Goal: Task Accomplishment & Management: Manage account settings

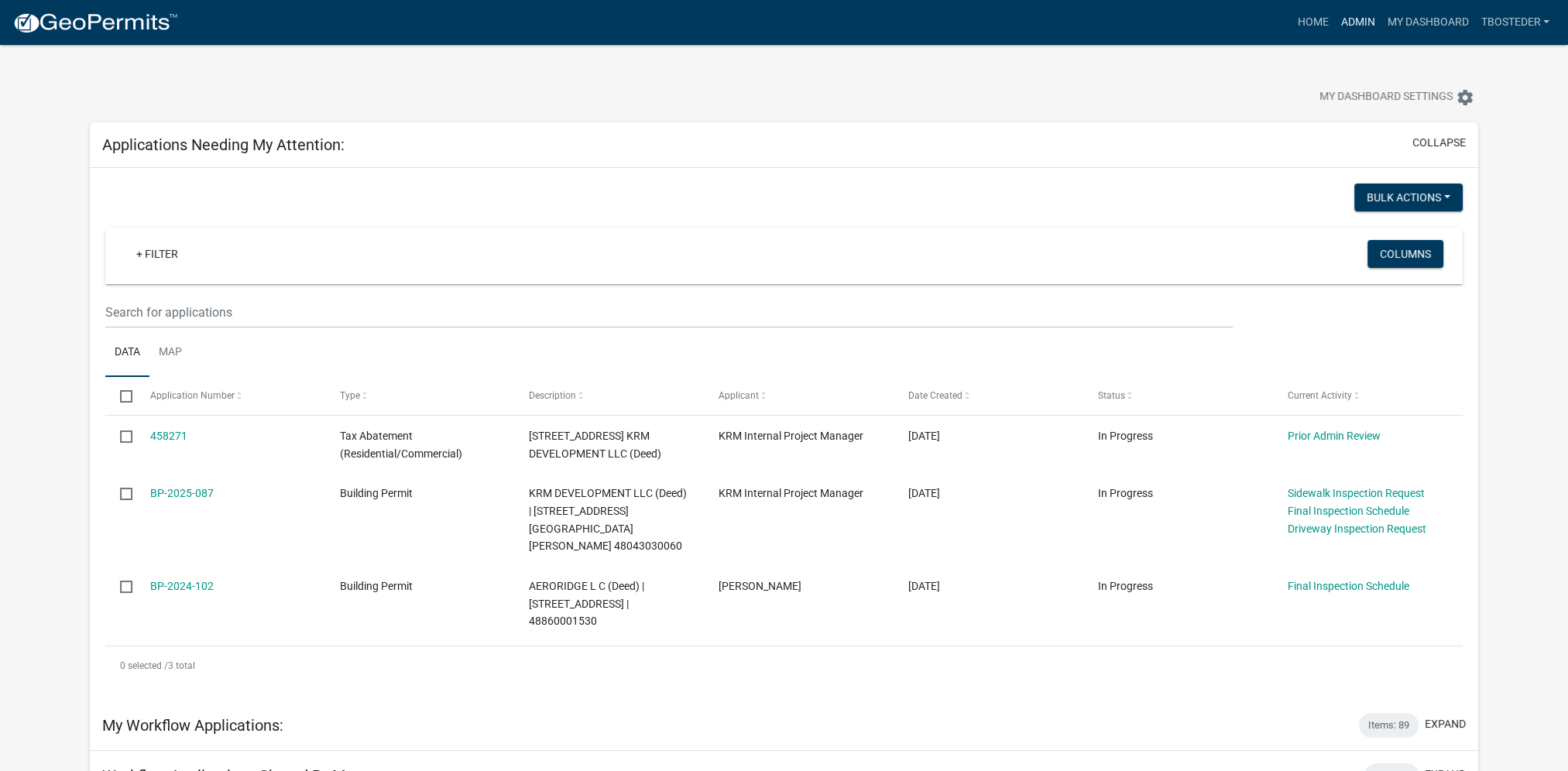
click at [1356, 16] on link "Admin" at bounding box center [1358, 23] width 47 height 29
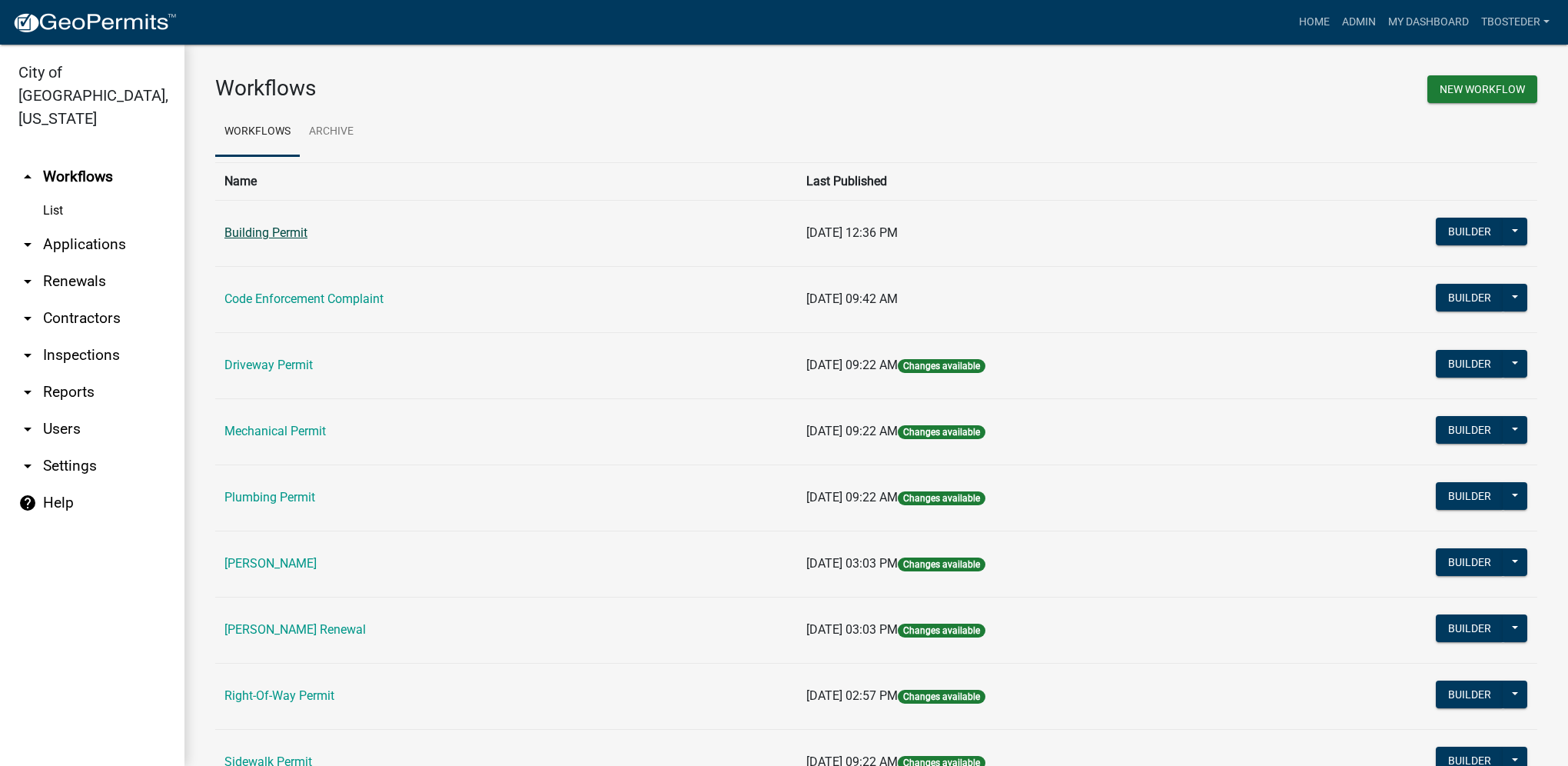
click at [284, 231] on link "Building Permit" at bounding box center [266, 233] width 83 height 14
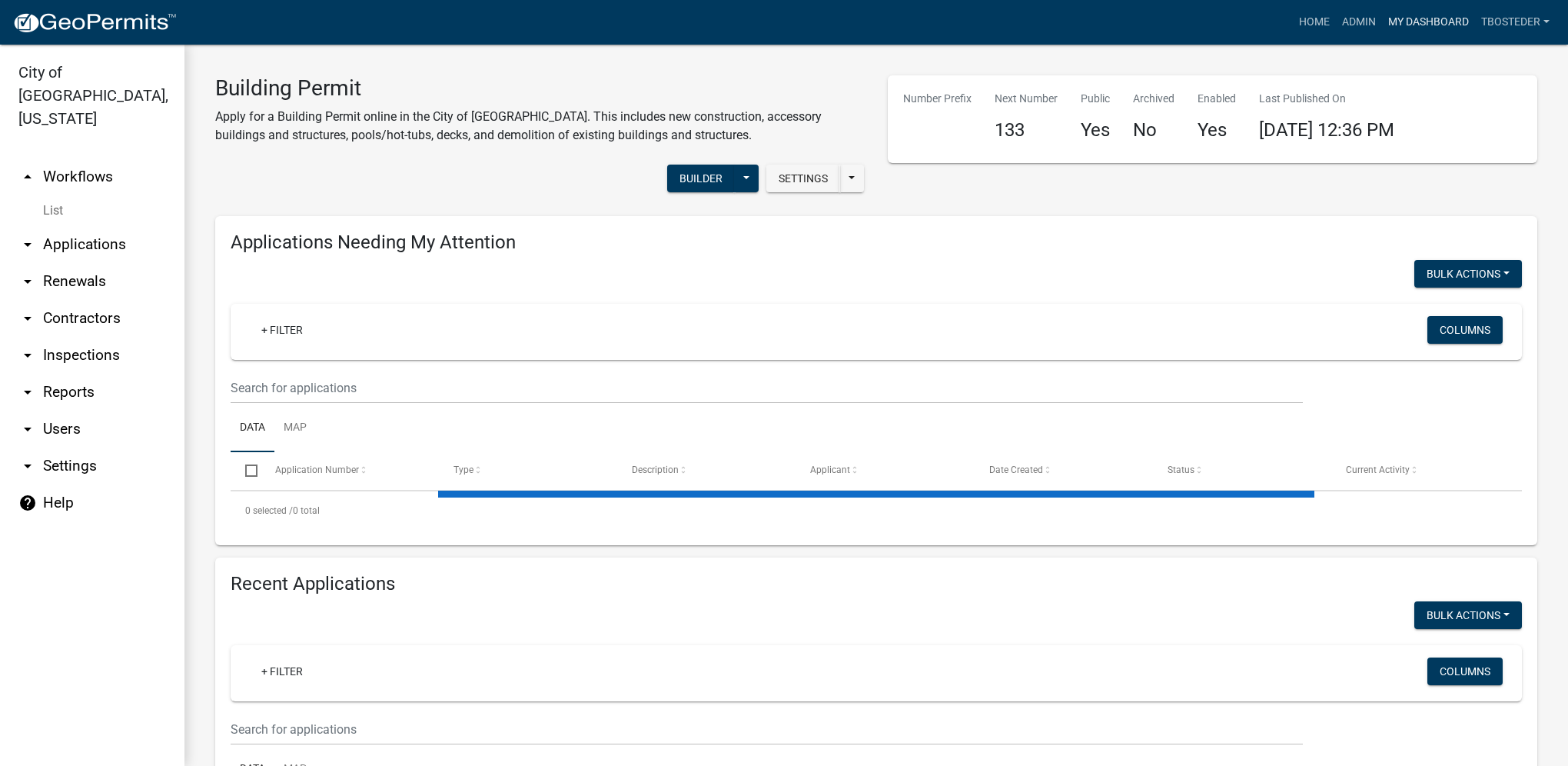
select select "1: 25"
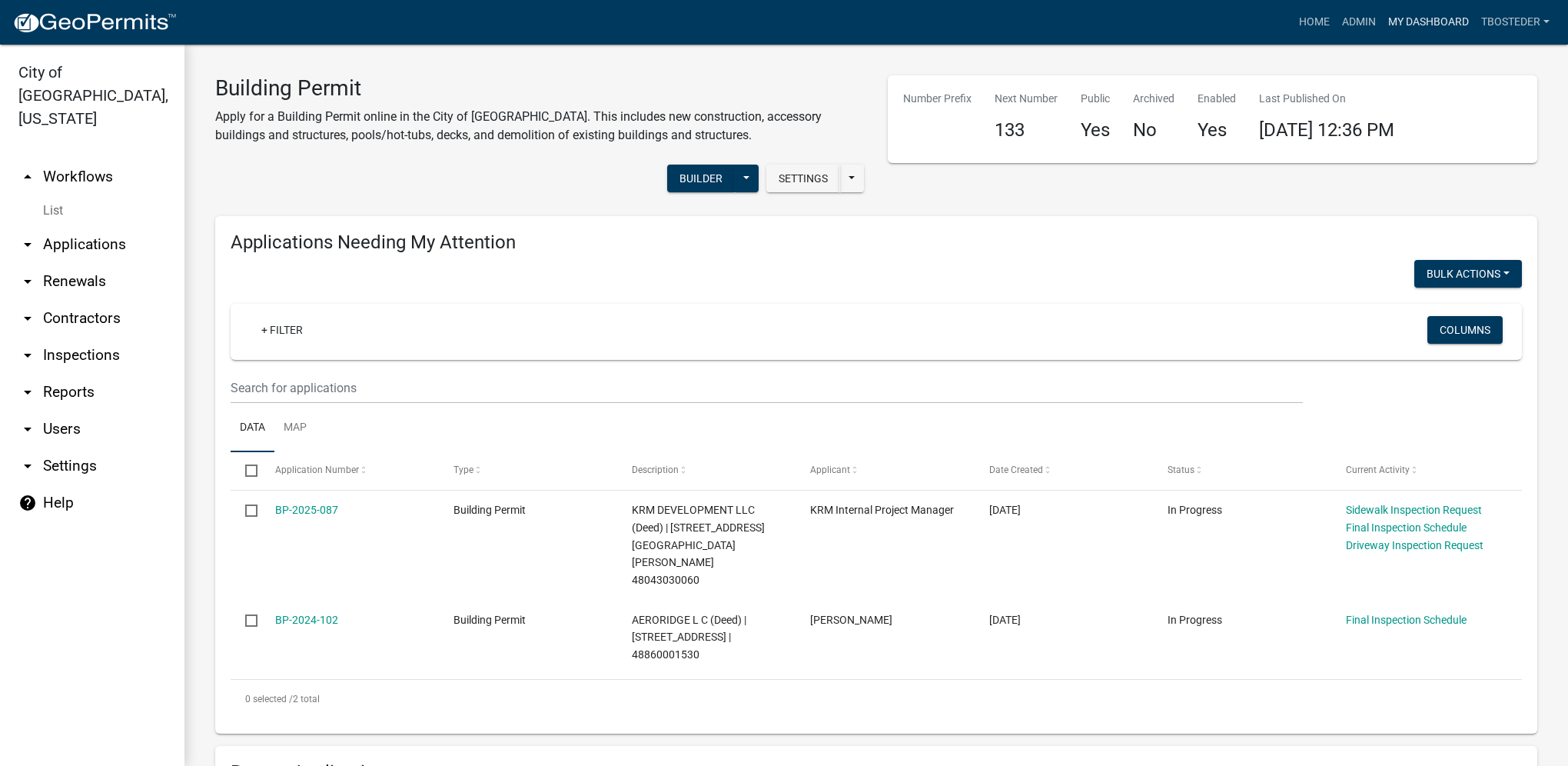
click at [1446, 18] on link "My Dashboard" at bounding box center [1429, 22] width 93 height 29
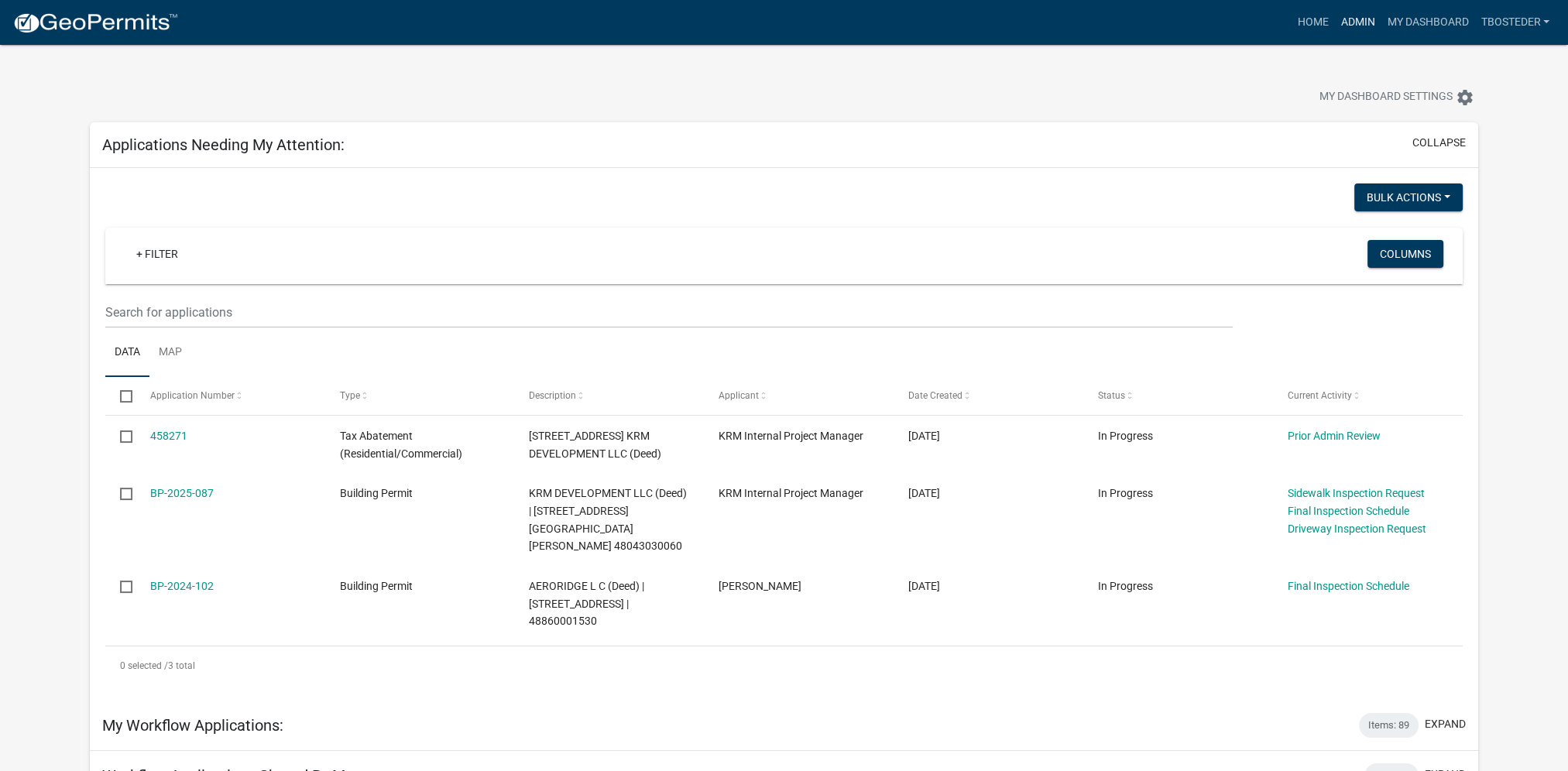
click at [1342, 22] on link "Admin" at bounding box center [1358, 23] width 47 height 29
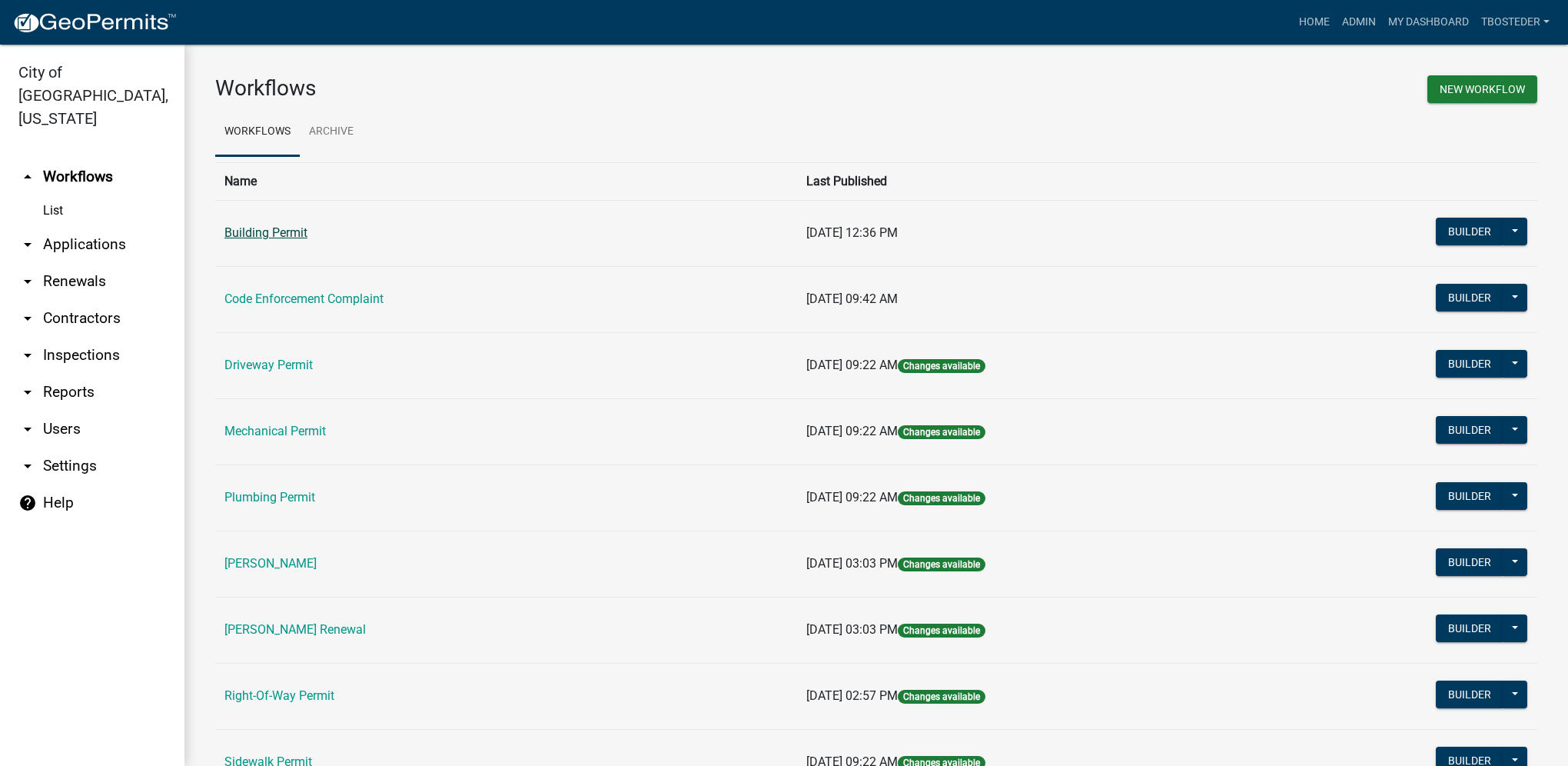
click at [305, 233] on link "Building Permit" at bounding box center [266, 233] width 83 height 14
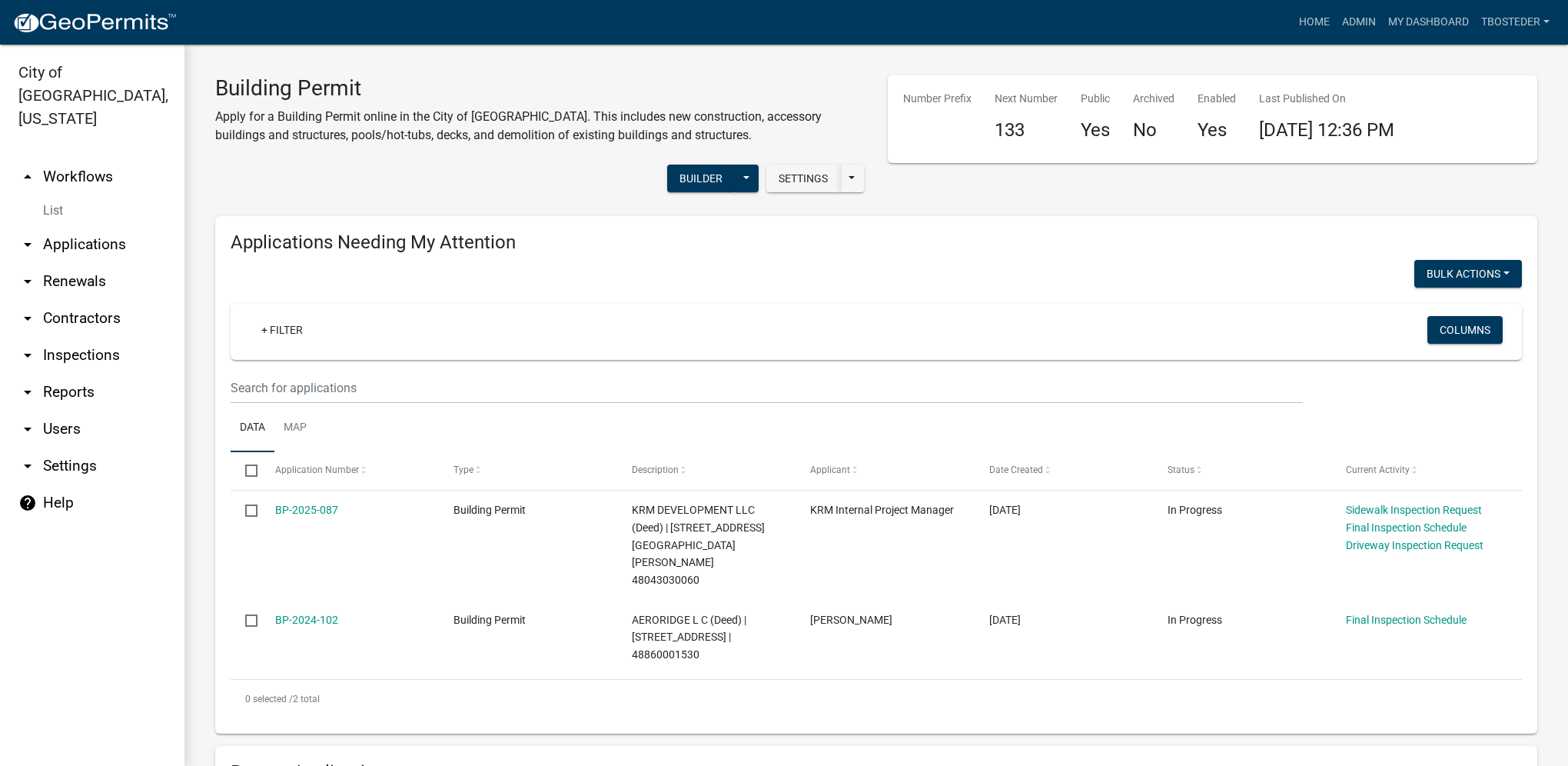
select select "1: 25"
click at [1420, 29] on link "My Dashboard" at bounding box center [1429, 22] width 93 height 29
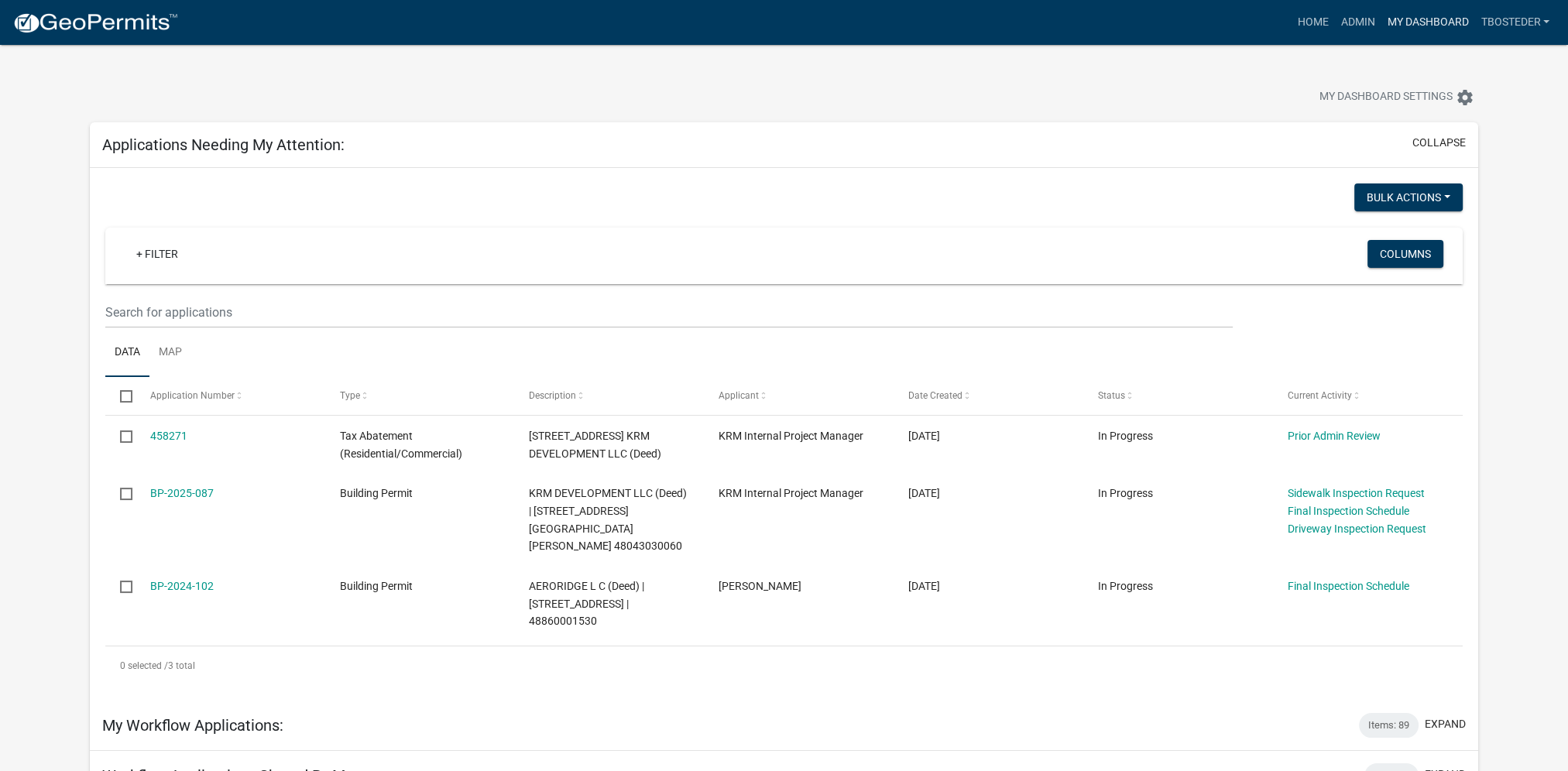
click at [1388, 20] on link "My Dashboard" at bounding box center [1427, 23] width 94 height 29
click at [1364, 24] on link "Admin" at bounding box center [1358, 23] width 47 height 29
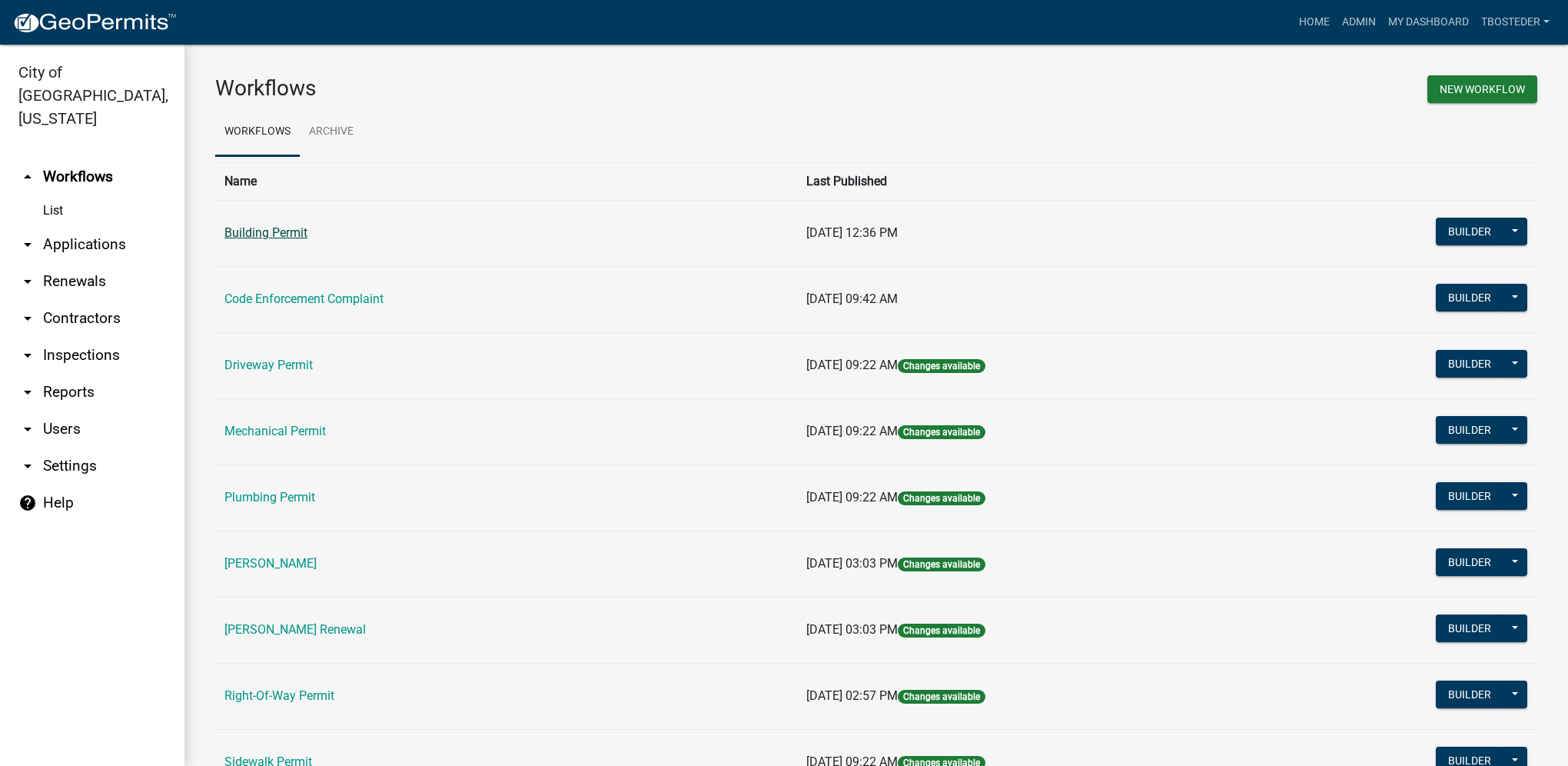
click at [296, 228] on link "Building Permit" at bounding box center [266, 233] width 83 height 14
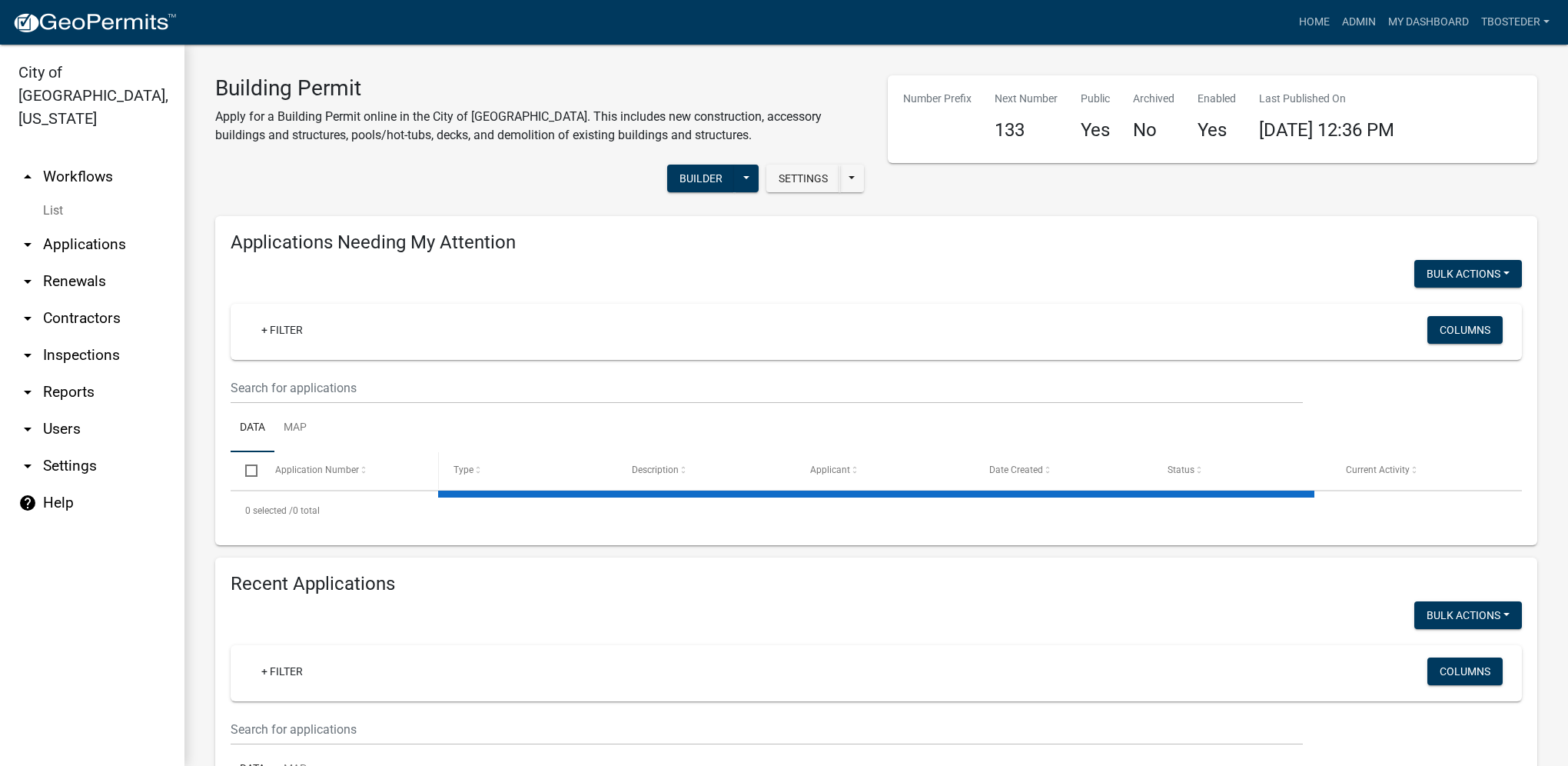
select select "1: 25"
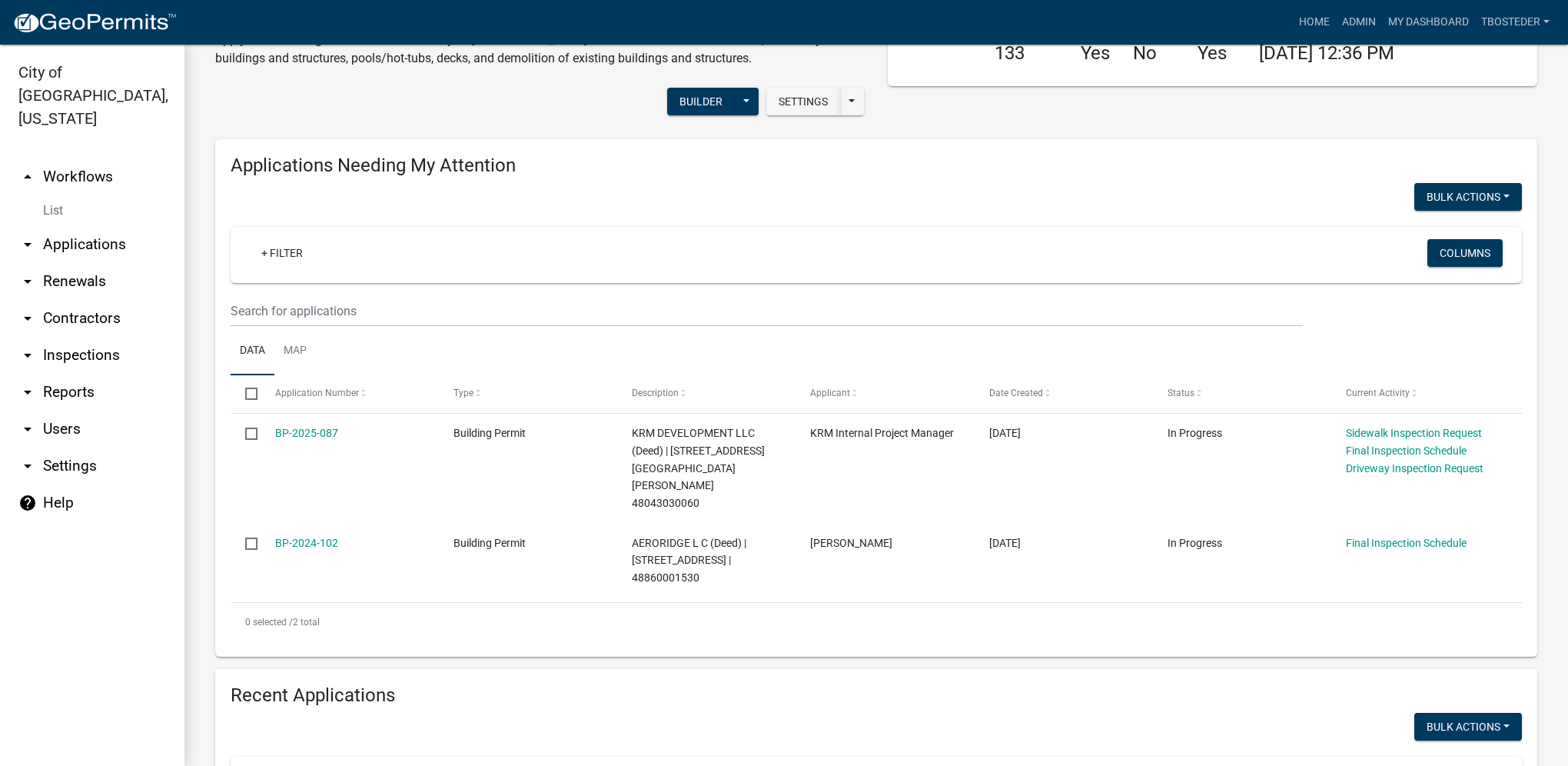
scroll to position [307, 0]
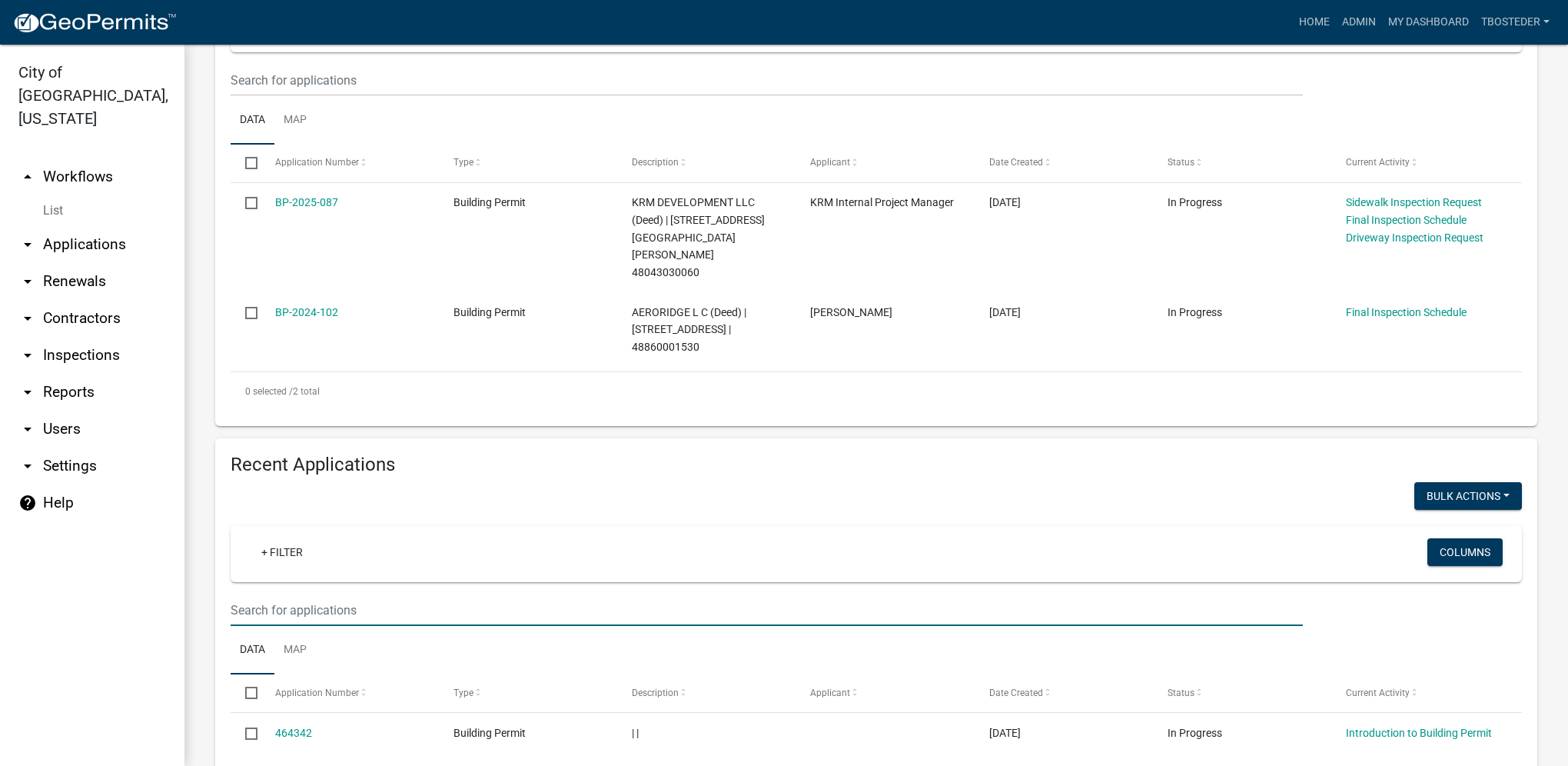
click at [354, 96] on input "text" at bounding box center [766, 80] width 1072 height 31
type input "[PERSON_NAME]"
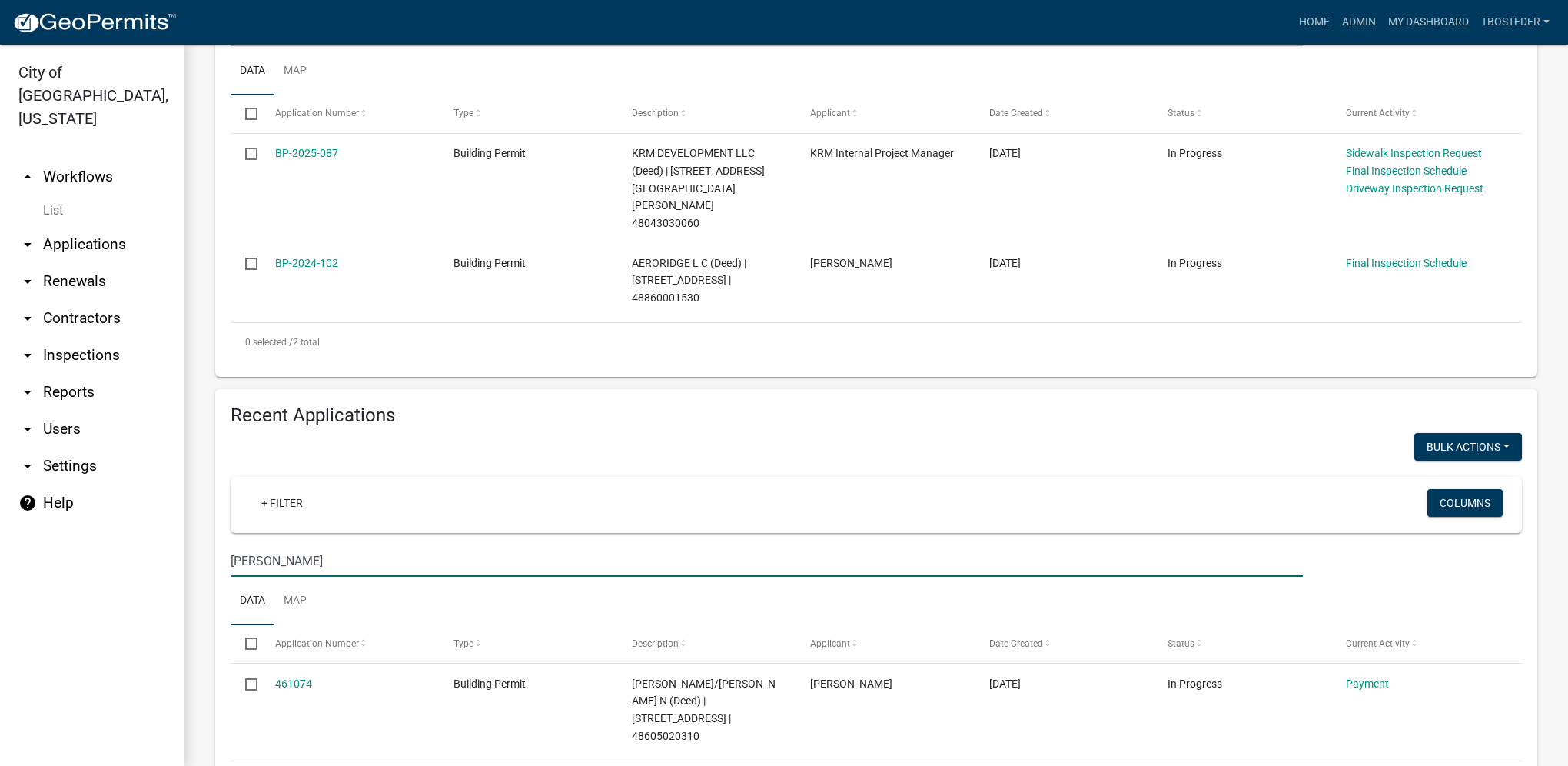
scroll to position [383, 0]
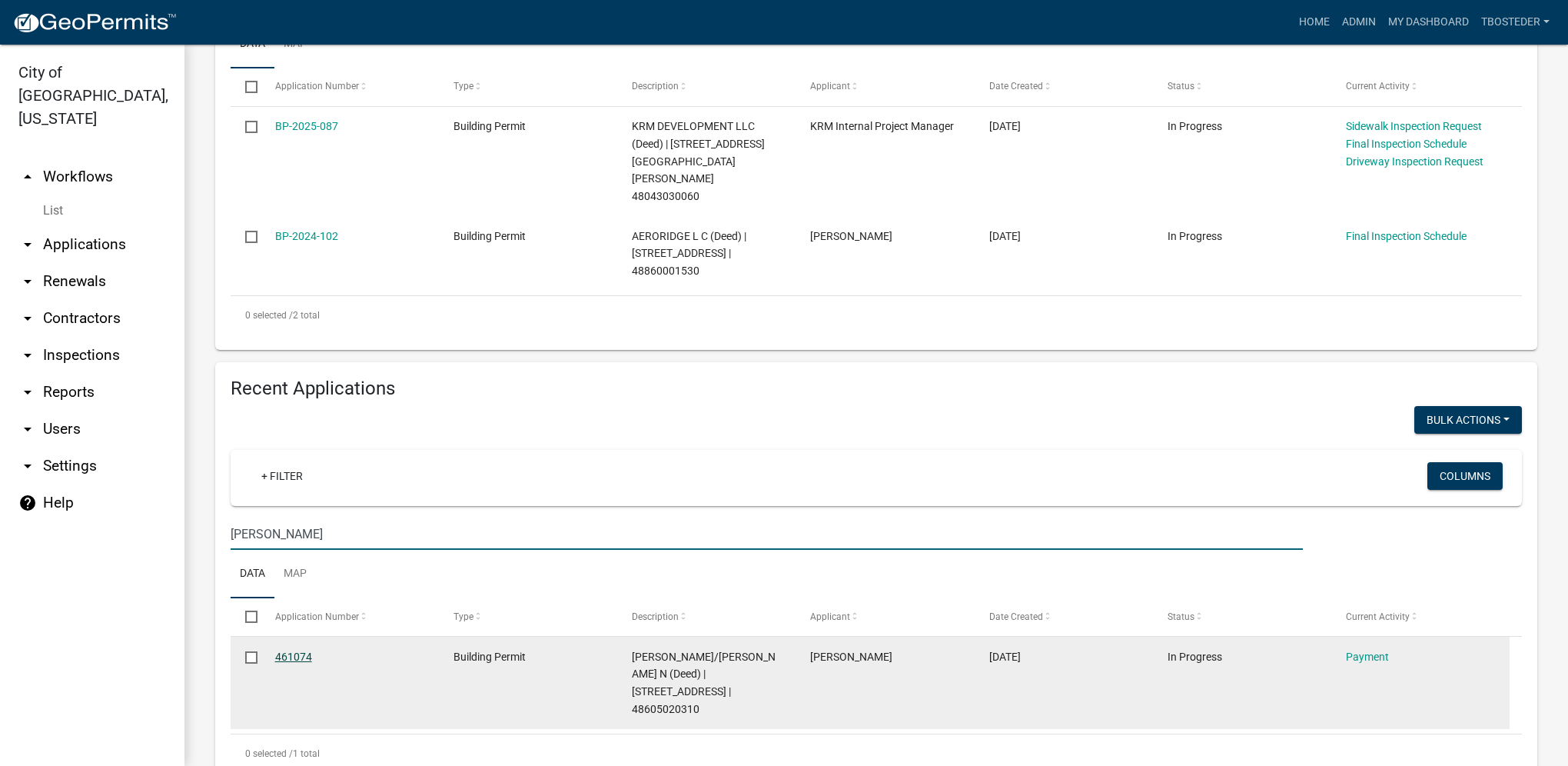
click at [293, 650] on link "461074" at bounding box center [293, 656] width 37 height 12
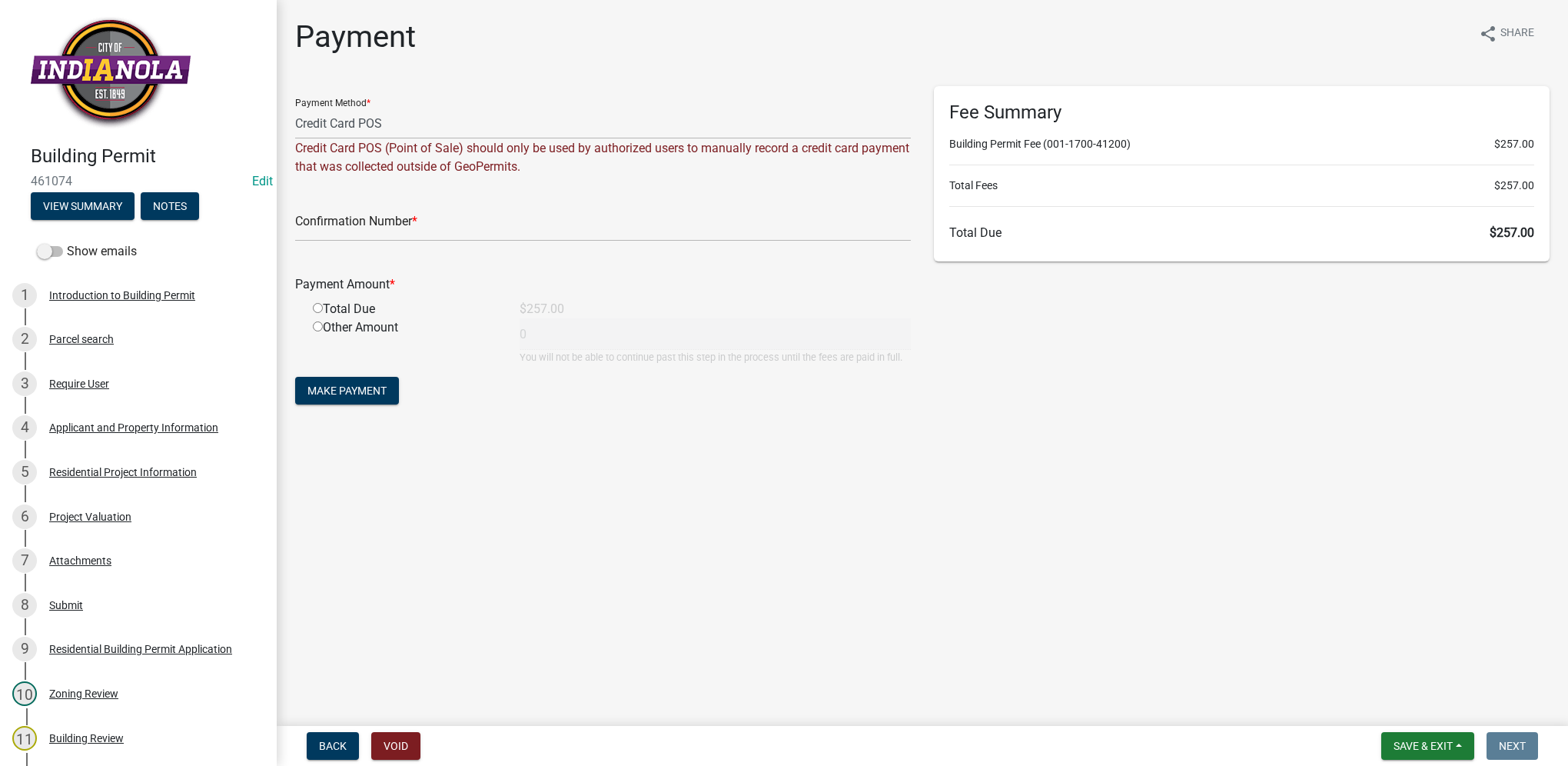
click at [556, 143] on div "Credit Card POS (Point of Sale) should only be used by authorized users to manu…" at bounding box center [603, 158] width 616 height 37
click at [548, 129] on select "Credit Card POS Check Cash Online" at bounding box center [603, 123] width 616 height 31
select select "1: 0"
click at [295, 107] on select "Credit Card POS Check Cash Online" at bounding box center [603, 123] width 616 height 31
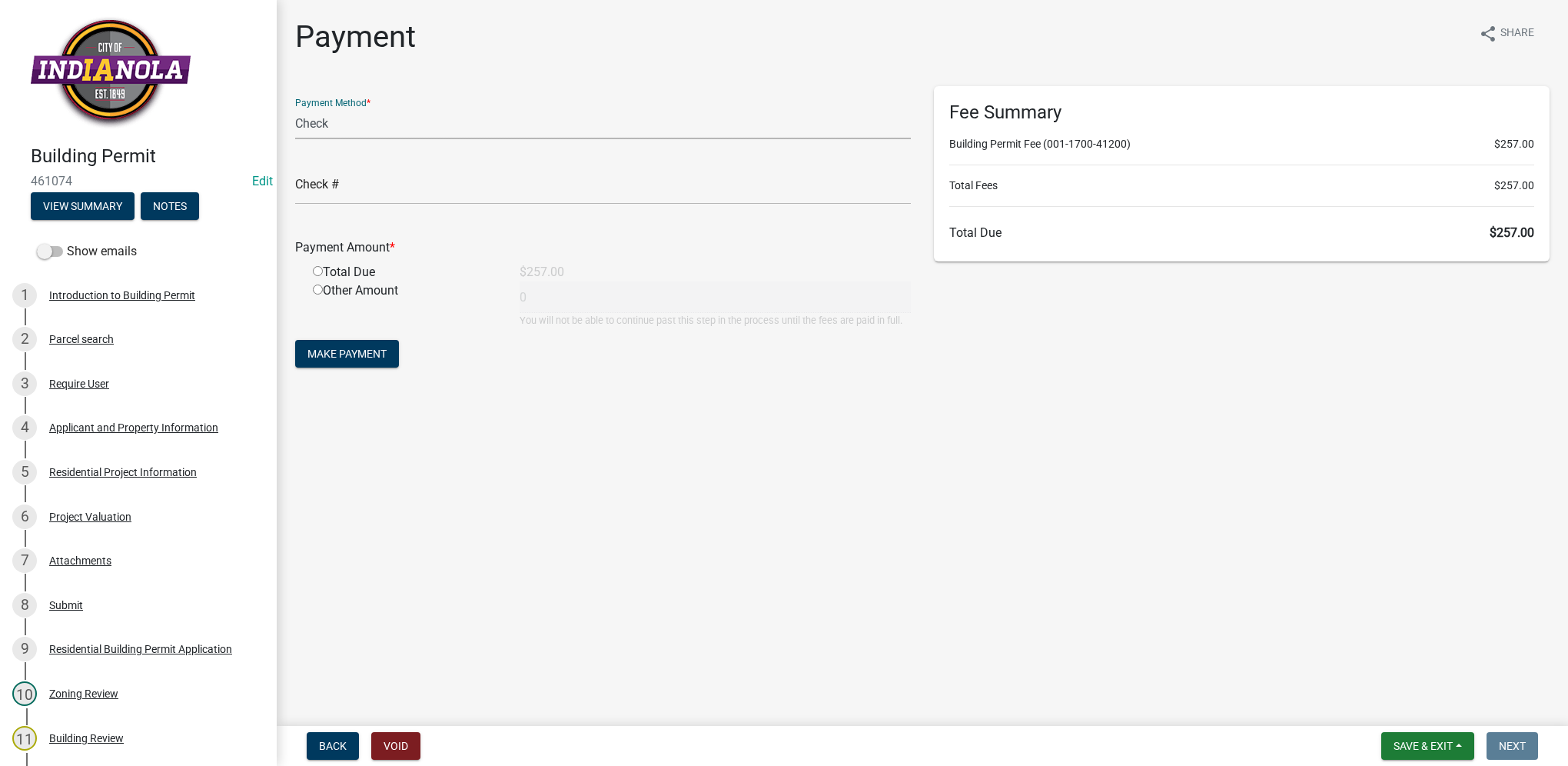
click at [317, 273] on input "radio" at bounding box center [317, 271] width 10 height 10
radio input "true"
type input "257"
click at [344, 180] on input "text" at bounding box center [603, 188] width 616 height 31
type input "4913"
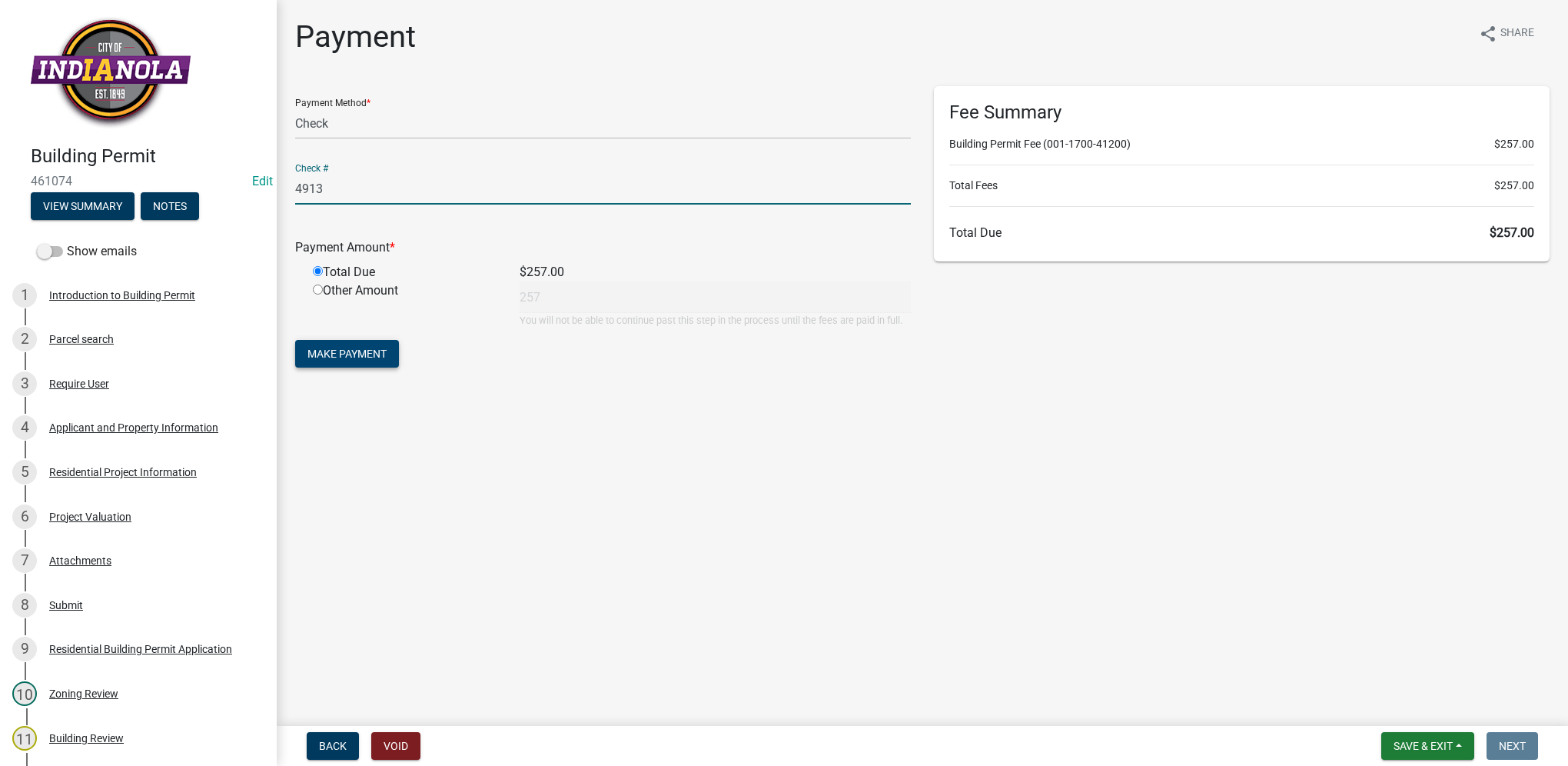
click at [344, 350] on span "Make Payment" at bounding box center [346, 353] width 79 height 12
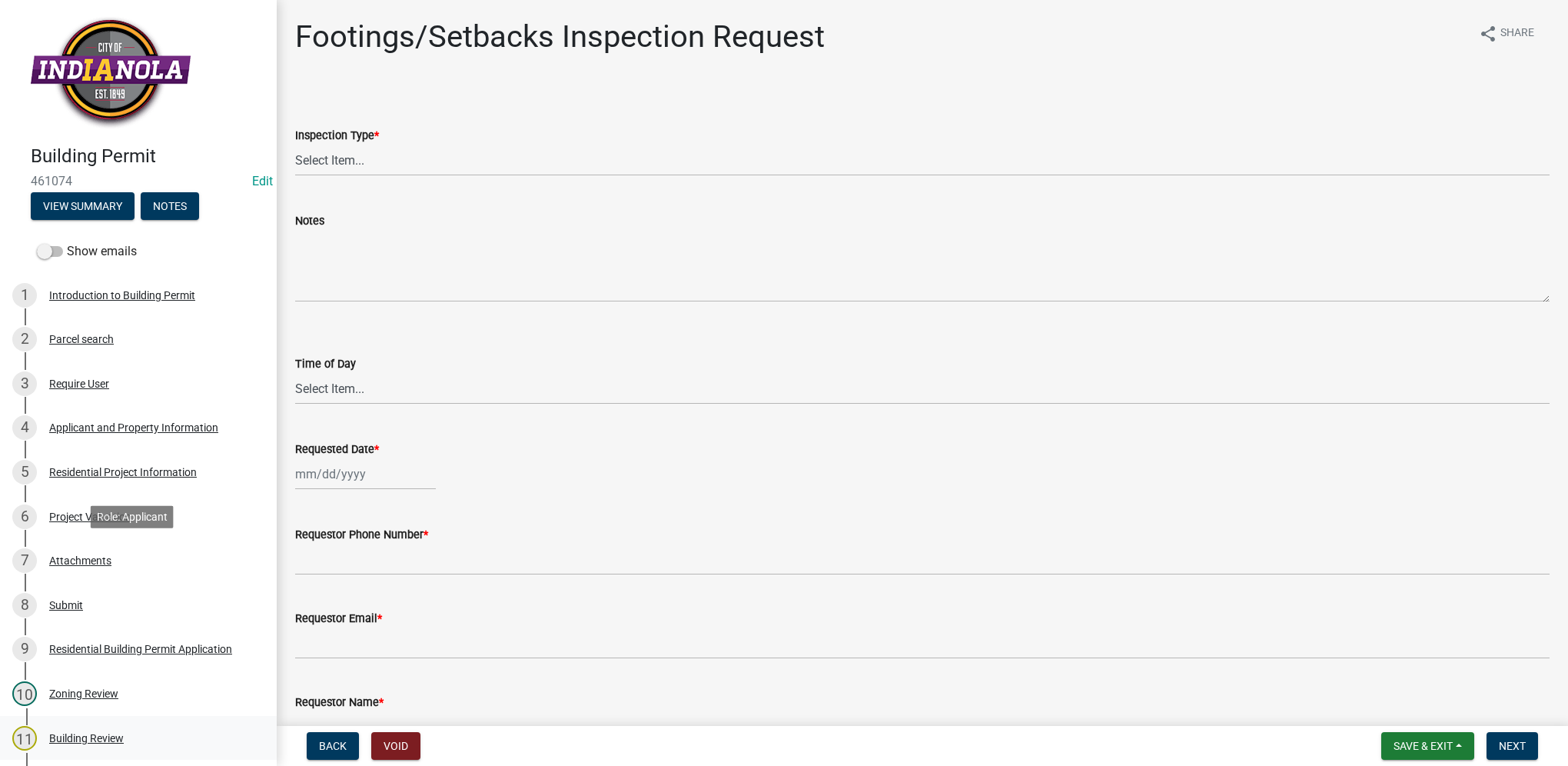
scroll to position [231, 0]
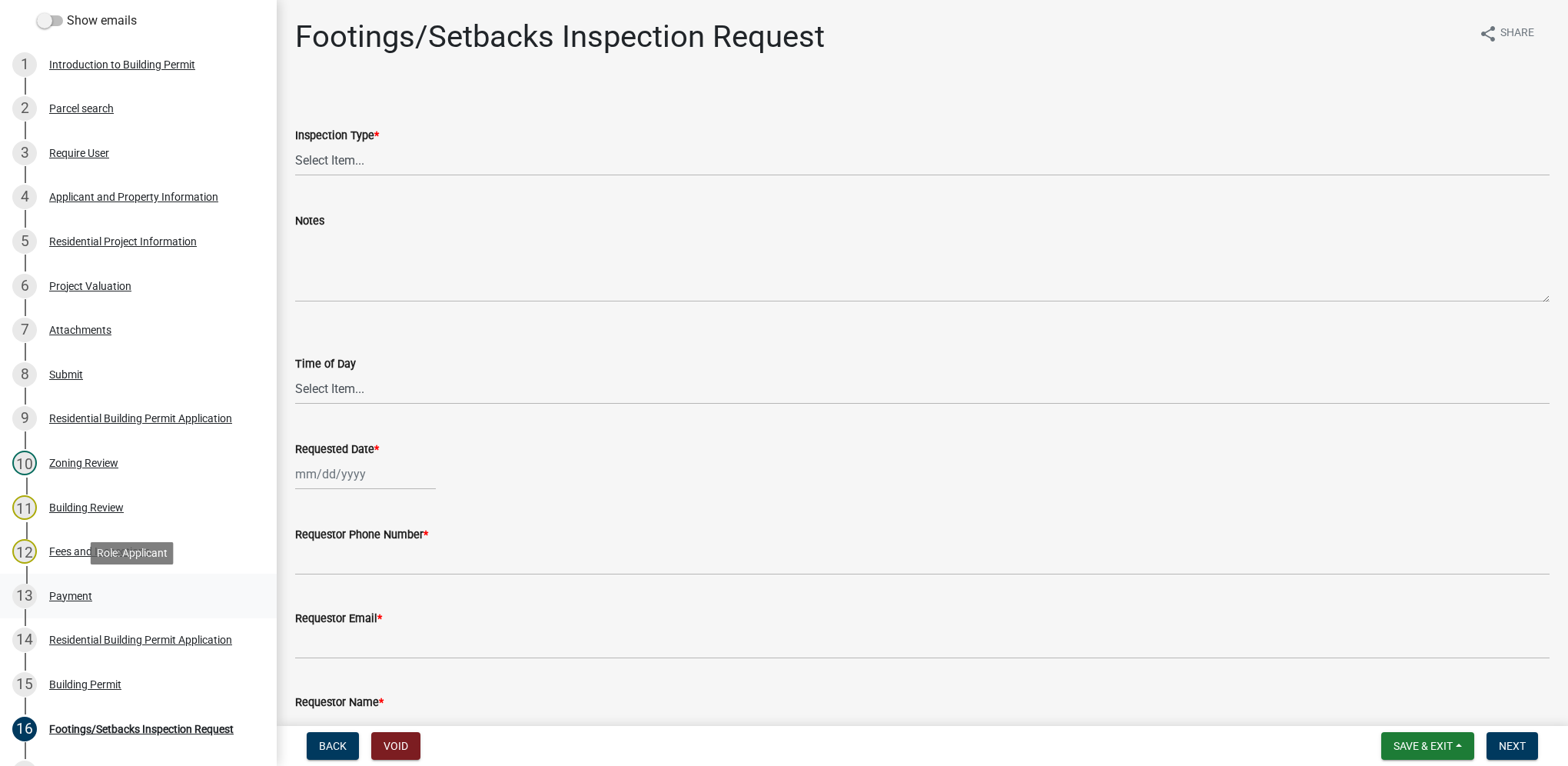
click at [101, 587] on div "13 Payment" at bounding box center [131, 596] width 240 height 25
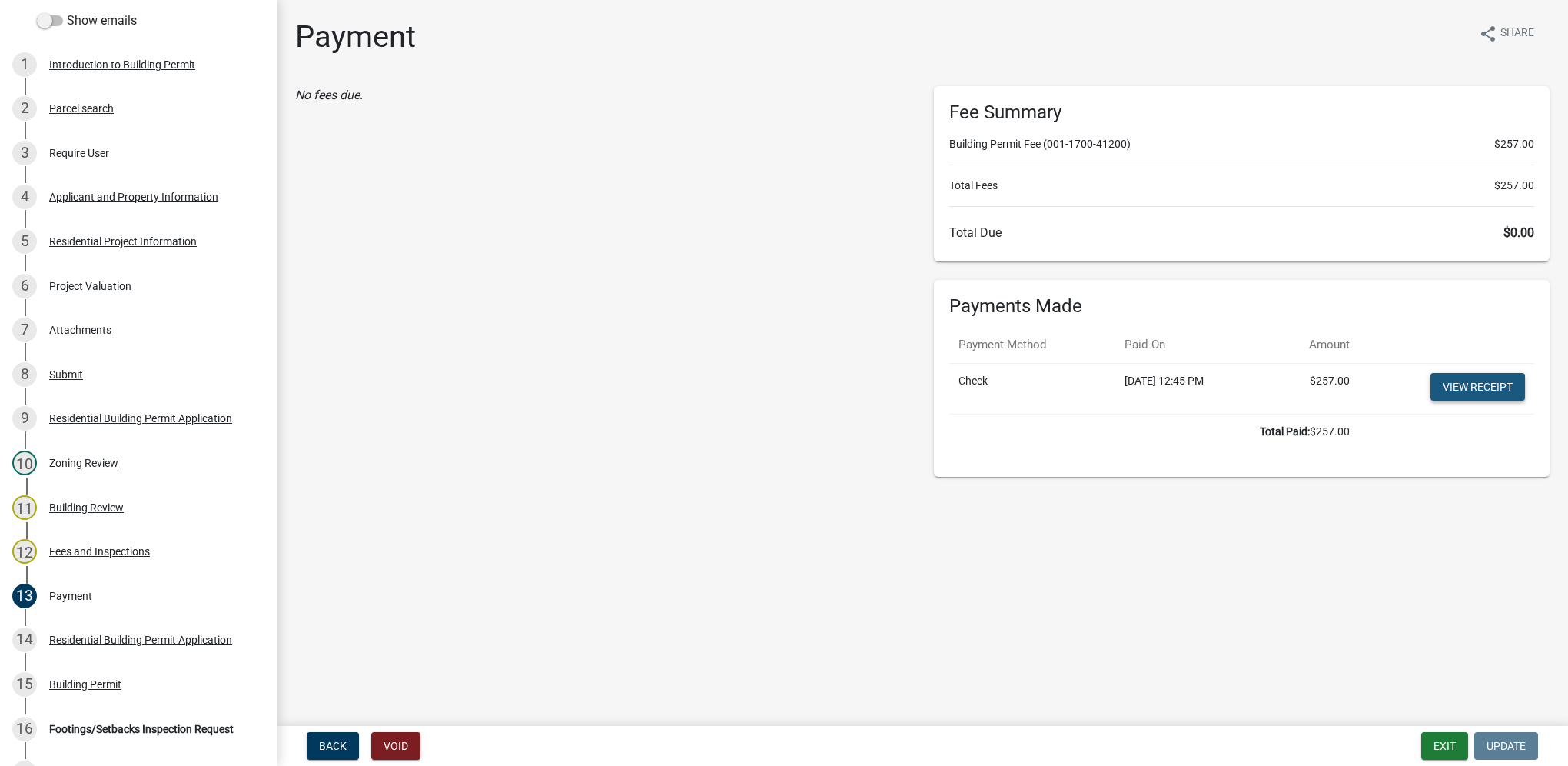
click at [1441, 379] on link "View receipt" at bounding box center [1477, 387] width 95 height 28
click at [115, 683] on div "Building Permit" at bounding box center [85, 684] width 72 height 10
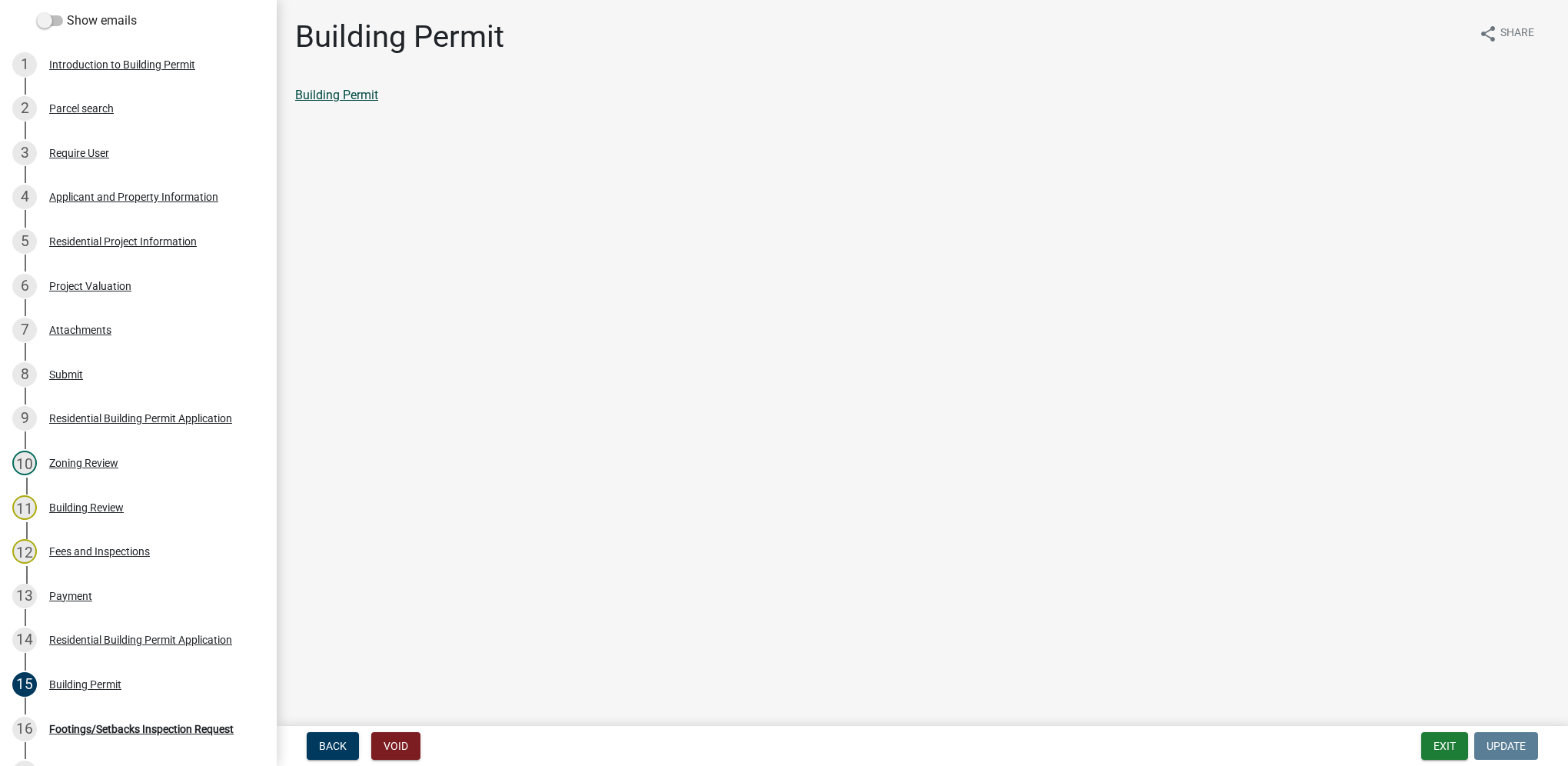
click at [362, 102] on link "Building Permit" at bounding box center [337, 95] width 83 height 14
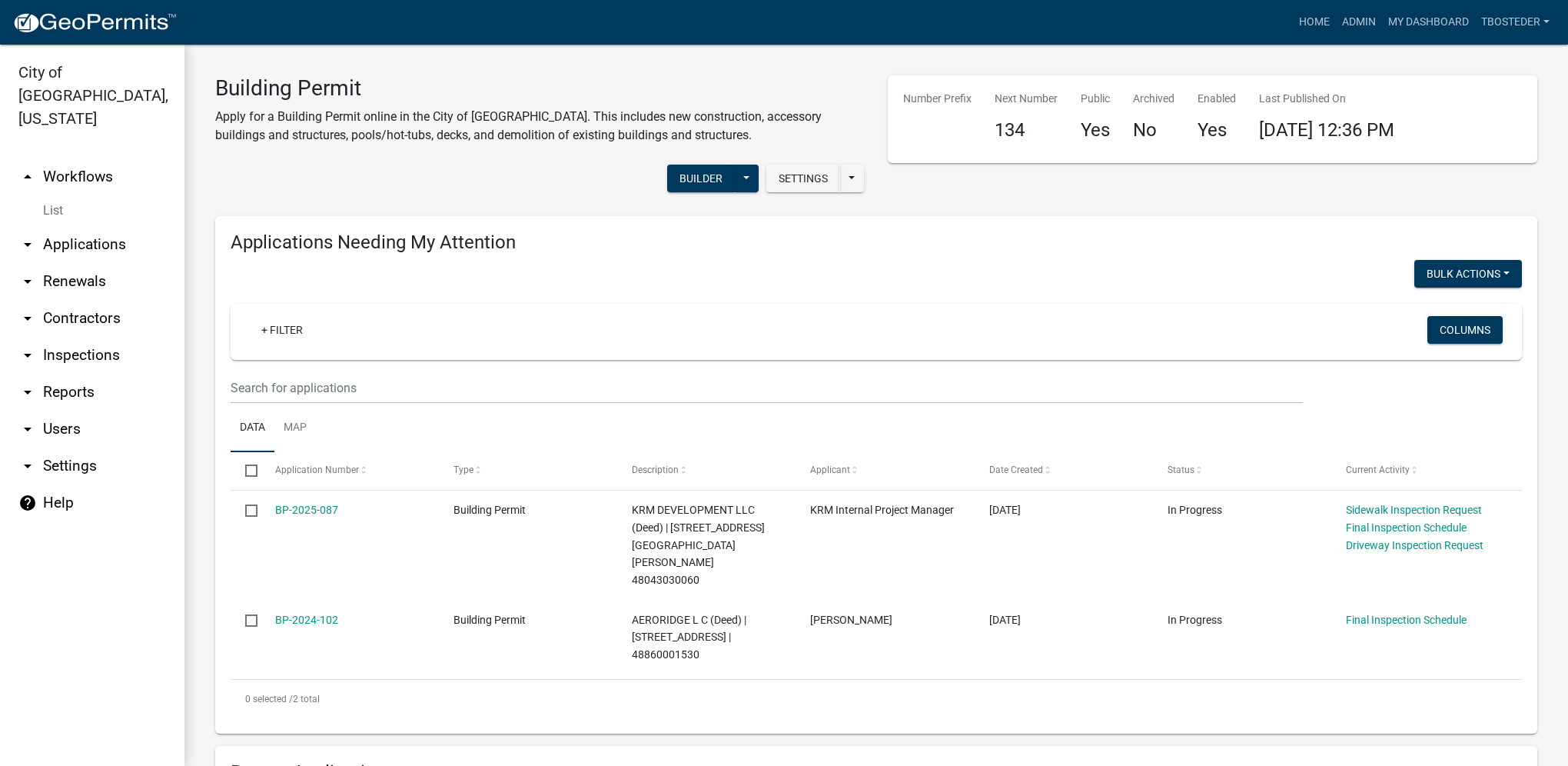
select select "1: 25"
click at [1357, 25] on link "Admin" at bounding box center [1359, 22] width 46 height 29
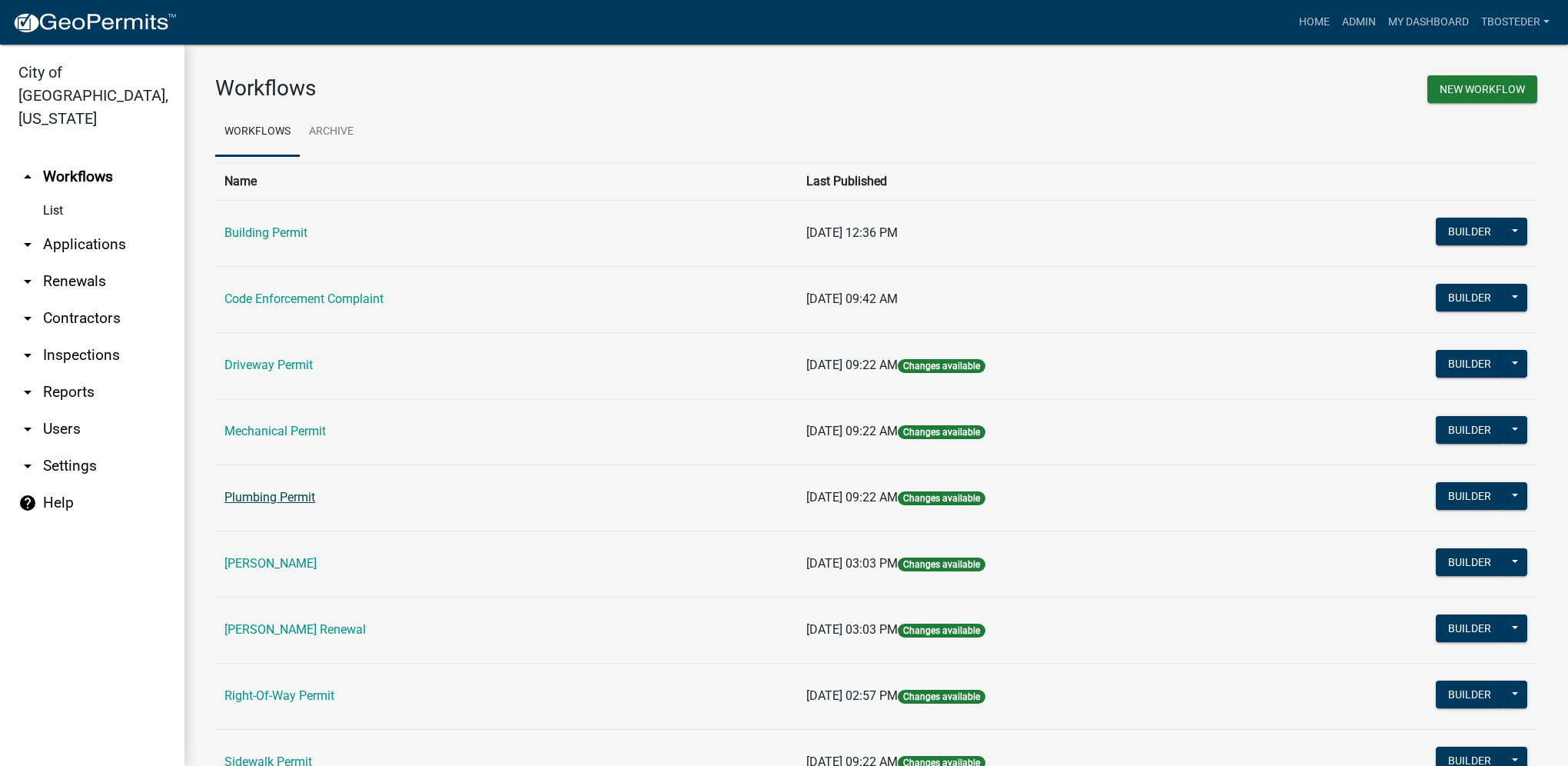
click at [247, 500] on link "Plumbing Permit" at bounding box center [269, 497] width 91 height 14
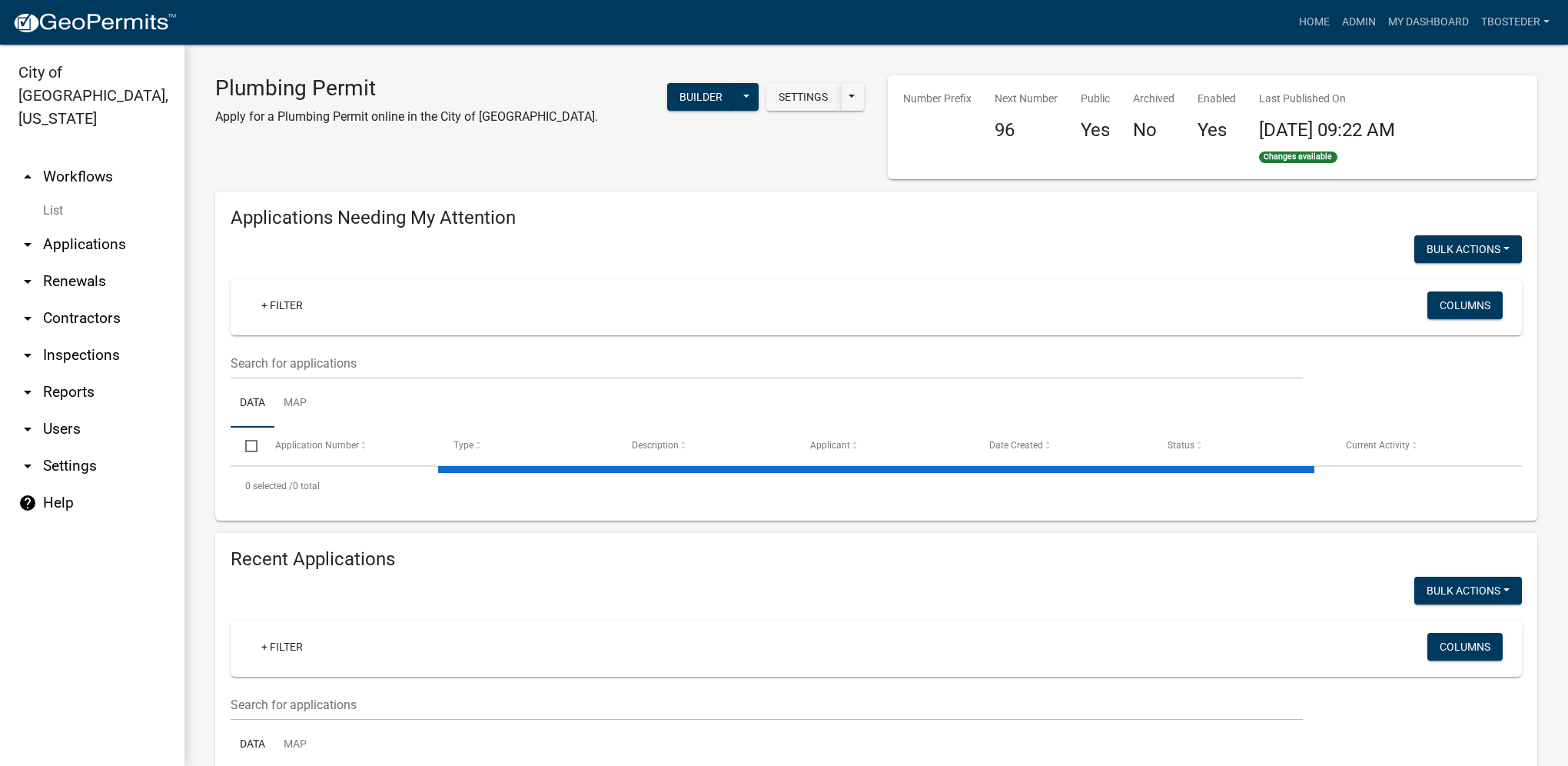
select select "1: 25"
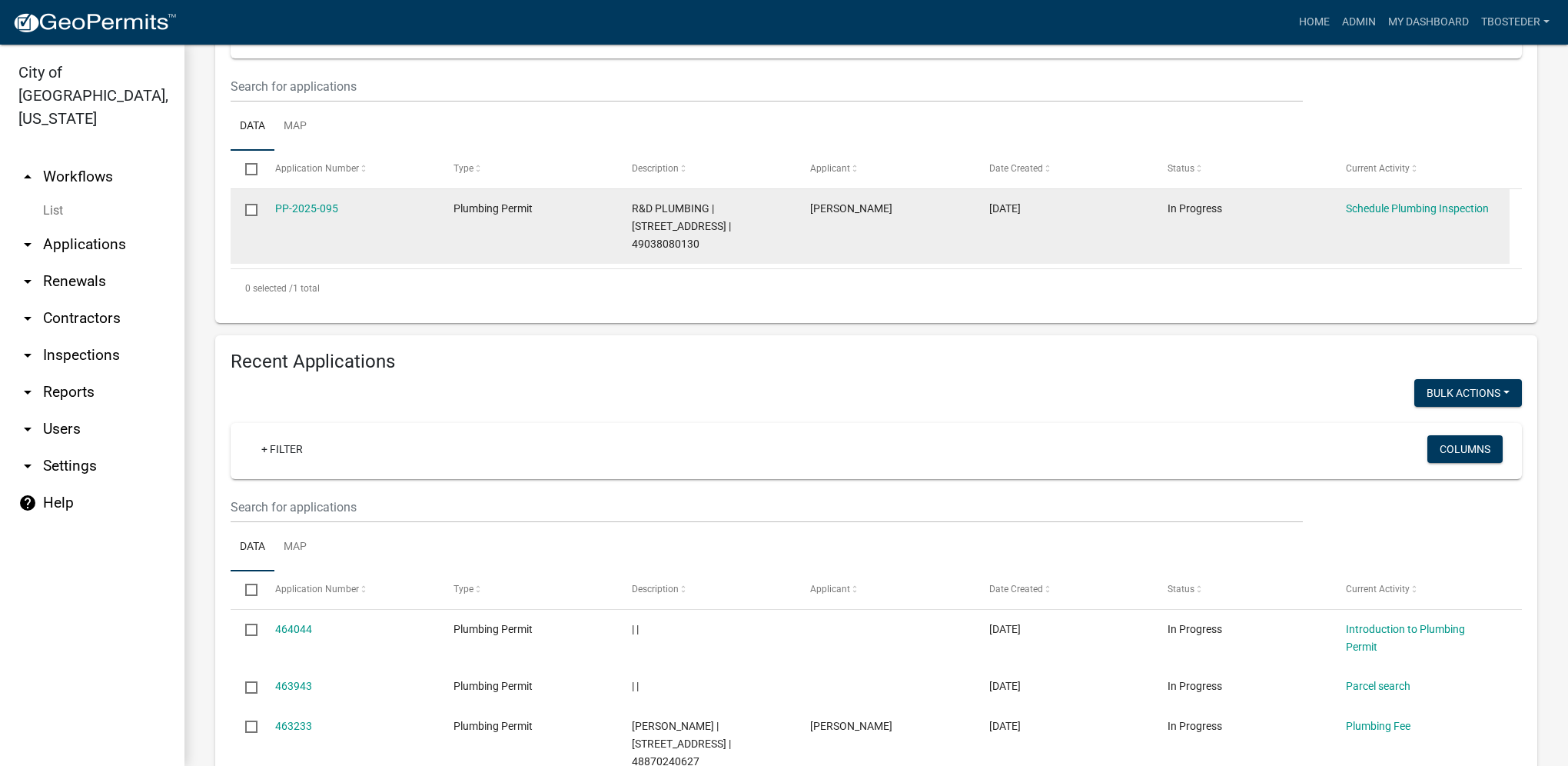
scroll to position [461, 0]
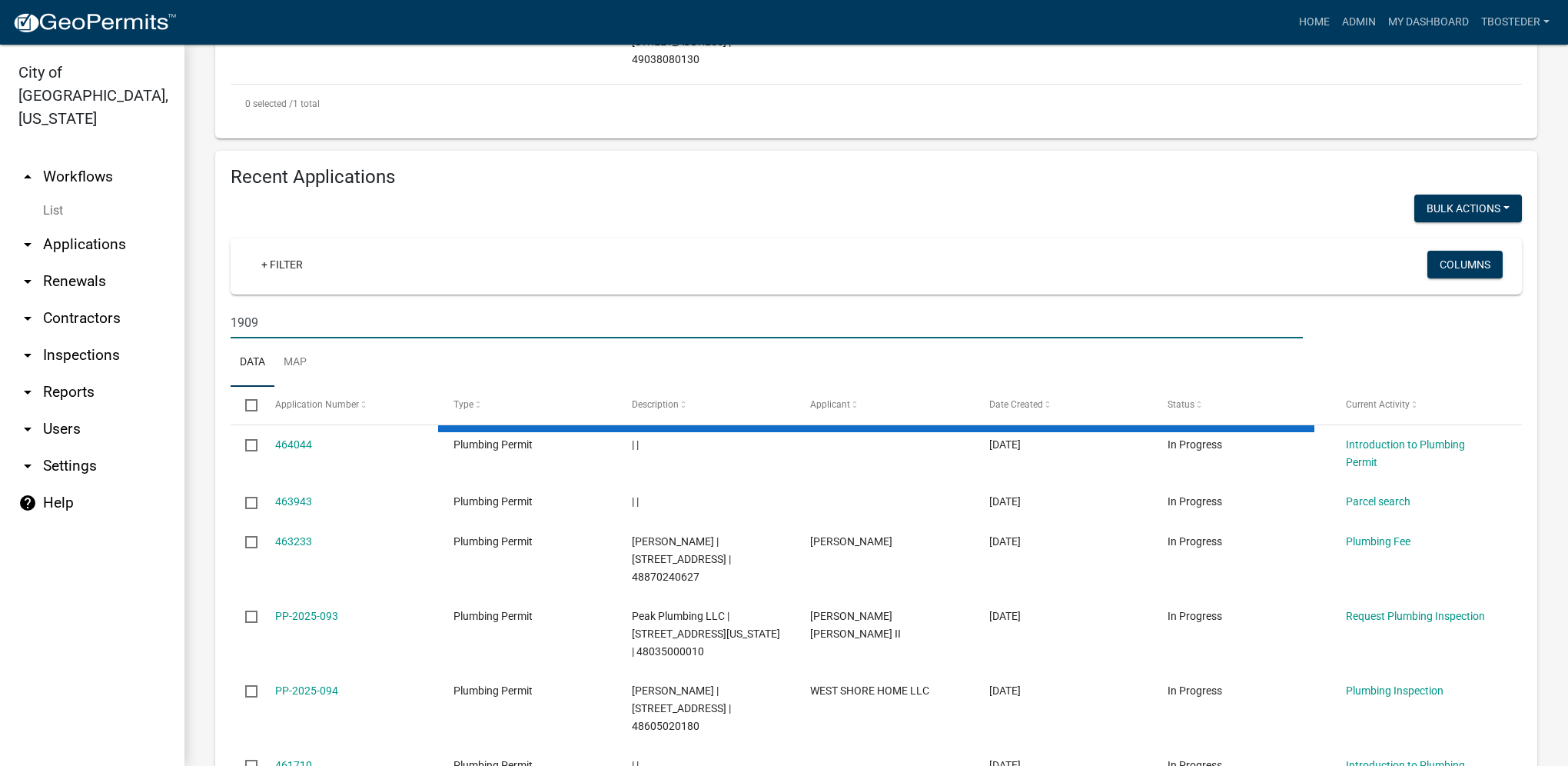
scroll to position [249, 0]
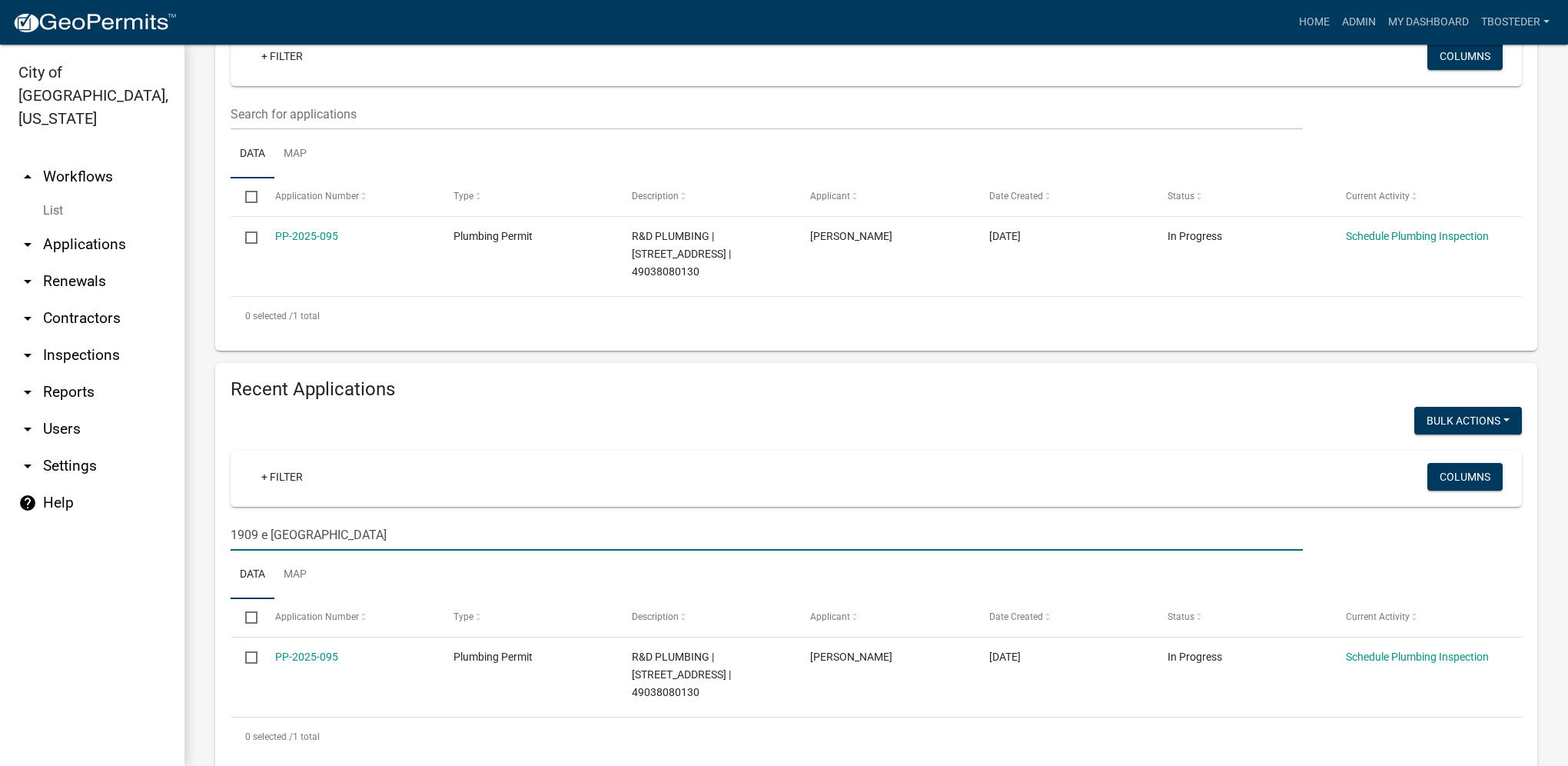
type input "1909 e [GEOGRAPHIC_DATA]"
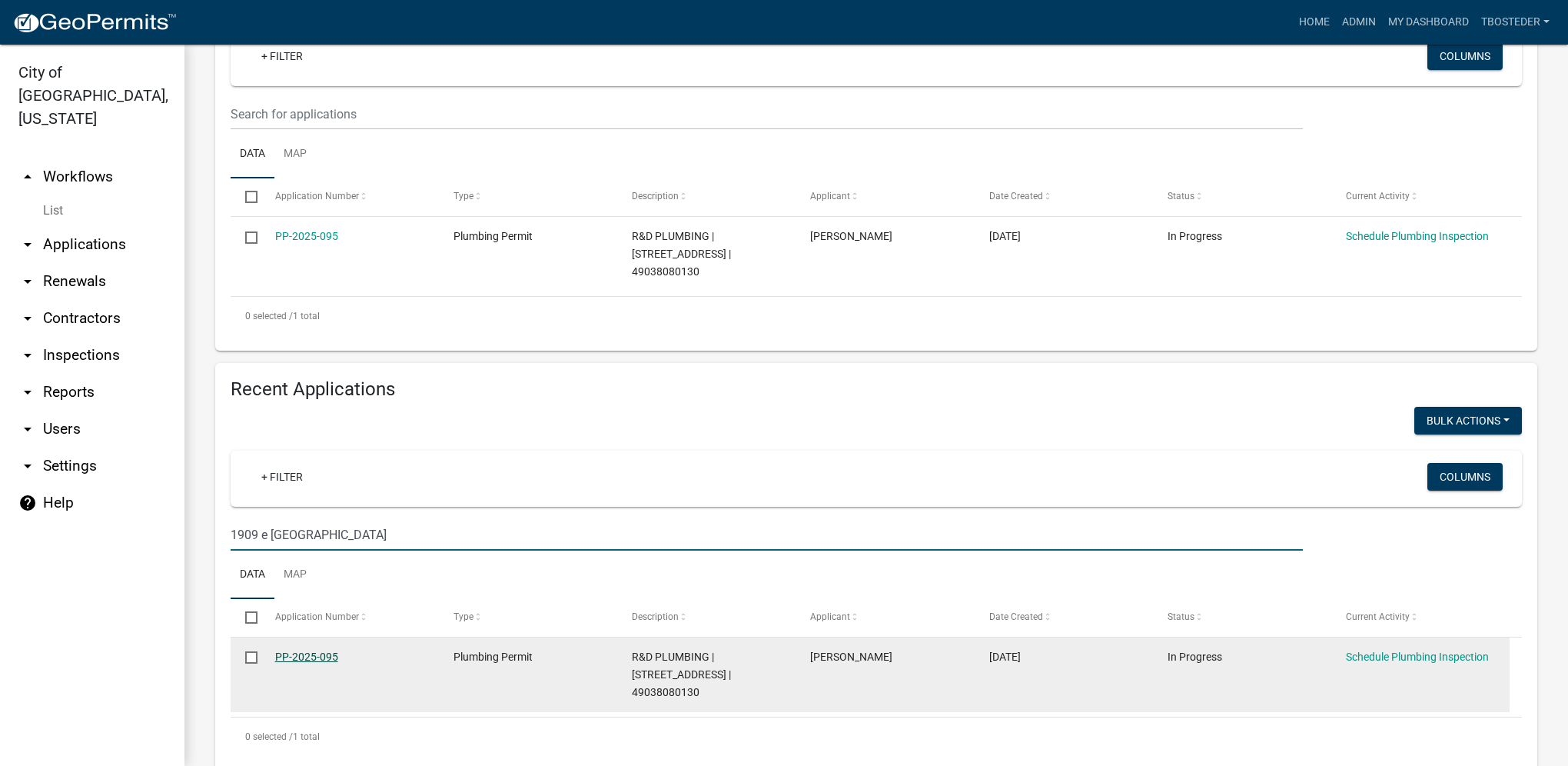
click at [297, 650] on link "PP-2025-095" at bounding box center [306, 656] width 63 height 12
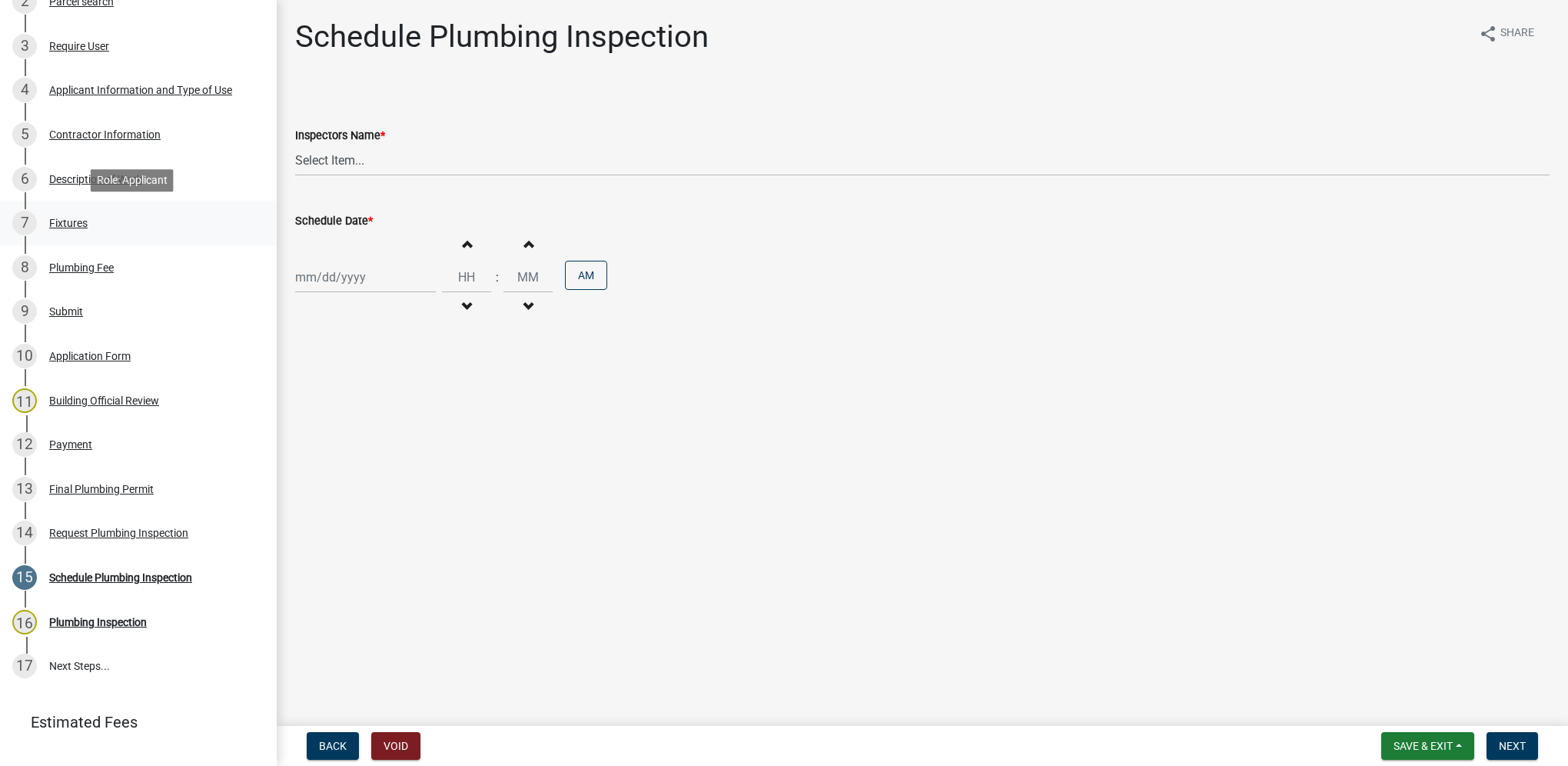
scroll to position [403, 0]
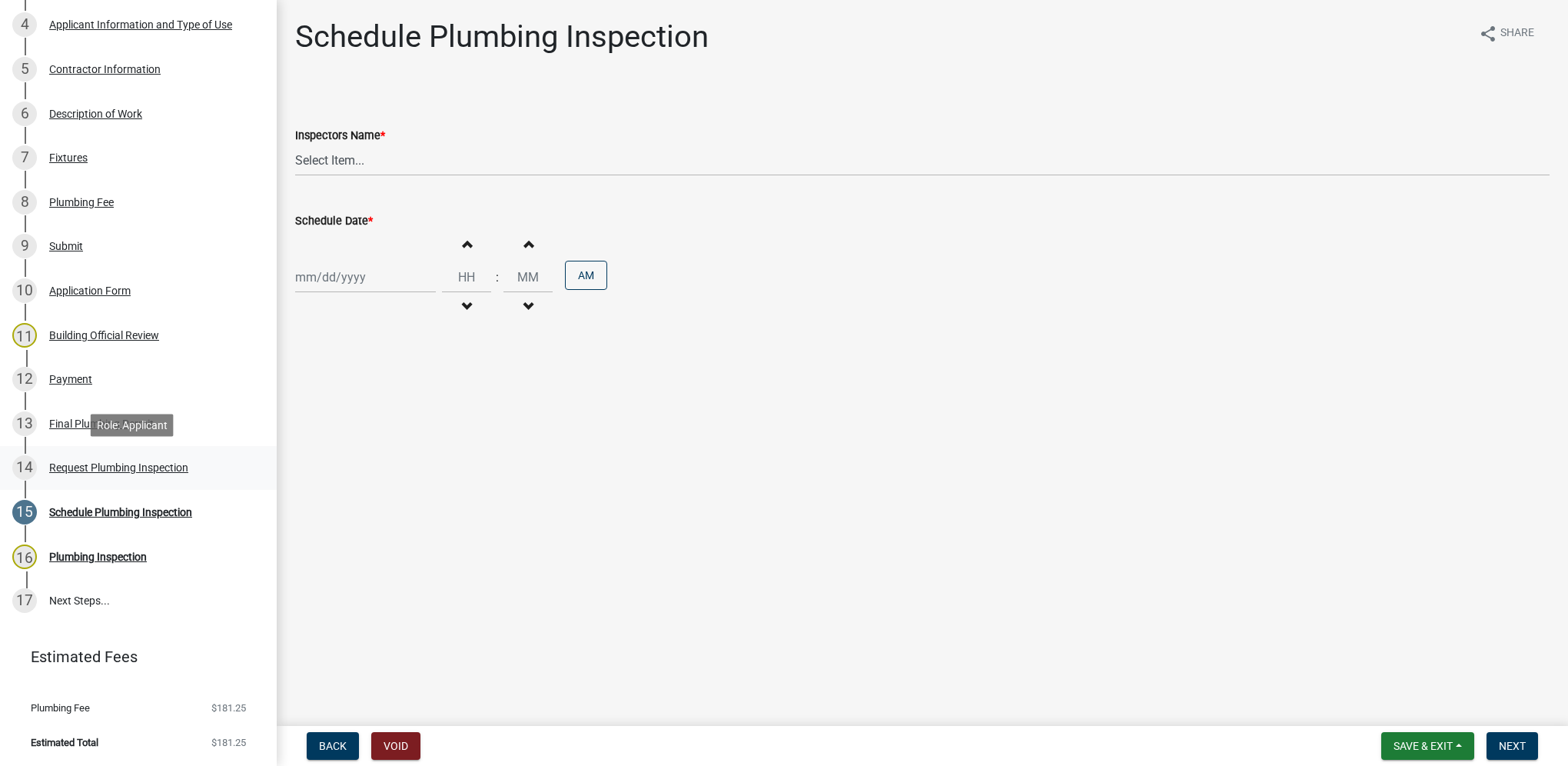
click at [162, 456] on div "14 Request Plumbing Inspection" at bounding box center [131, 468] width 240 height 25
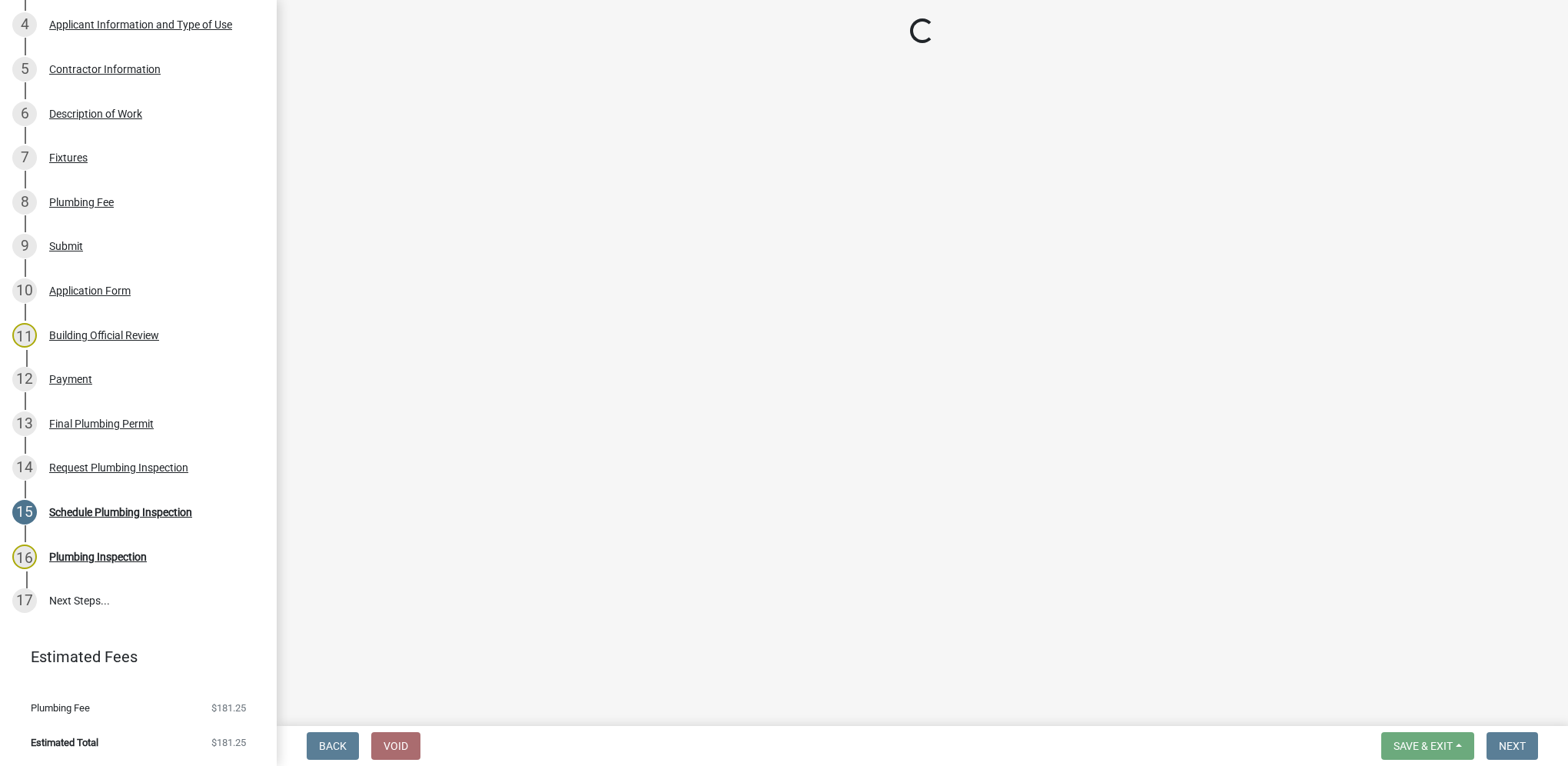
select select "5e6fc4d6-0be1-48fa-8ebd-0c1600940a56"
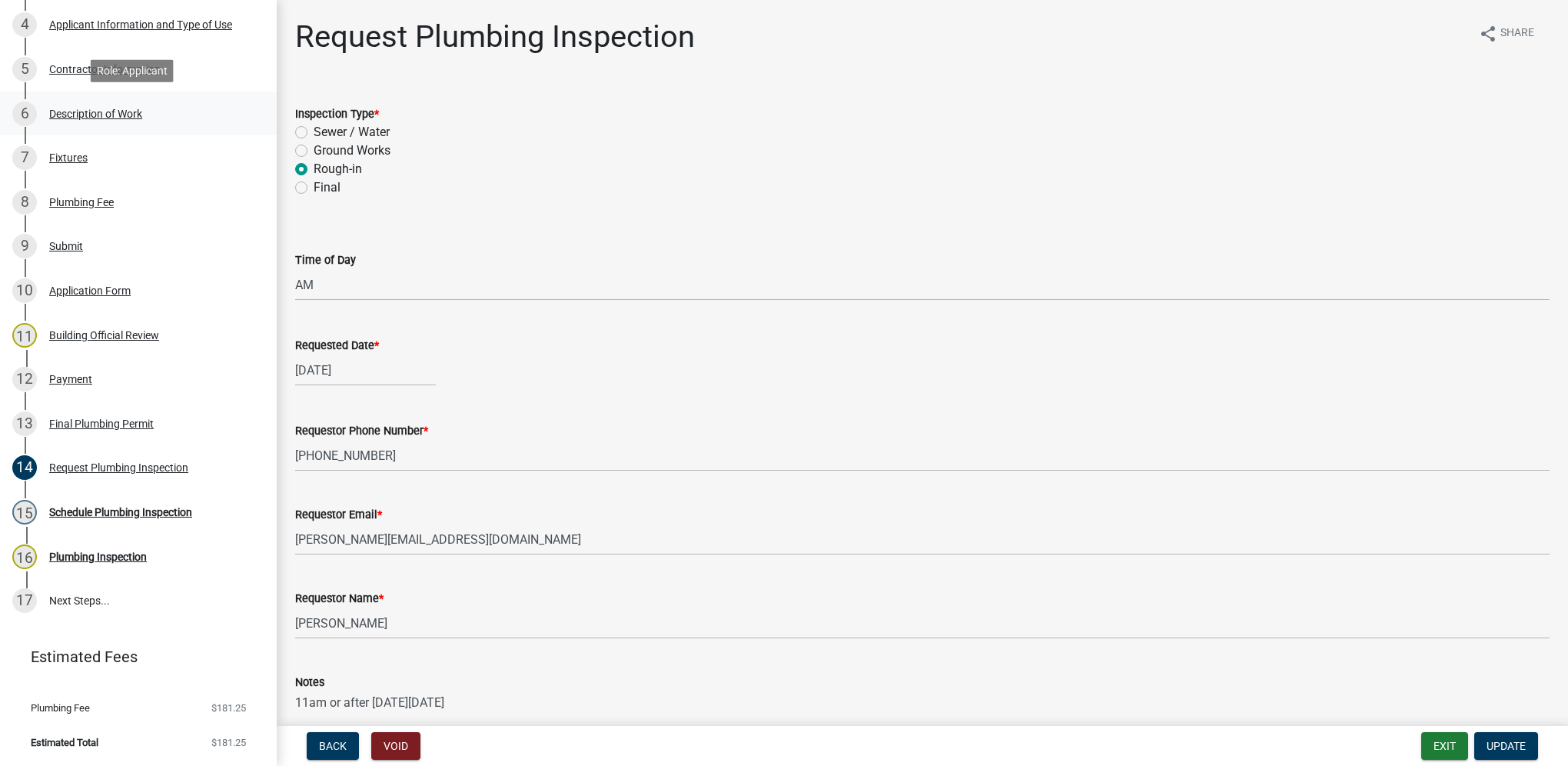
scroll to position [172, 0]
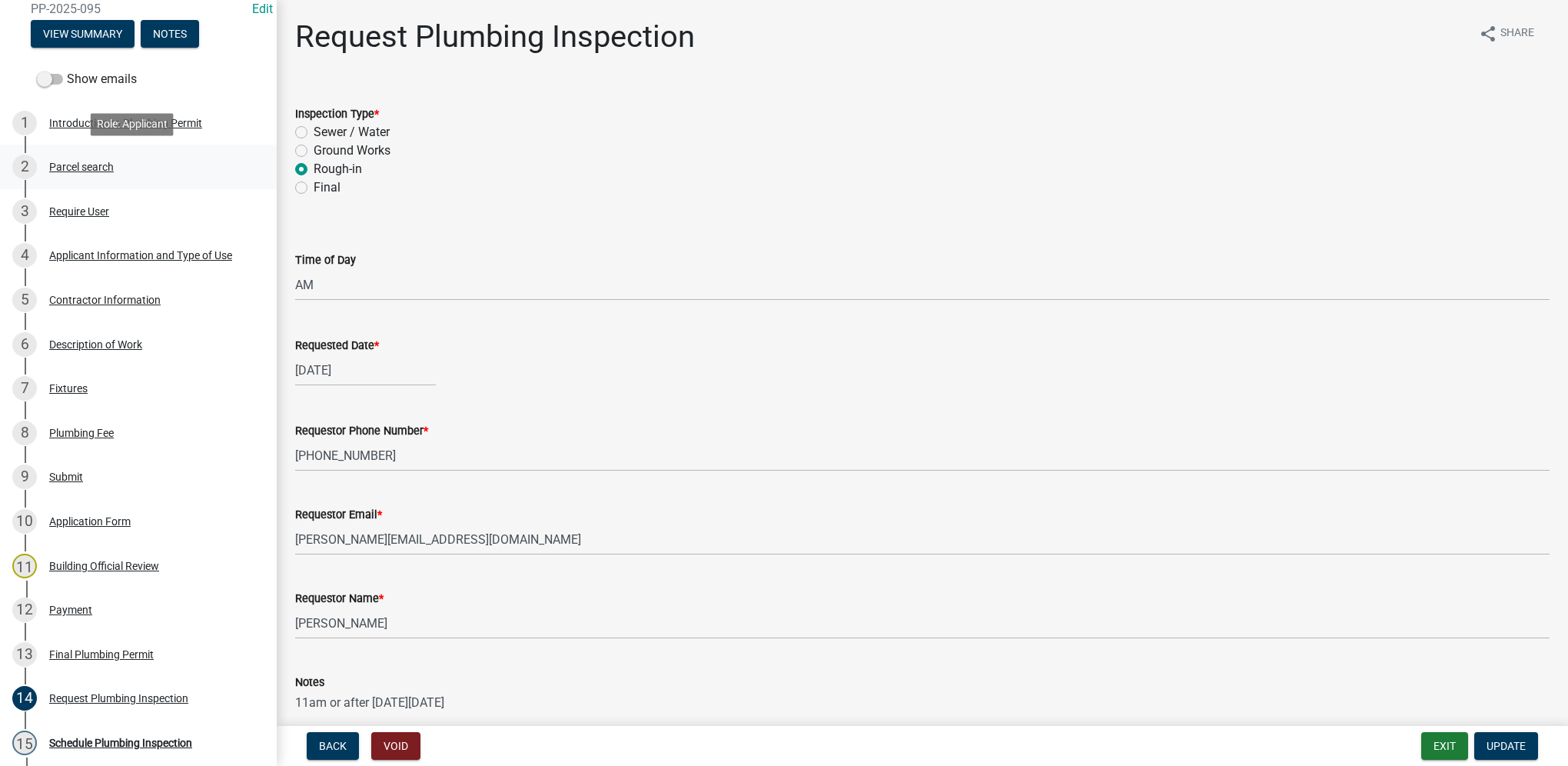
click at [111, 180] on link "2 Parcel search" at bounding box center [138, 167] width 277 height 45
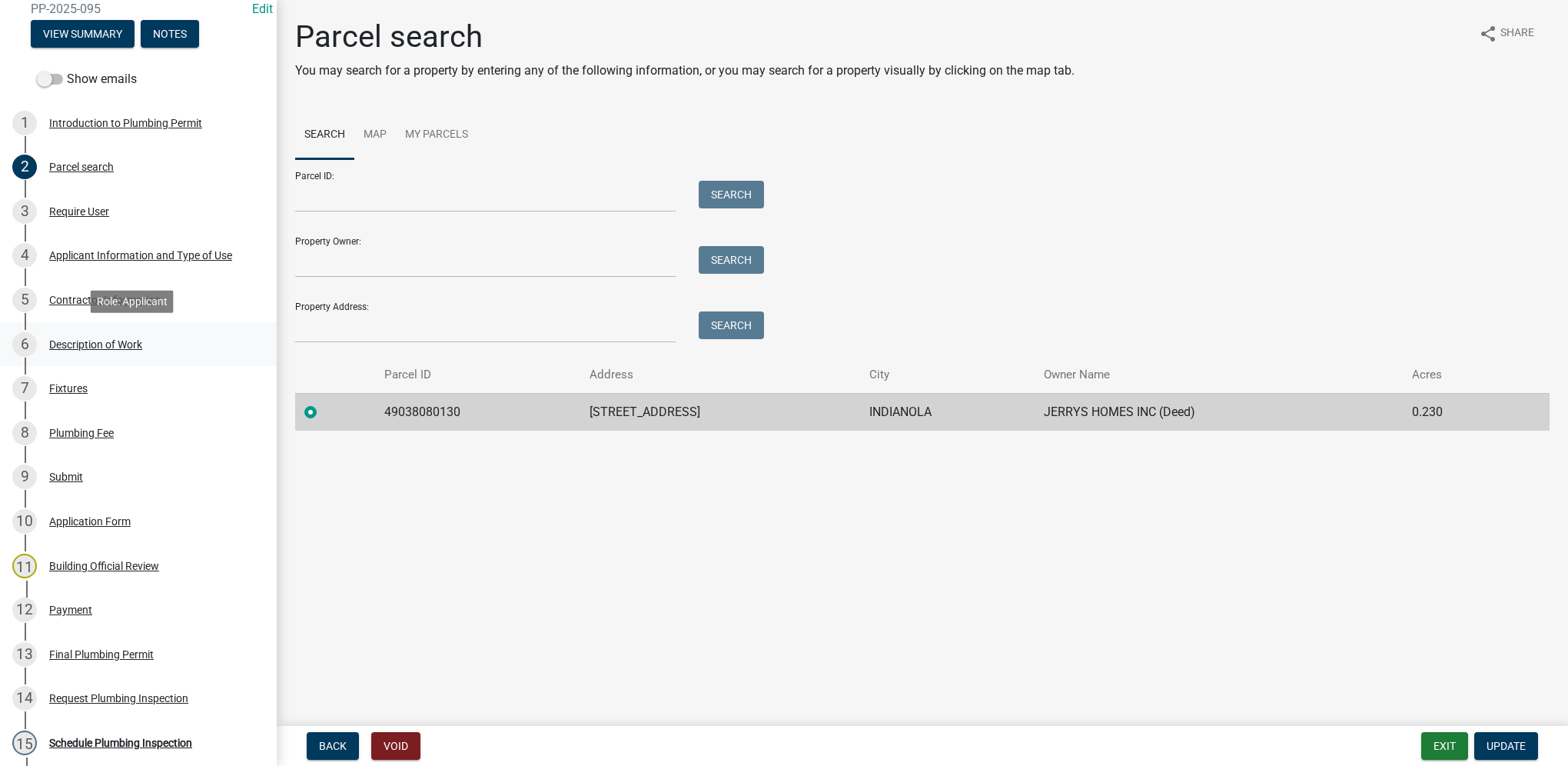
click at [154, 346] on div "6 Description of Work" at bounding box center [131, 344] width 240 height 25
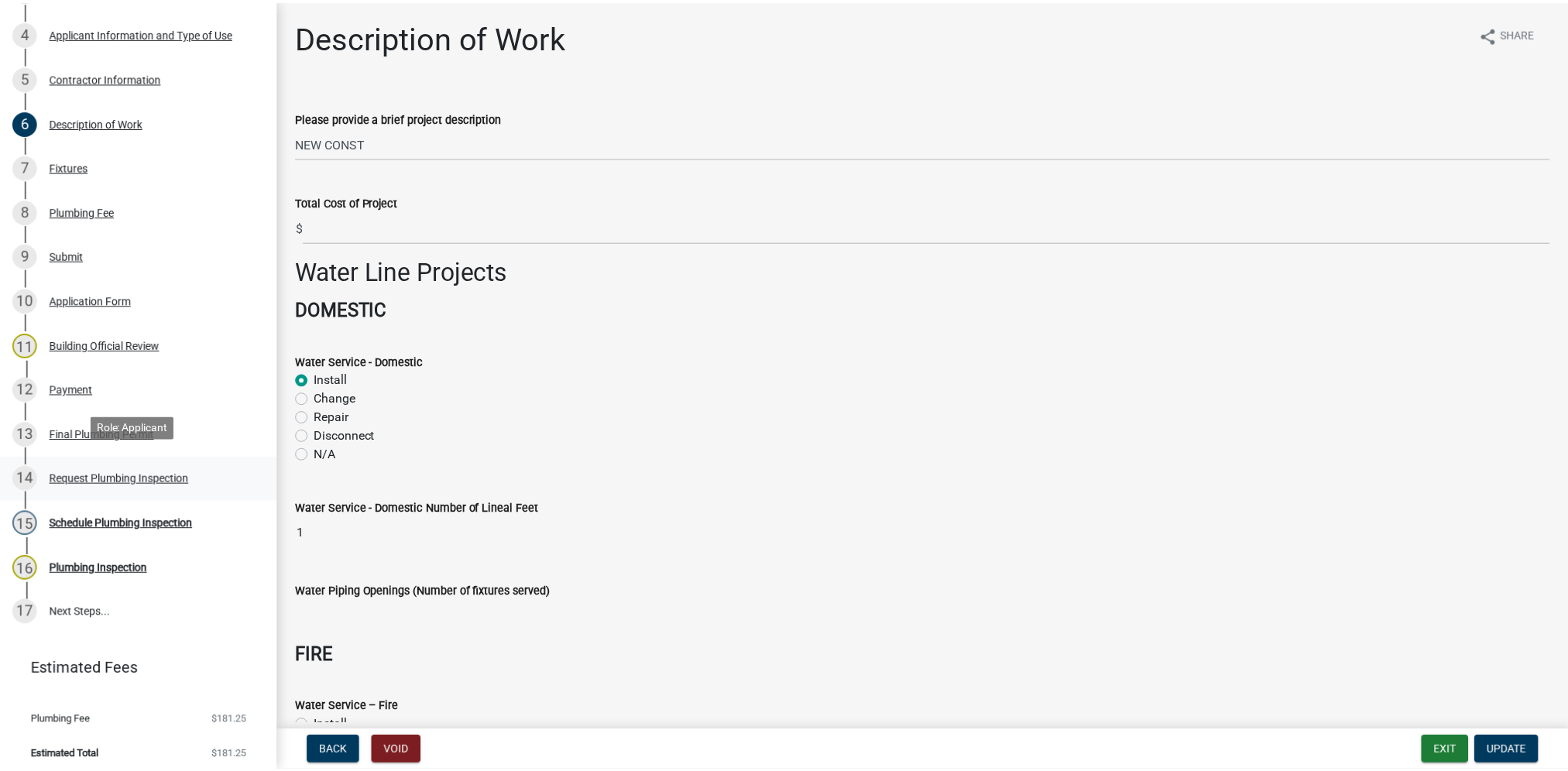
scroll to position [405, 0]
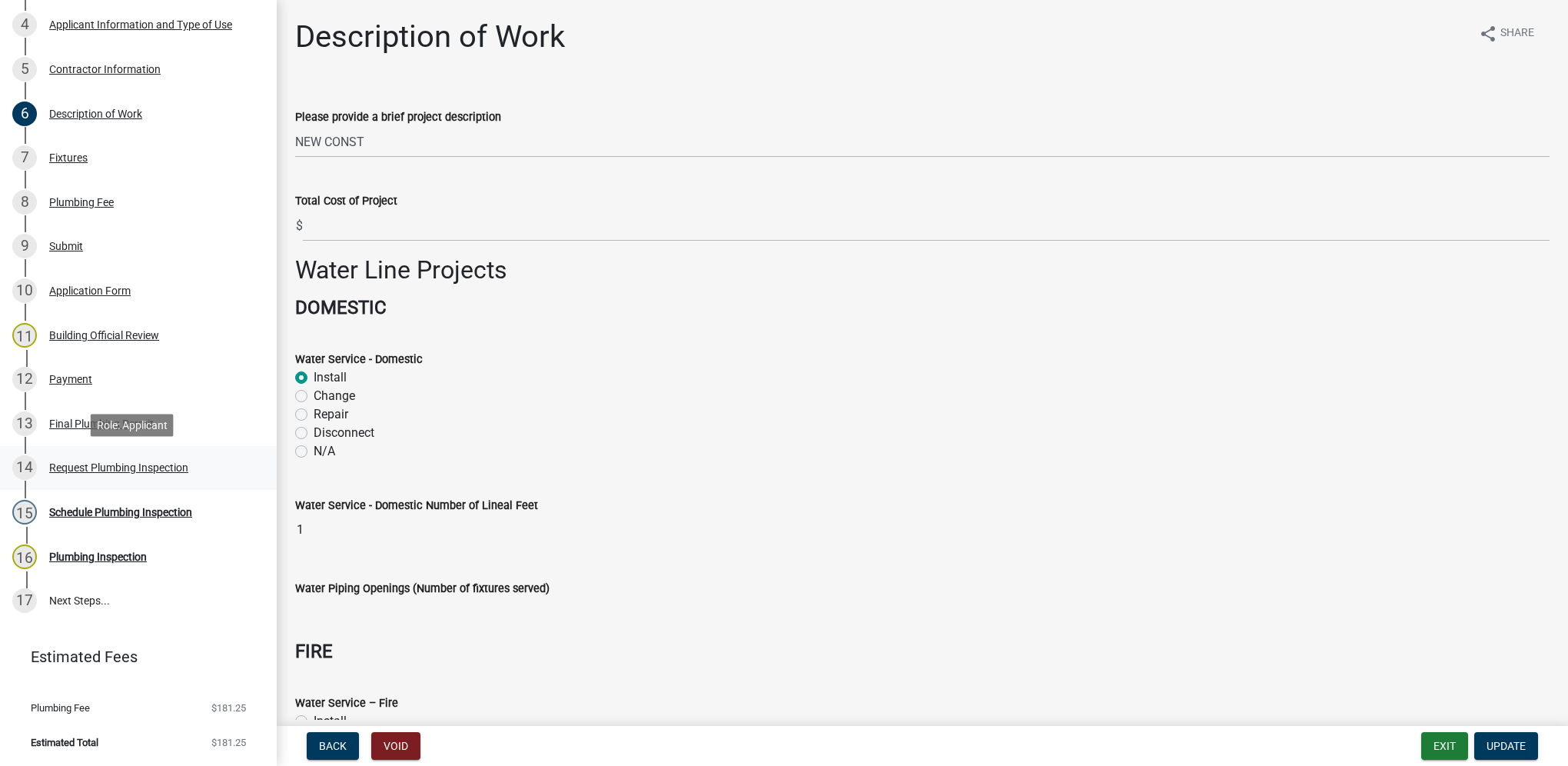
click at [171, 474] on div "14 Request Plumbing Inspection" at bounding box center [131, 468] width 240 height 25
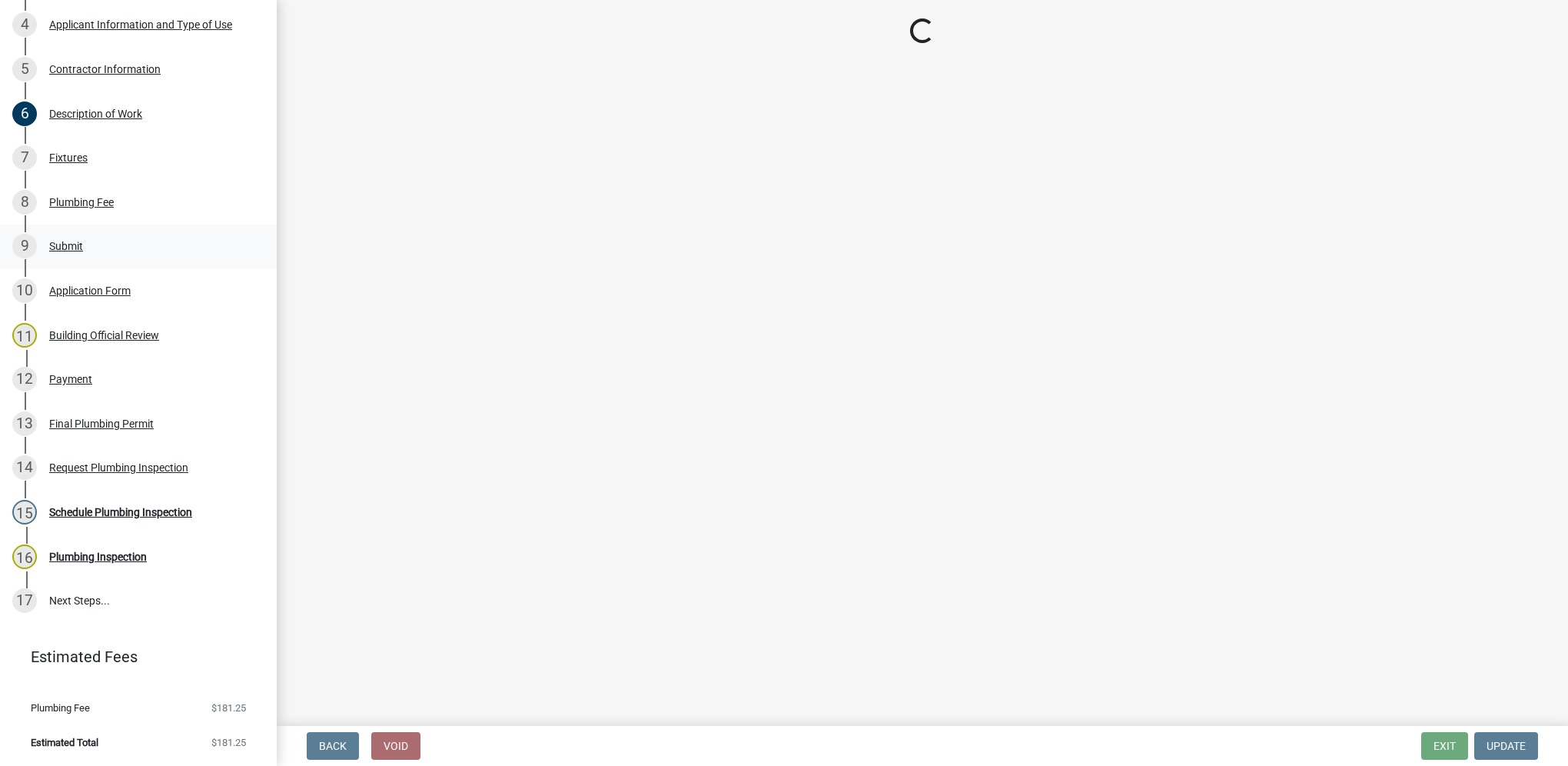
select select "5e6fc4d6-0be1-48fa-8ebd-0c1600940a56"
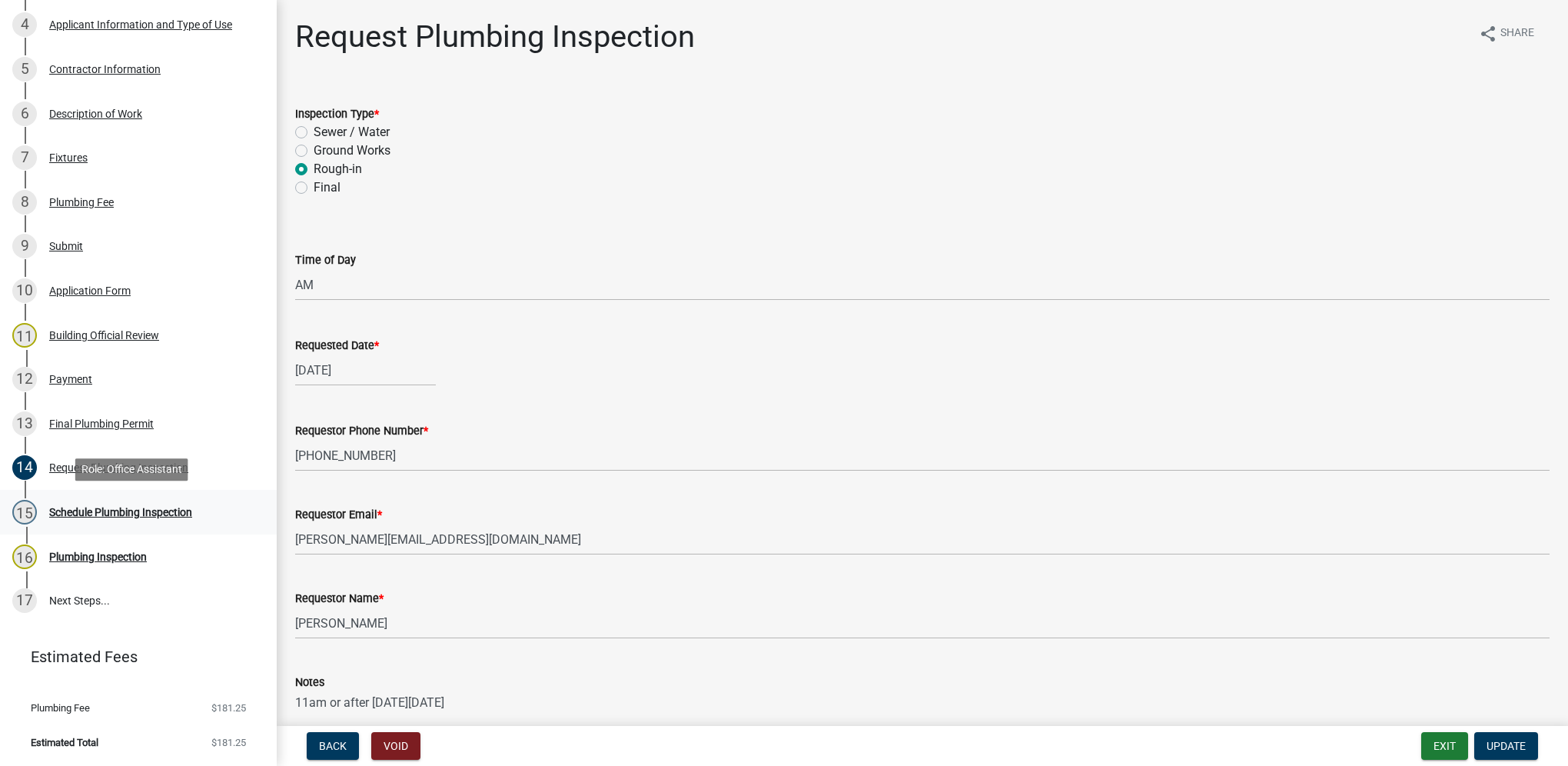
drag, startPoint x: 171, startPoint y: 509, endPoint x: 180, endPoint y: 496, distance: 15.8
click at [171, 509] on div "Schedule Plumbing Inspection" at bounding box center [120, 512] width 143 height 10
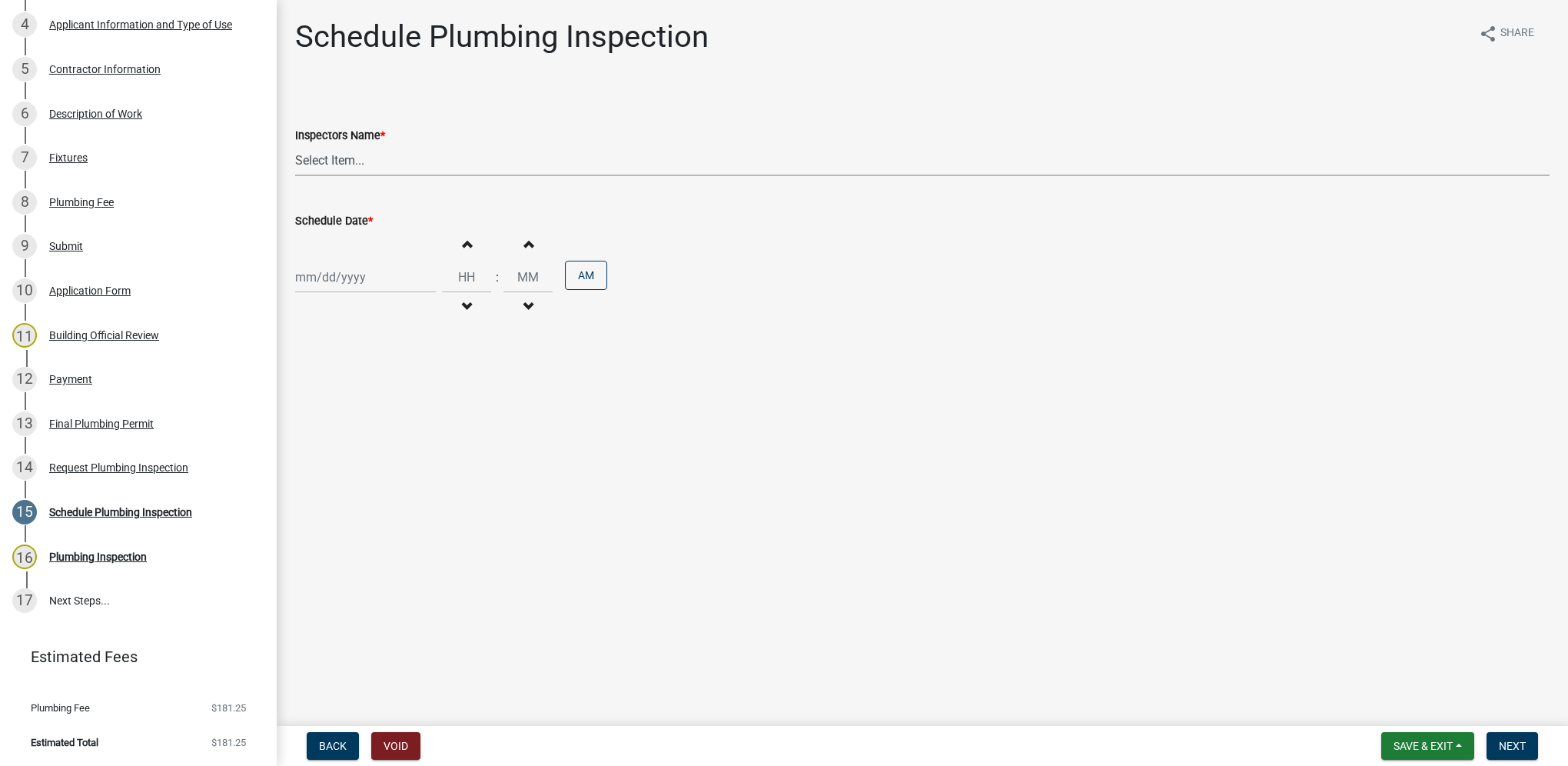
click at [310, 164] on select "Select Item... [DEMOGRAPHIC_DATA] (Indianola Other Inspector) T. Little ([PERSO…" at bounding box center [922, 160] width 1255 height 31
select select "27b8dde7-9ed4-44e4-ae8e-5969b60be3e6"
click at [295, 144] on select "Select Item... [DEMOGRAPHIC_DATA] (Indianola Other Inspector) T. Little ([PERSO…" at bounding box center [922, 160] width 1255 height 31
select select "8"
select select "2025"
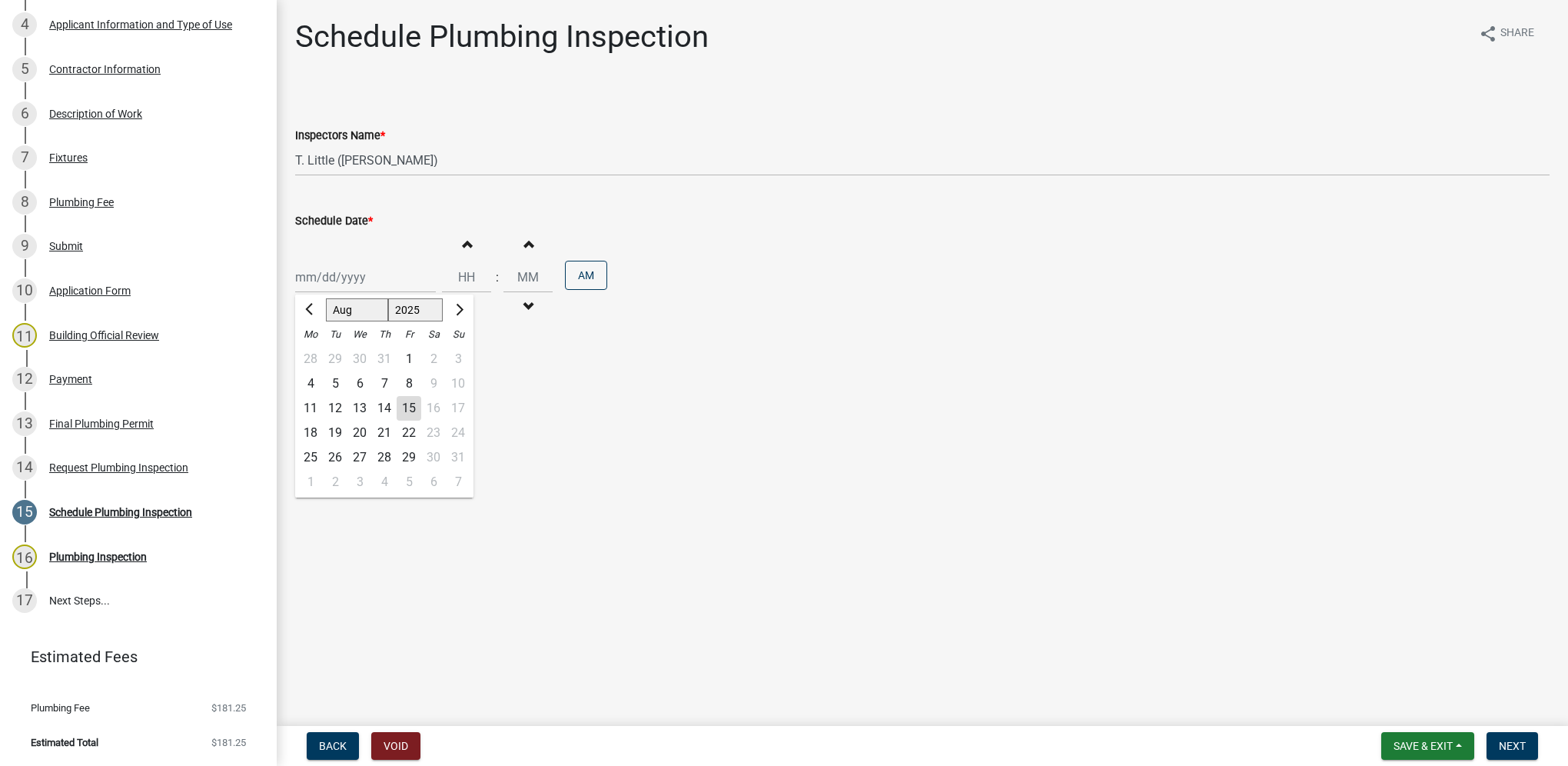
click at [308, 270] on div "[PERSON_NAME] Feb Mar Apr [PERSON_NAME][DATE] Oct Nov [DATE] 1526 1527 1528 152…" at bounding box center [365, 277] width 140 height 31
click at [309, 440] on div "18" at bounding box center [310, 432] width 25 height 25
type input "[DATE]"
click at [451, 278] on input "Hours" at bounding box center [466, 277] width 49 height 31
type input "02"
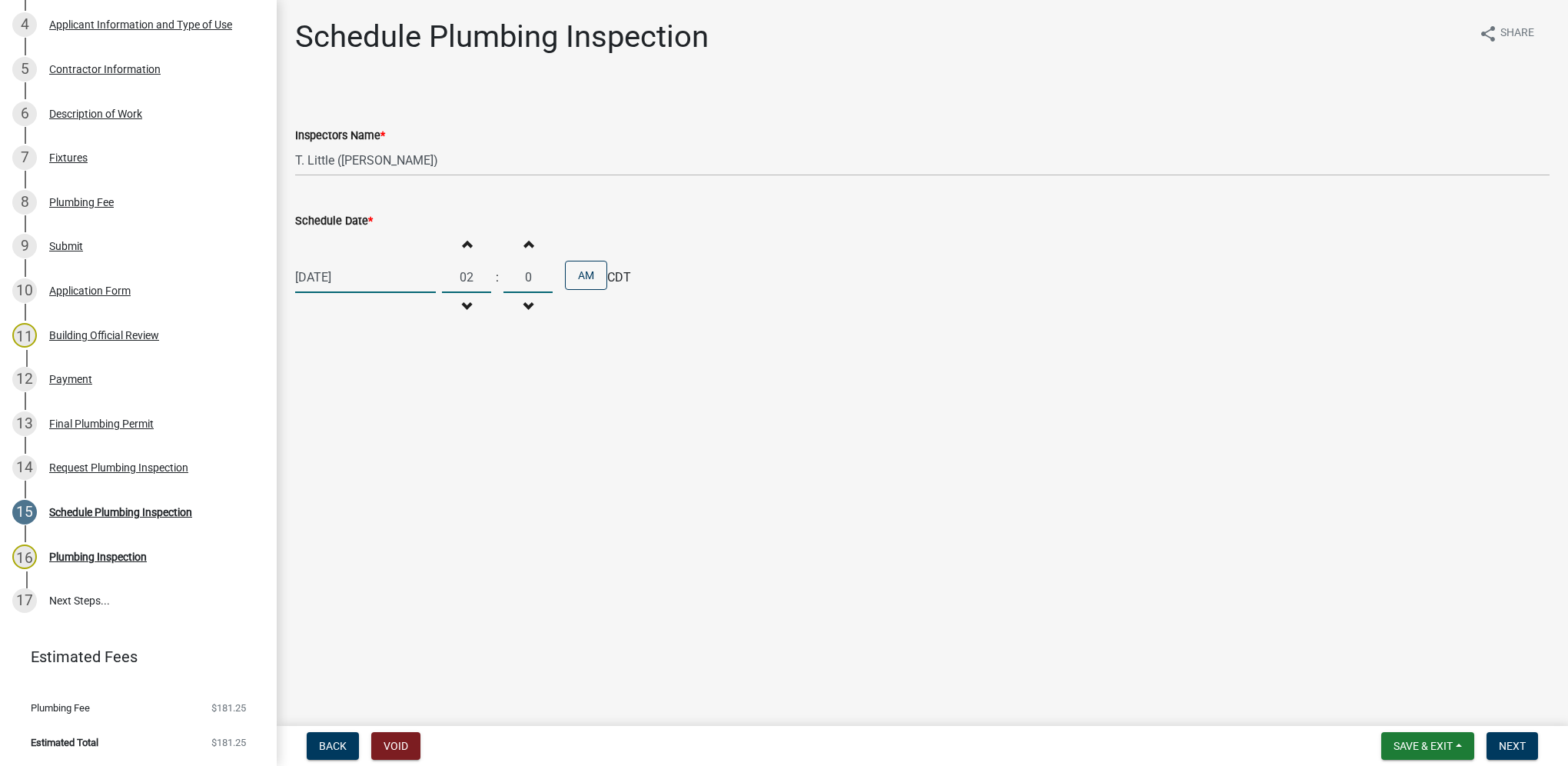
type input "00"
click at [572, 277] on button "AM" at bounding box center [586, 275] width 42 height 29
click at [1501, 749] on span "Next" at bounding box center [1512, 745] width 27 height 12
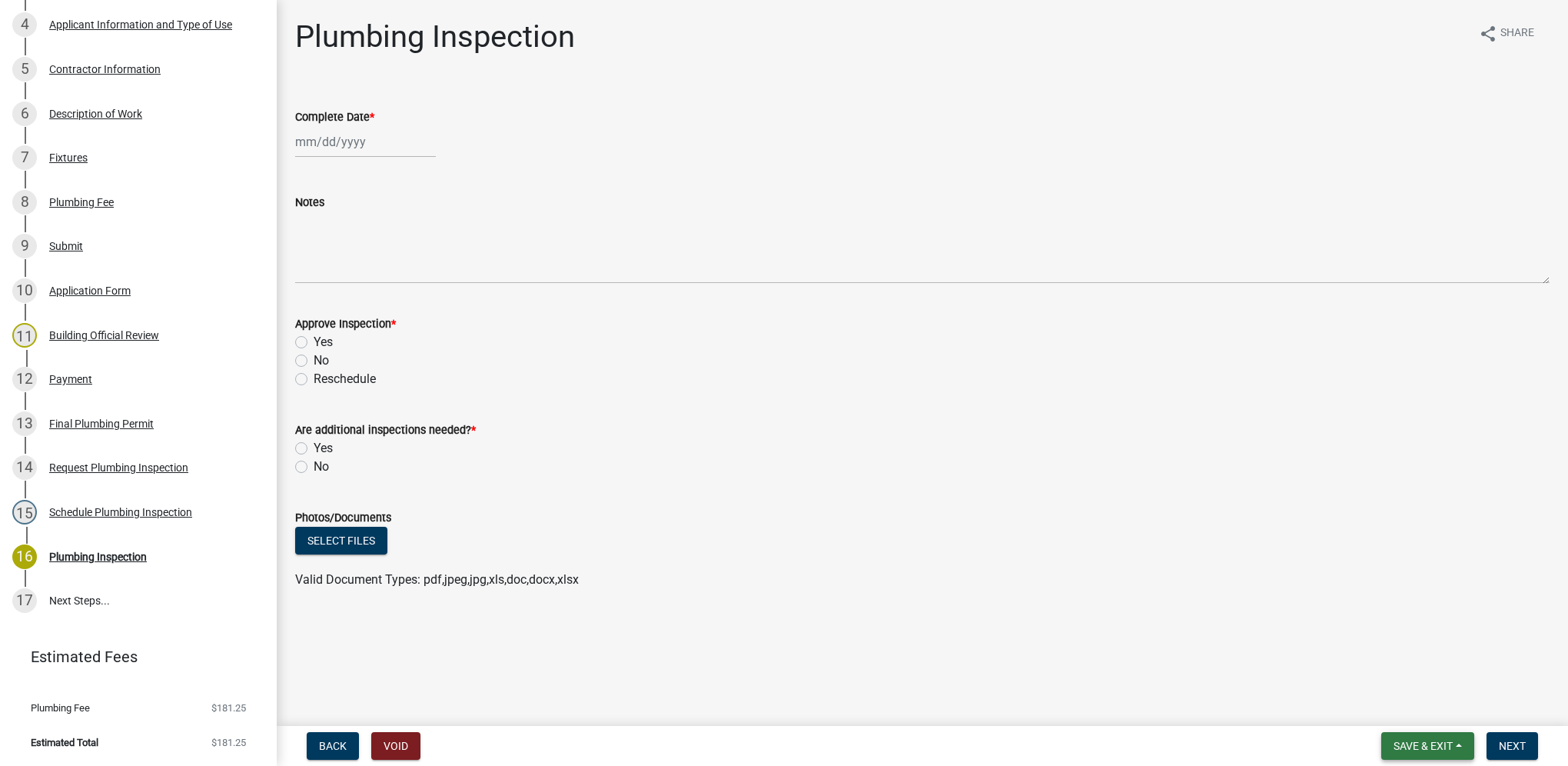
click at [1448, 746] on span "Save & Exit" at bounding box center [1423, 745] width 59 height 12
click at [1437, 714] on button "Save & Exit" at bounding box center [1412, 706] width 123 height 37
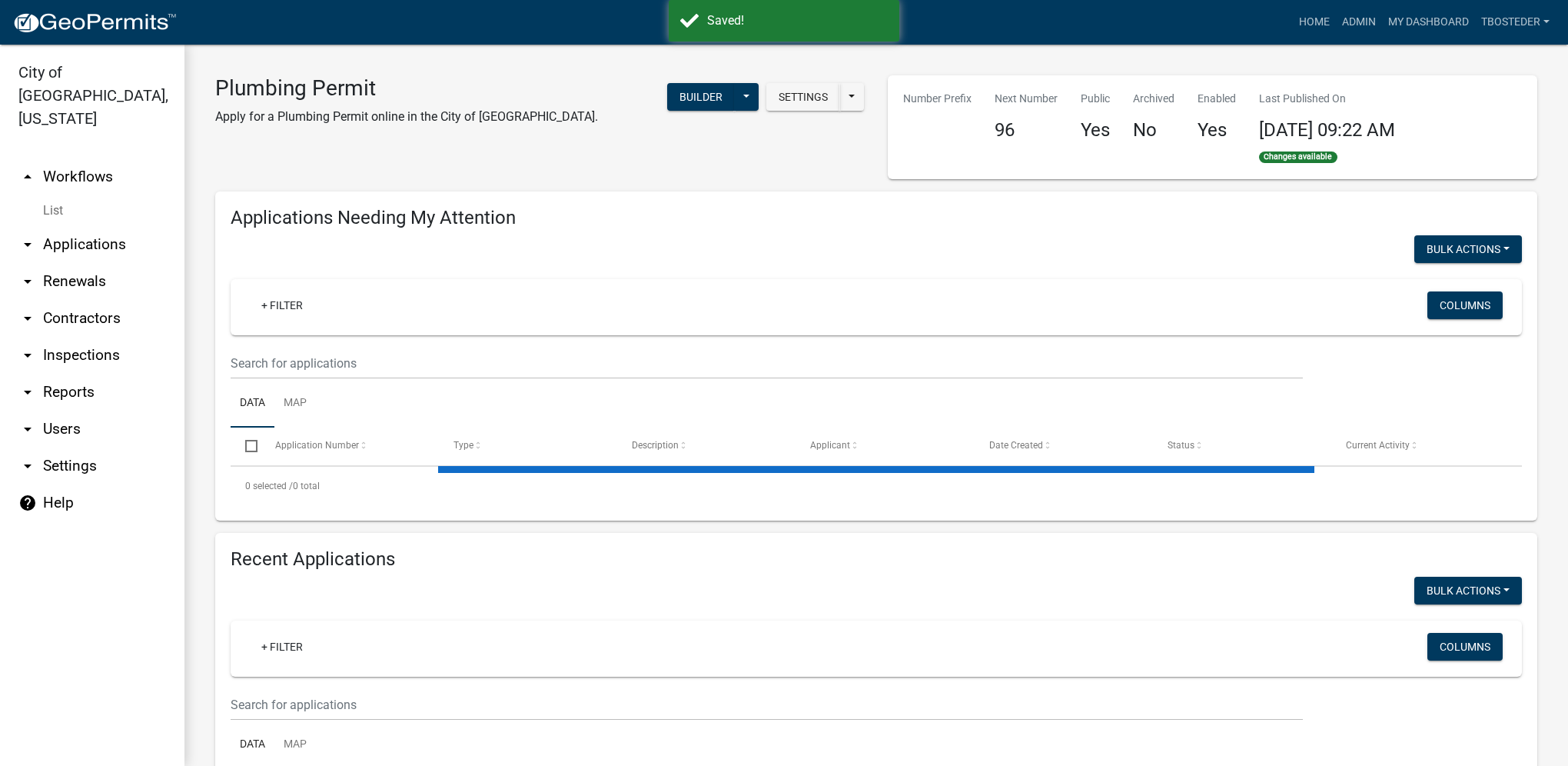
select select "1: 25"
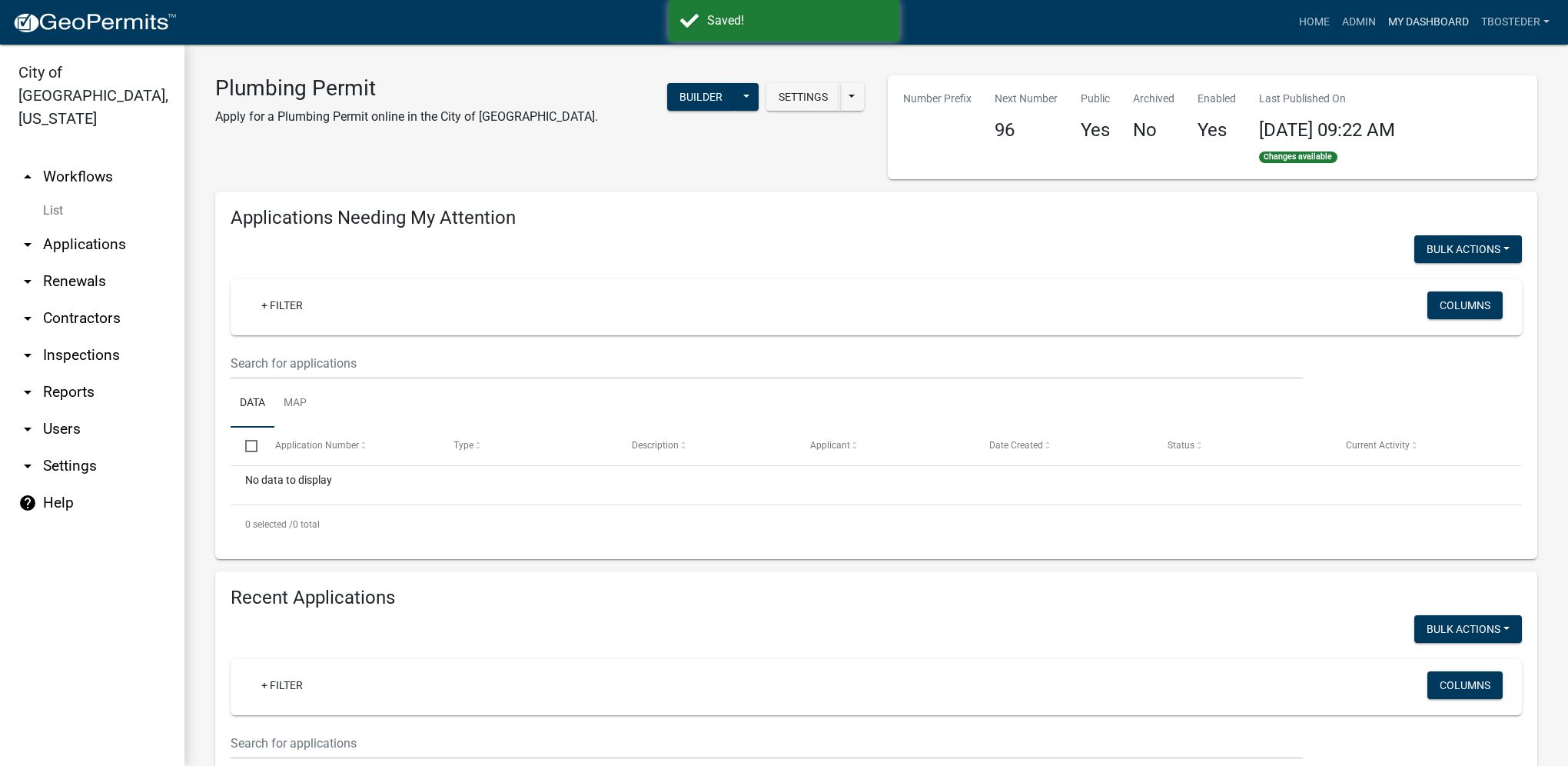
click at [1456, 29] on link "My Dashboard" at bounding box center [1429, 22] width 93 height 29
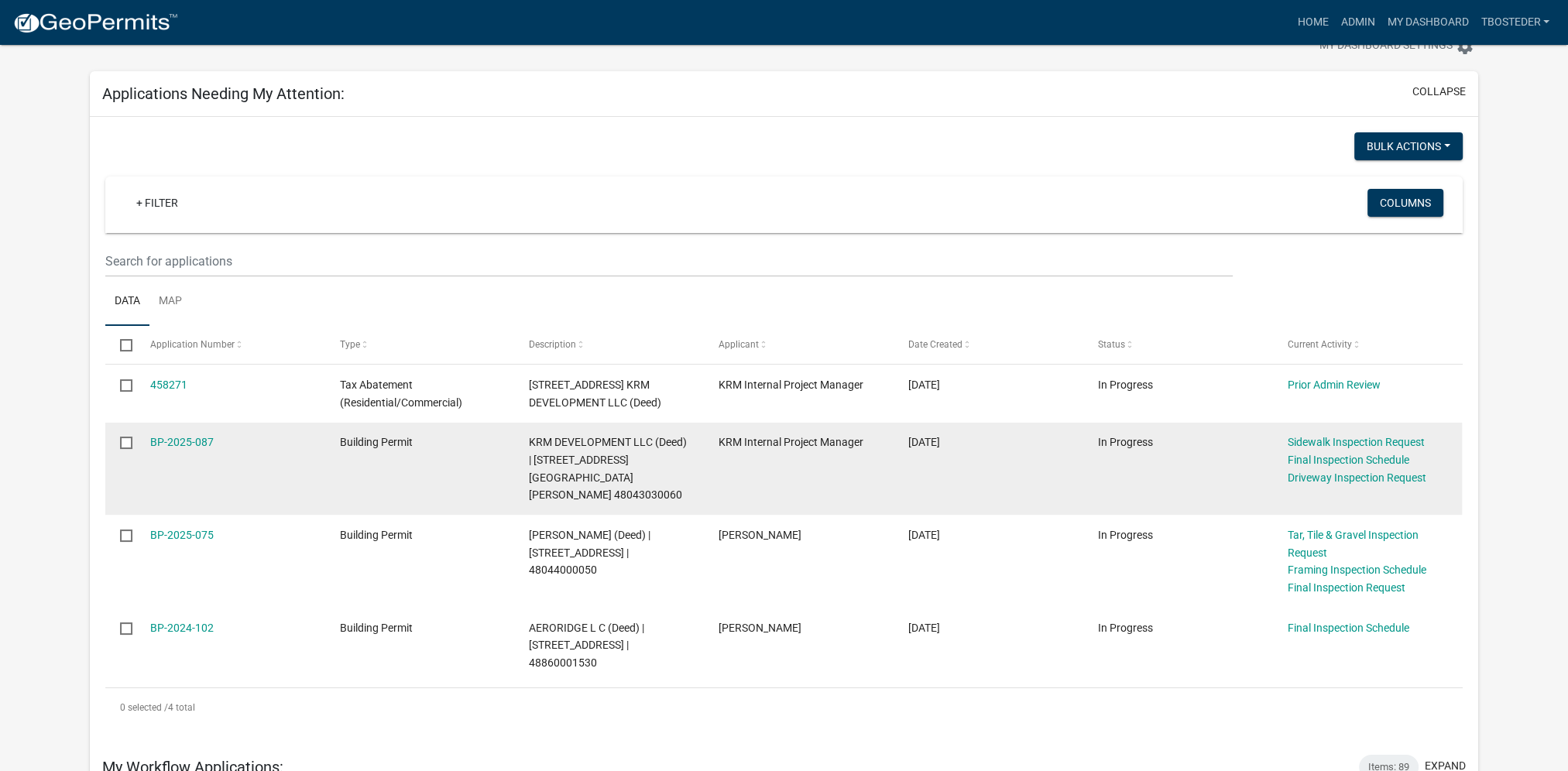
scroll to position [78, 0]
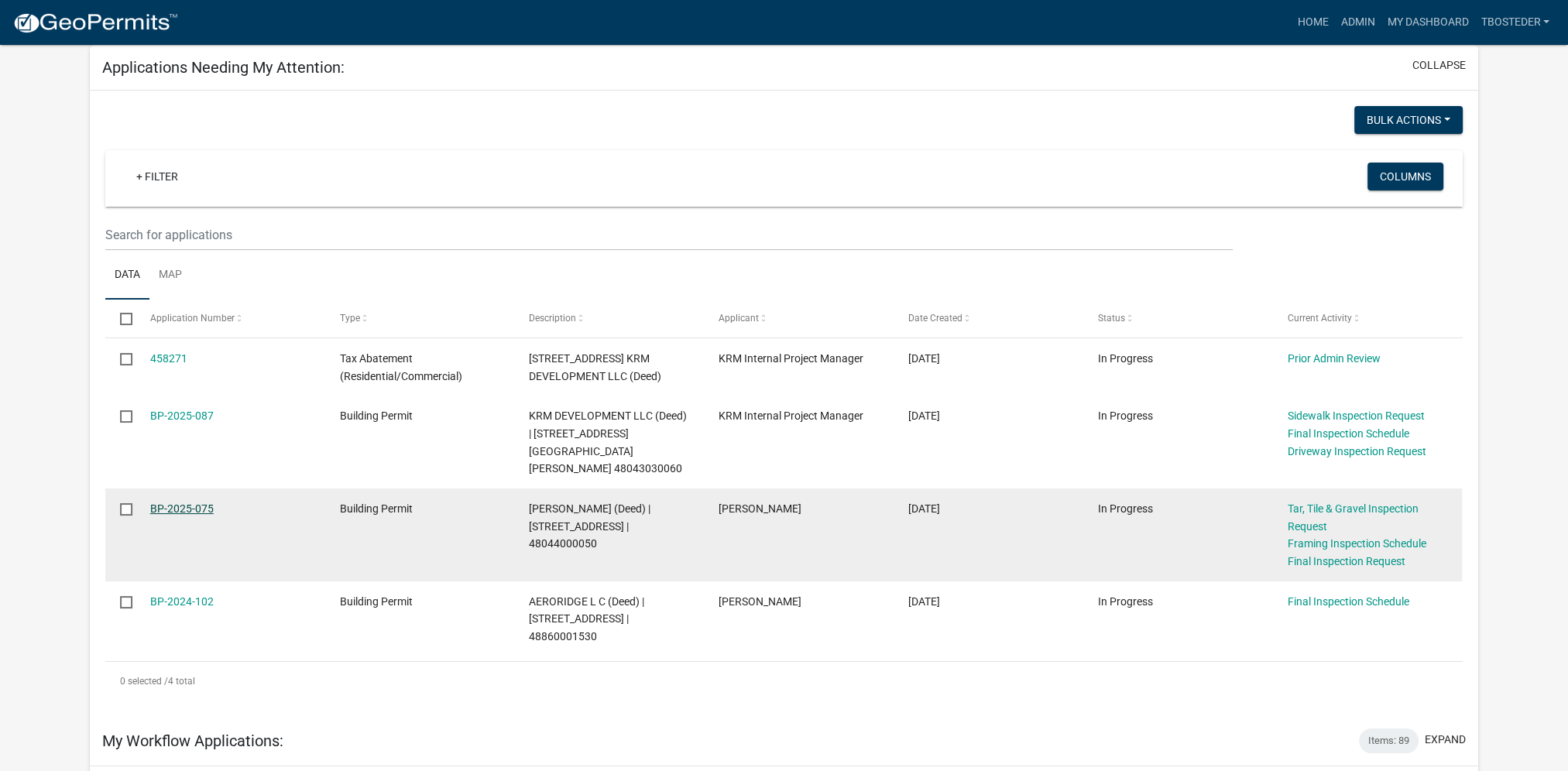
click at [204, 502] on link "BP-2025-075" at bounding box center [182, 508] width 64 height 12
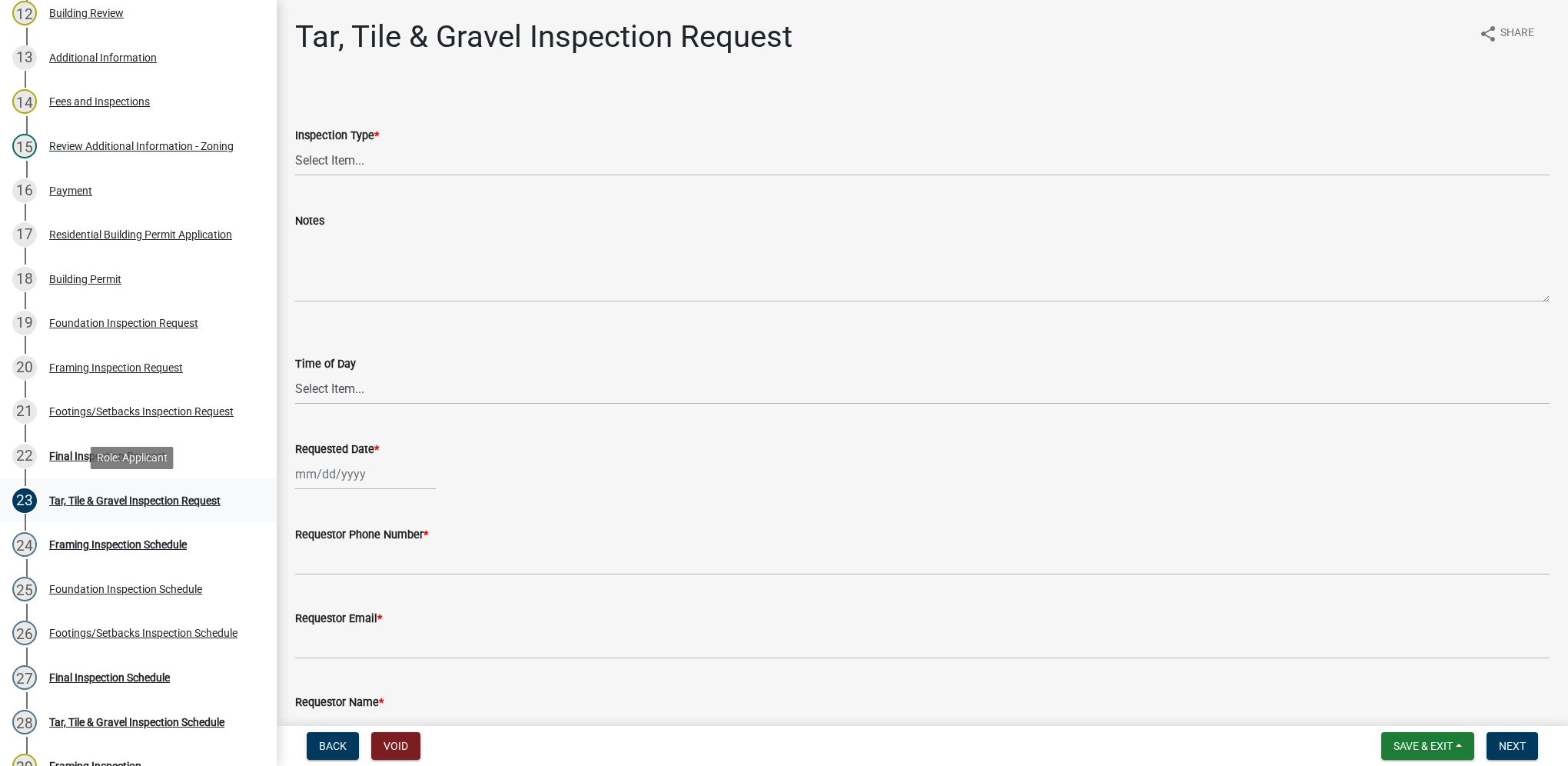
scroll to position [846, 0]
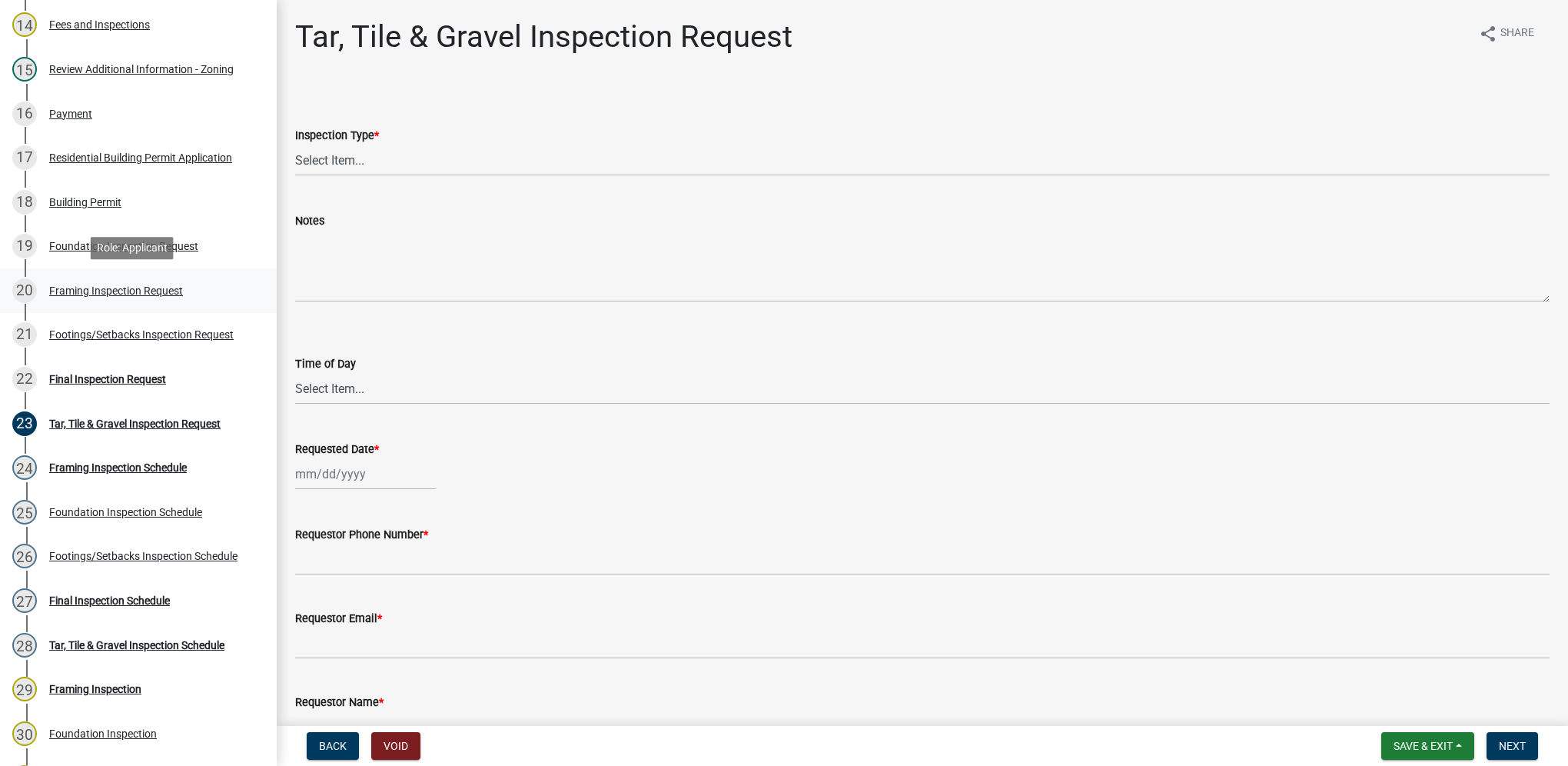
click at [215, 296] on div "20 Framing Inspection Request" at bounding box center [131, 290] width 240 height 25
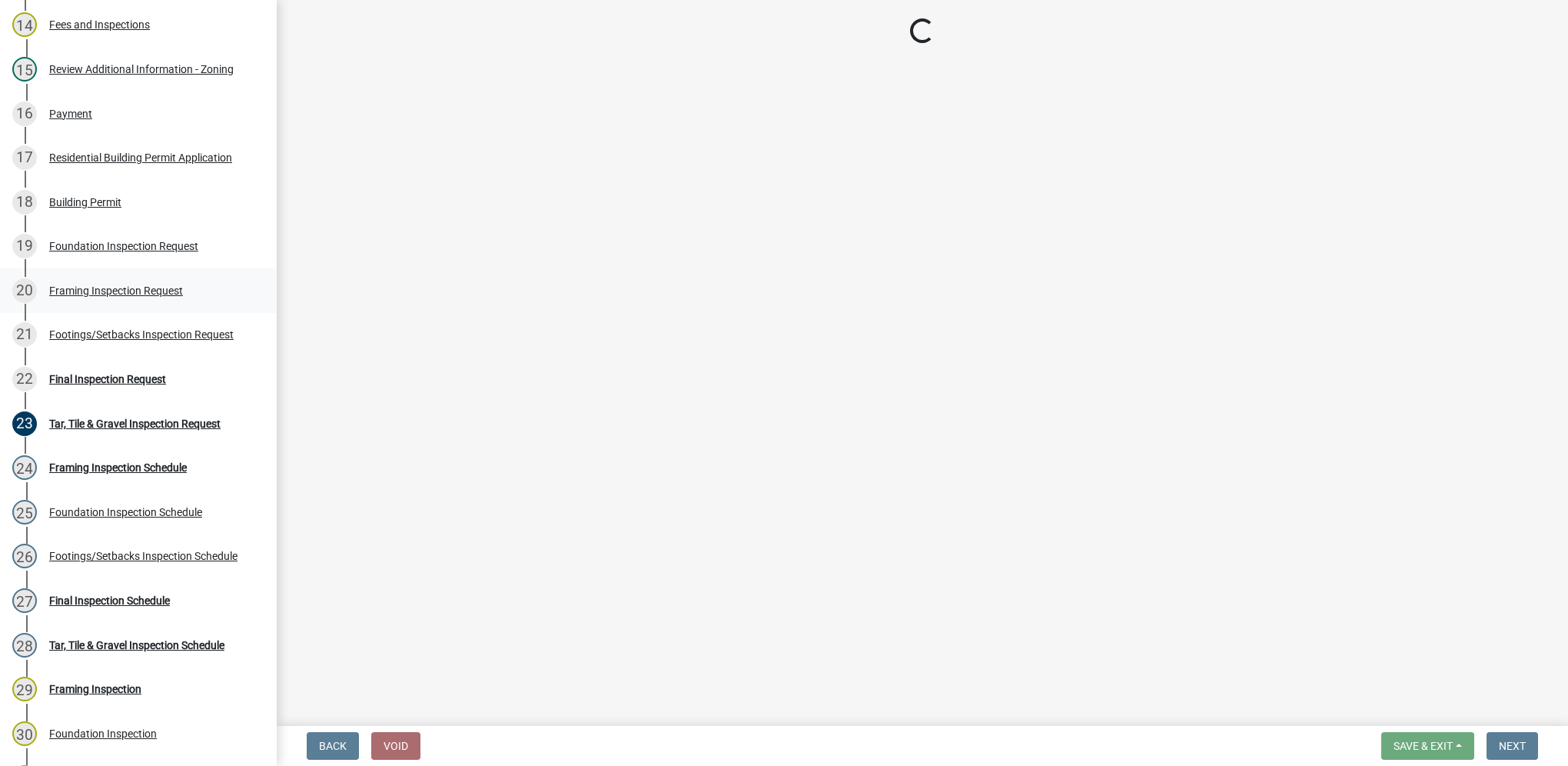
select select "e9fcb543-8f06-4ed5-8df3-3925d2ebe15d"
select select "88af556d-fdf1-454b-b933-61cadeae1443"
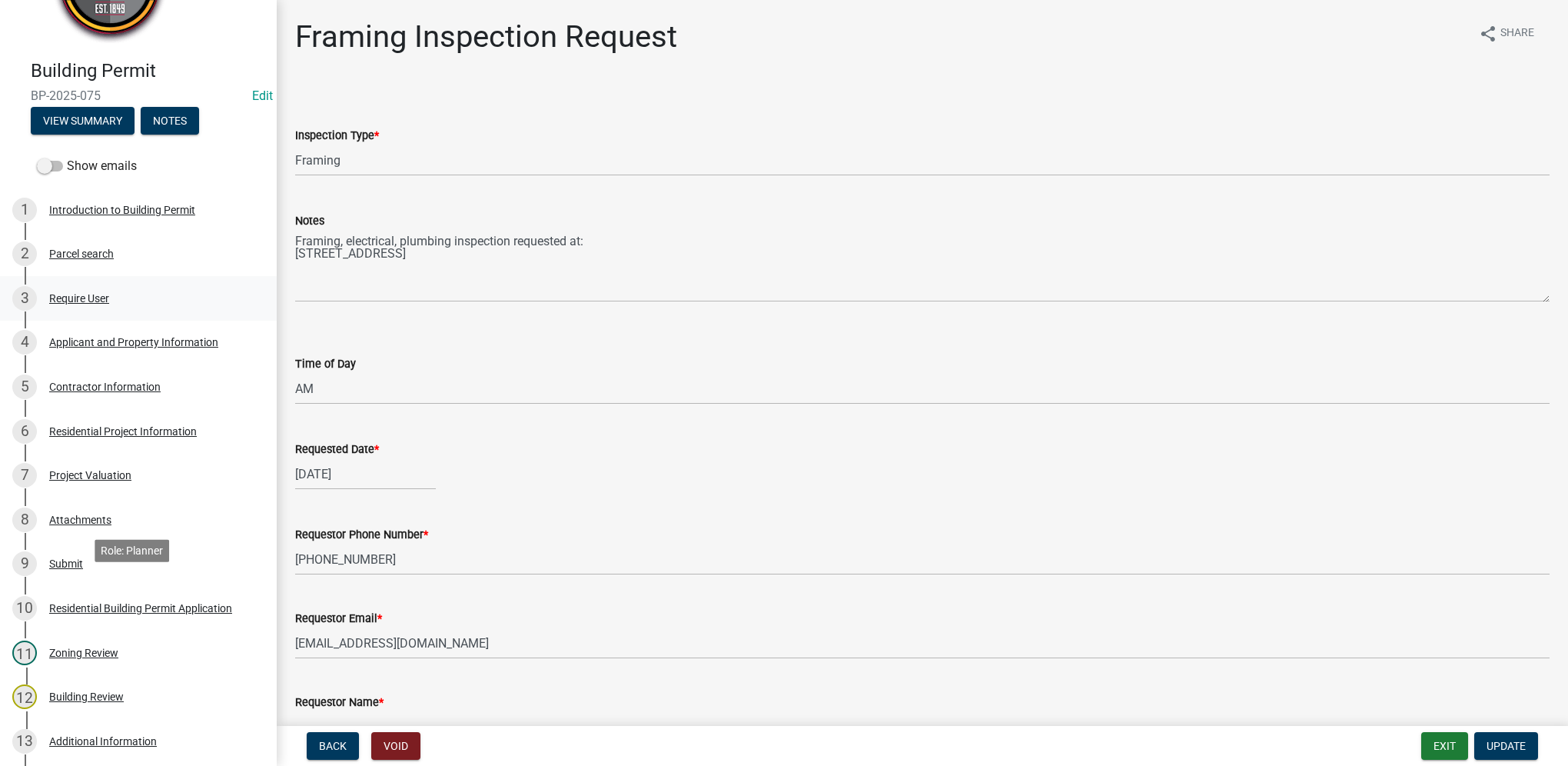
scroll to position [77, 0]
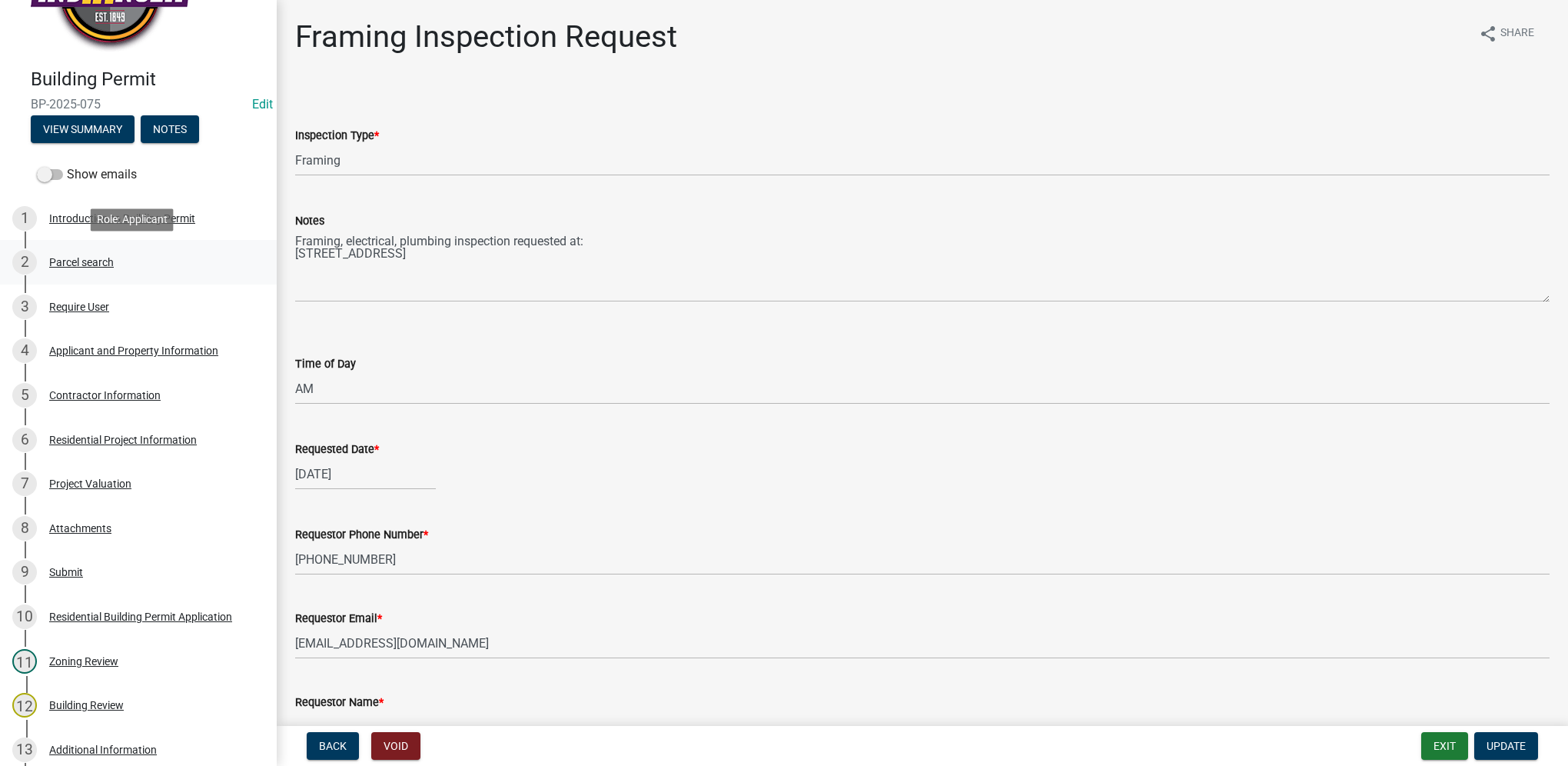
click at [164, 283] on link "2 Parcel search" at bounding box center [138, 262] width 277 height 45
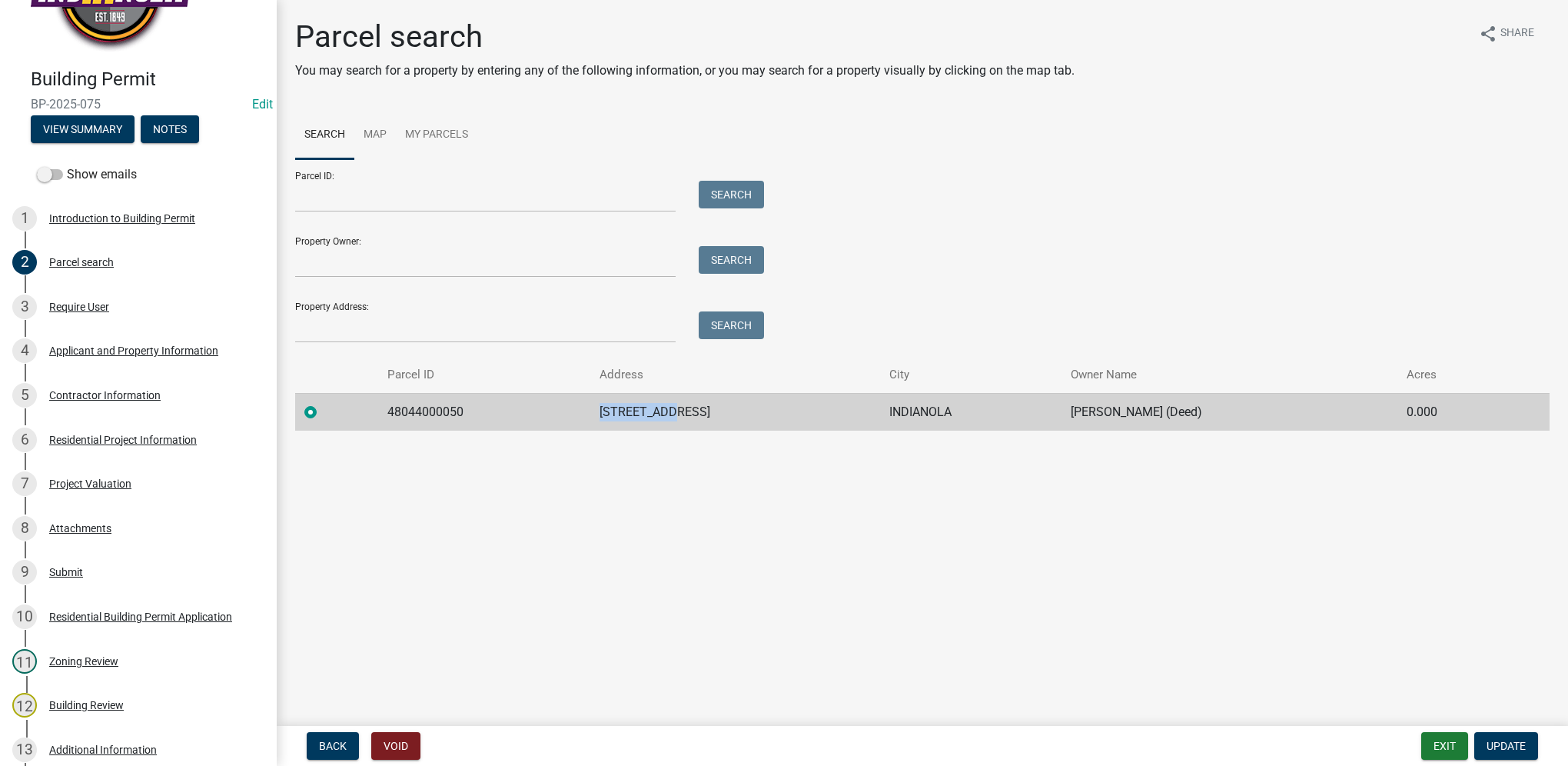
drag, startPoint x: 629, startPoint y: 406, endPoint x: 707, endPoint y: 394, distance: 78.9
click at [707, 394] on td "[STREET_ADDRESS]" at bounding box center [734, 411] width 289 height 38
drag, startPoint x: 707, startPoint y: 394, endPoint x: 685, endPoint y: 415, distance: 30.4
copy td "[STREET_ADDRESS]"
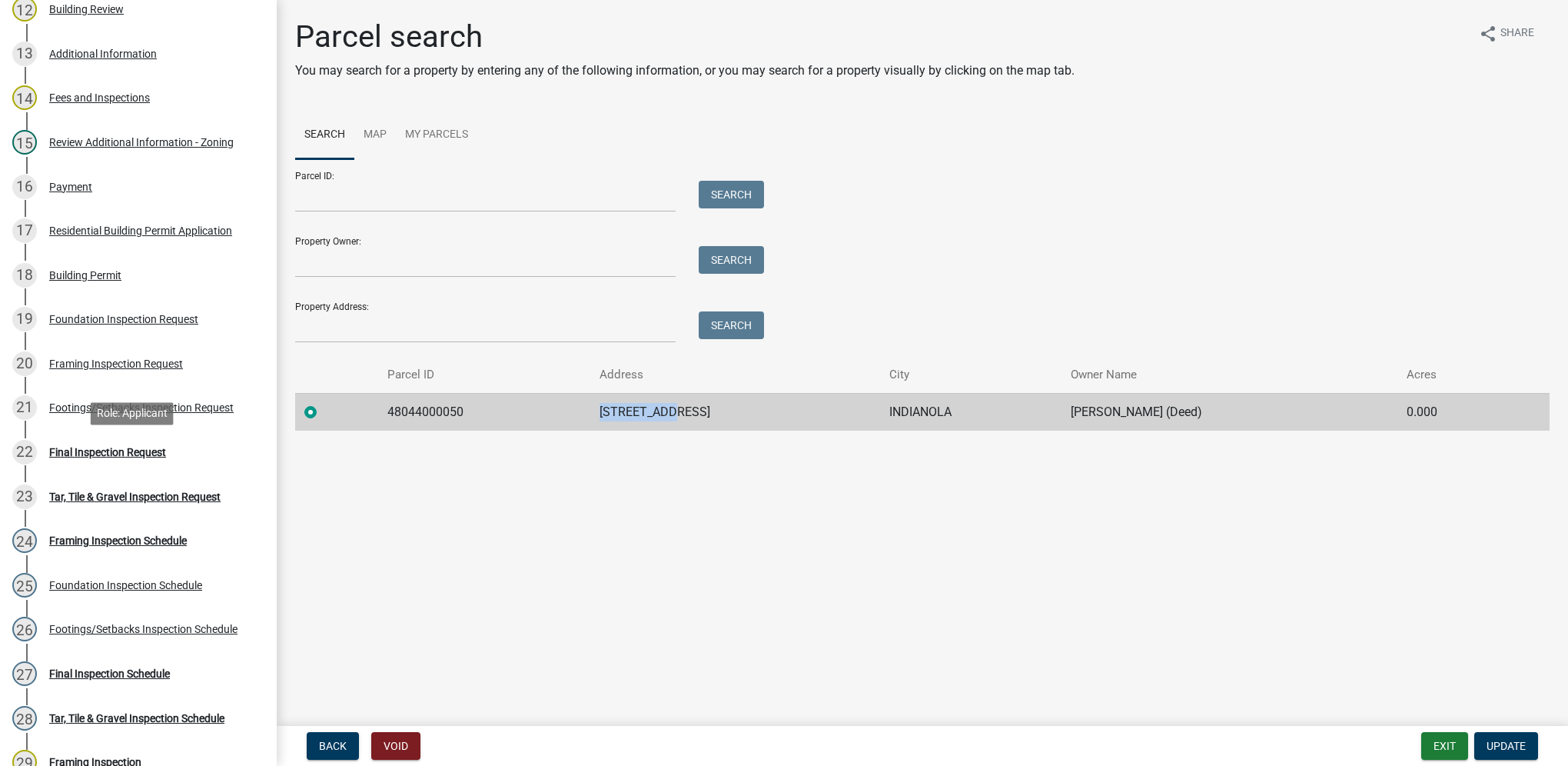
scroll to position [769, 0]
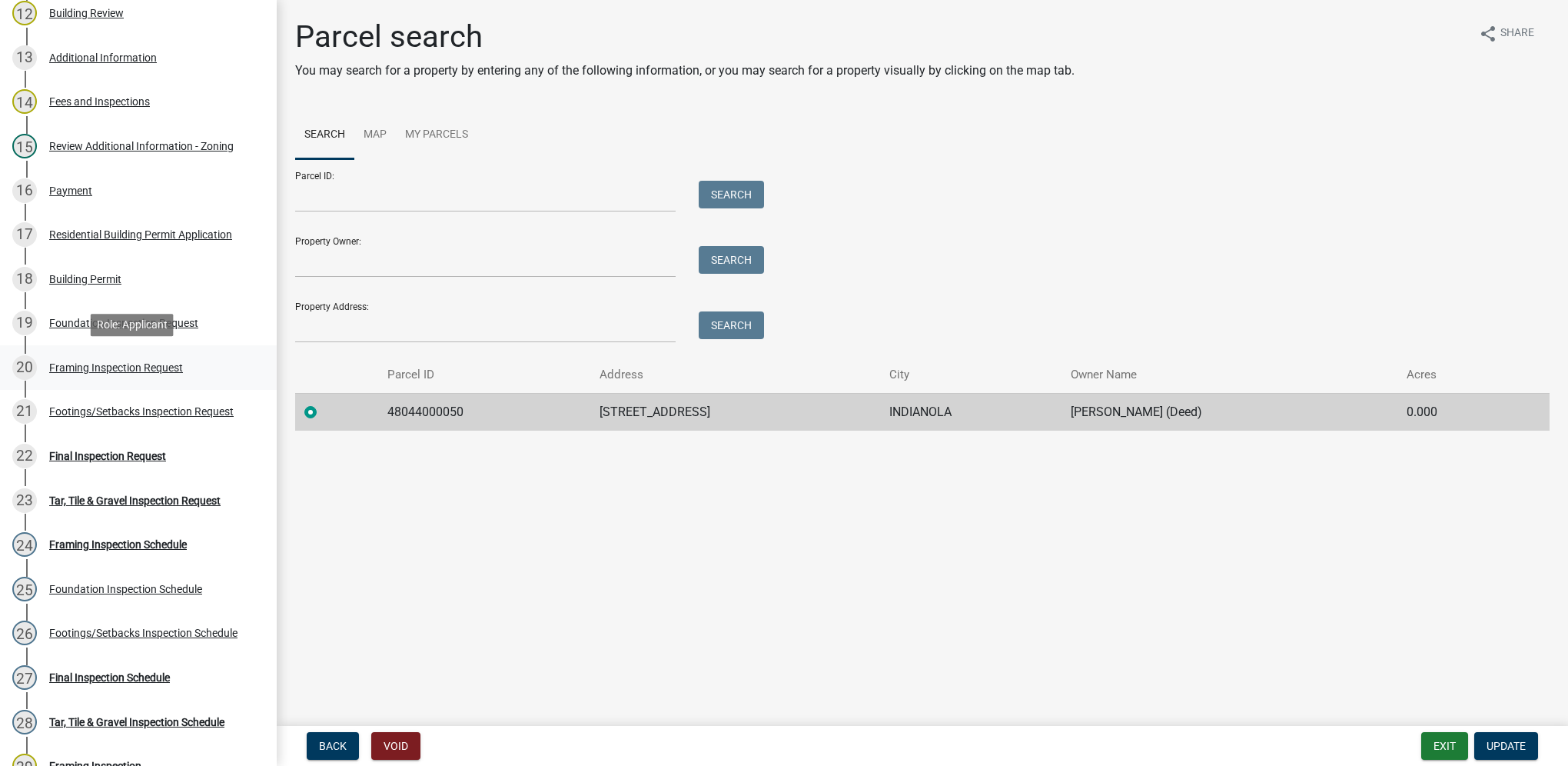
click at [195, 371] on div "20 Framing Inspection Request" at bounding box center [131, 367] width 240 height 25
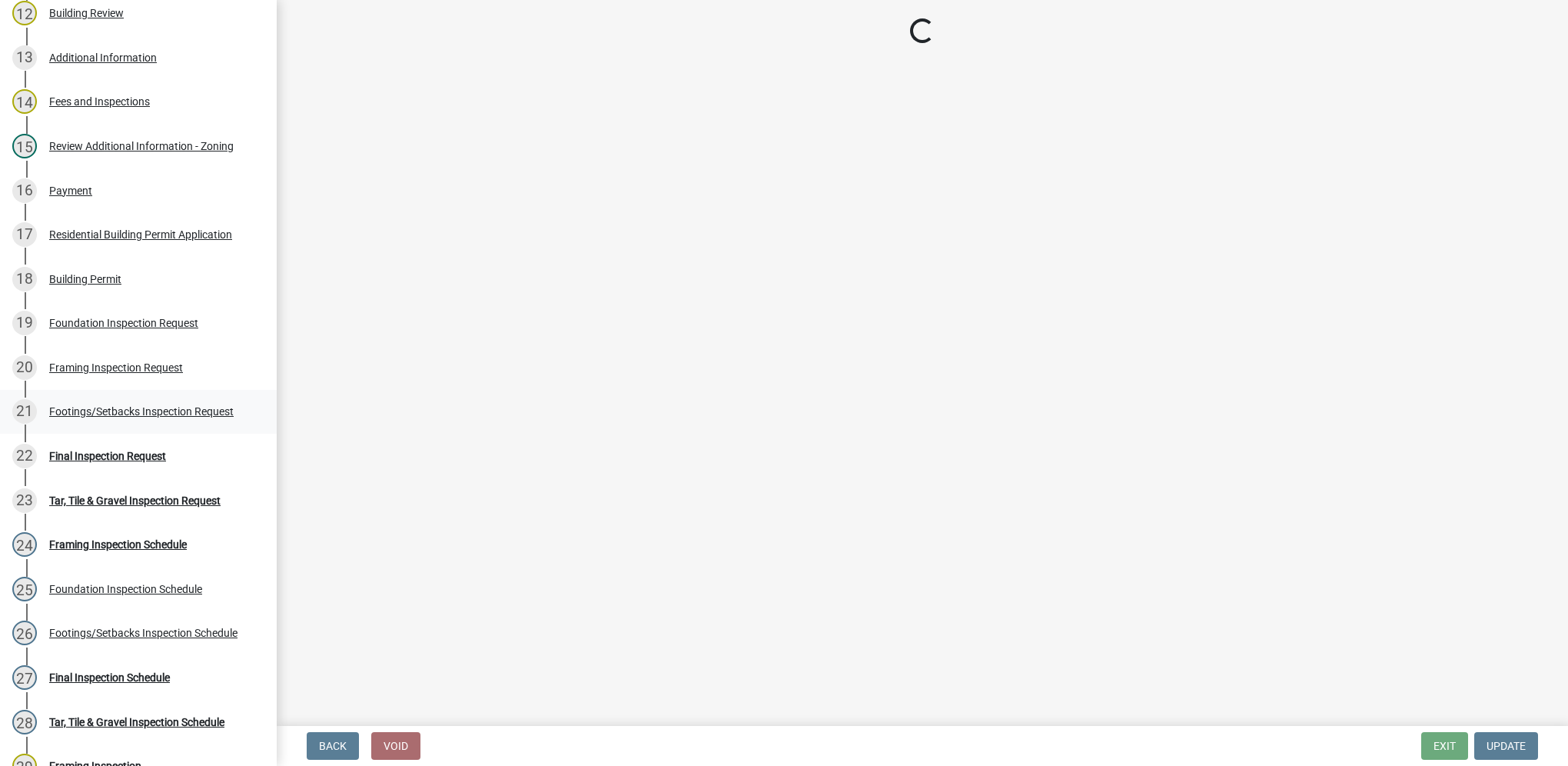
select select "e9fcb543-8f06-4ed5-8df3-3925d2ebe15d"
select select "88af556d-fdf1-454b-b933-61cadeae1443"
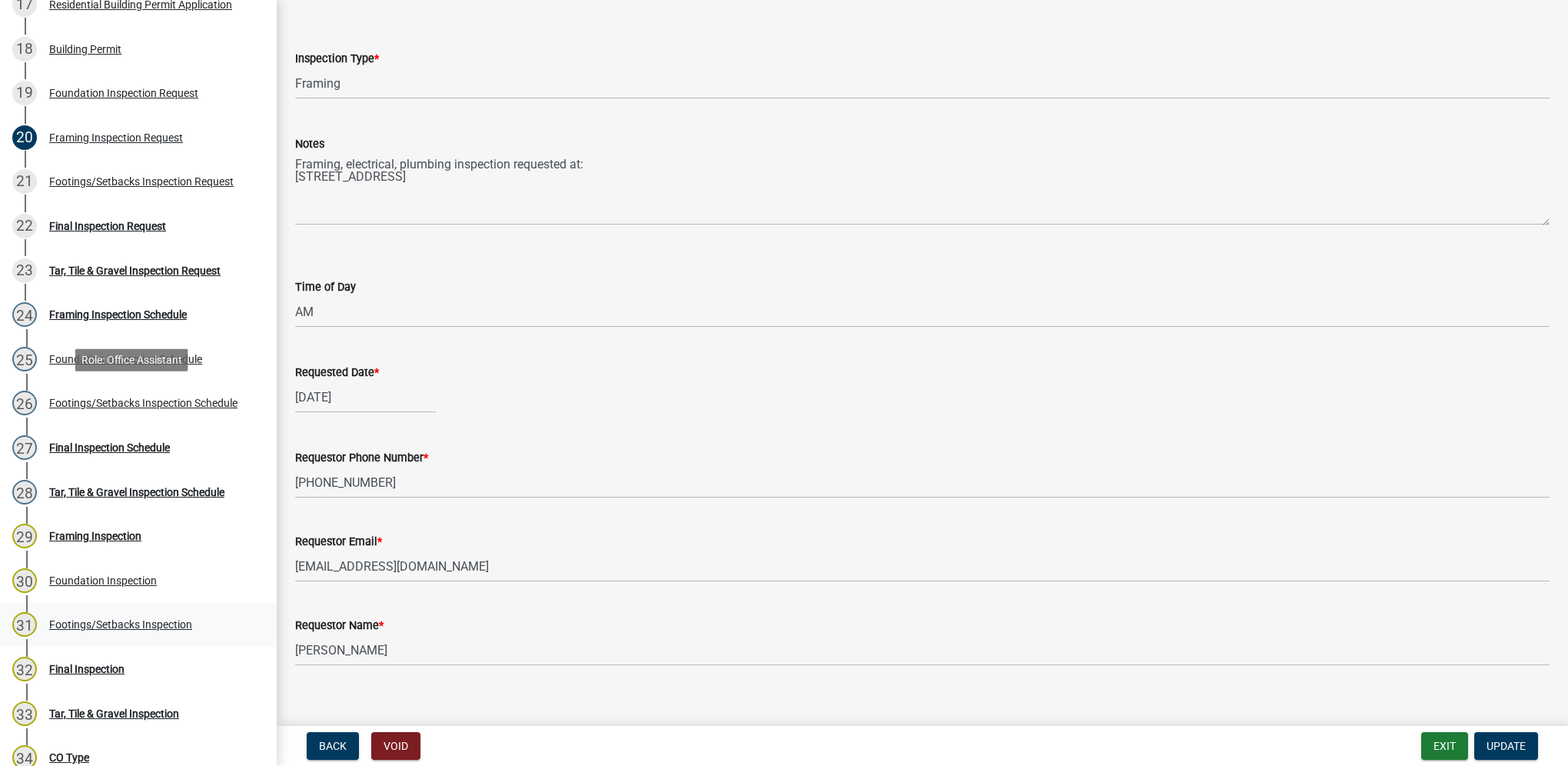
scroll to position [999, 0]
click at [114, 539] on div "Framing Inspection" at bounding box center [95, 535] width 92 height 10
click at [138, 326] on div "24 Framing Inspection Schedule" at bounding box center [131, 314] width 240 height 25
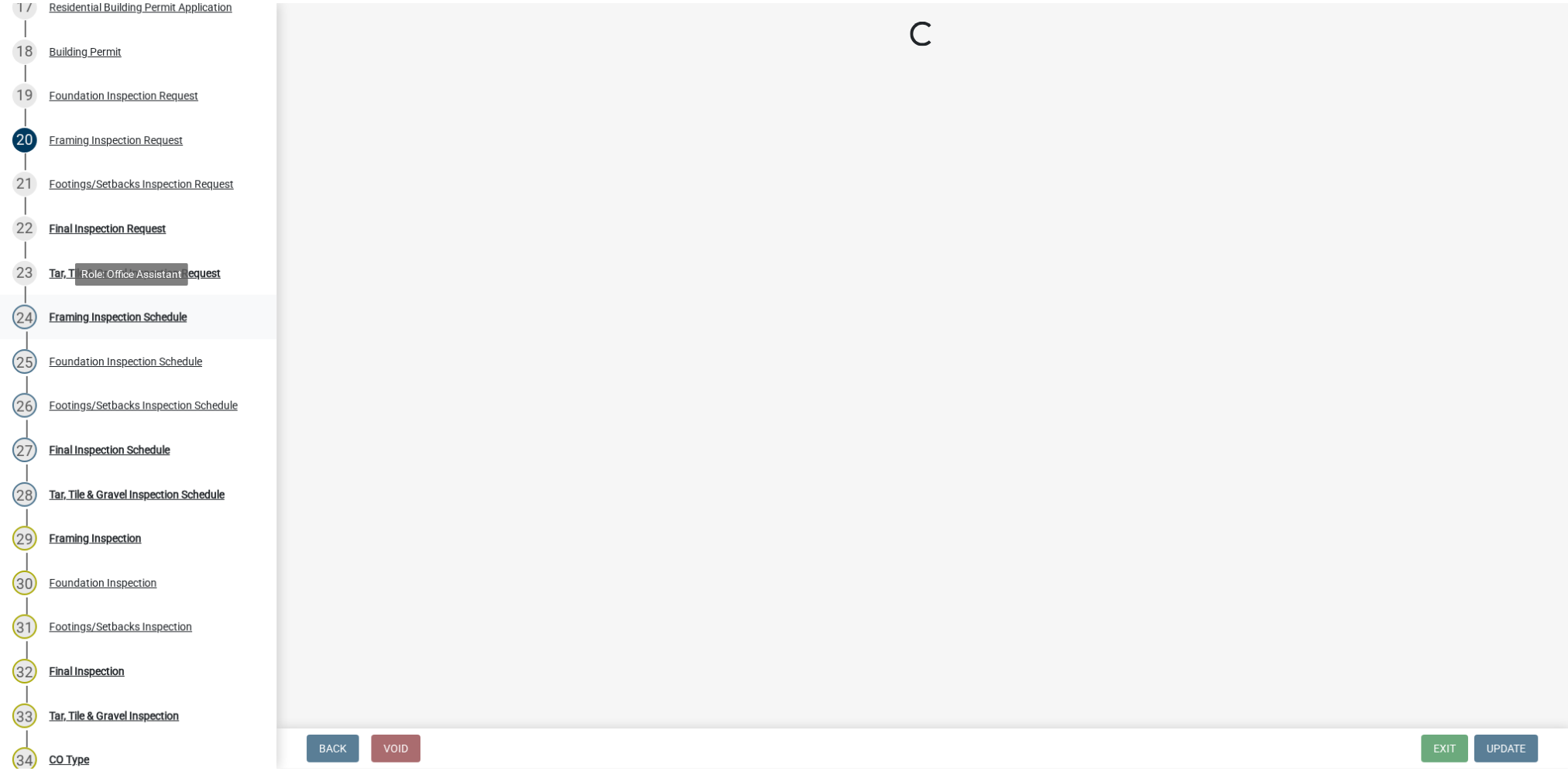
scroll to position [0, 0]
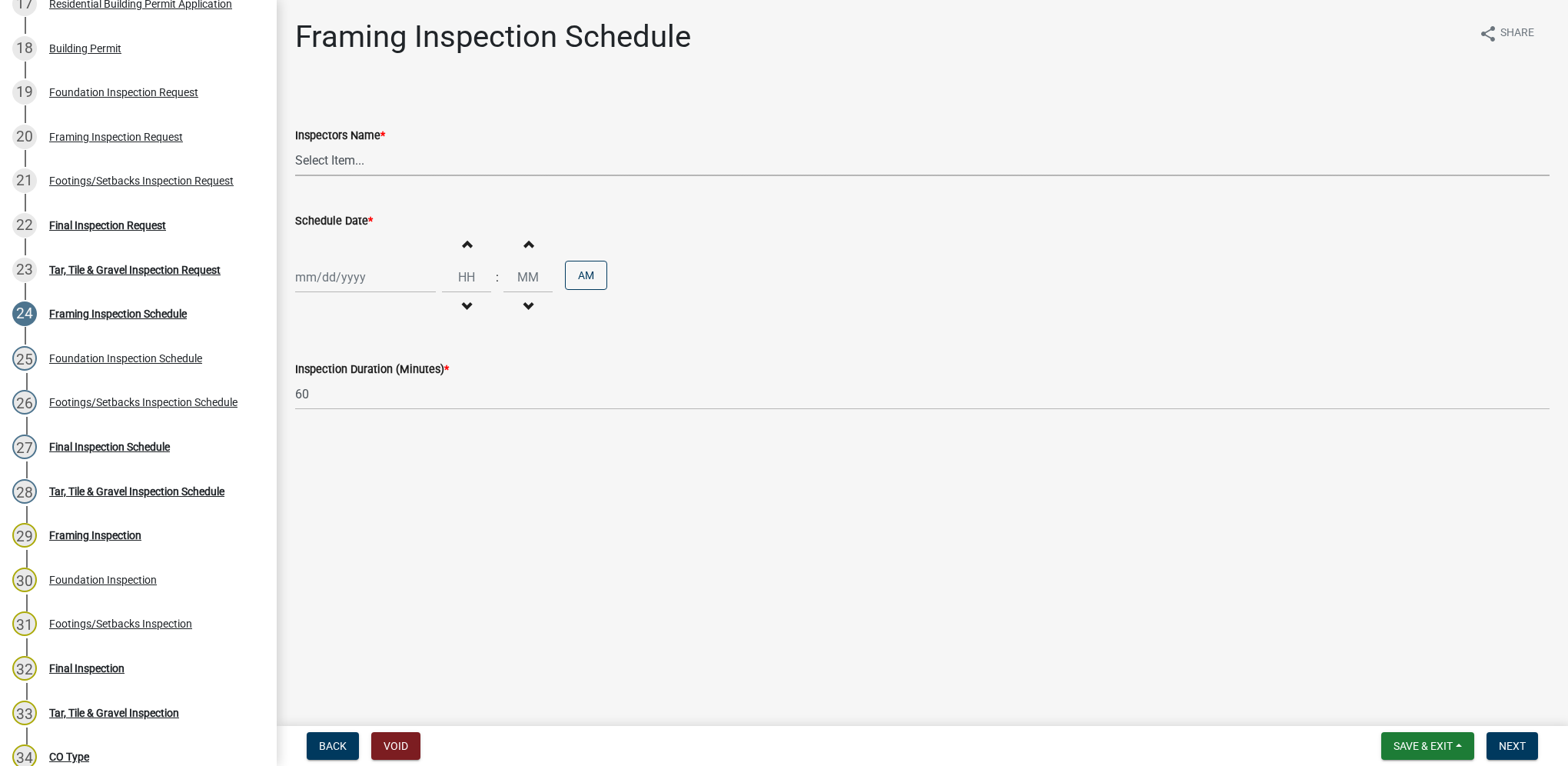
click at [337, 160] on select "Select Item... [DEMOGRAPHIC_DATA] (Indianola Other Inspector) T. Little ([PERSO…" at bounding box center [922, 160] width 1255 height 31
select select "27b8dde7-9ed4-44e4-ae8e-5969b60be3e6"
click at [295, 144] on select "Select Item... [DEMOGRAPHIC_DATA] (Indianola Other Inspector) T. Little ([PERSO…" at bounding box center [922, 160] width 1255 height 31
click at [363, 280] on div at bounding box center [365, 277] width 140 height 31
select select "8"
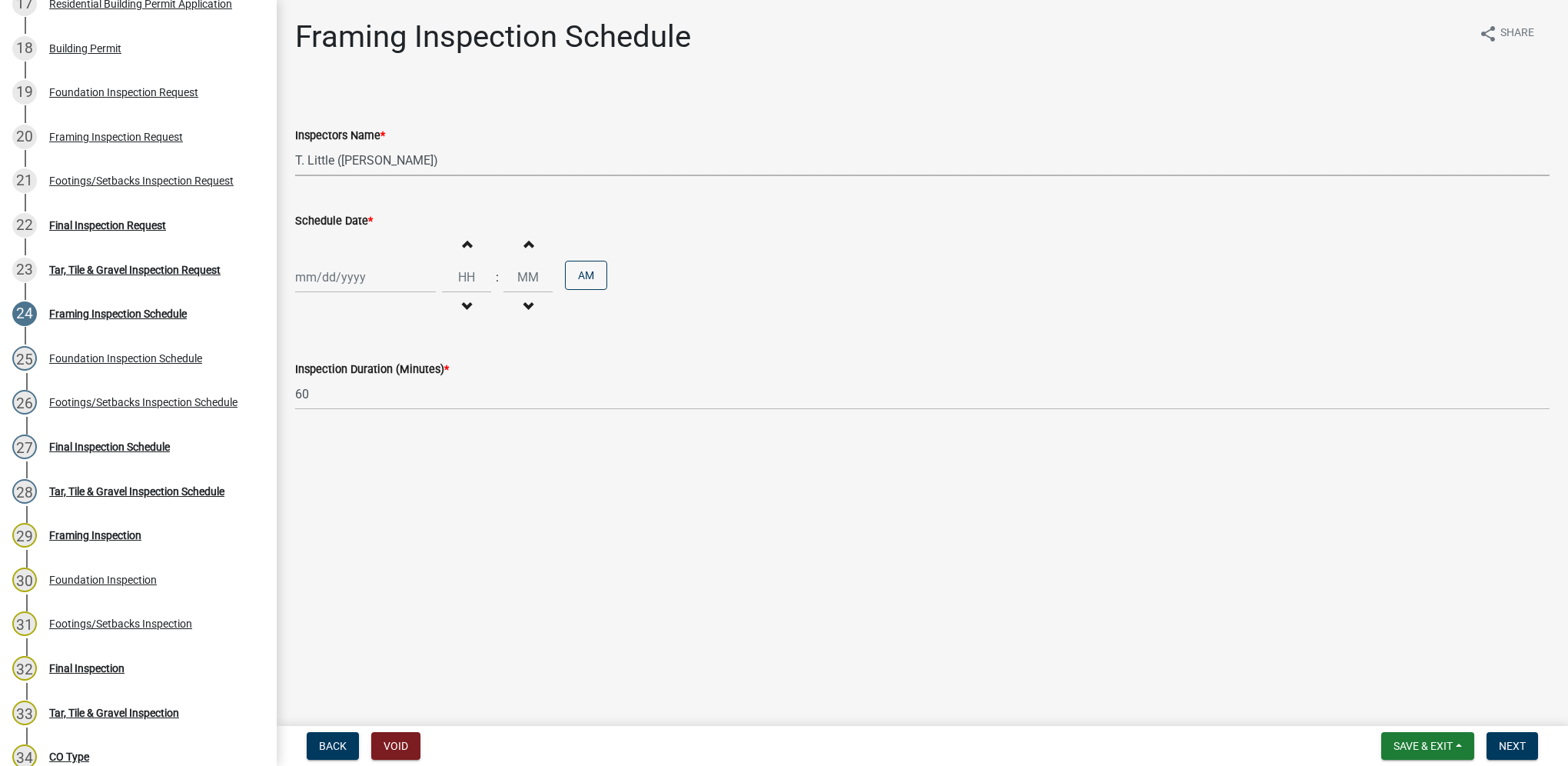
select select "2025"
click at [335, 429] on div "19" at bounding box center [335, 432] width 25 height 25
type input "[DATE]"
click at [479, 285] on input "Hours" at bounding box center [466, 277] width 49 height 31
type input "11"
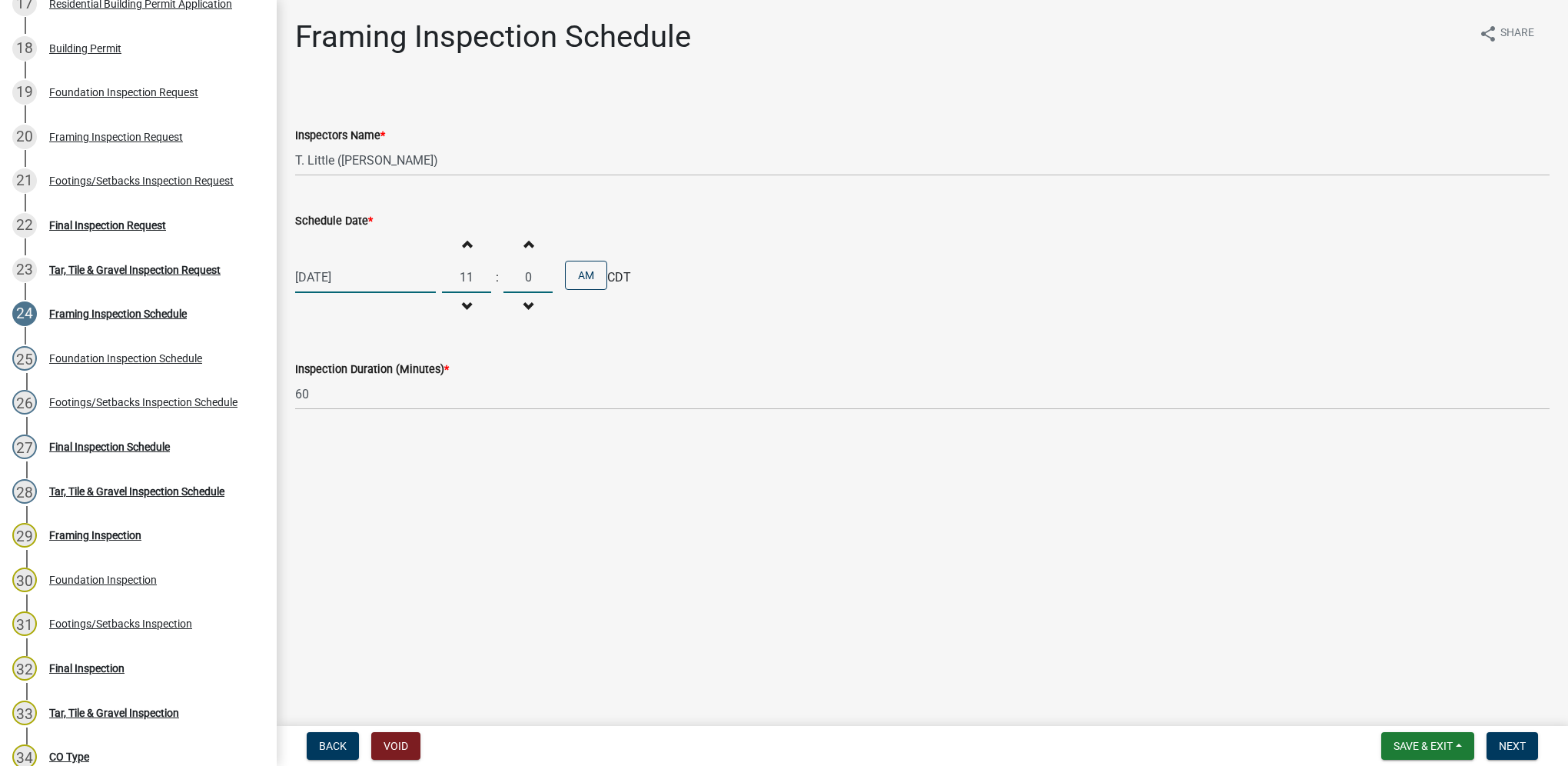
type input "00"
click at [1505, 744] on span "Next" at bounding box center [1512, 745] width 27 height 12
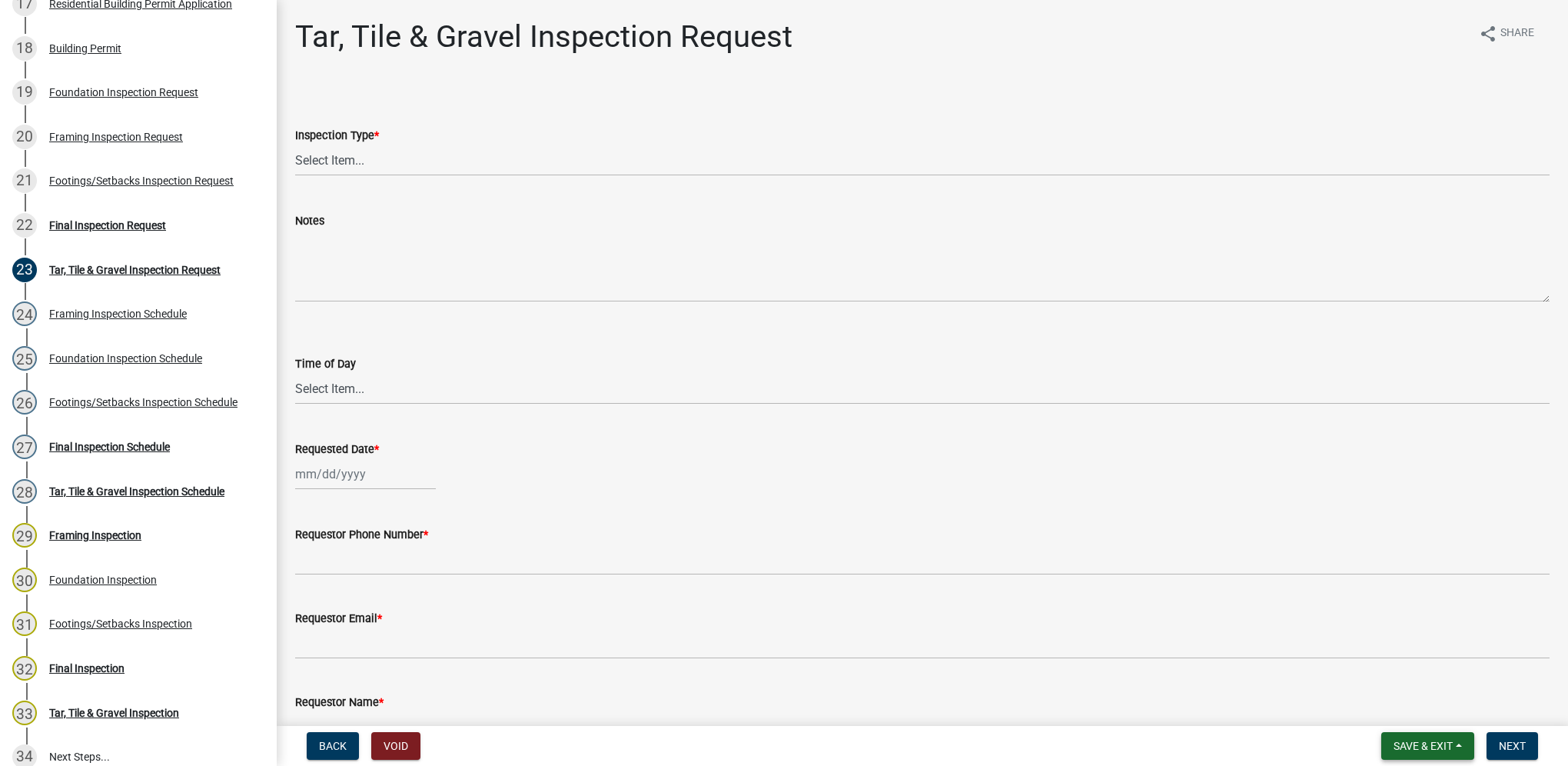
click at [1394, 748] on span "Save & Exit" at bounding box center [1423, 745] width 59 height 12
click at [1400, 697] on button "Save & Exit" at bounding box center [1412, 706] width 123 height 37
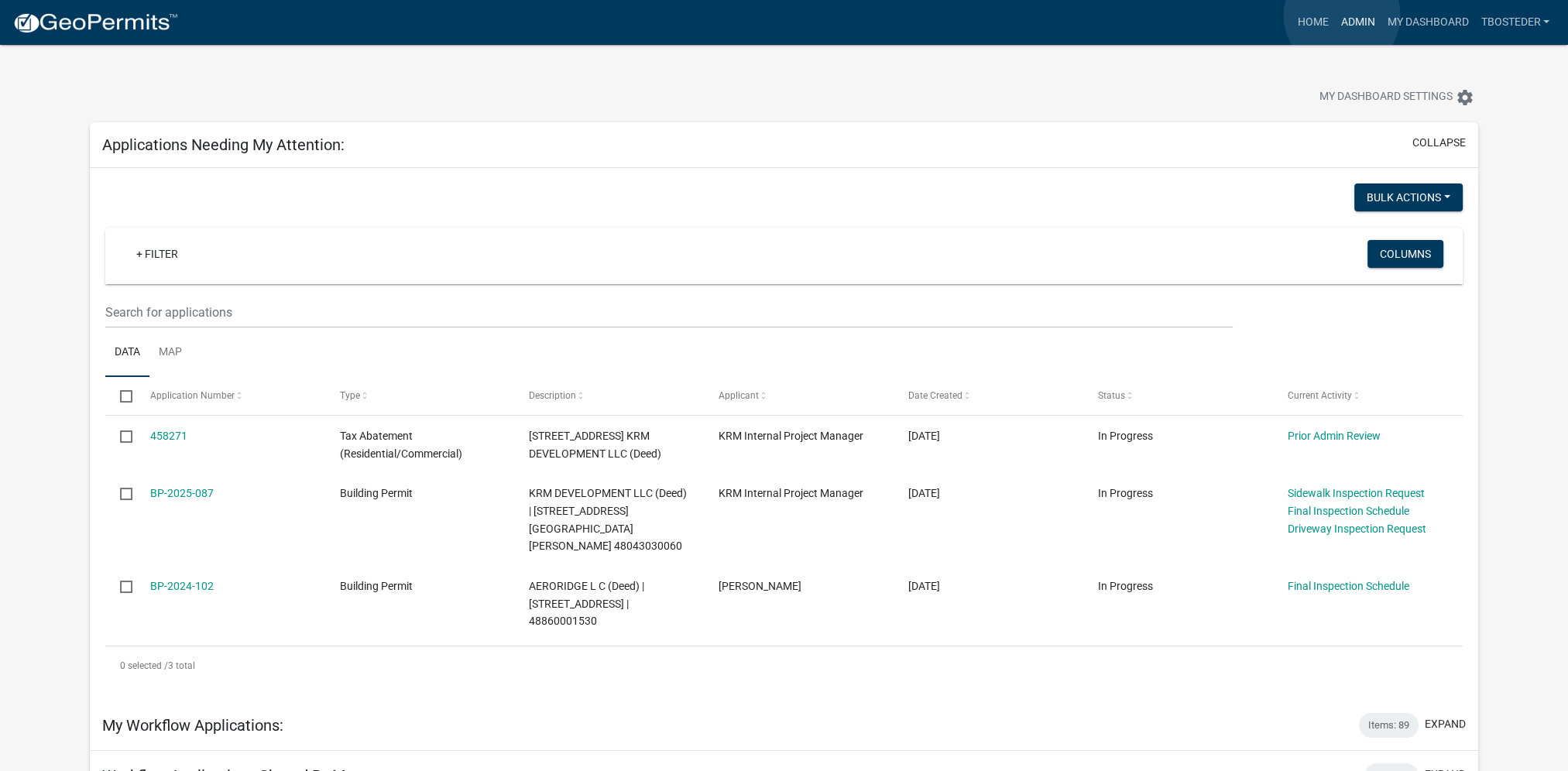
drag, startPoint x: 1342, startPoint y: 15, endPoint x: 1125, endPoint y: 85, distance: 228.0
click at [1342, 15] on link "Admin" at bounding box center [1358, 23] width 47 height 29
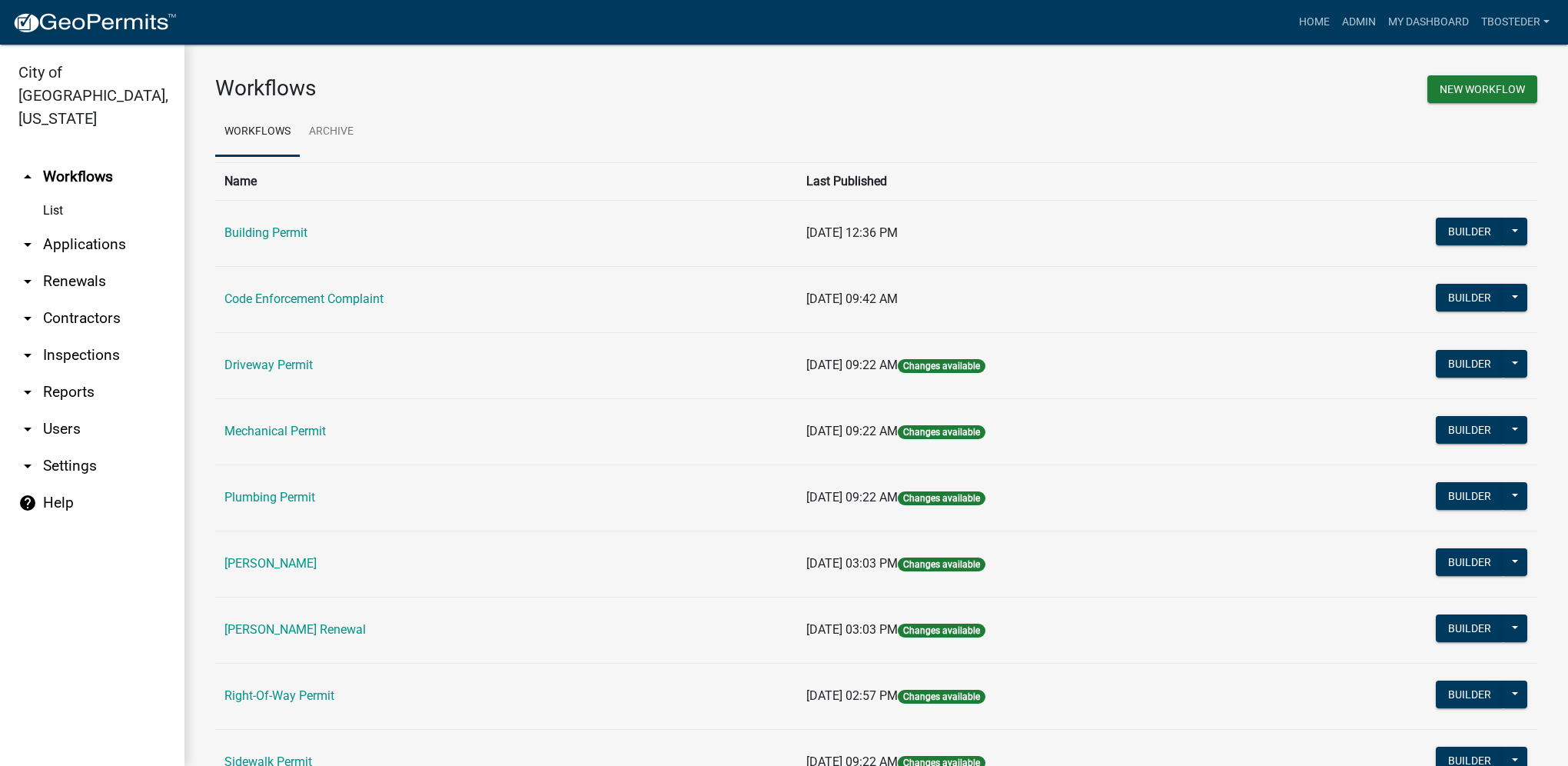
click at [1414, 6] on nav "Toggle drawer menu more_horiz Home Admin My Dashboard tbosteder Admin Account L…" at bounding box center [784, 22] width 1568 height 45
click at [1410, 22] on link "My Dashboard" at bounding box center [1429, 22] width 93 height 29
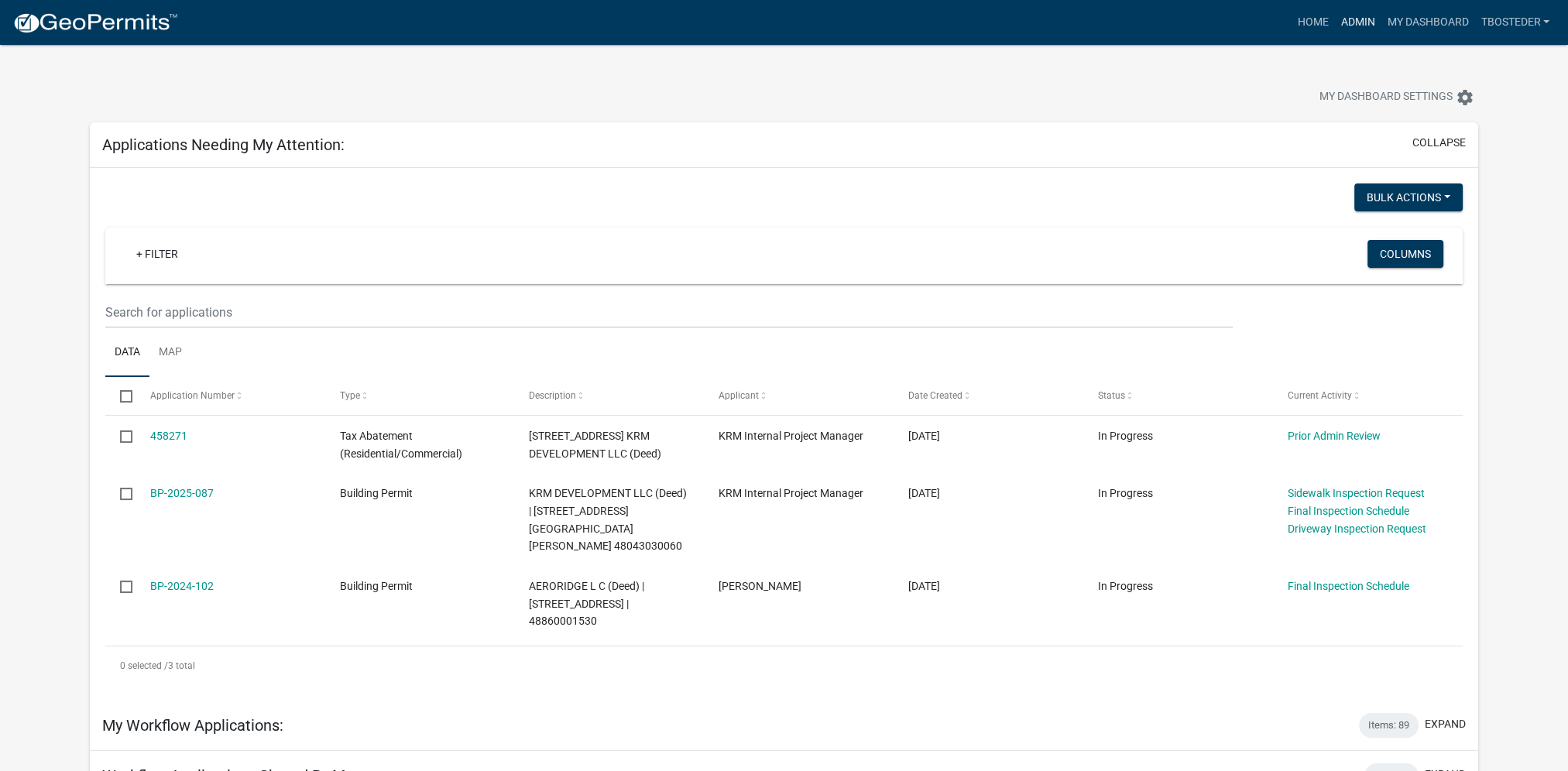
click at [1341, 24] on link "Admin" at bounding box center [1358, 23] width 47 height 29
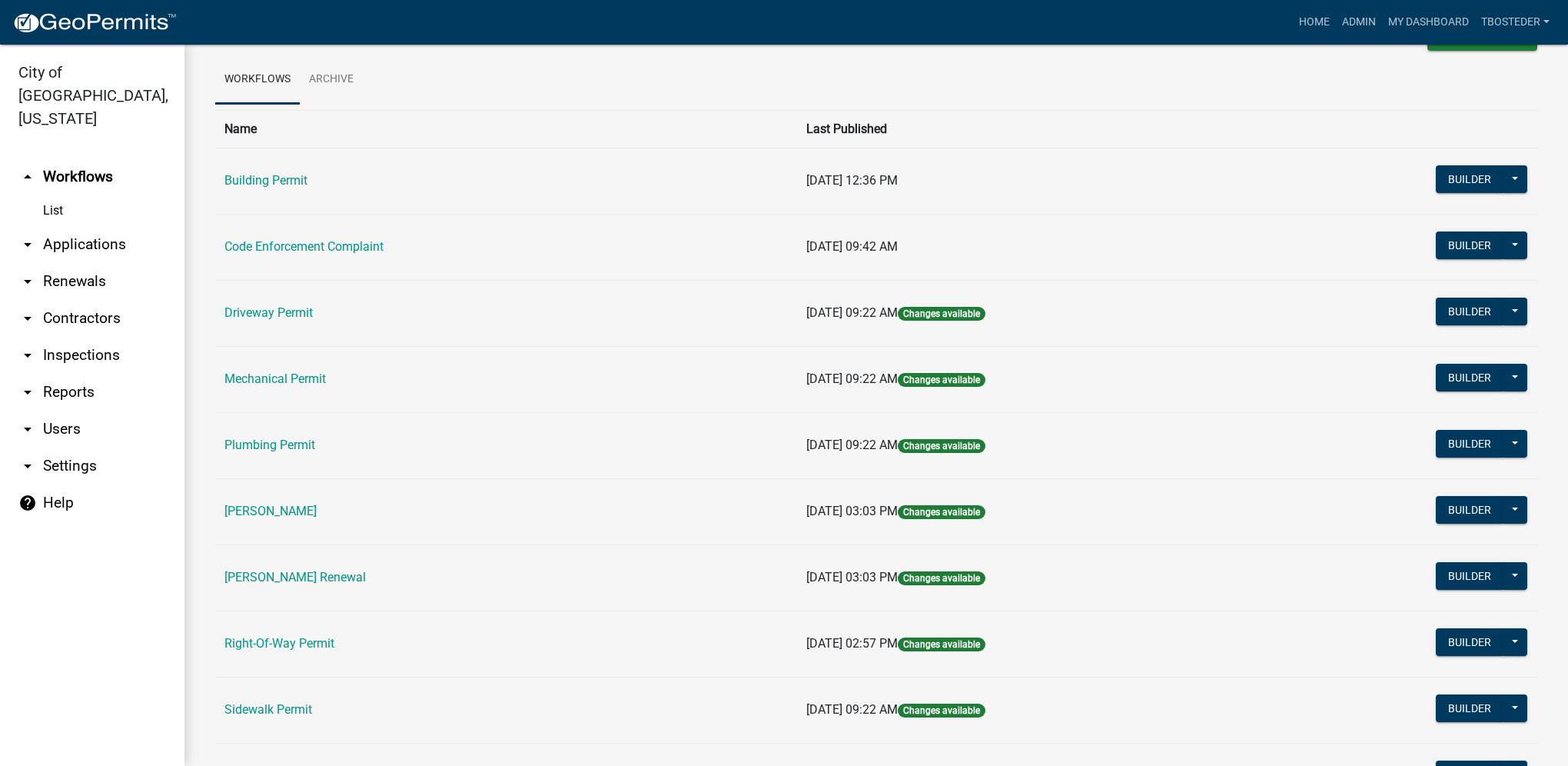
scroll to position [77, 0]
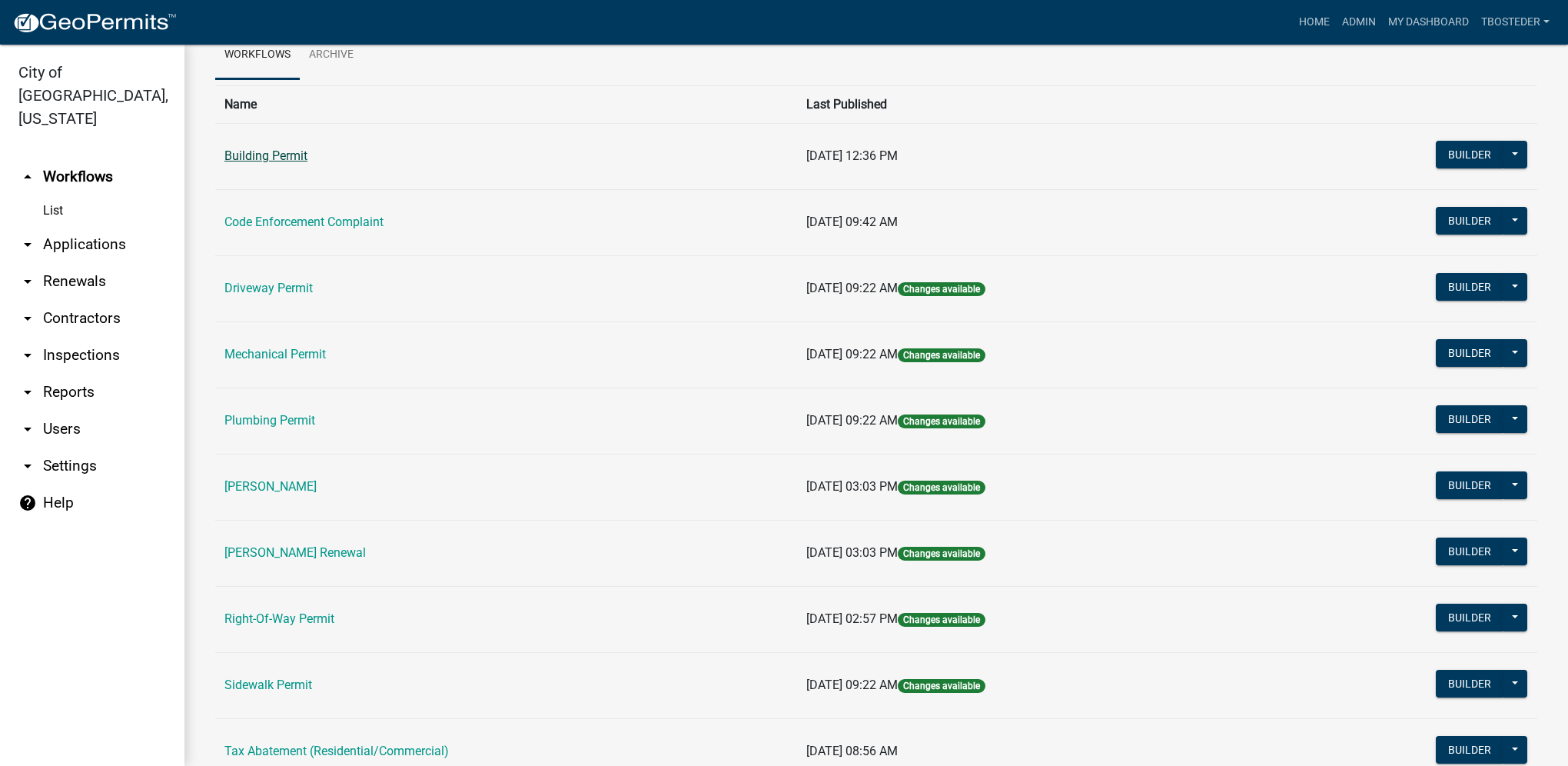
click at [286, 160] on link "Building Permit" at bounding box center [266, 156] width 83 height 14
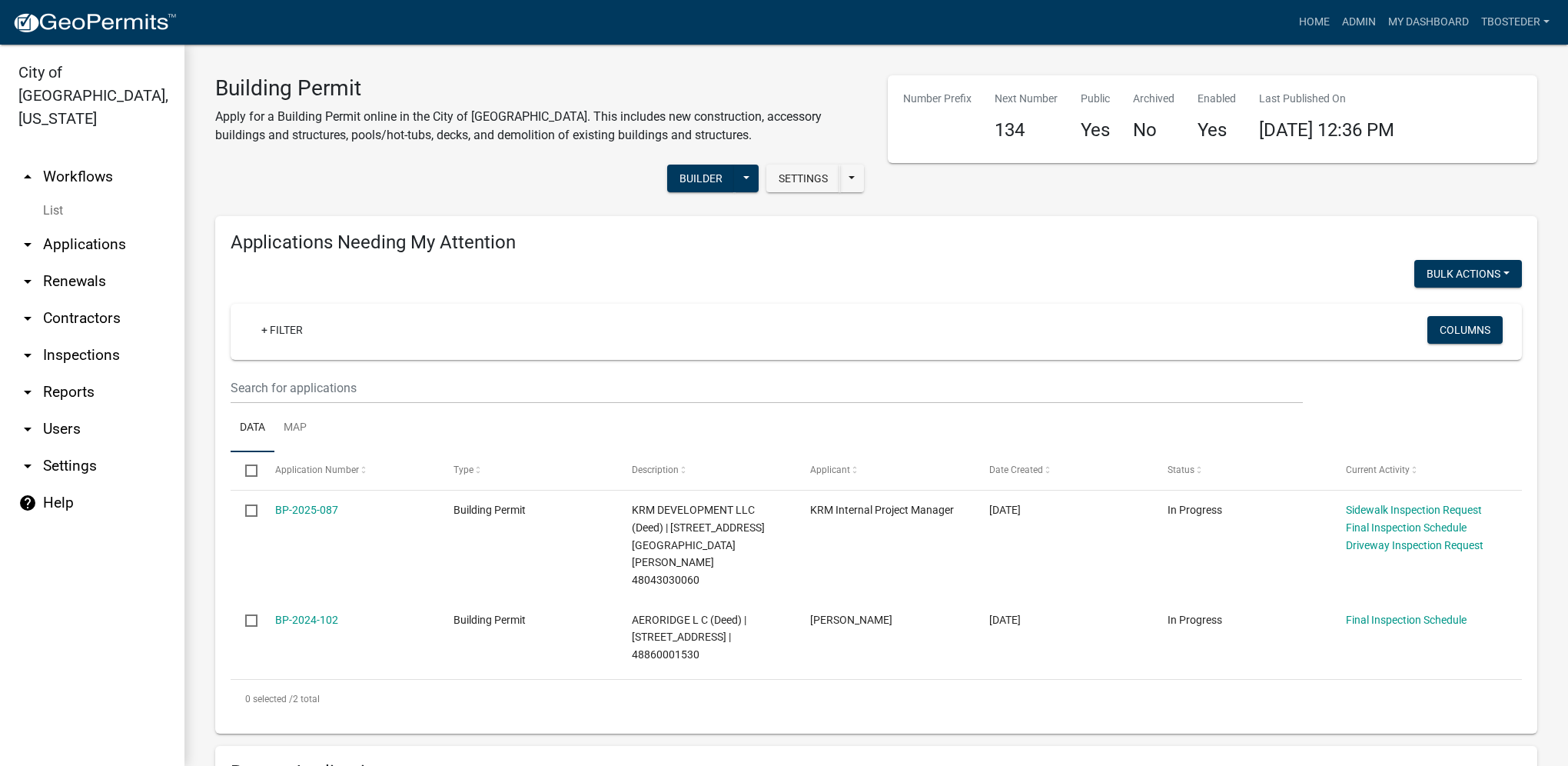
select select "1: 25"
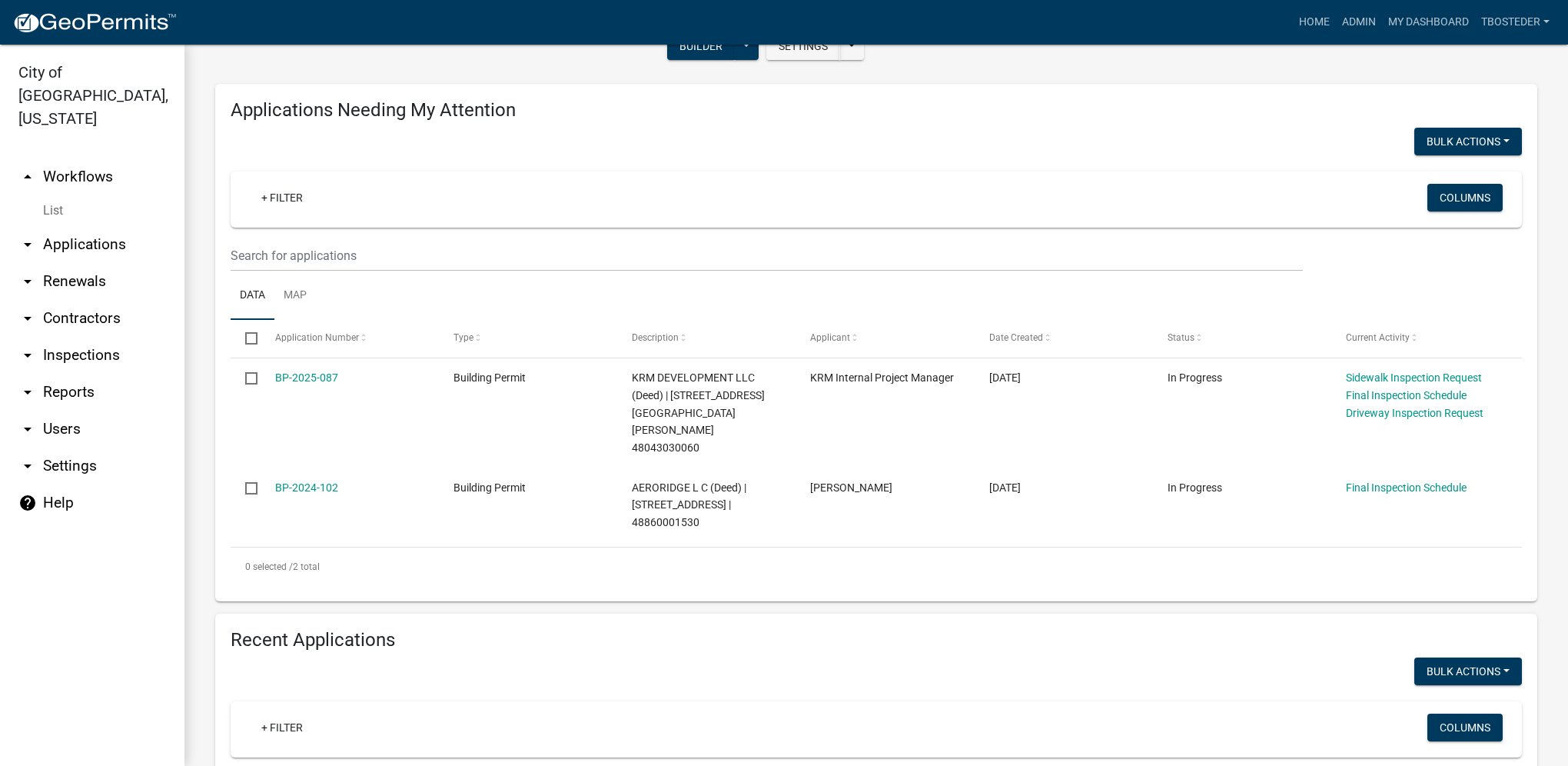
scroll to position [307, 0]
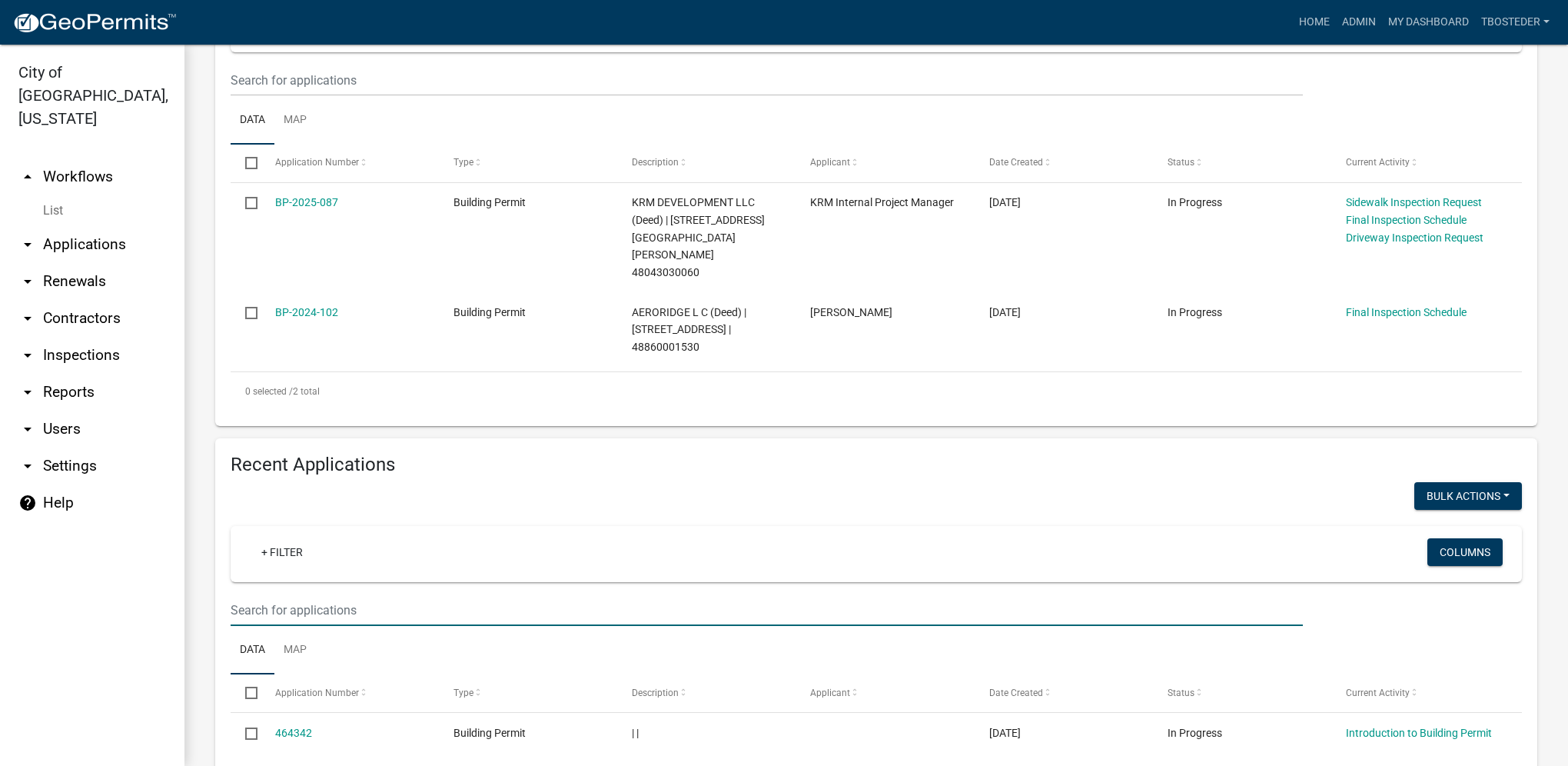
click at [282, 96] on input "text" at bounding box center [766, 80] width 1072 height 31
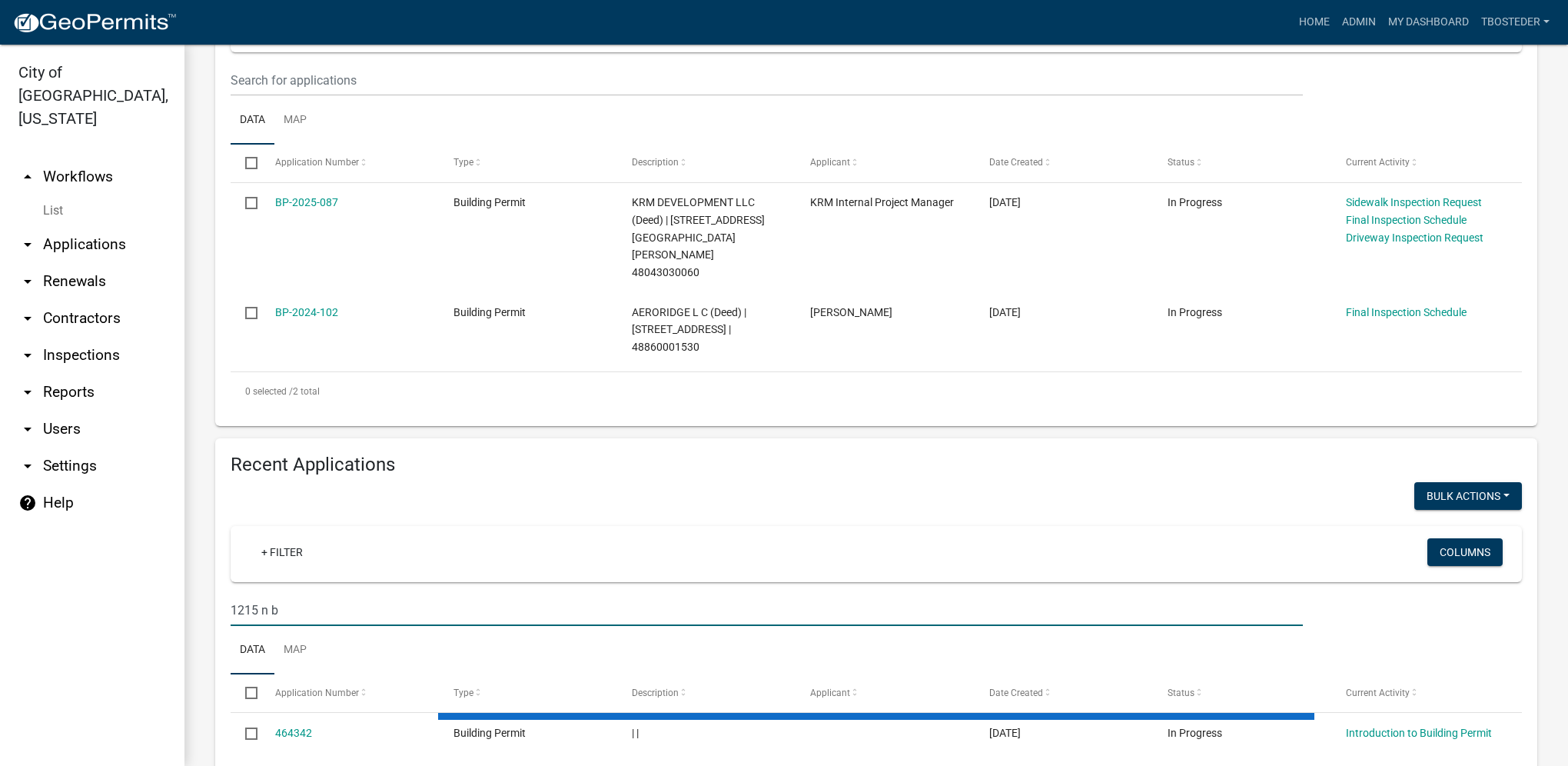
type input "1215 n b"
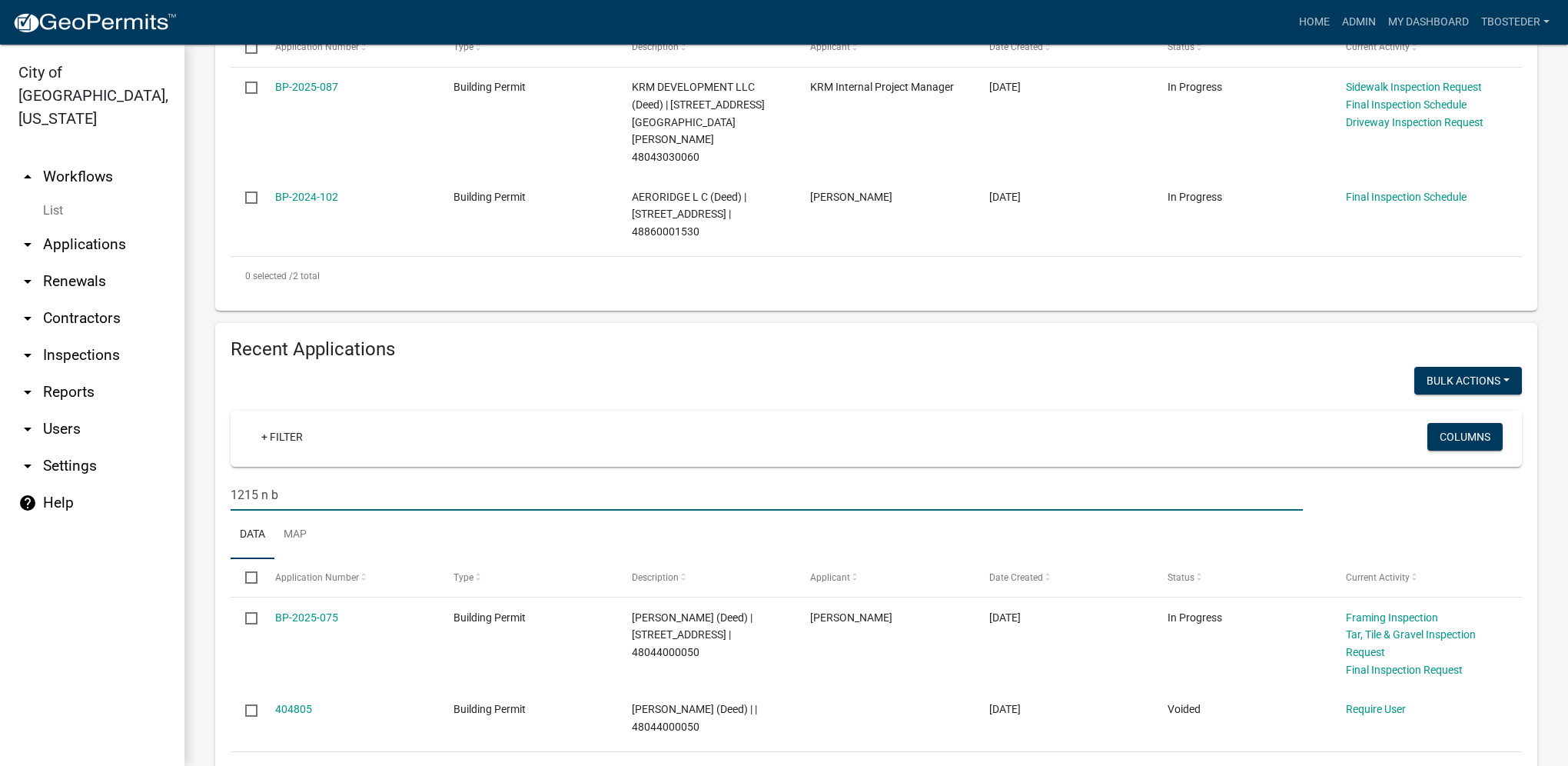
scroll to position [458, 0]
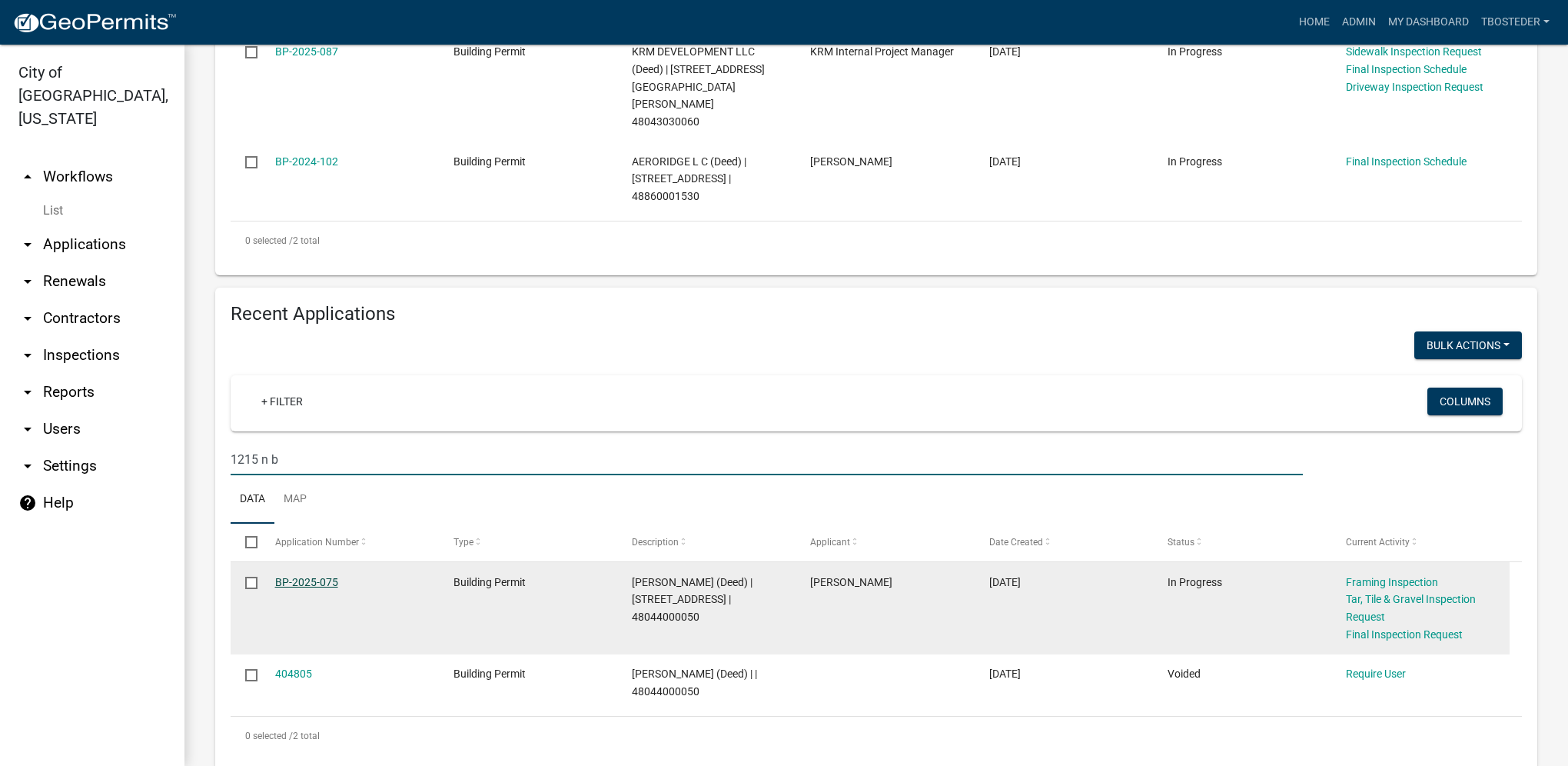
click at [320, 576] on link "BP-2025-075" at bounding box center [306, 582] width 63 height 12
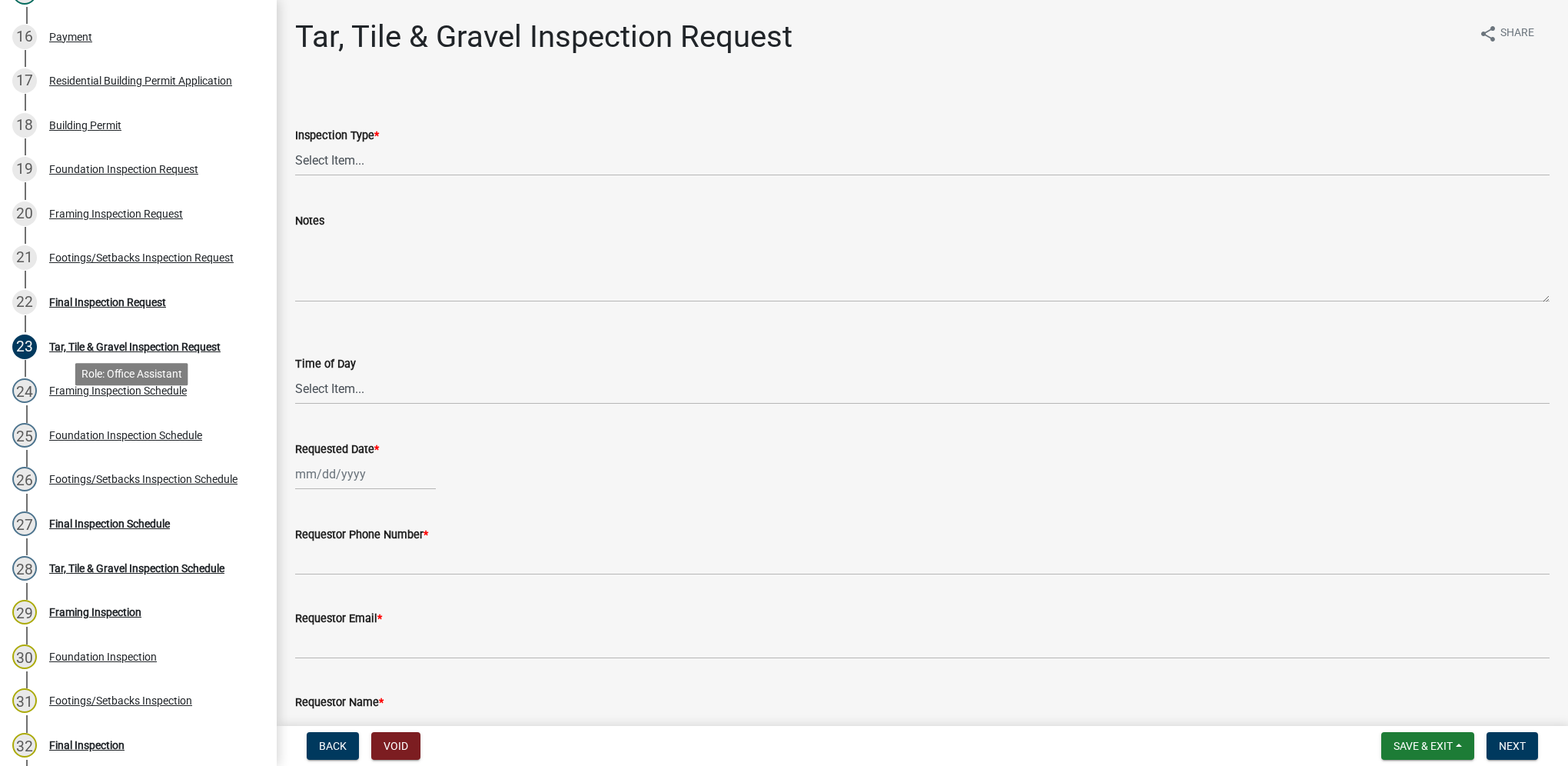
scroll to position [999, 0]
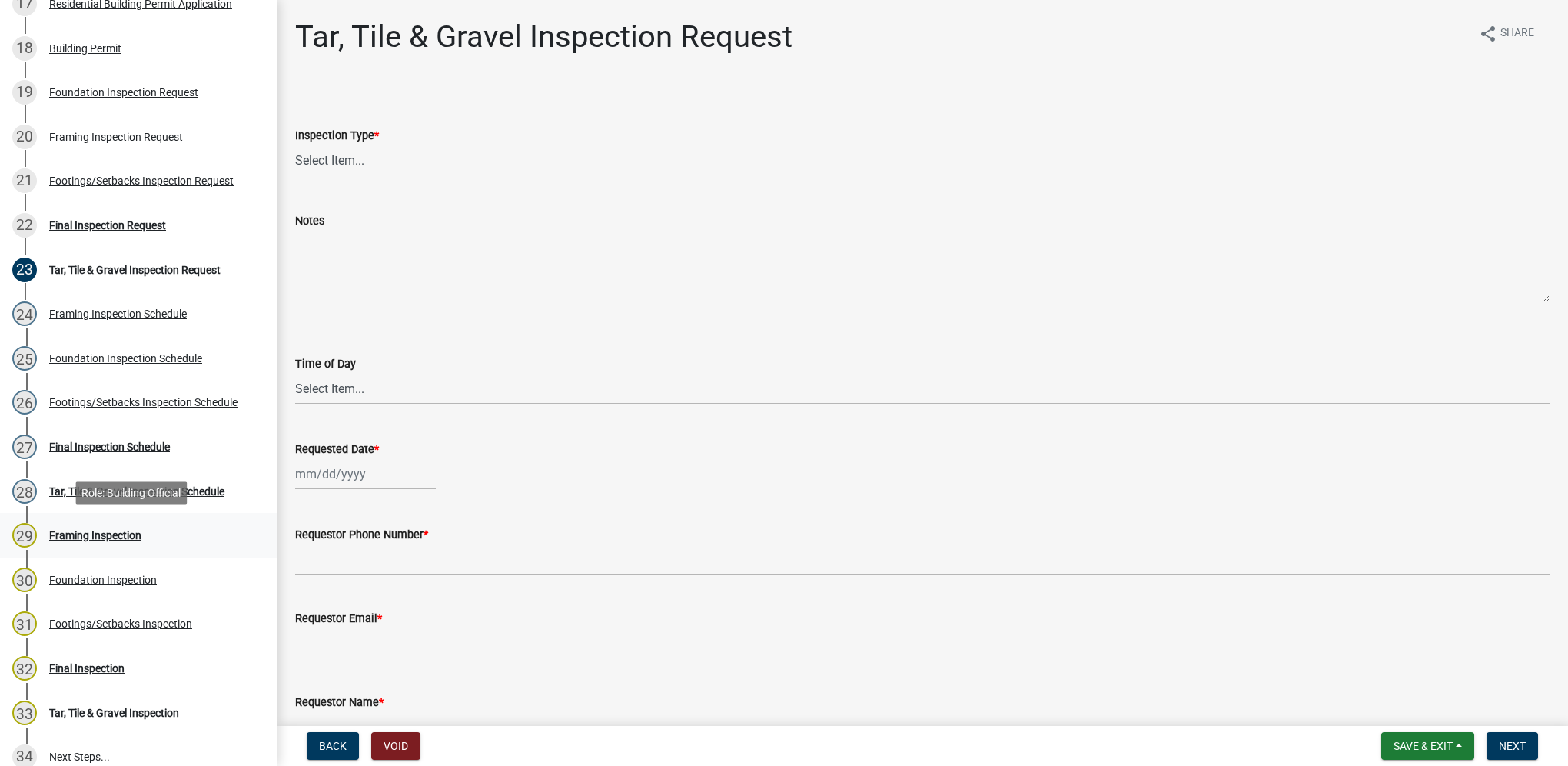
click at [114, 538] on div "Framing Inspection" at bounding box center [95, 535] width 92 height 10
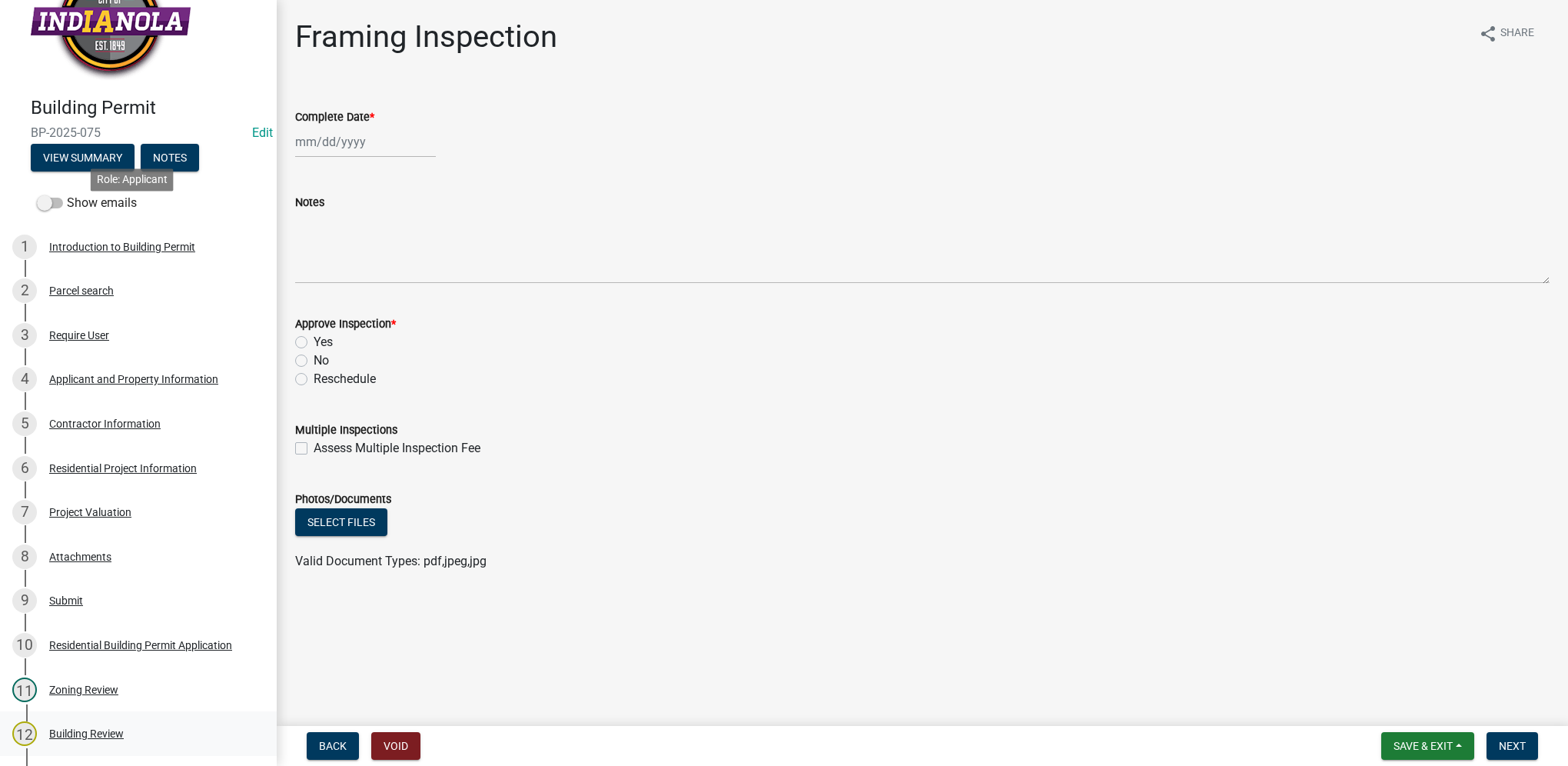
scroll to position [0, 0]
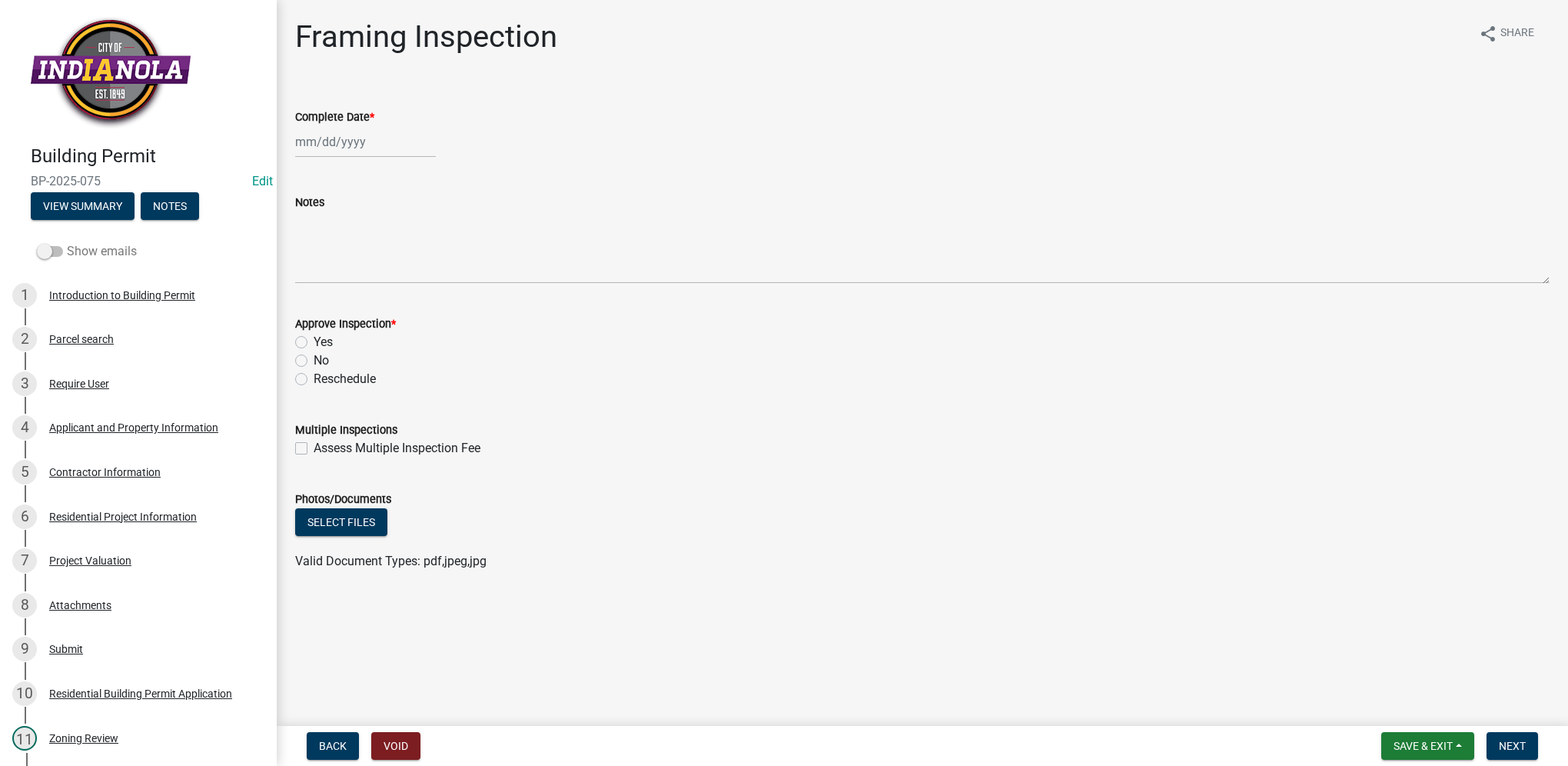
click at [59, 248] on span at bounding box center [50, 251] width 26 height 10
click at [67, 242] on input "Show emails" at bounding box center [67, 242] width 0 height 0
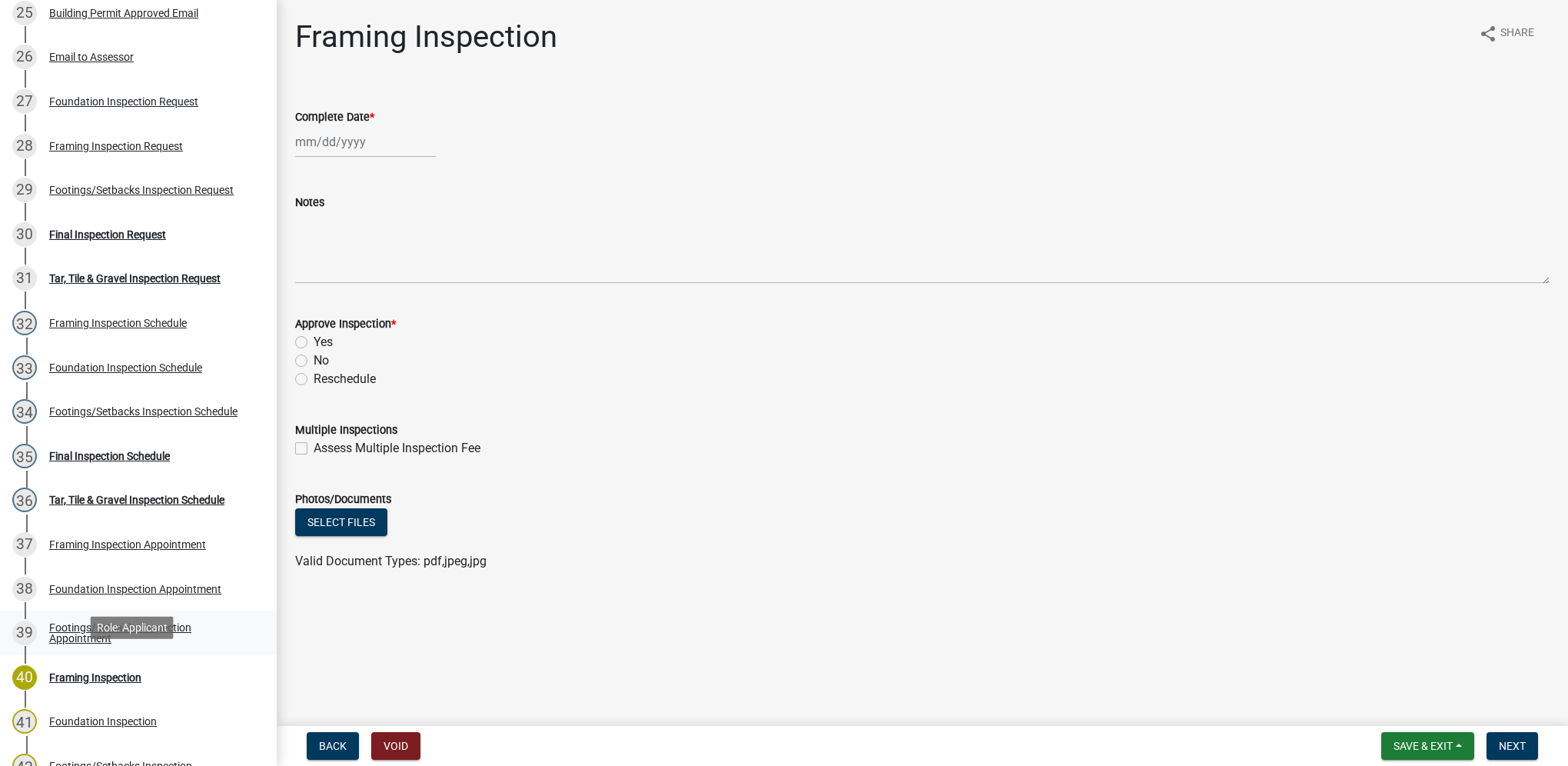
scroll to position [1307, 0]
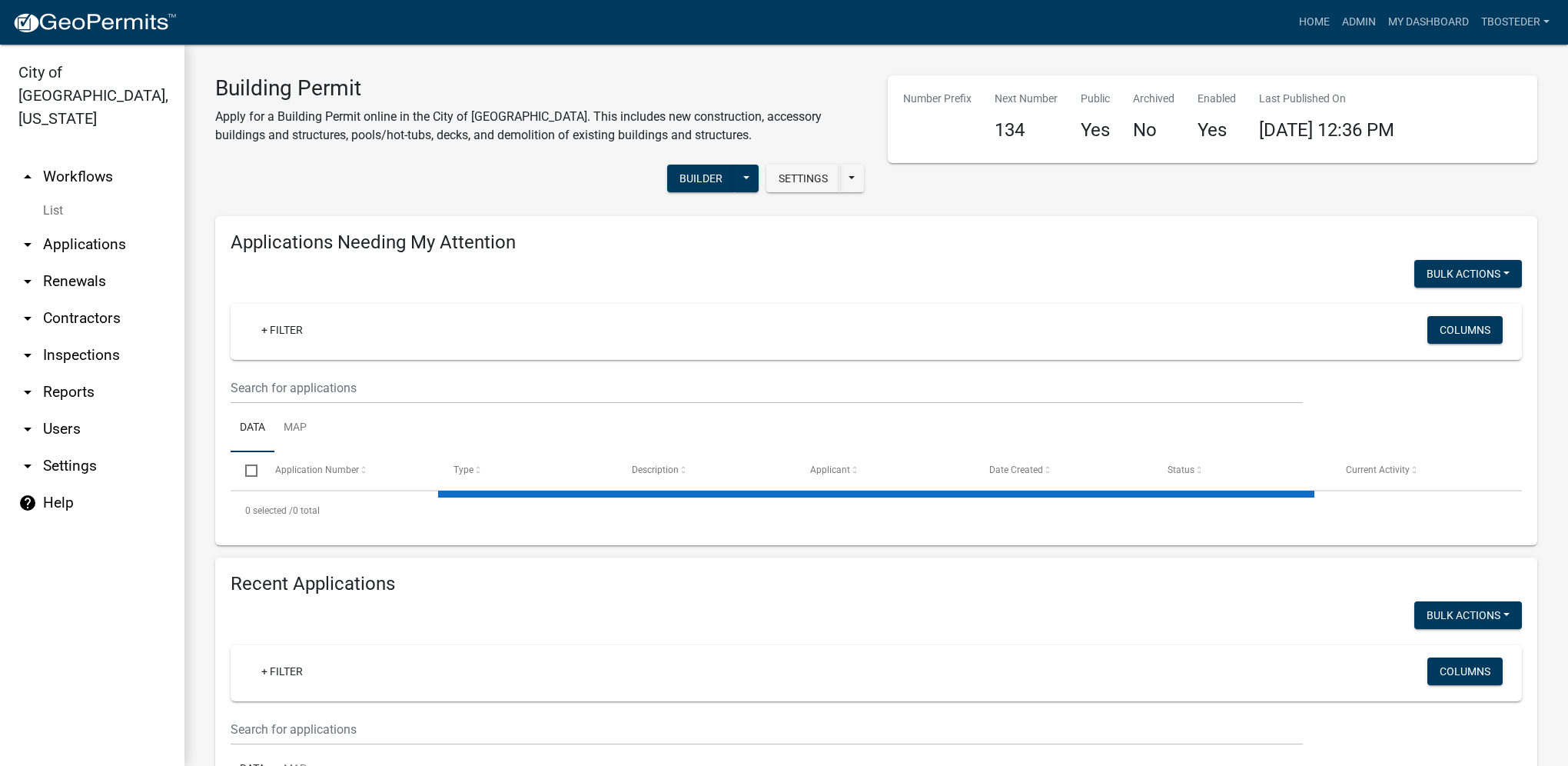
select select "1: 25"
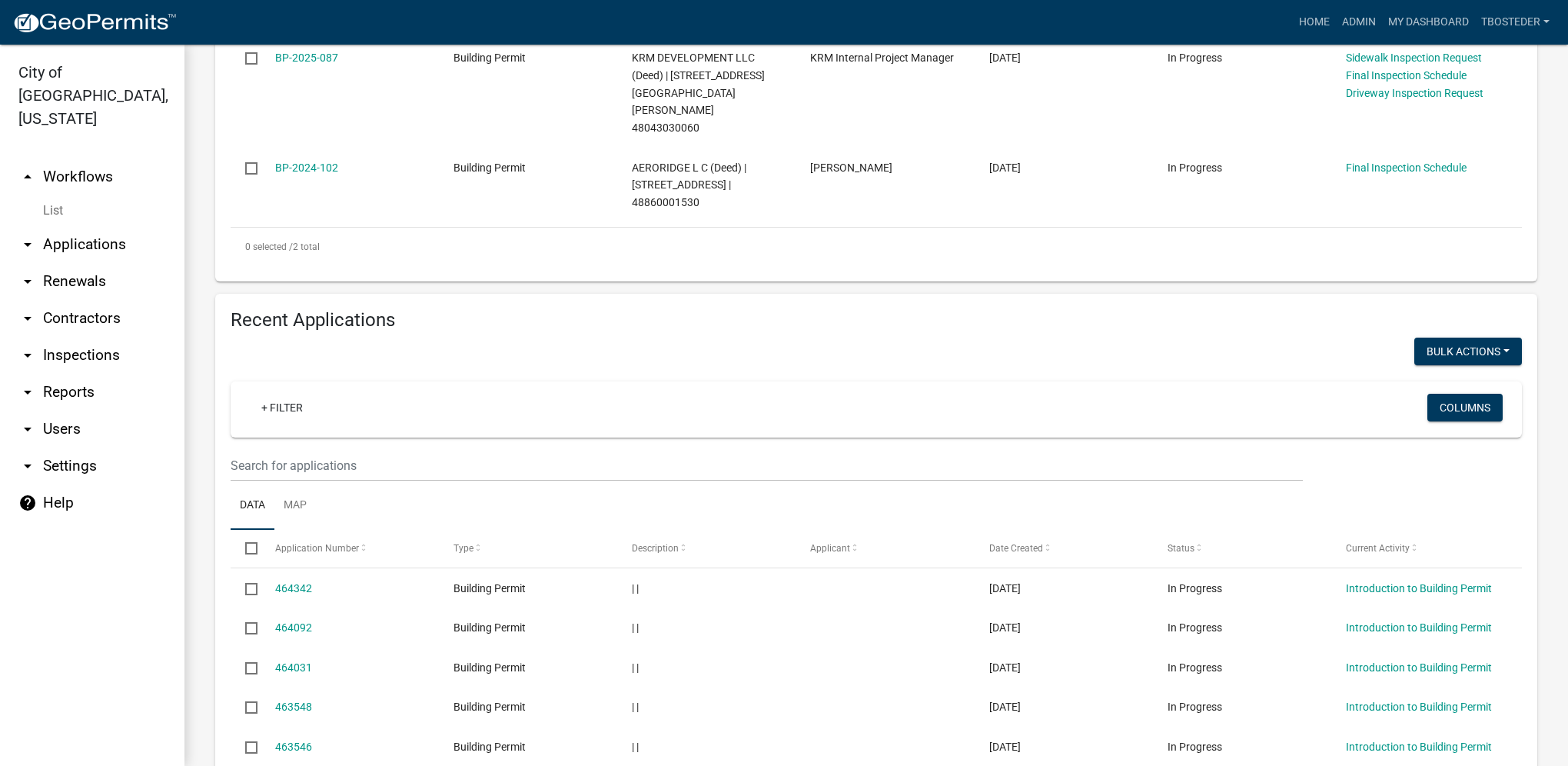
scroll to position [461, 0]
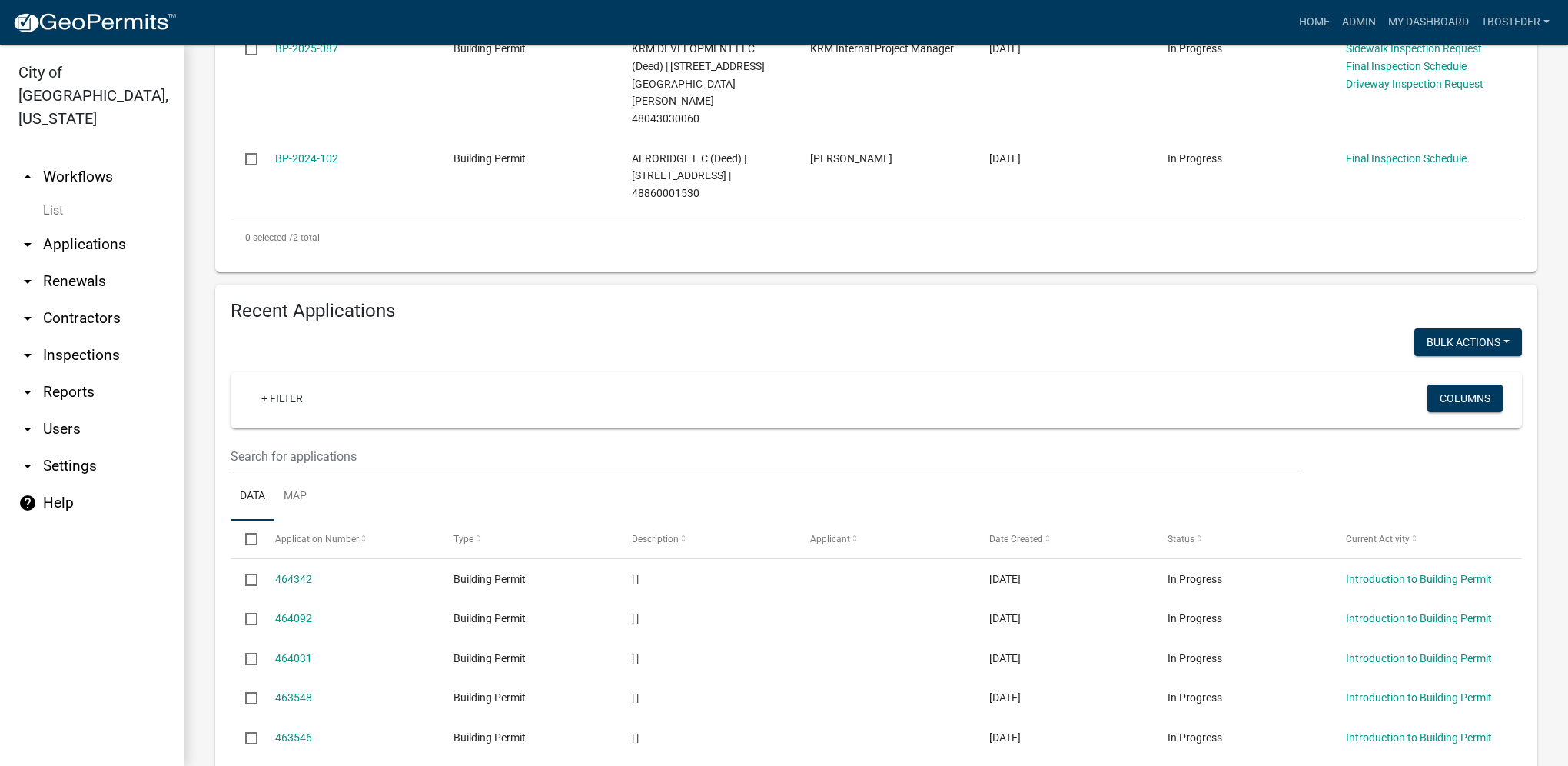
click at [422, 472] on ul "Data Map" at bounding box center [876, 496] width 1291 height 48
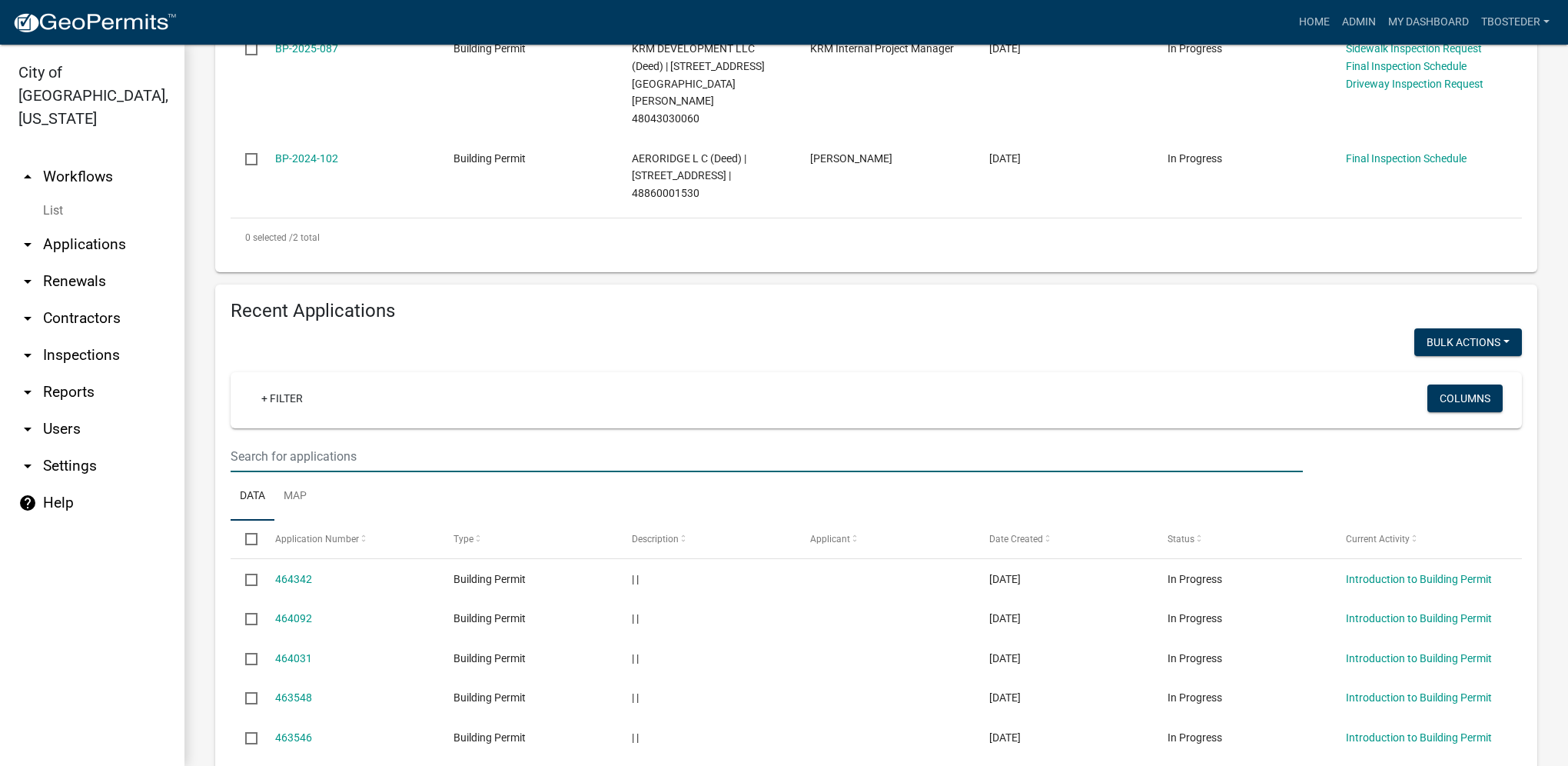
click at [415, 440] on input "text" at bounding box center [766, 456] width 1072 height 31
type input "[PERSON_NAME]"
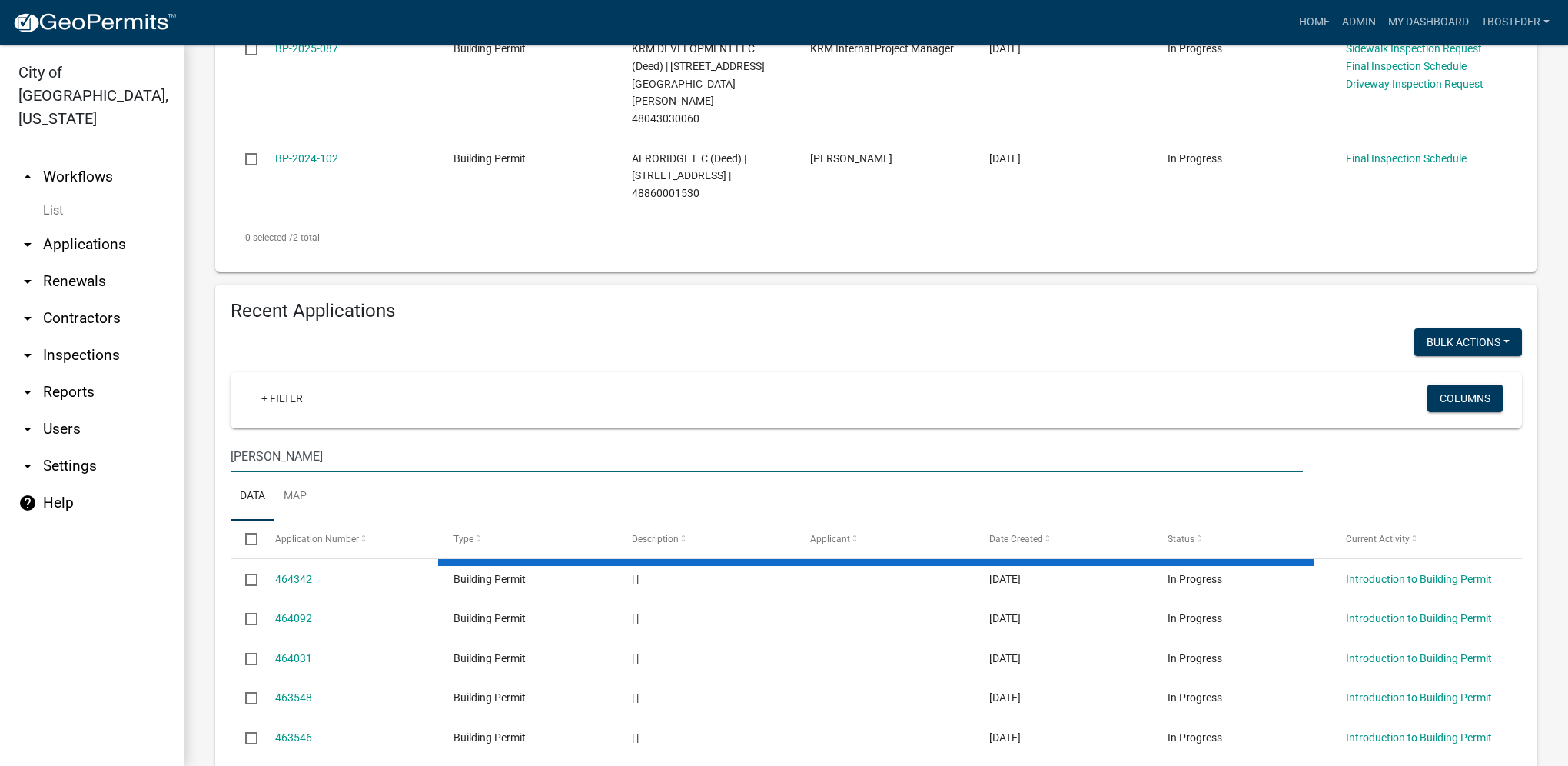
scroll to position [419, 0]
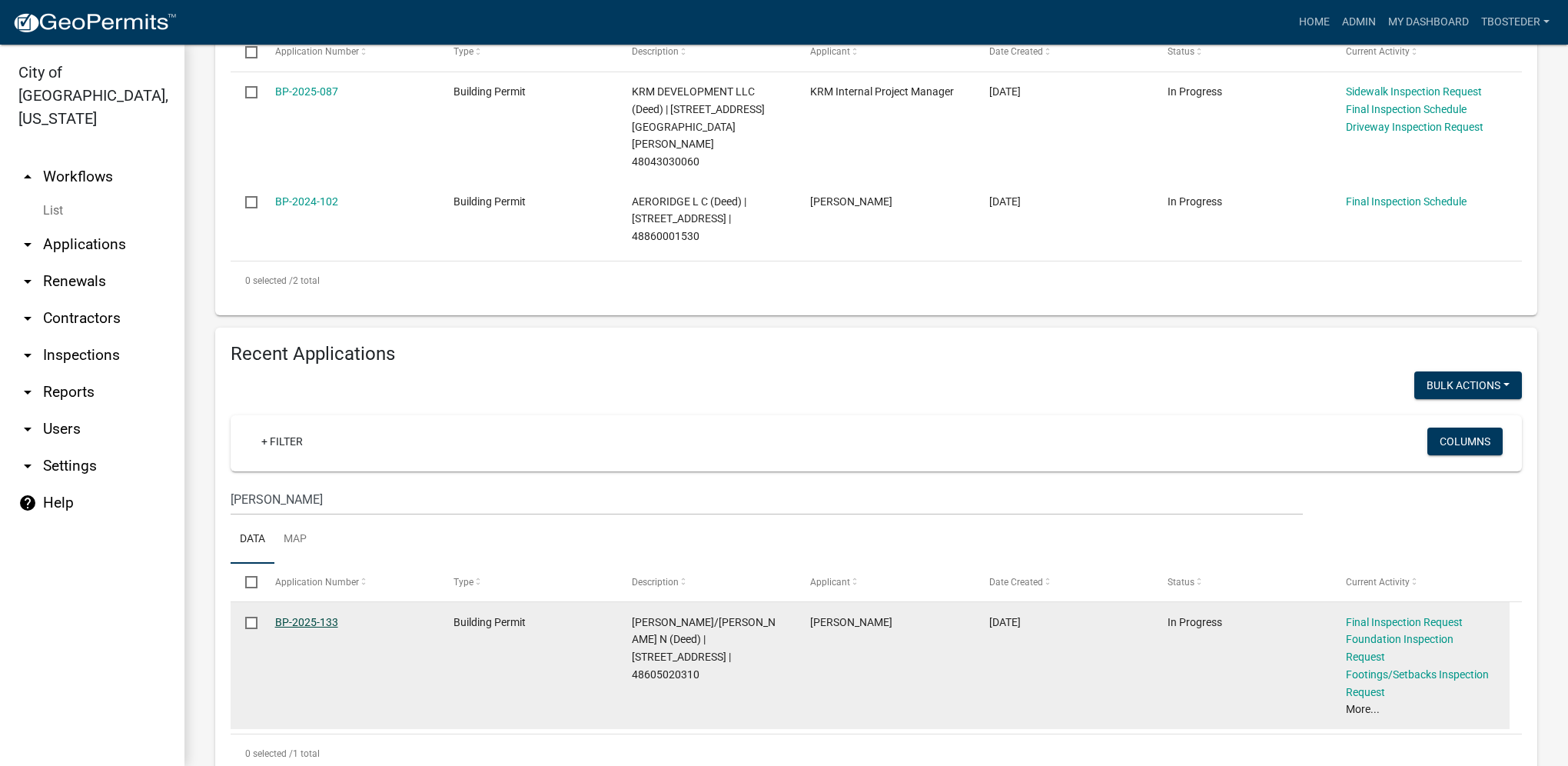
click at [314, 616] on link "BP-2025-133" at bounding box center [306, 622] width 63 height 12
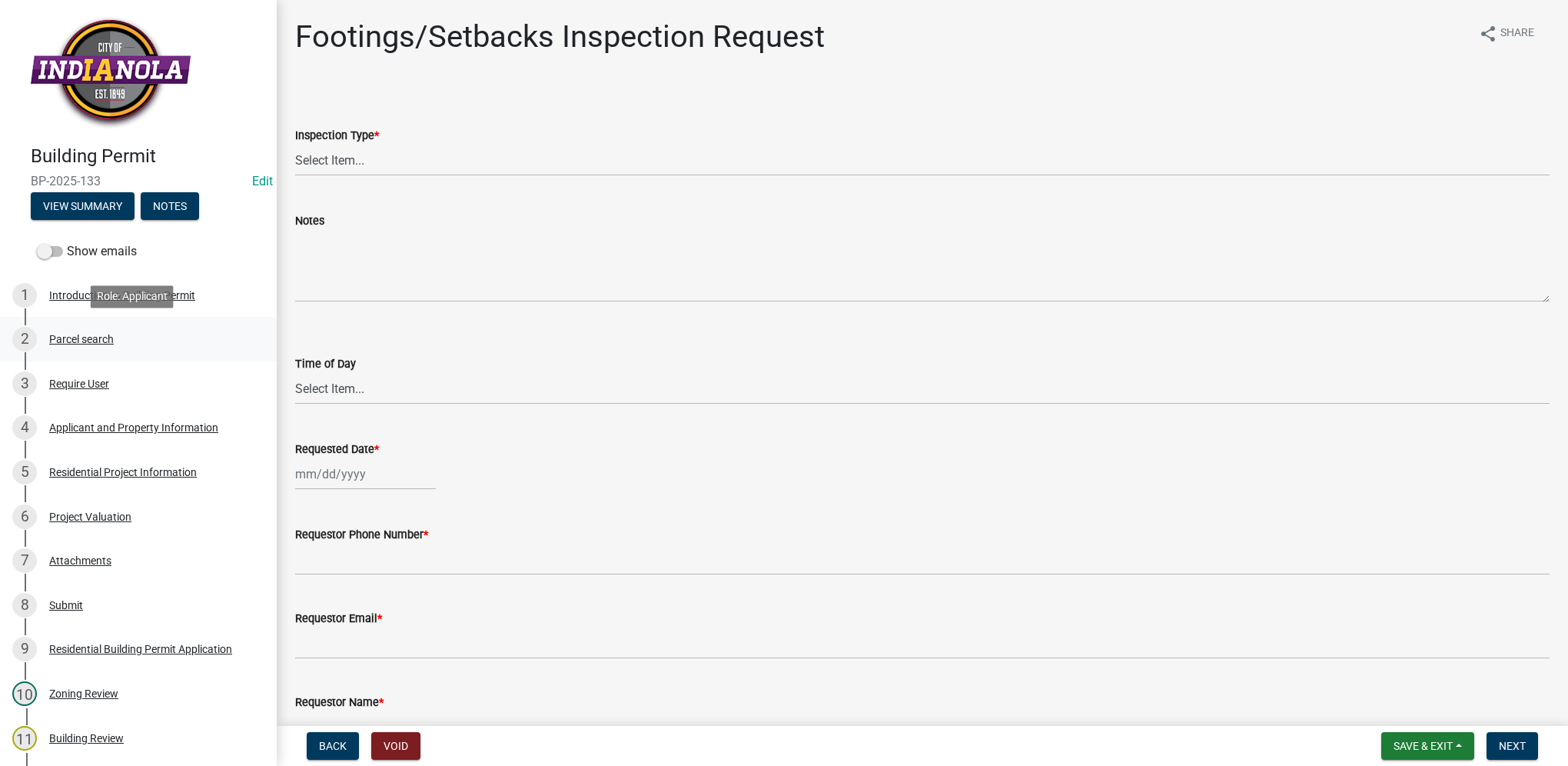
click at [71, 345] on div "2 Parcel search" at bounding box center [131, 338] width 240 height 25
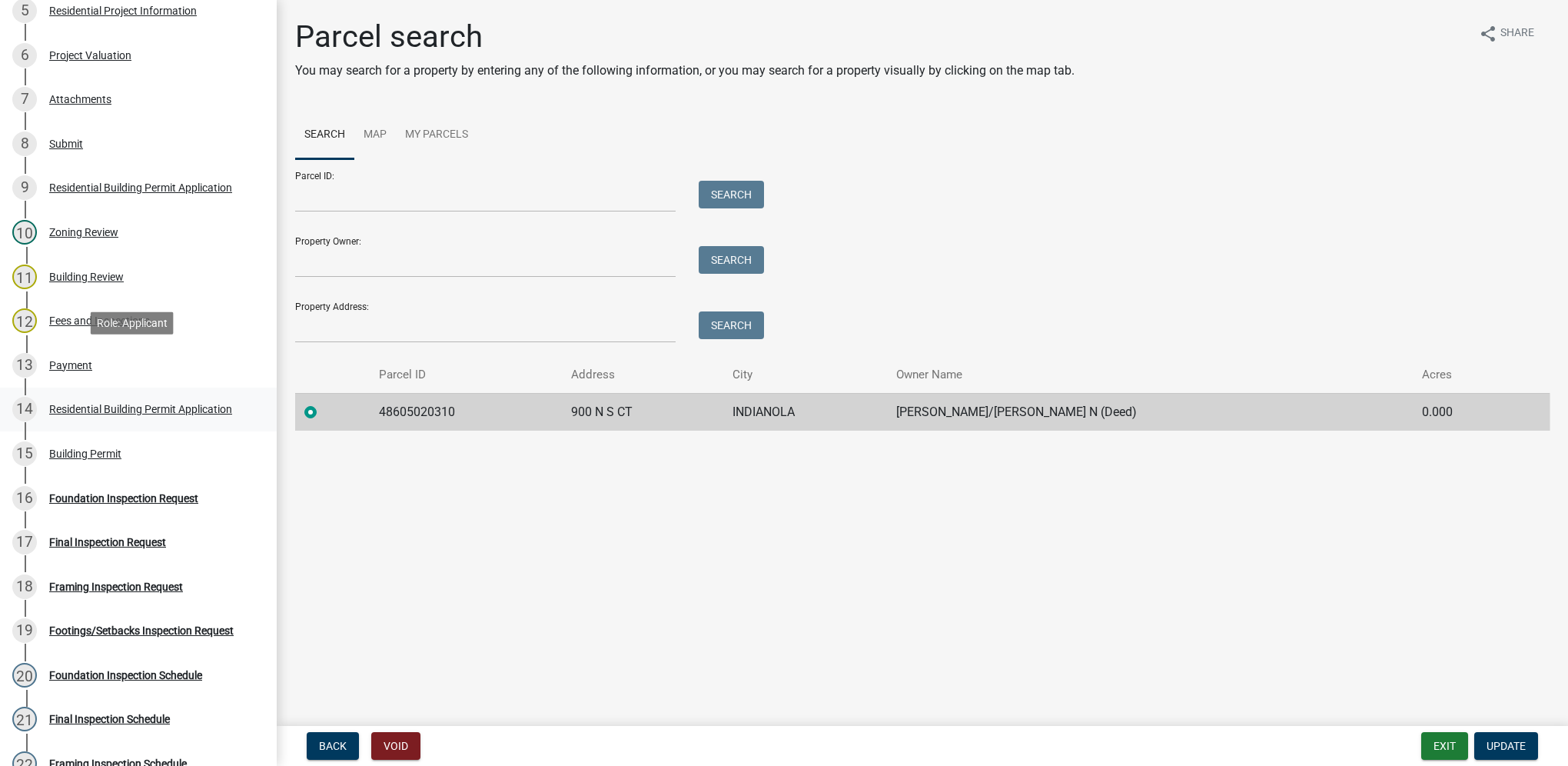
scroll to position [900, 0]
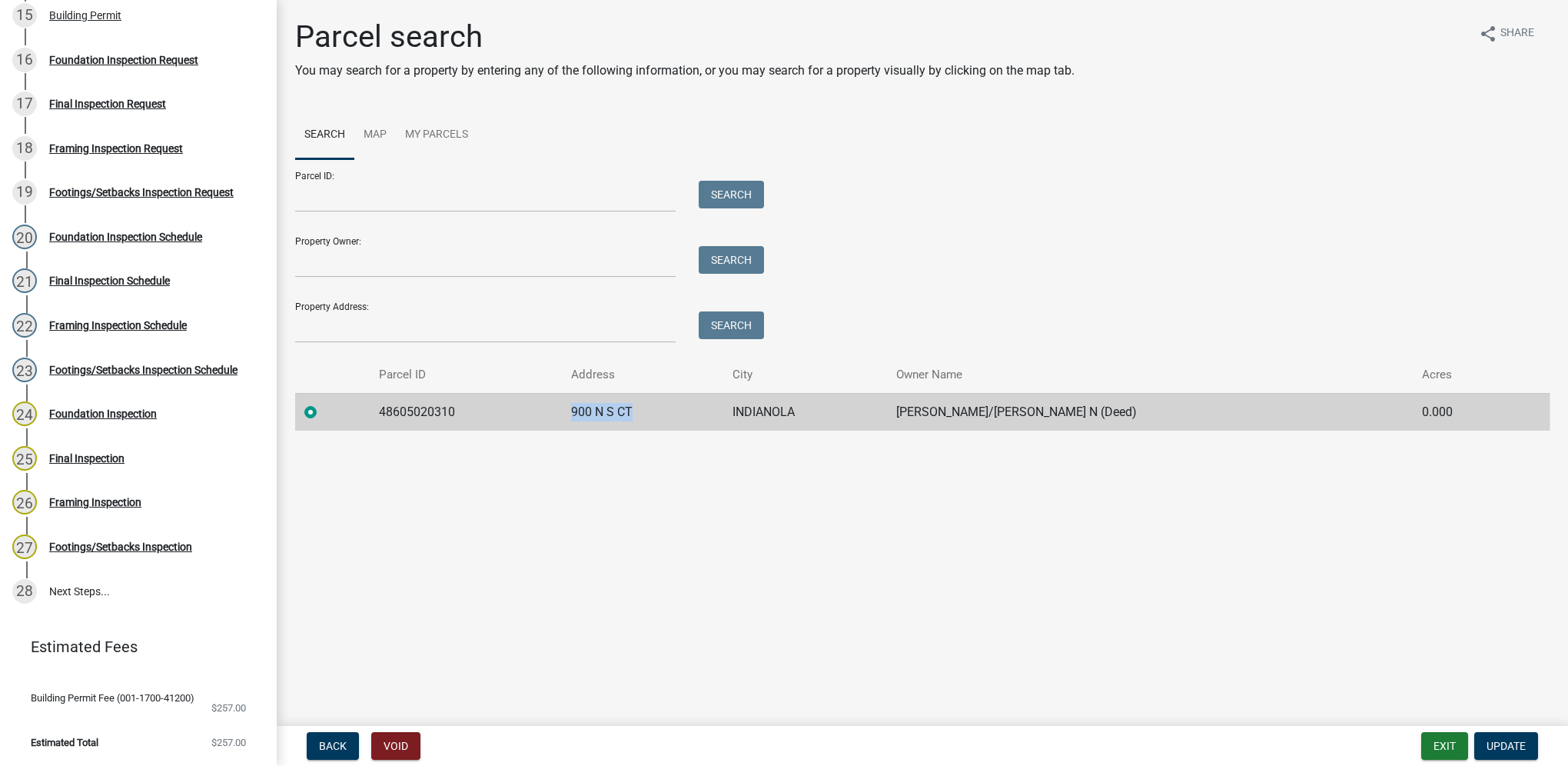
drag, startPoint x: 580, startPoint y: 411, endPoint x: 642, endPoint y: 419, distance: 62.5
click at [642, 419] on td "900 N S CT" at bounding box center [643, 411] width 162 height 38
drag, startPoint x: 642, startPoint y: 419, endPoint x: 627, endPoint y: 412, distance: 16.6
copy td "900 N S CT"
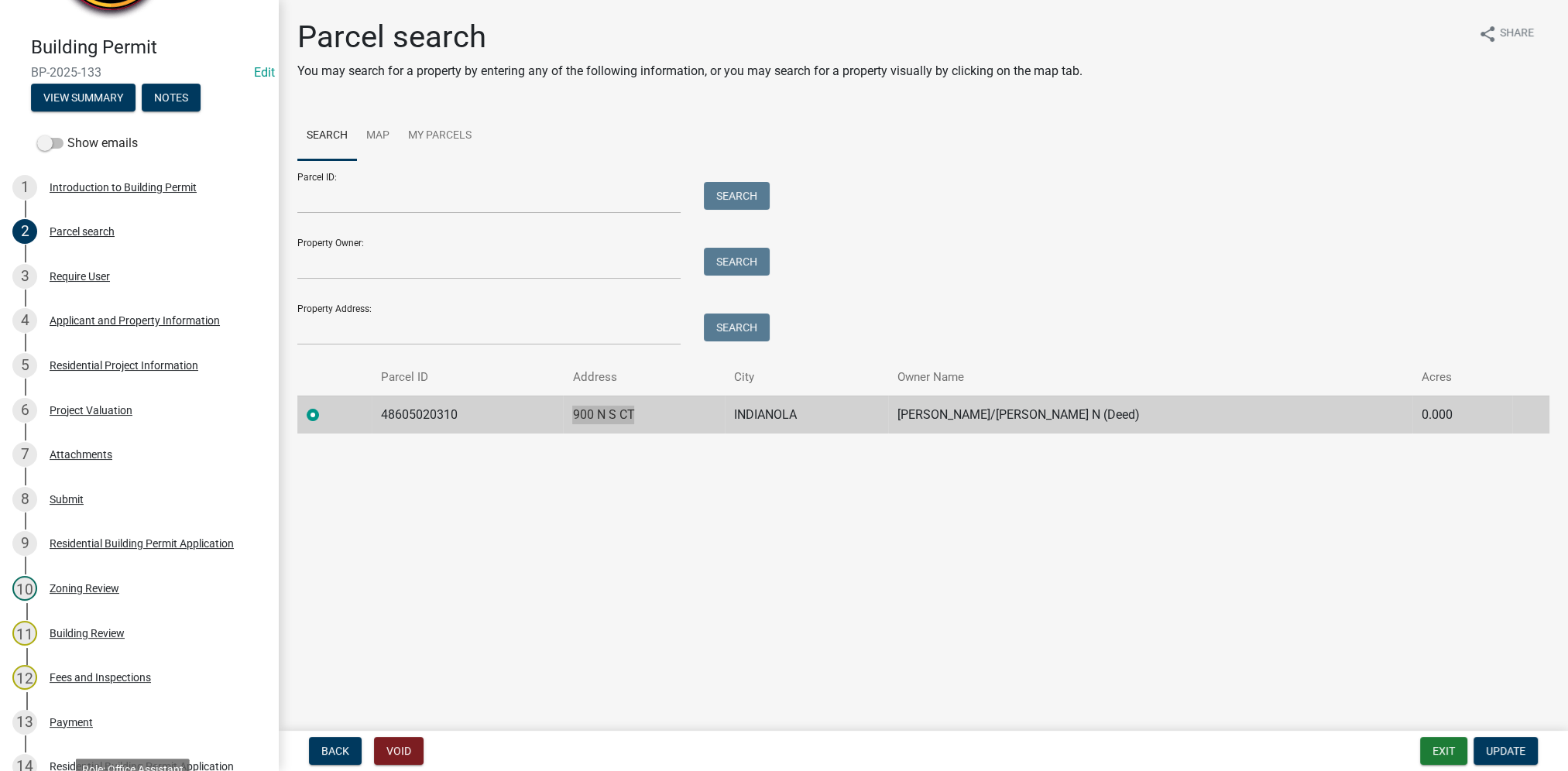
scroll to position [0, 0]
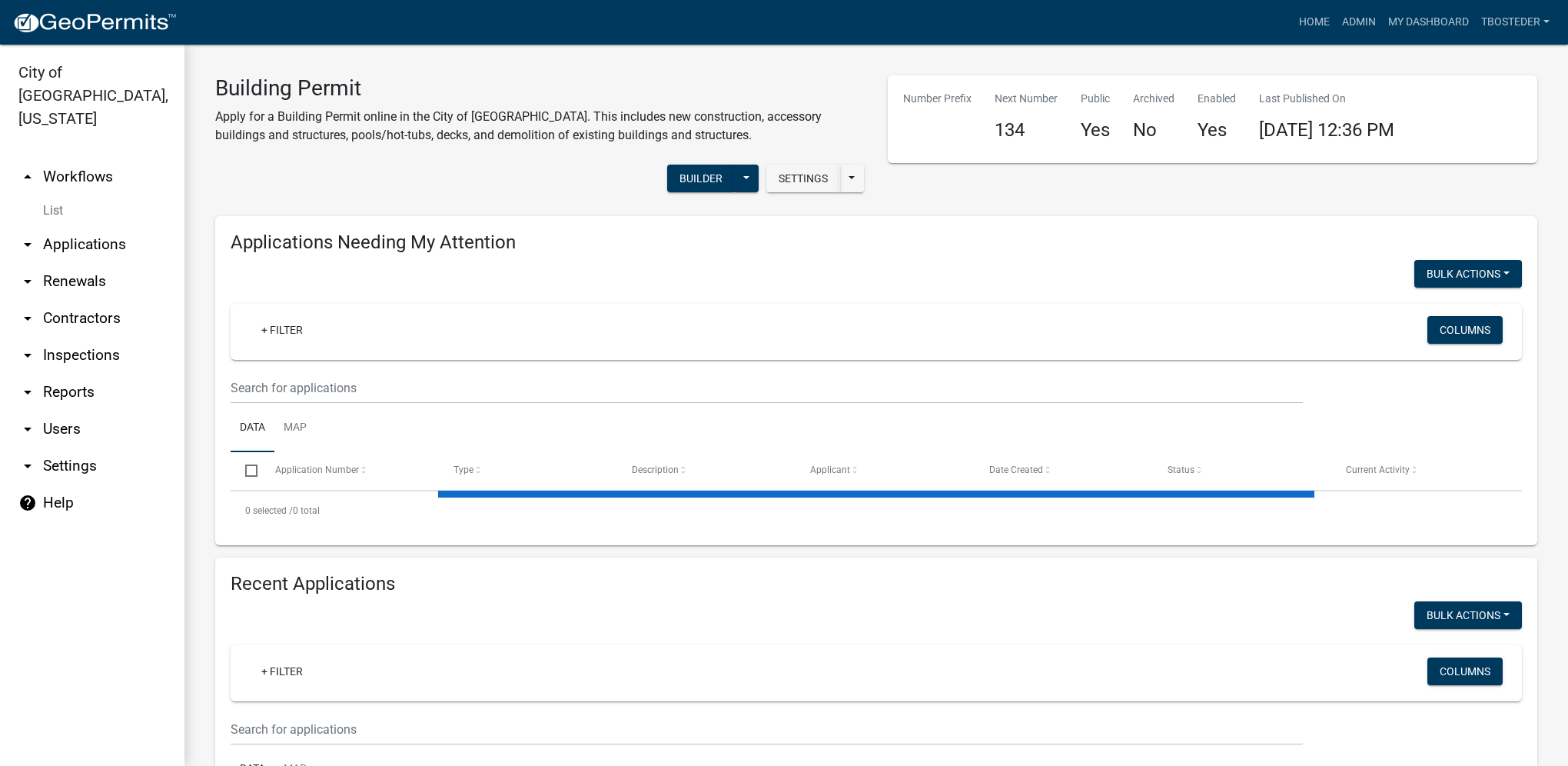
select select "1: 25"
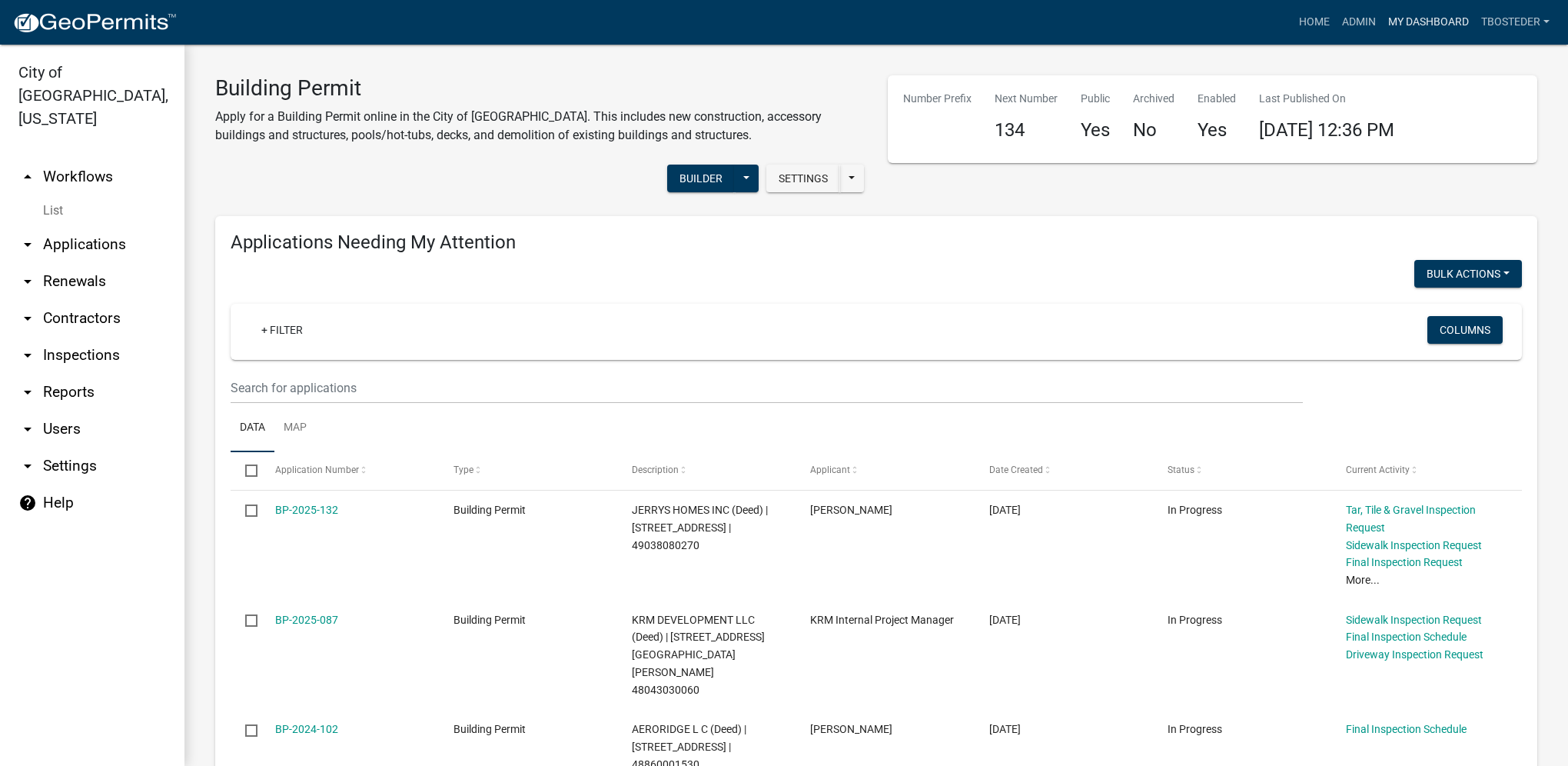
click at [1452, 11] on link "My Dashboard" at bounding box center [1429, 22] width 93 height 29
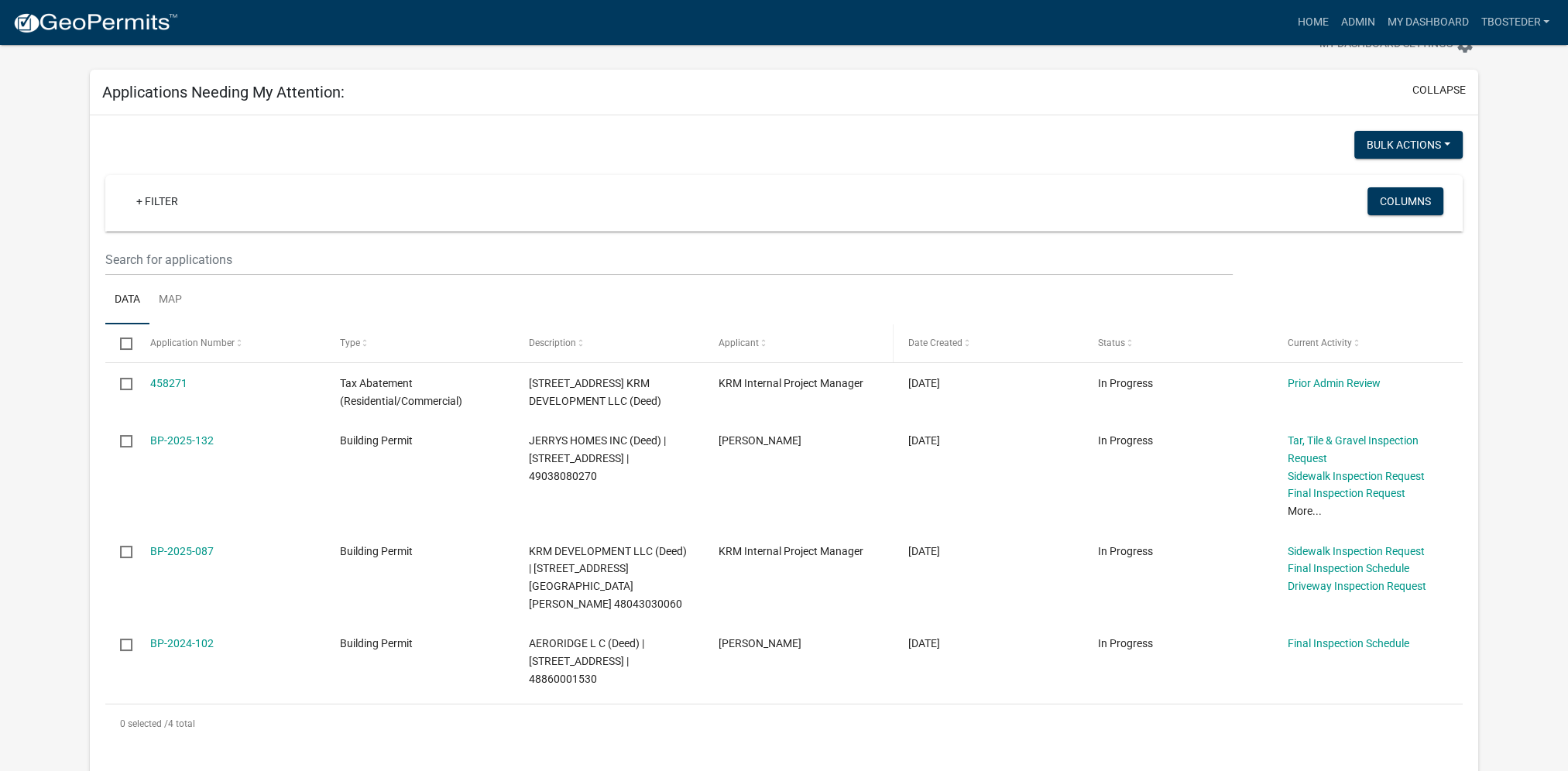
scroll to position [78, 0]
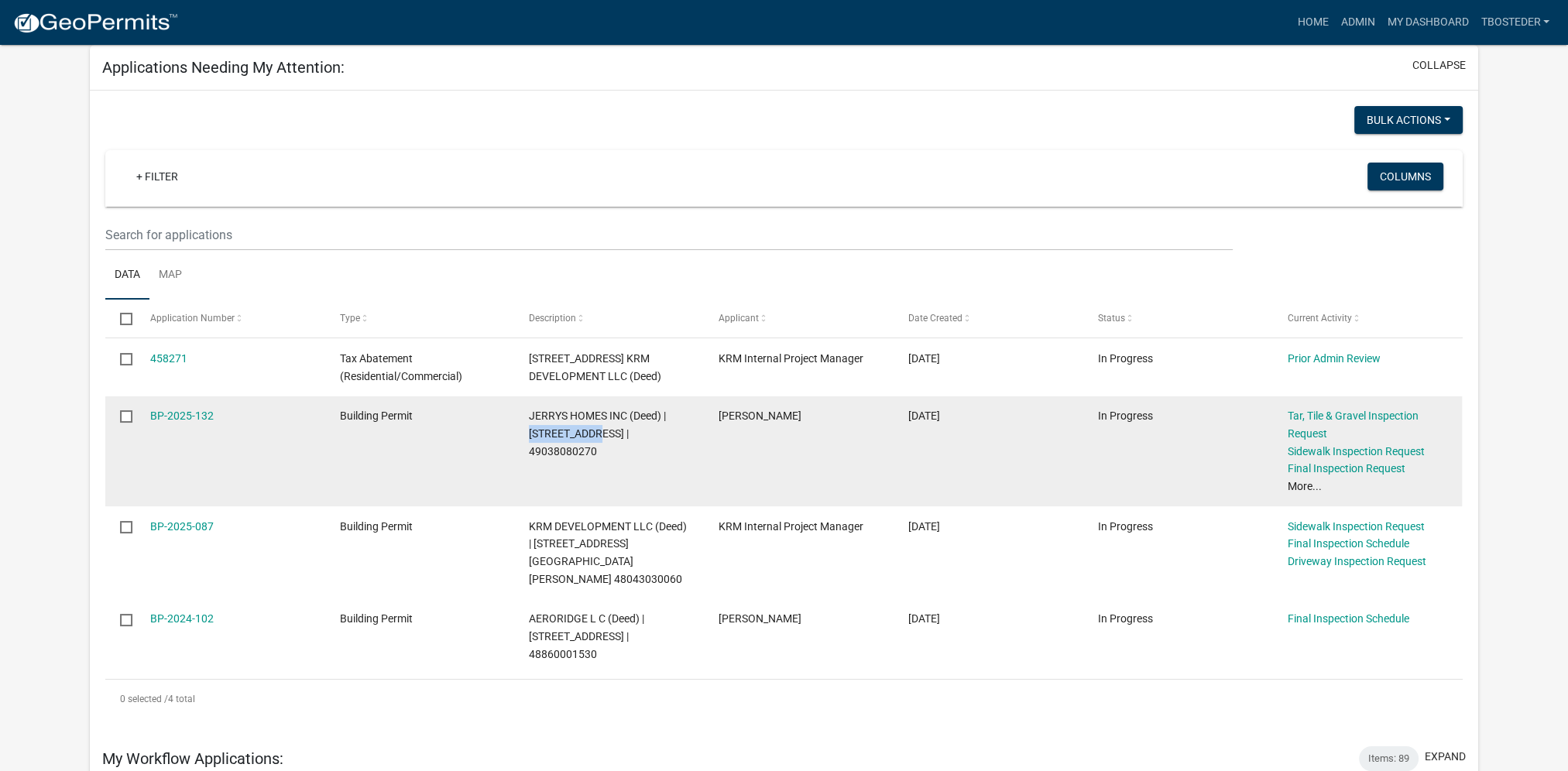
drag, startPoint x: 669, startPoint y: 414, endPoint x: 575, endPoint y: 427, distance: 94.9
click at [575, 427] on span "JERRYS HOMES INC (Deed) | [STREET_ADDRESS] | 49038080270" at bounding box center [598, 433] width 137 height 48
drag, startPoint x: 575, startPoint y: 427, endPoint x: 577, endPoint y: 438, distance: 11.2
click at [577, 438] on span "JERRYS HOMES INC (Deed) | [STREET_ADDRESS] | 49038080270" at bounding box center [598, 433] width 137 height 48
click at [670, 421] on div "JERRYS HOMES INC (Deed) | [STREET_ADDRESS] | 49038080270" at bounding box center [608, 433] width 159 height 52
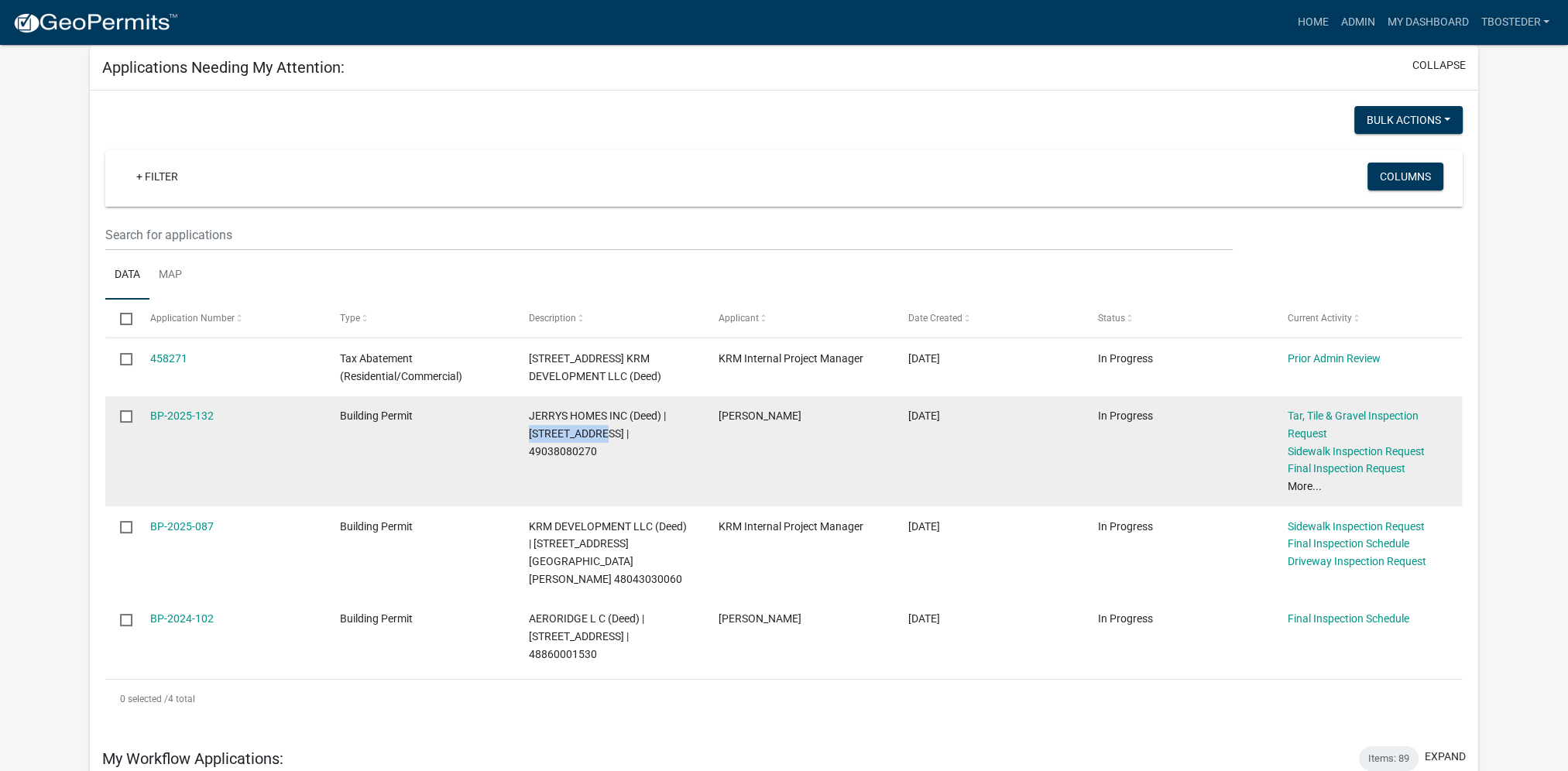
drag, startPoint x: 670, startPoint y: 416, endPoint x: 581, endPoint y: 437, distance: 91.4
click at [581, 437] on span "JERRYS HOMES INC (Deed) | [STREET_ADDRESS] | 49038080270" at bounding box center [598, 433] width 137 height 48
copy span "[STREET_ADDRESS]"
click at [204, 418] on link "BP-2025-132" at bounding box center [182, 415] width 64 height 12
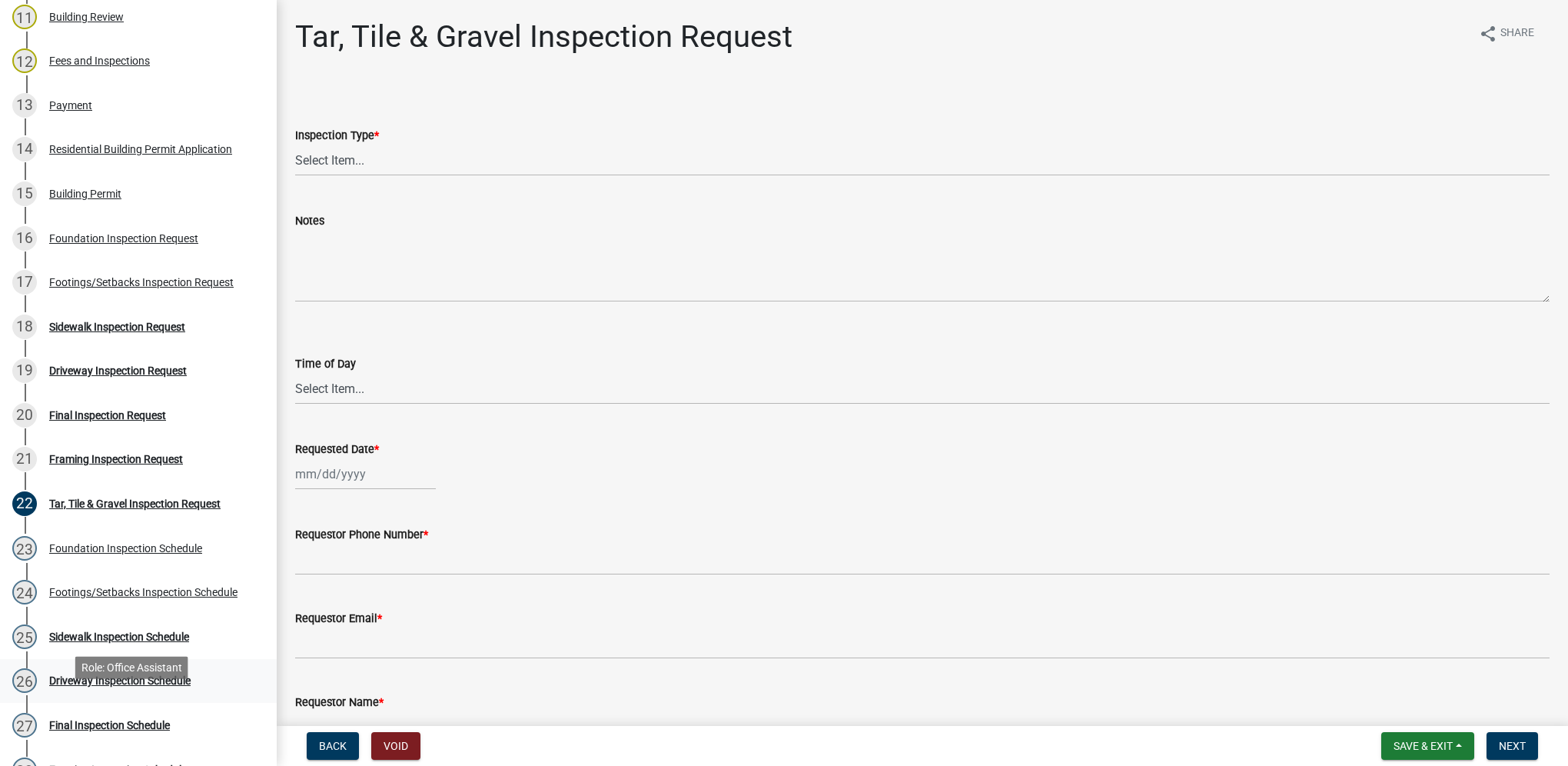
scroll to position [692, 0]
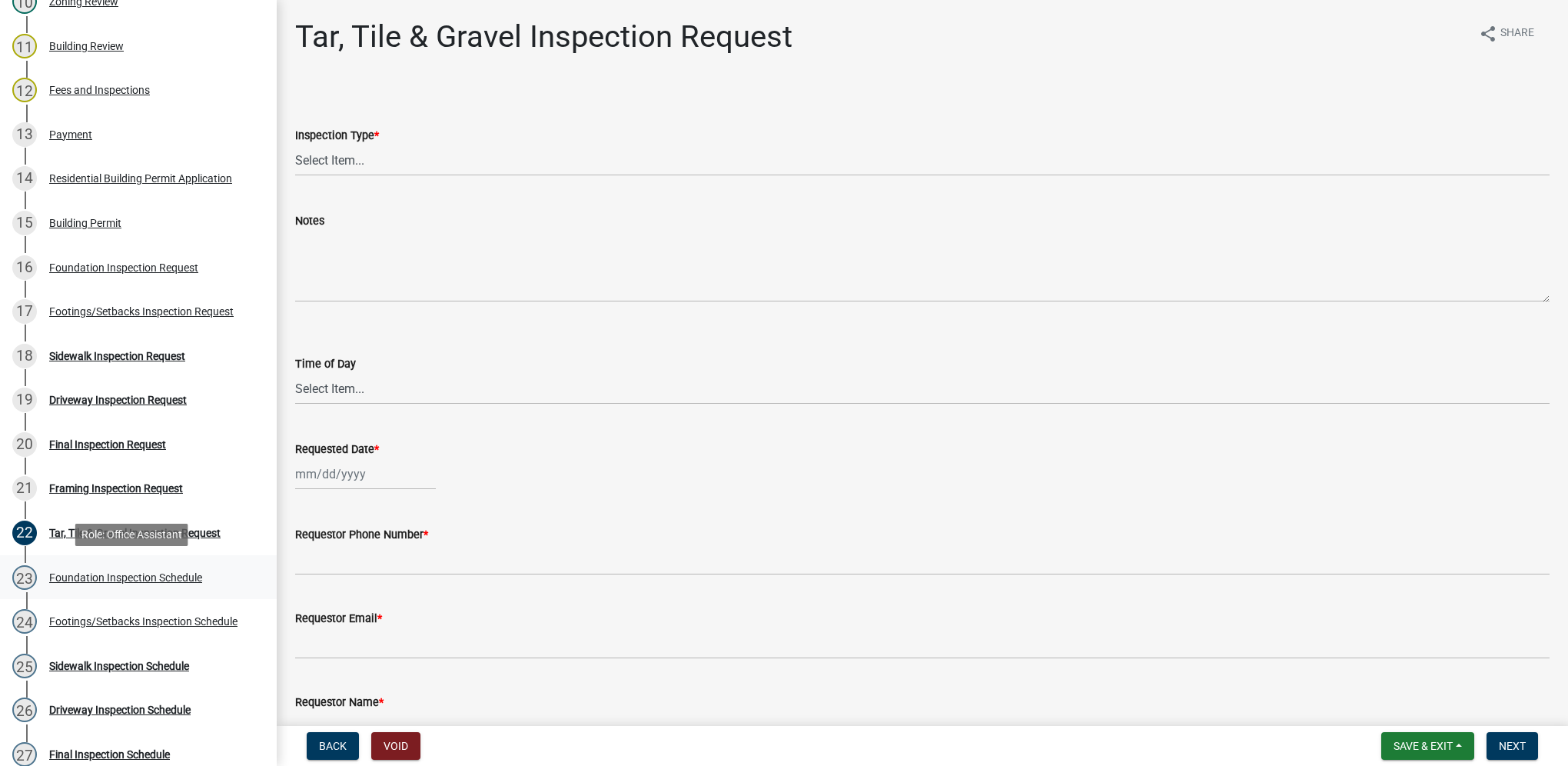
click at [198, 590] on link "23 Foundation Inspection Schedule" at bounding box center [138, 578] width 277 height 45
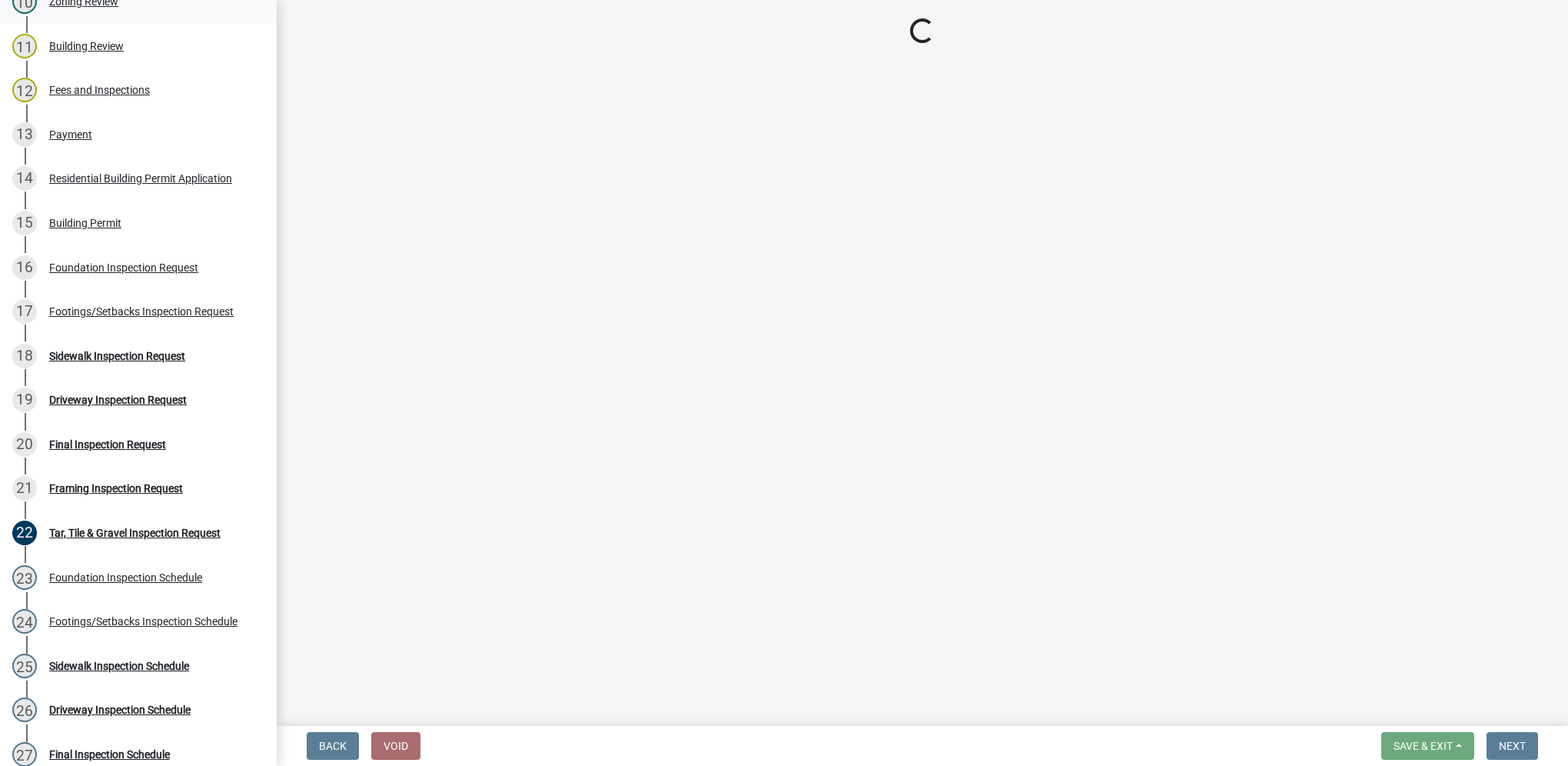
select select "27b8dde7-9ed4-44e4-ae8e-5969b60be3e6"
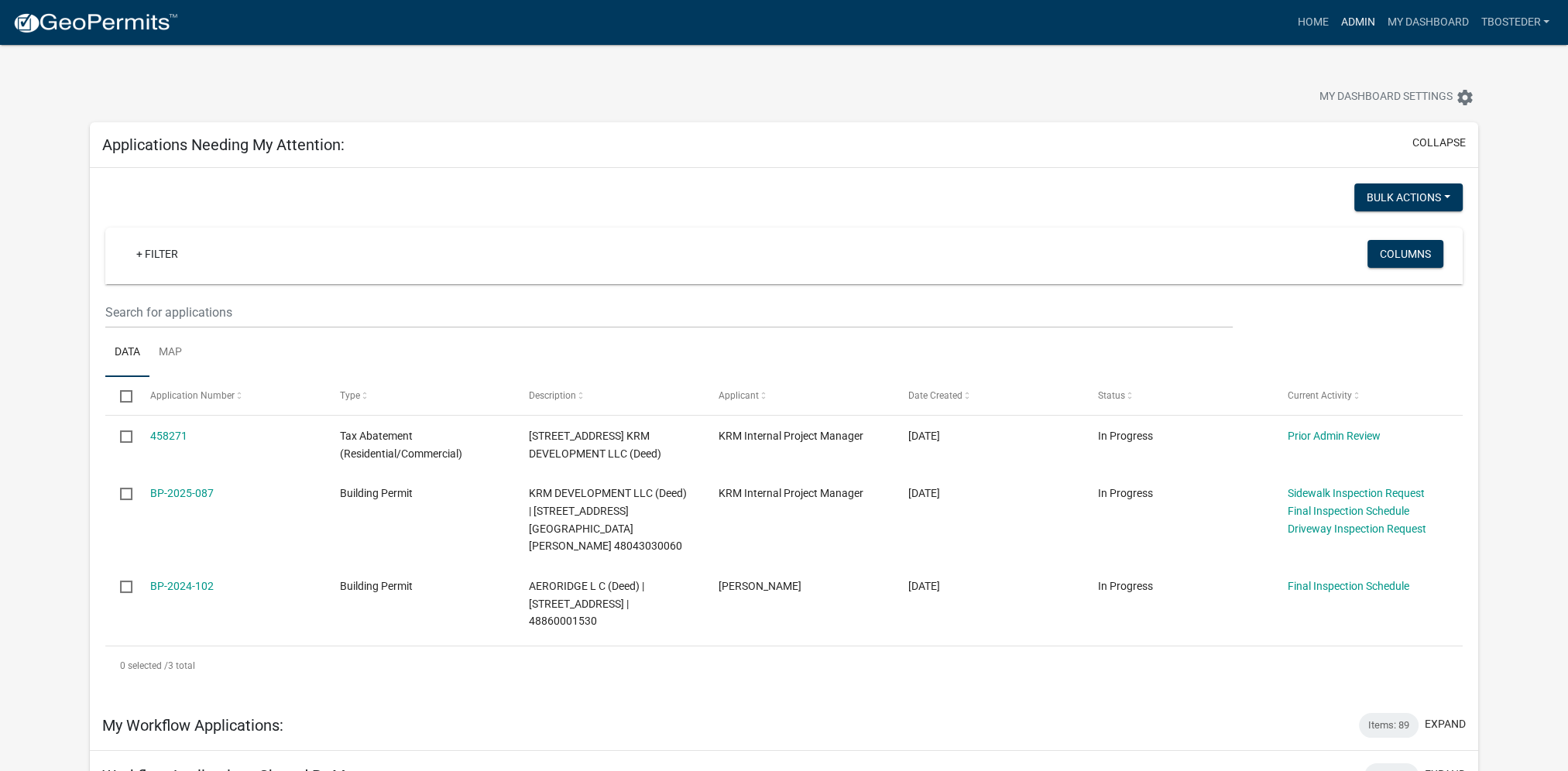
click at [1364, 15] on link "Admin" at bounding box center [1358, 23] width 47 height 29
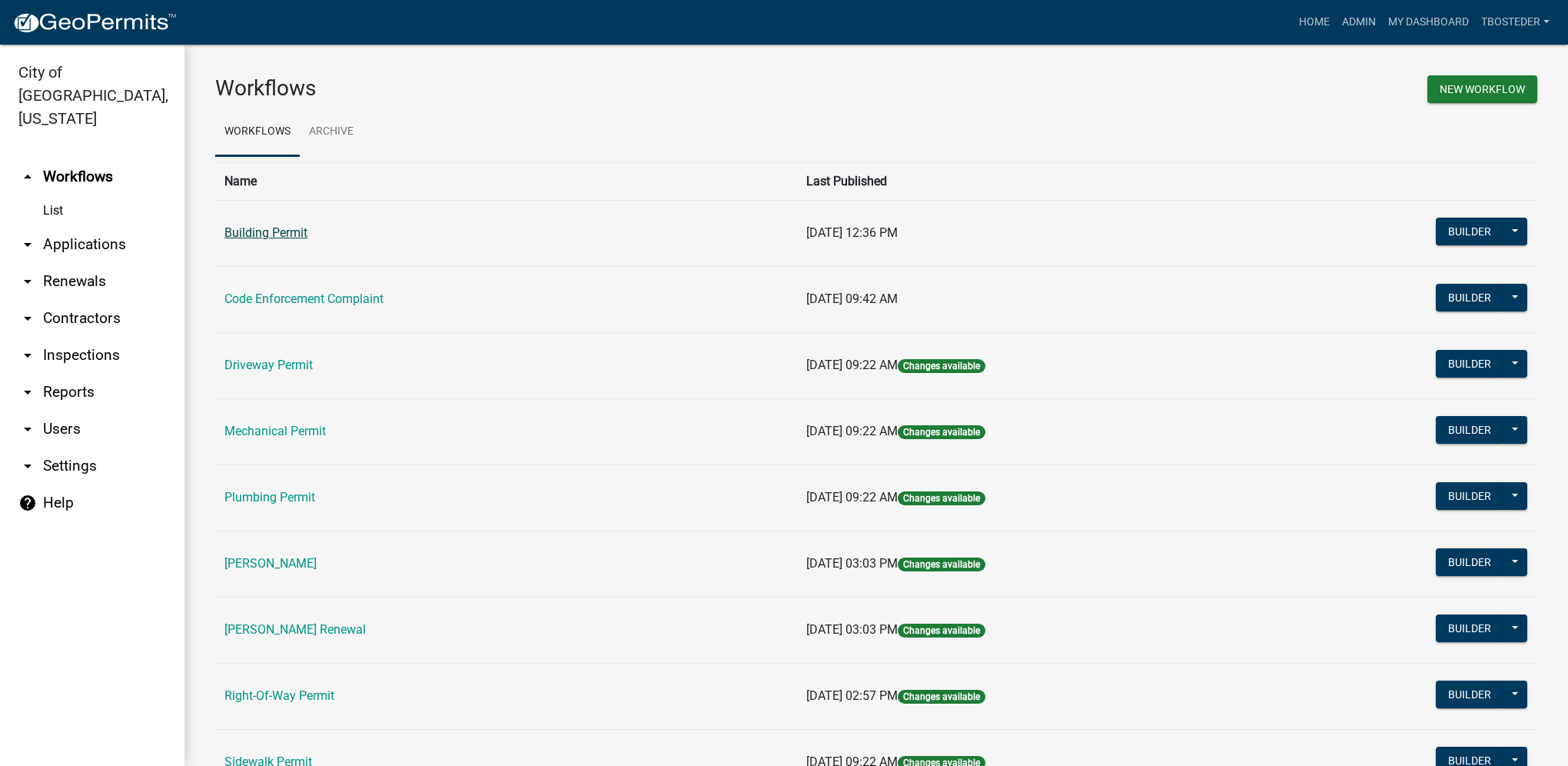
click at [293, 240] on link "Building Permit" at bounding box center [266, 233] width 83 height 14
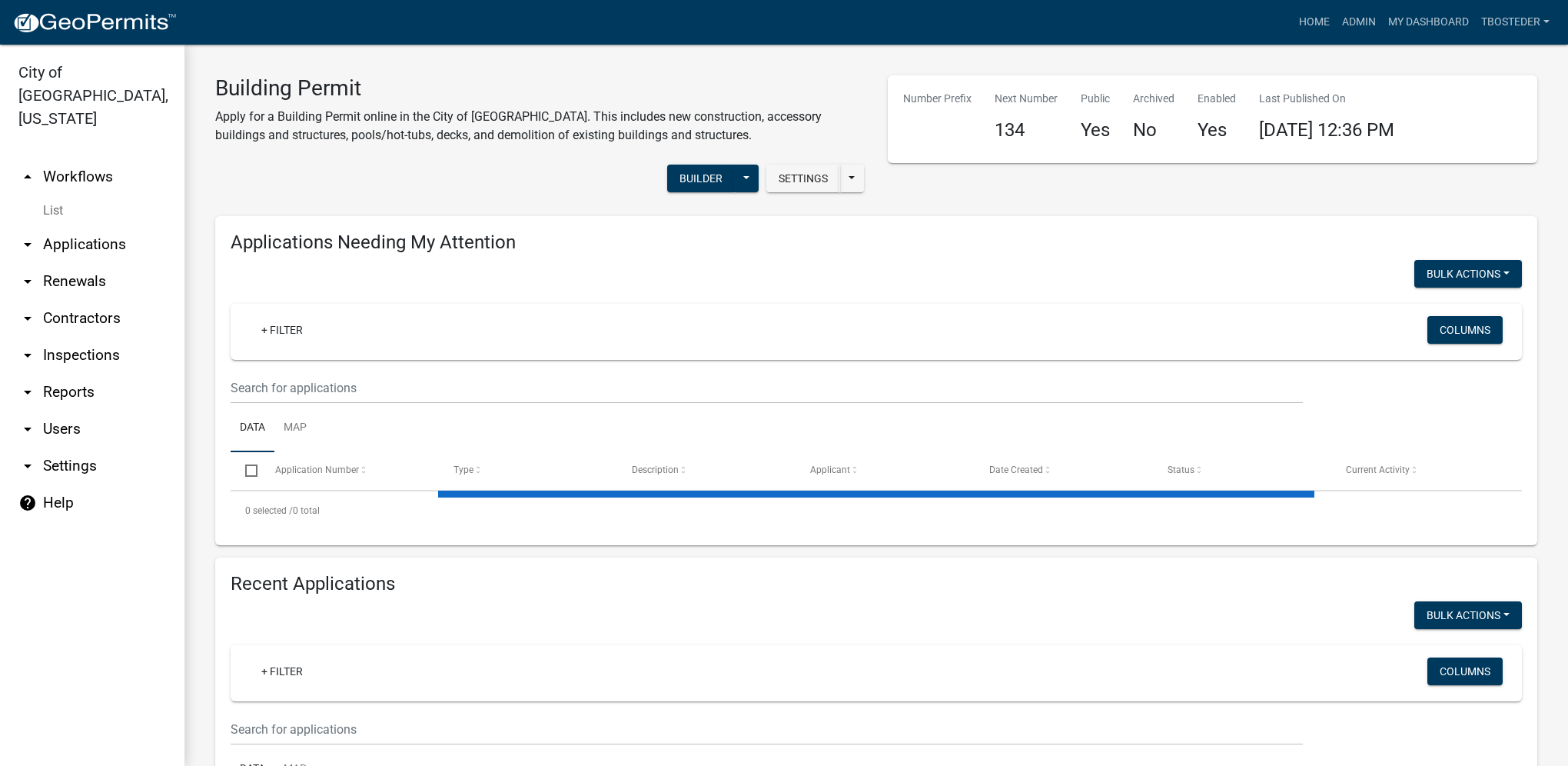
select select "1: 25"
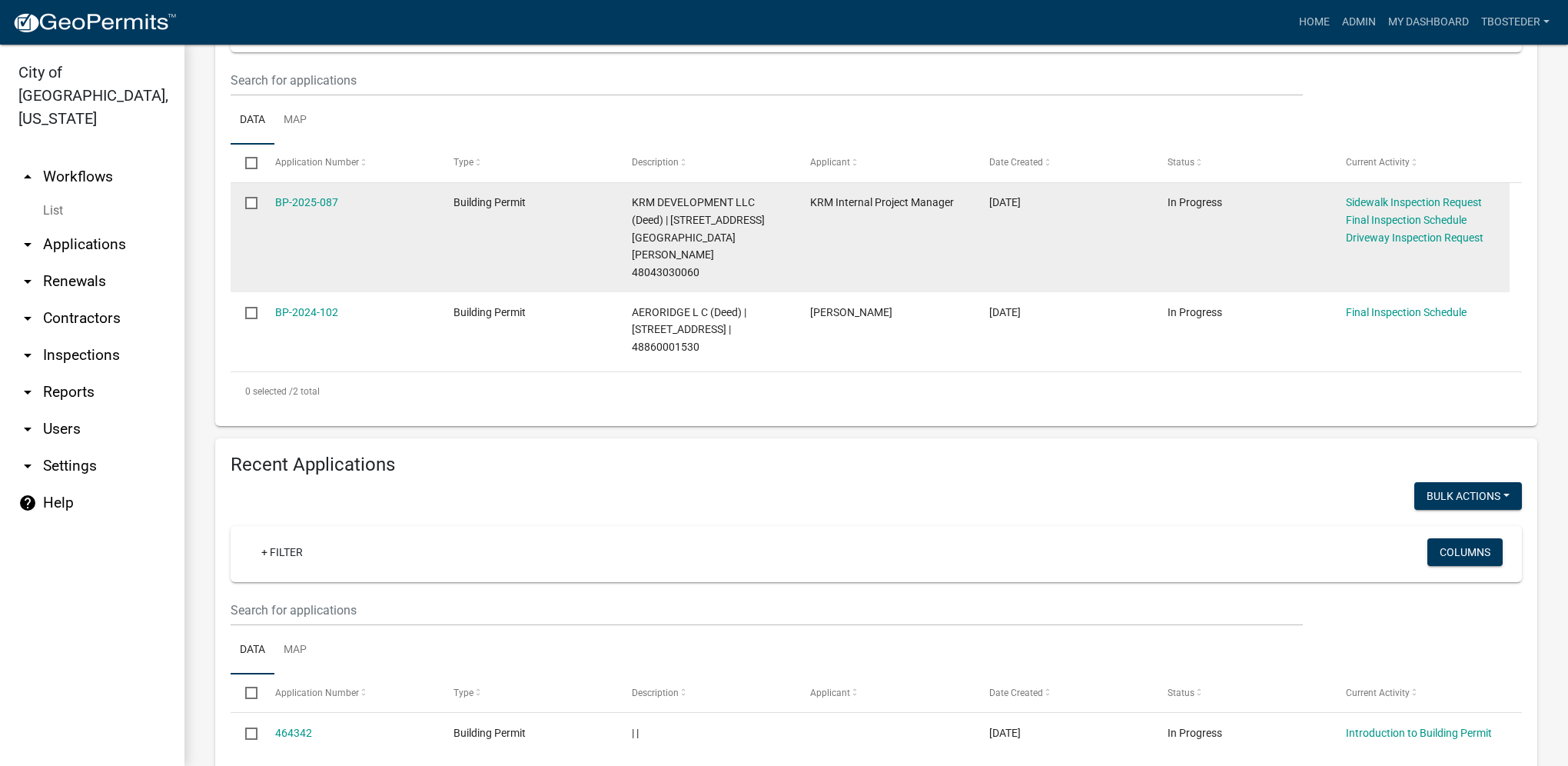
scroll to position [384, 0]
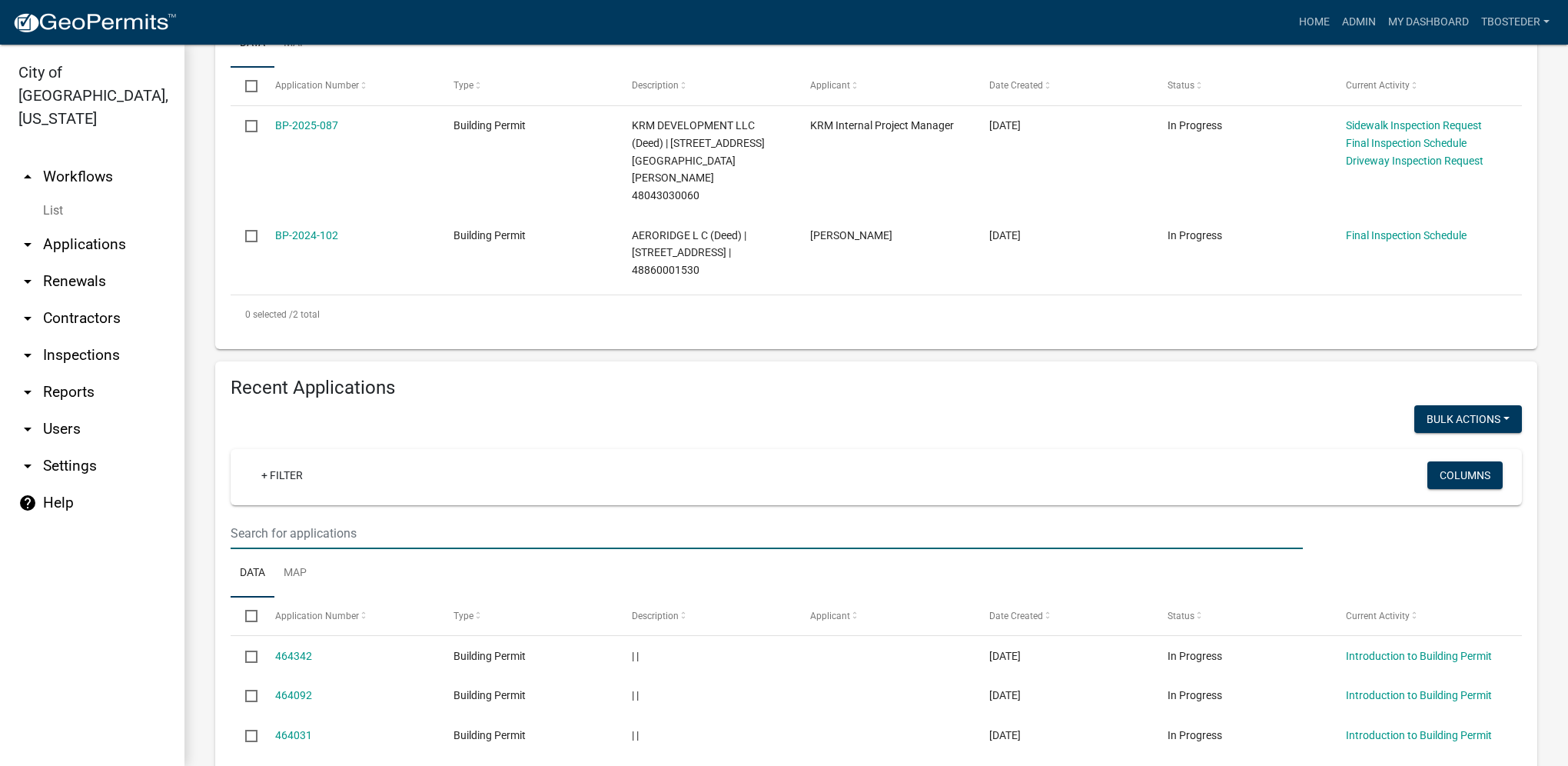
click at [372, 19] on input "text" at bounding box center [766, 3] width 1072 height 31
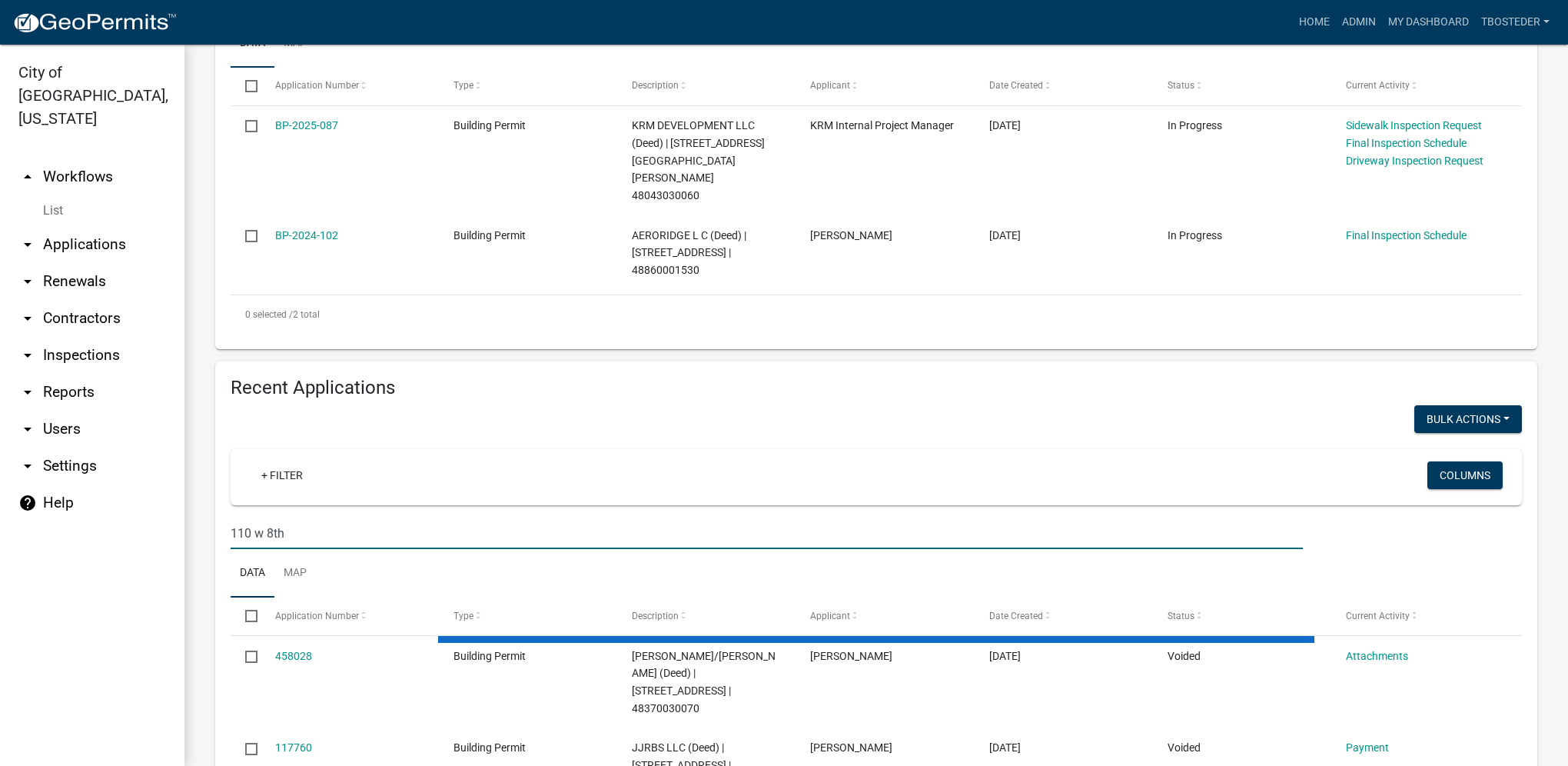
scroll to position [383, 0]
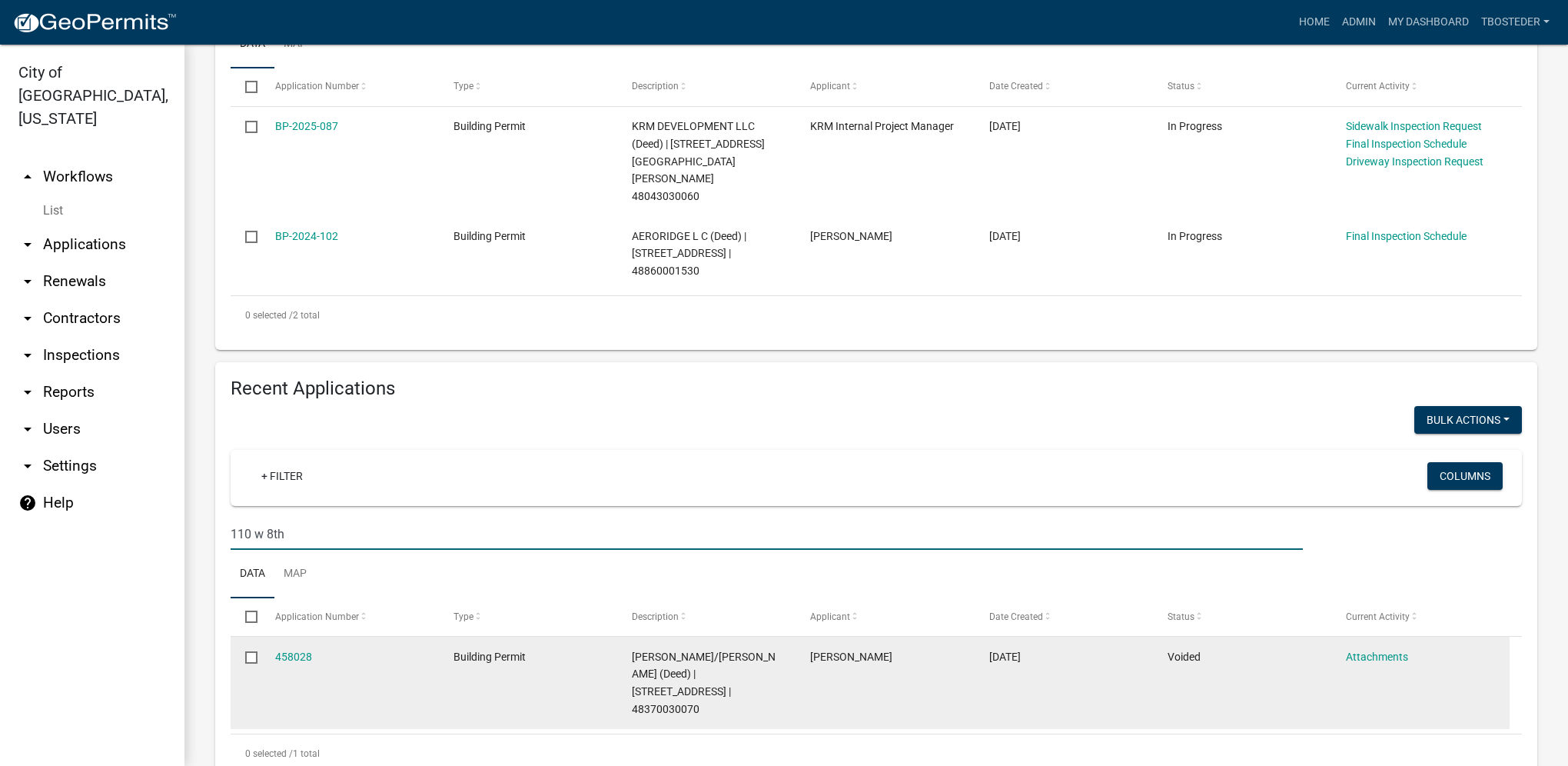
type input "110 w 8th"
click at [289, 637] on datatable-body-cell "458028" at bounding box center [349, 683] width 178 height 92
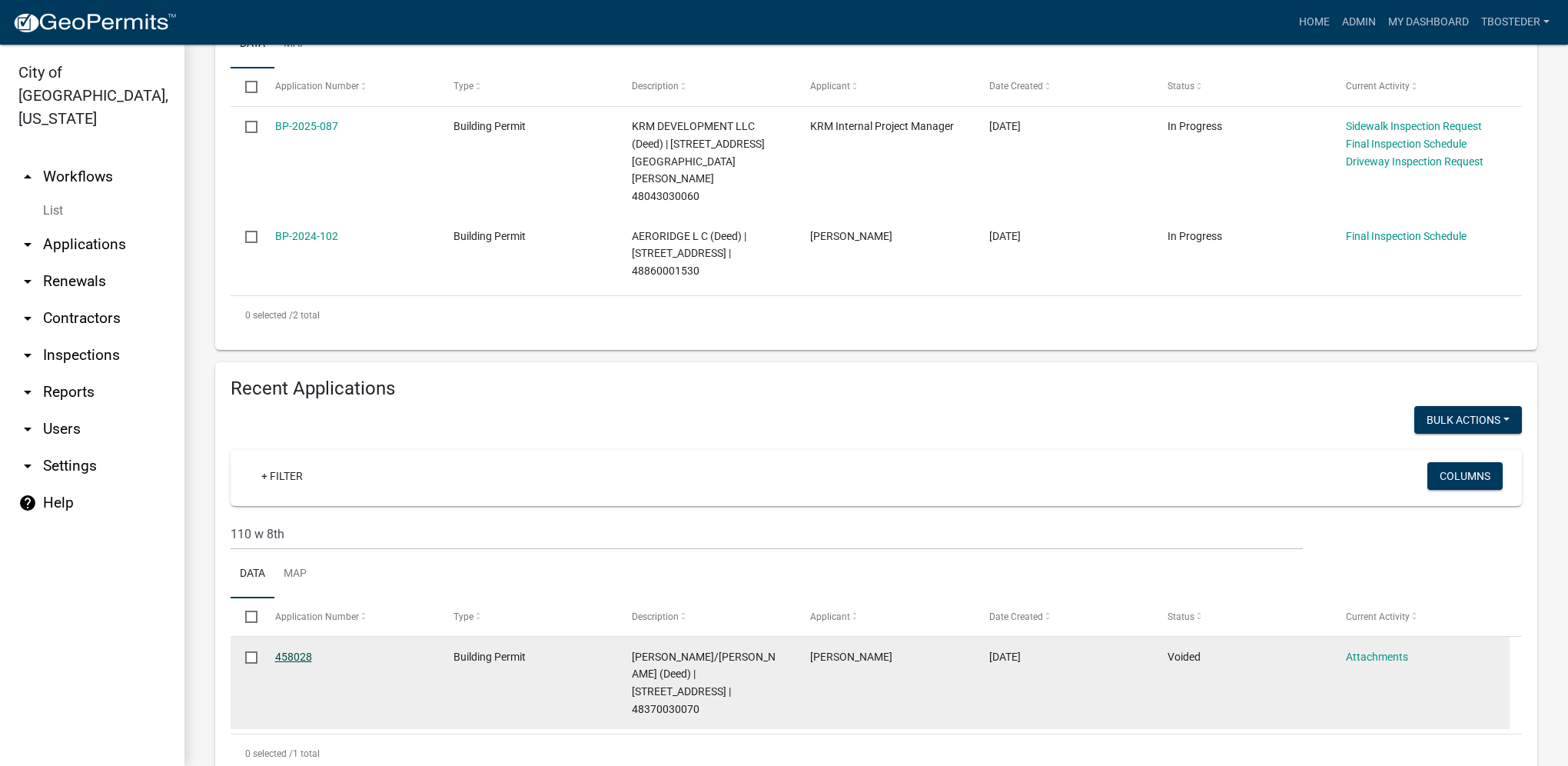
click at [289, 650] on link "458028" at bounding box center [293, 656] width 37 height 12
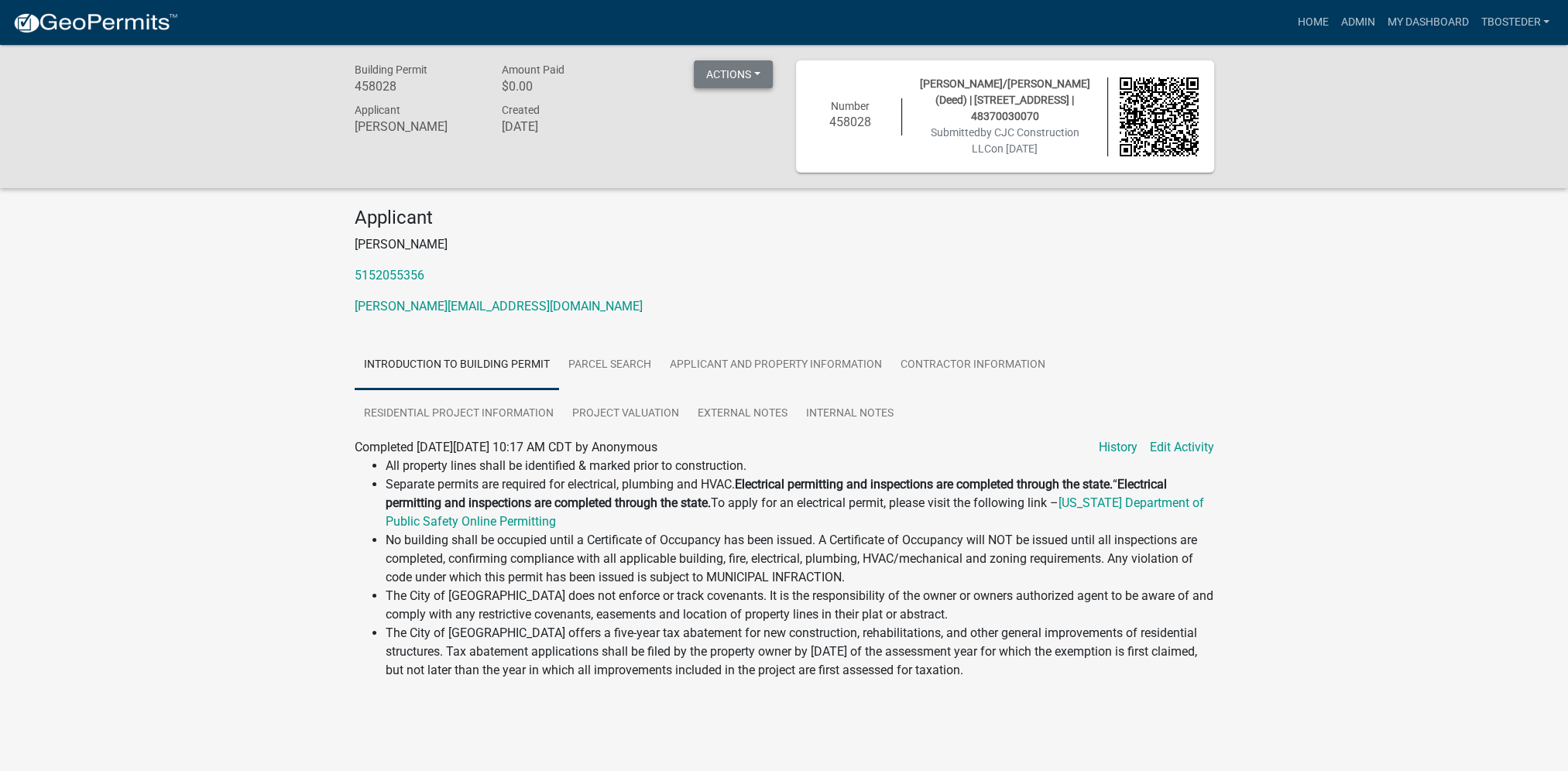
click at [738, 70] on button "Actions" at bounding box center [734, 74] width 79 height 28
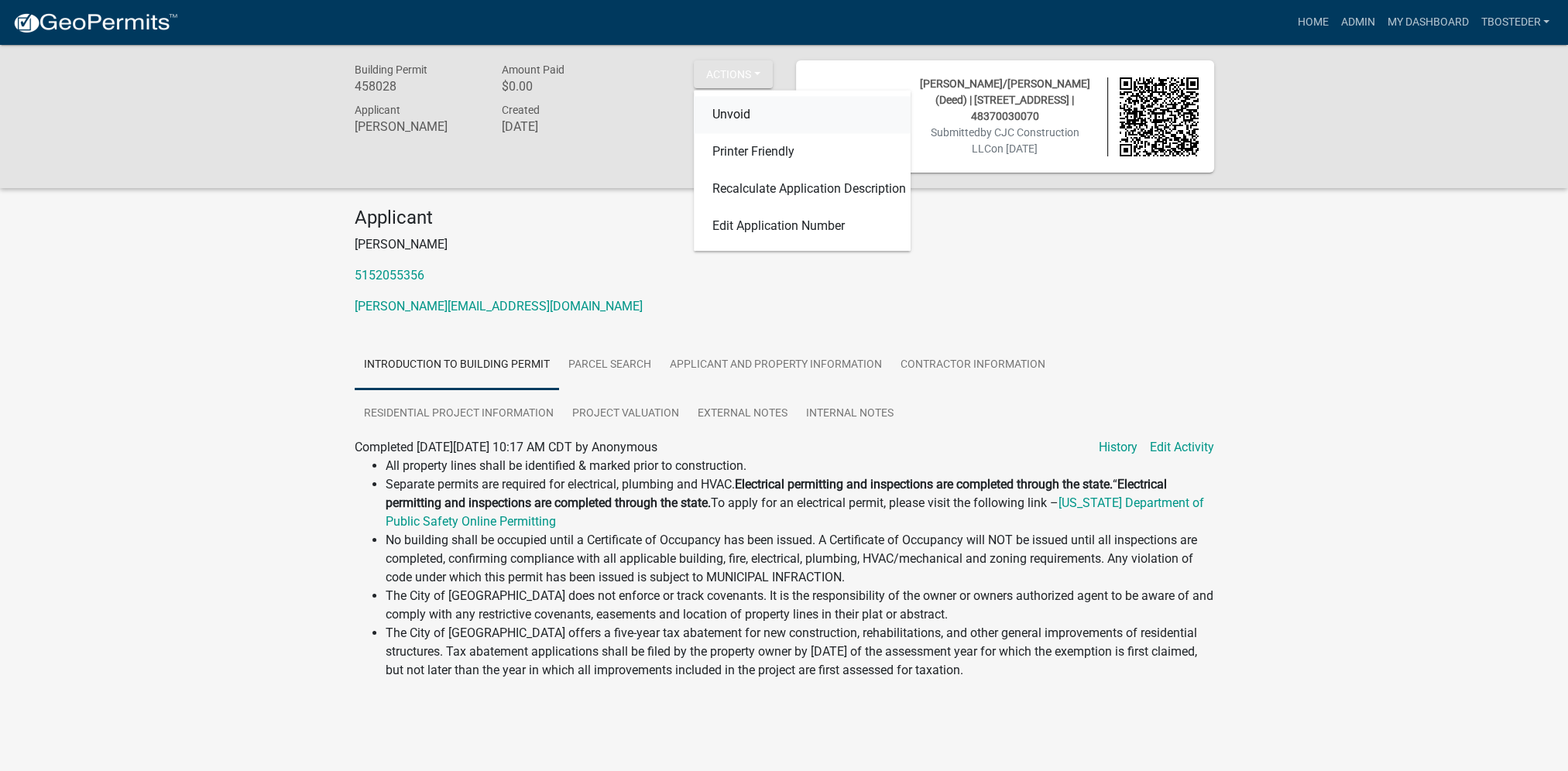
click at [740, 115] on link "Unvoid" at bounding box center [802, 115] width 216 height 37
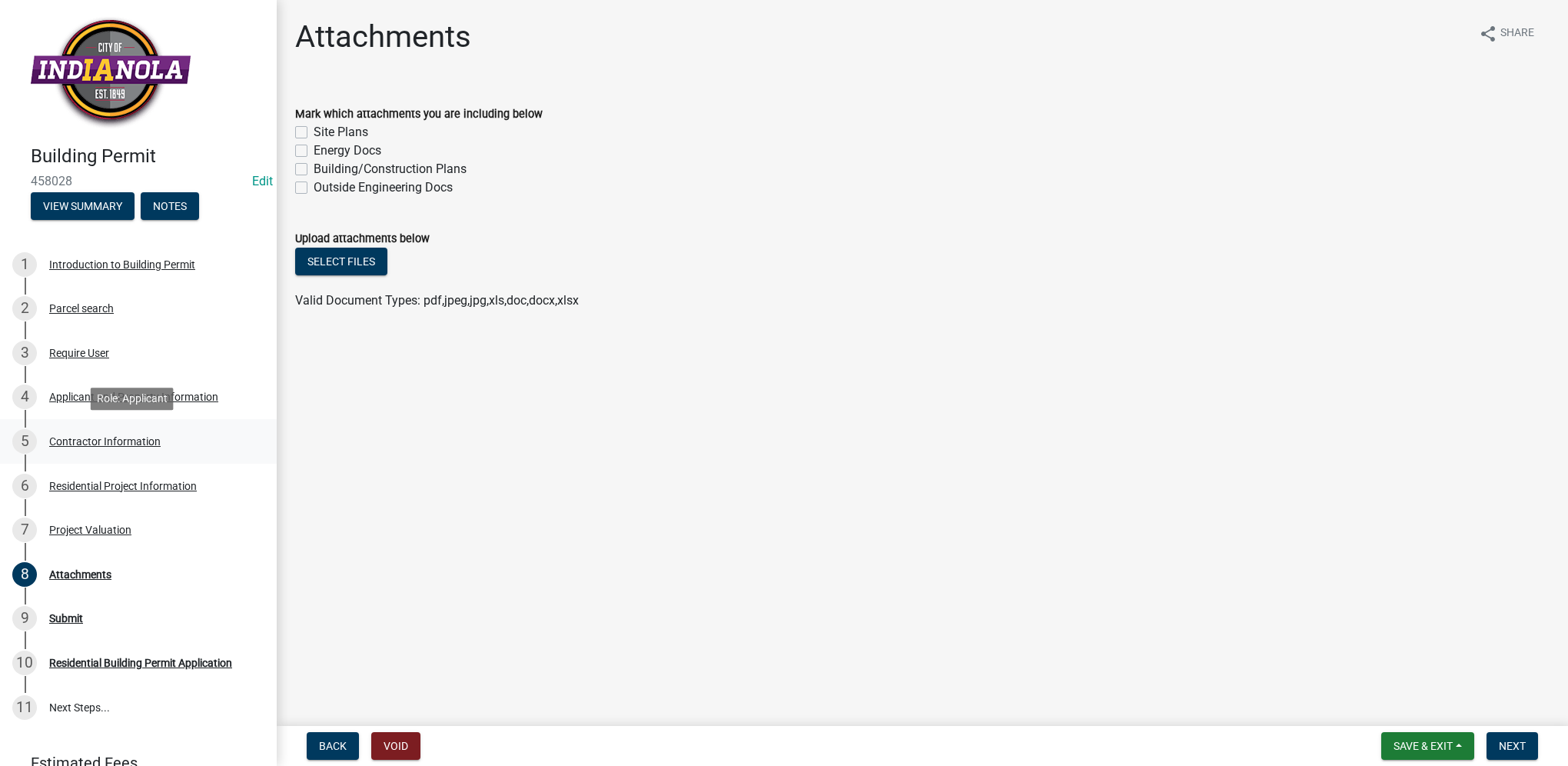
click at [152, 446] on div "Contractor Information" at bounding box center [104, 441] width 111 height 10
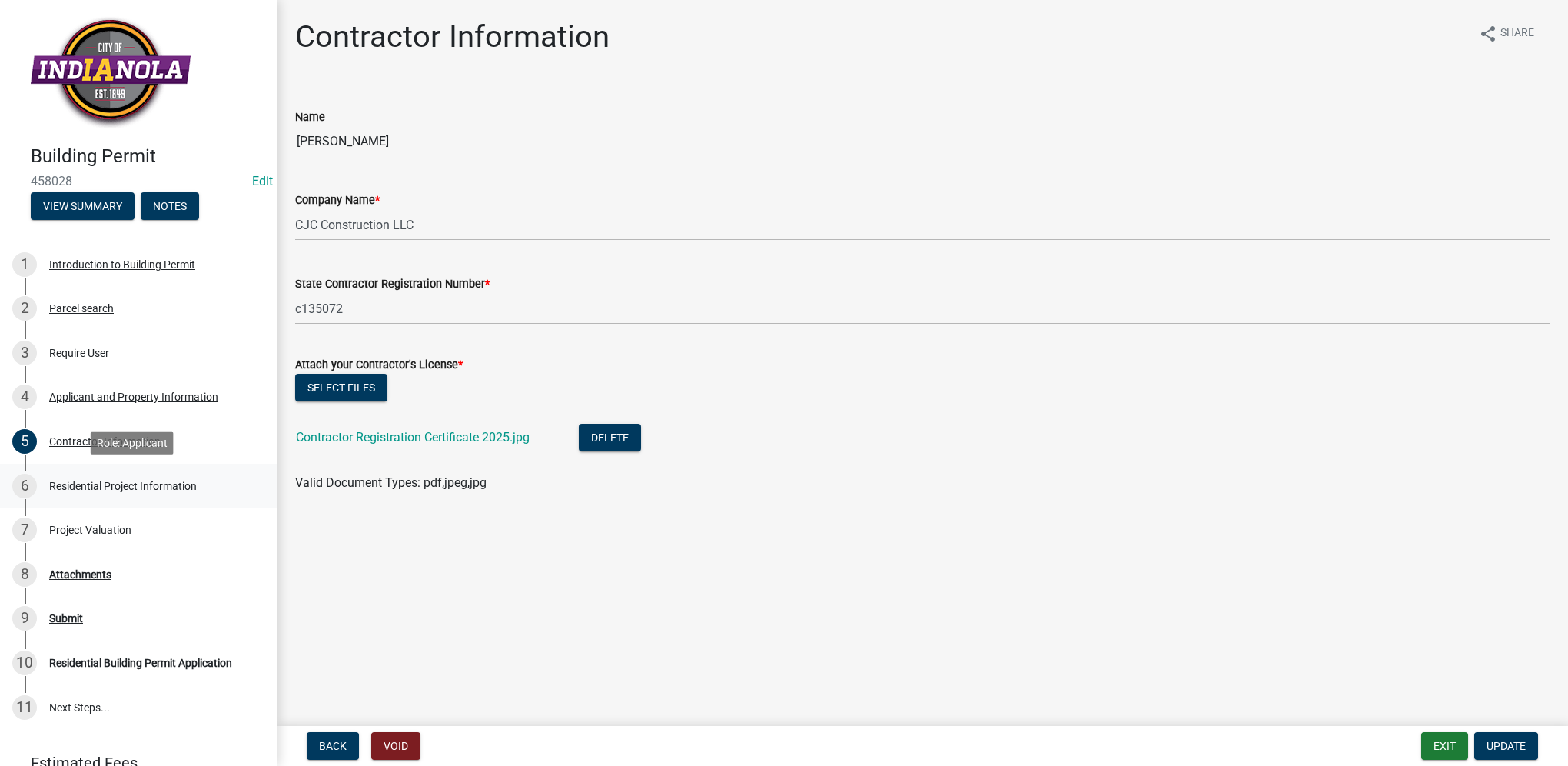
click at [152, 475] on div "6 Residential Project Information" at bounding box center [131, 486] width 240 height 25
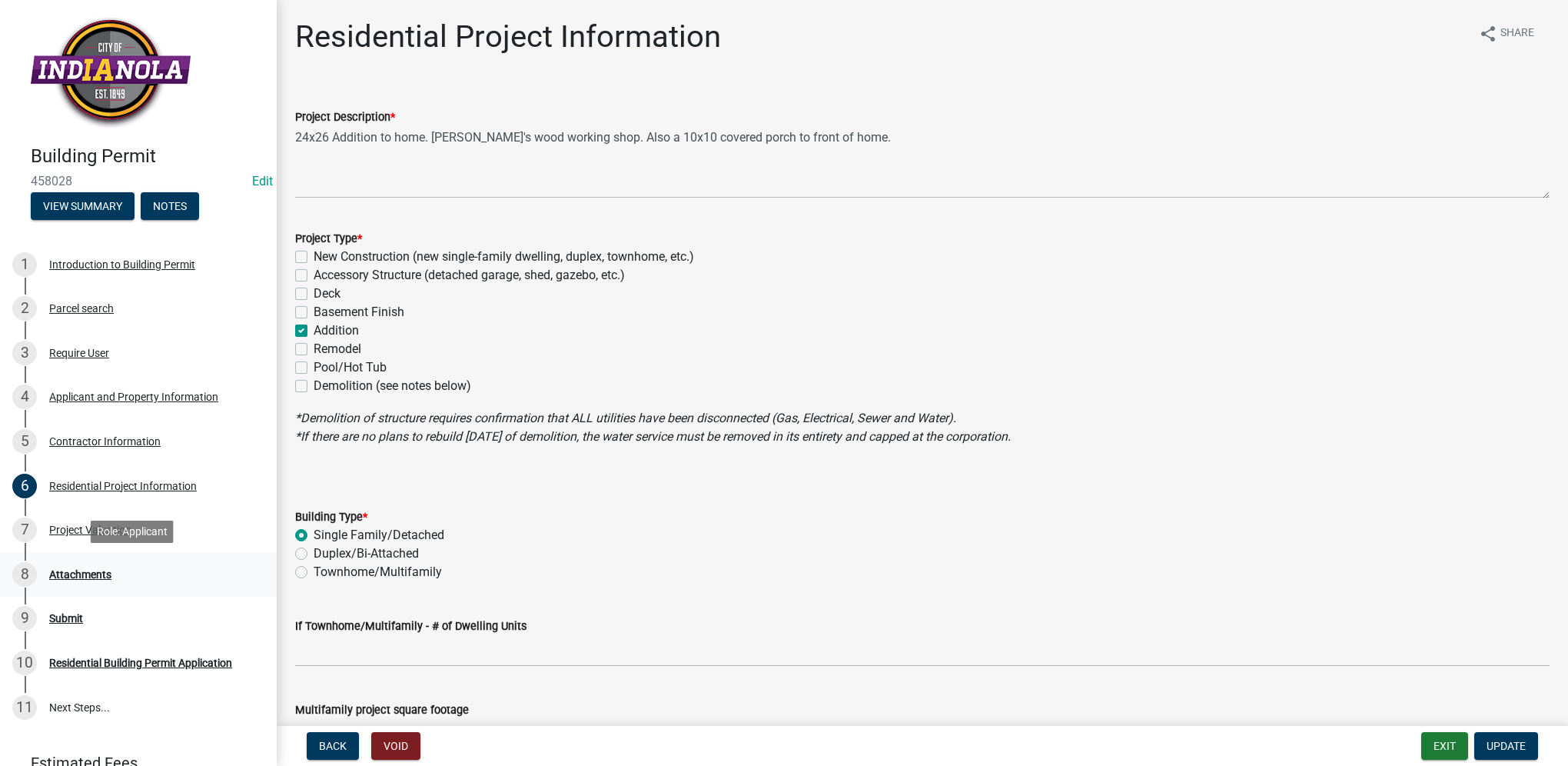
click at [142, 569] on div "8 Attachments" at bounding box center [131, 574] width 240 height 25
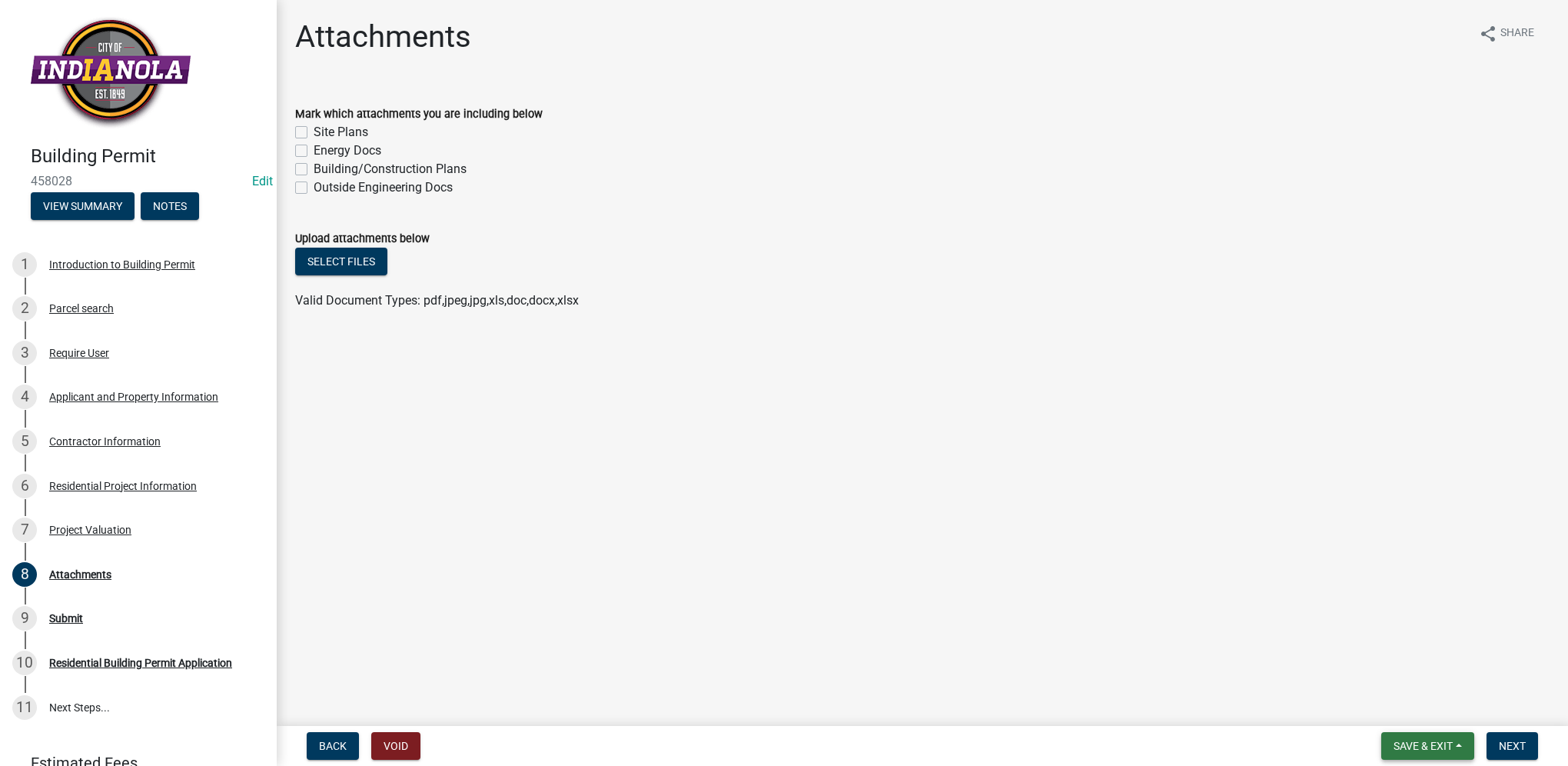
click at [1388, 744] on button "Save & Exit" at bounding box center [1428, 746] width 93 height 28
click at [1395, 707] on button "Save & Exit" at bounding box center [1412, 706] width 123 height 37
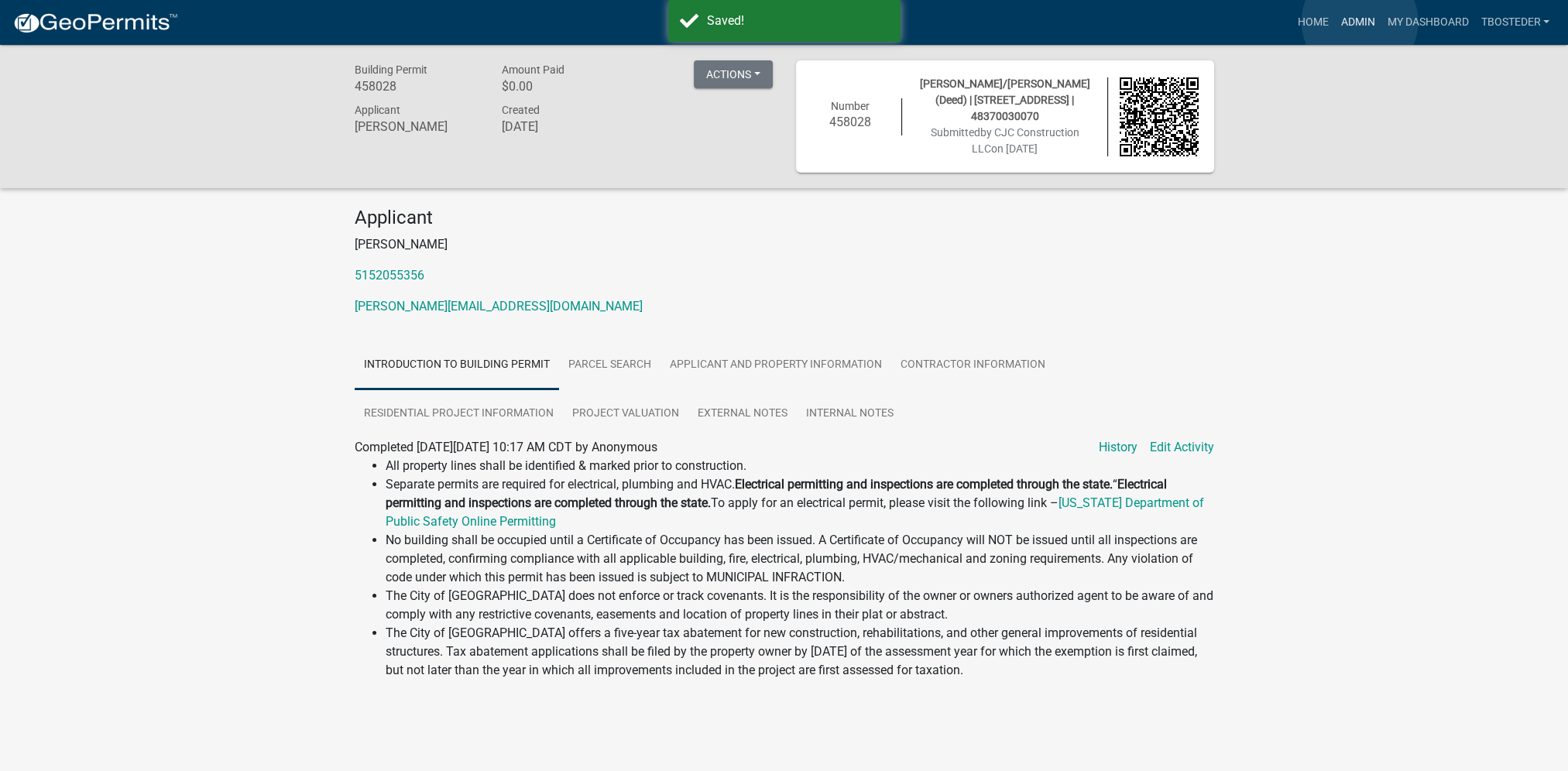
click at [1360, 22] on link "Admin" at bounding box center [1358, 23] width 47 height 29
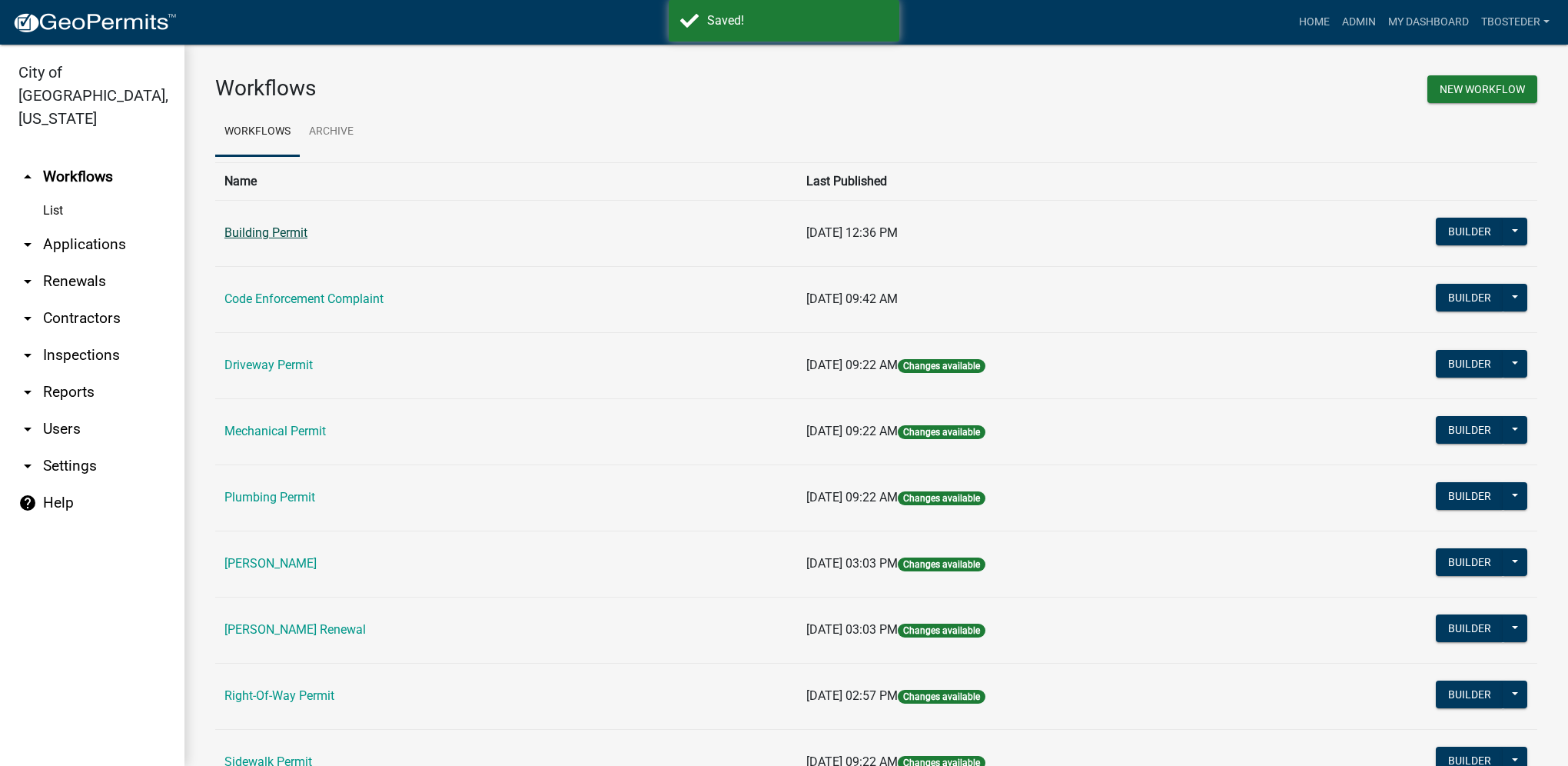
click at [297, 237] on link "Building Permit" at bounding box center [266, 233] width 83 height 14
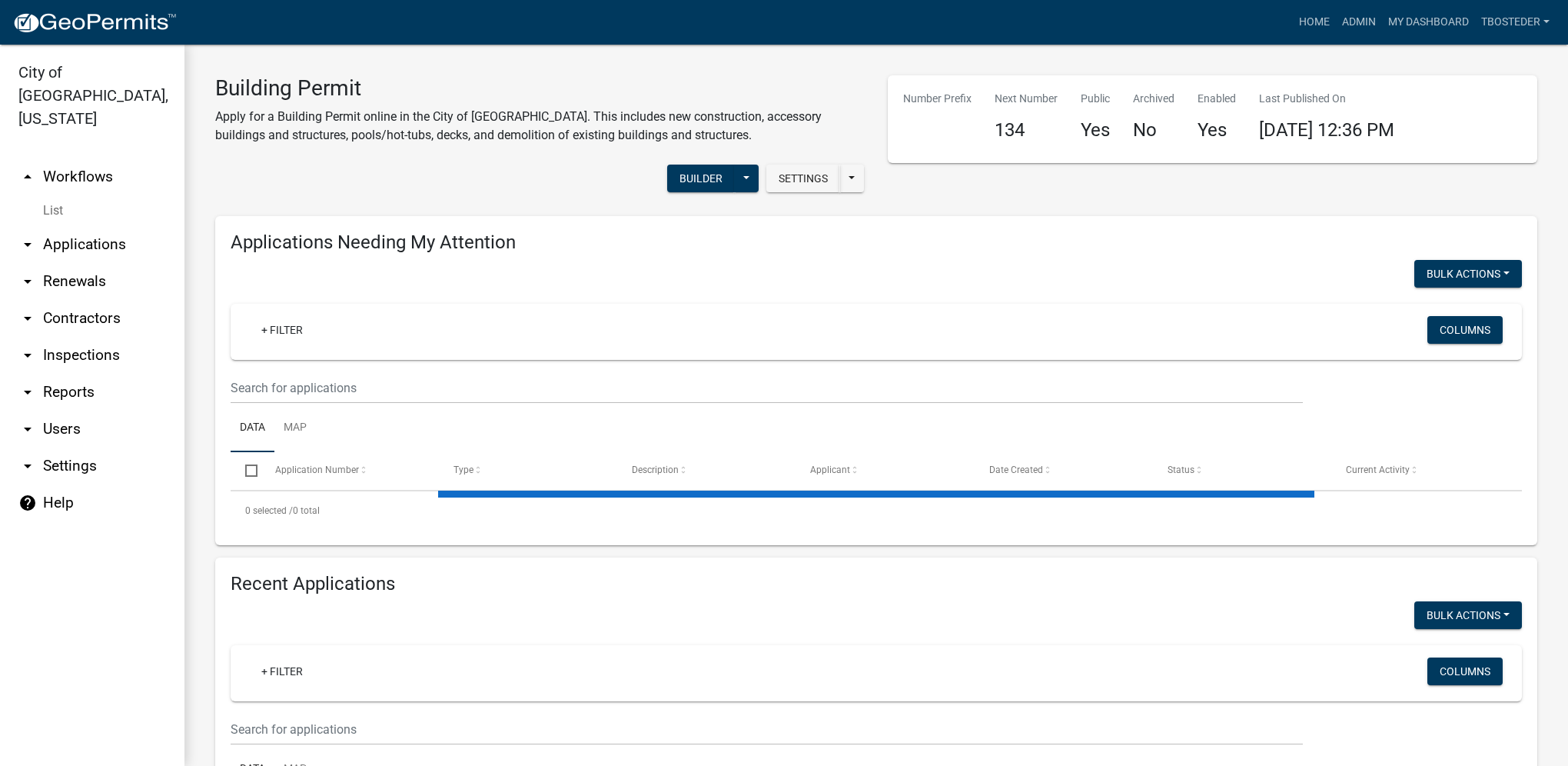
select select "1: 25"
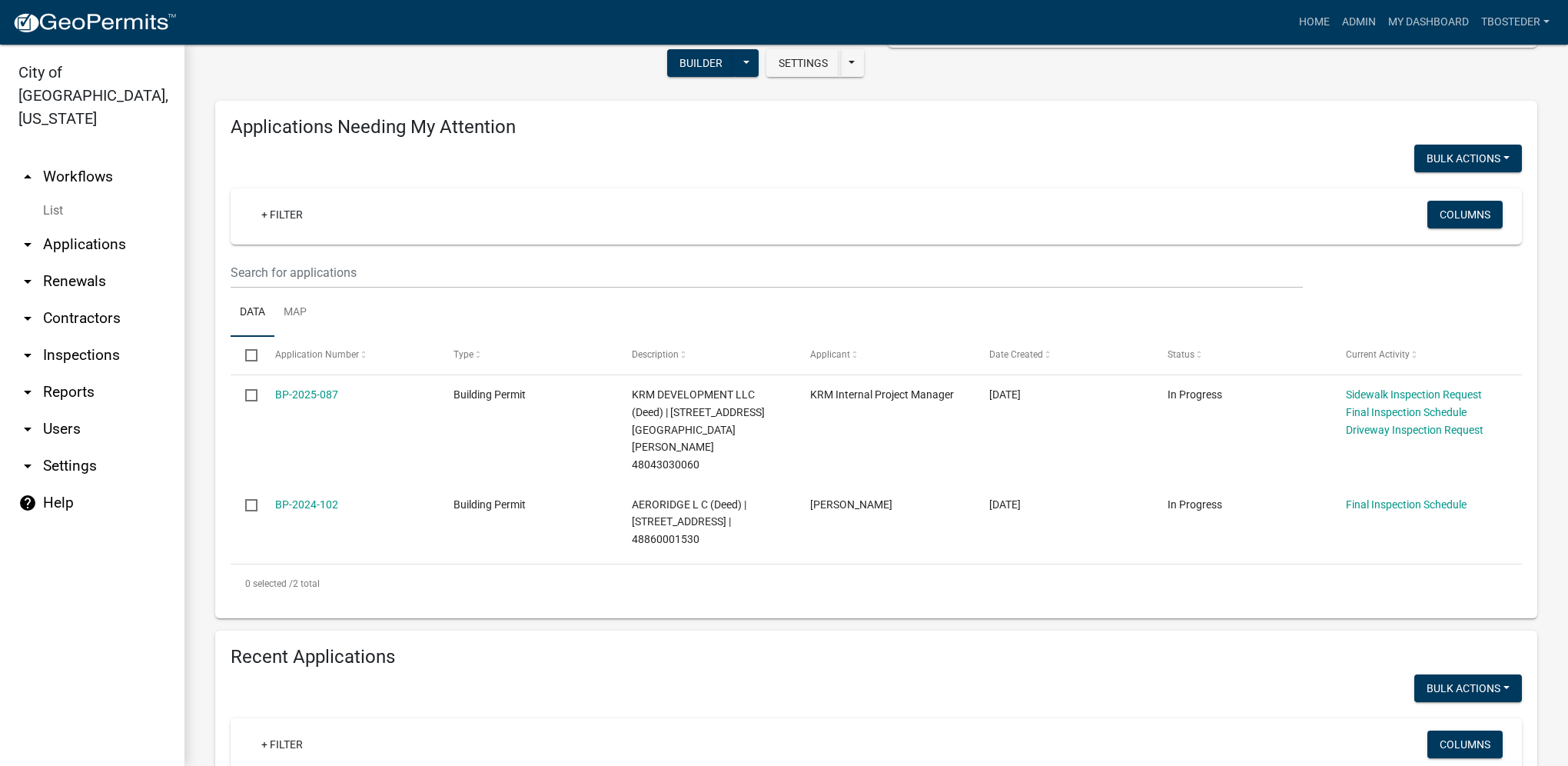
scroll to position [231, 0]
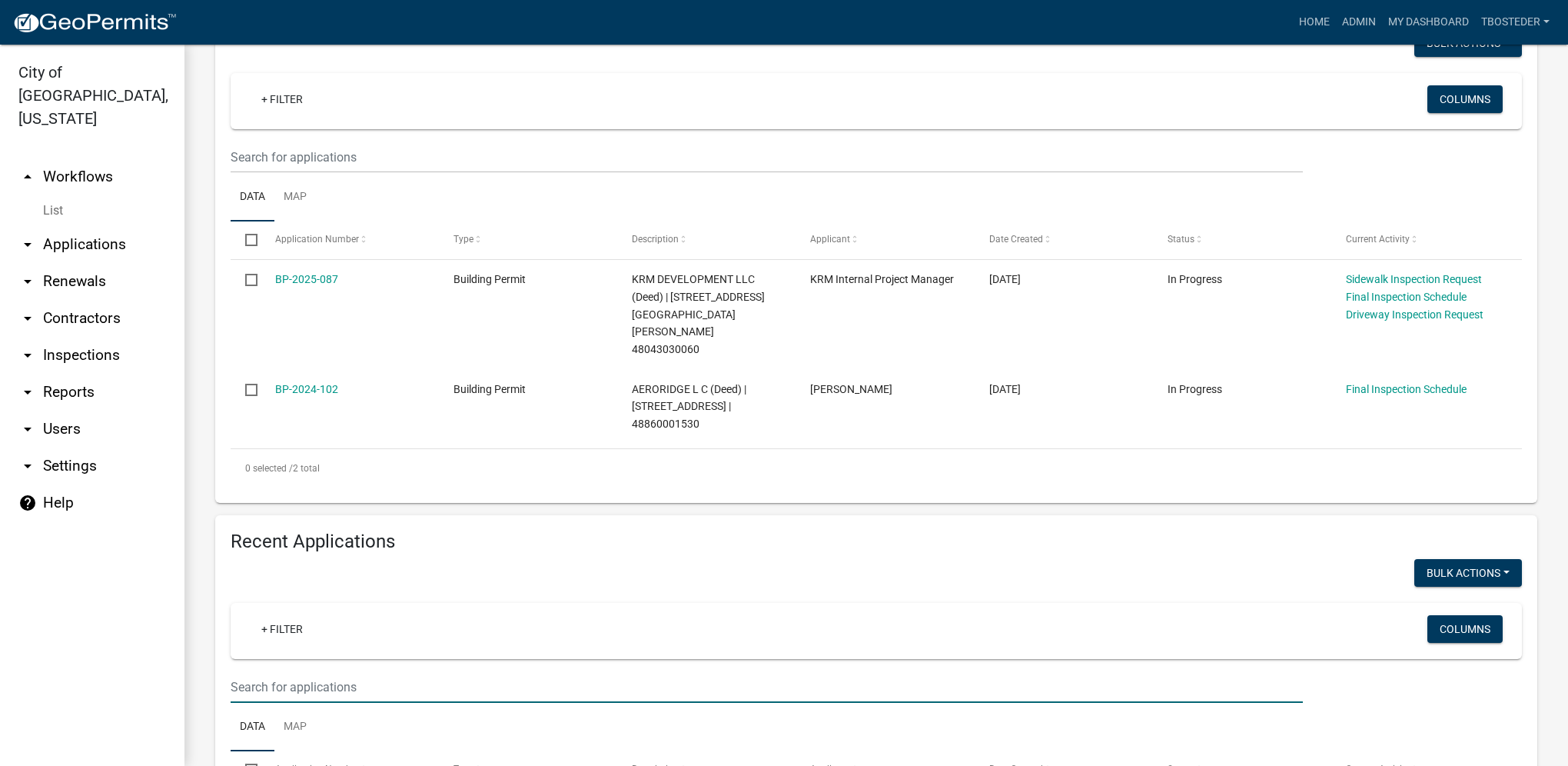
click at [264, 671] on input "text" at bounding box center [766, 687] width 1072 height 31
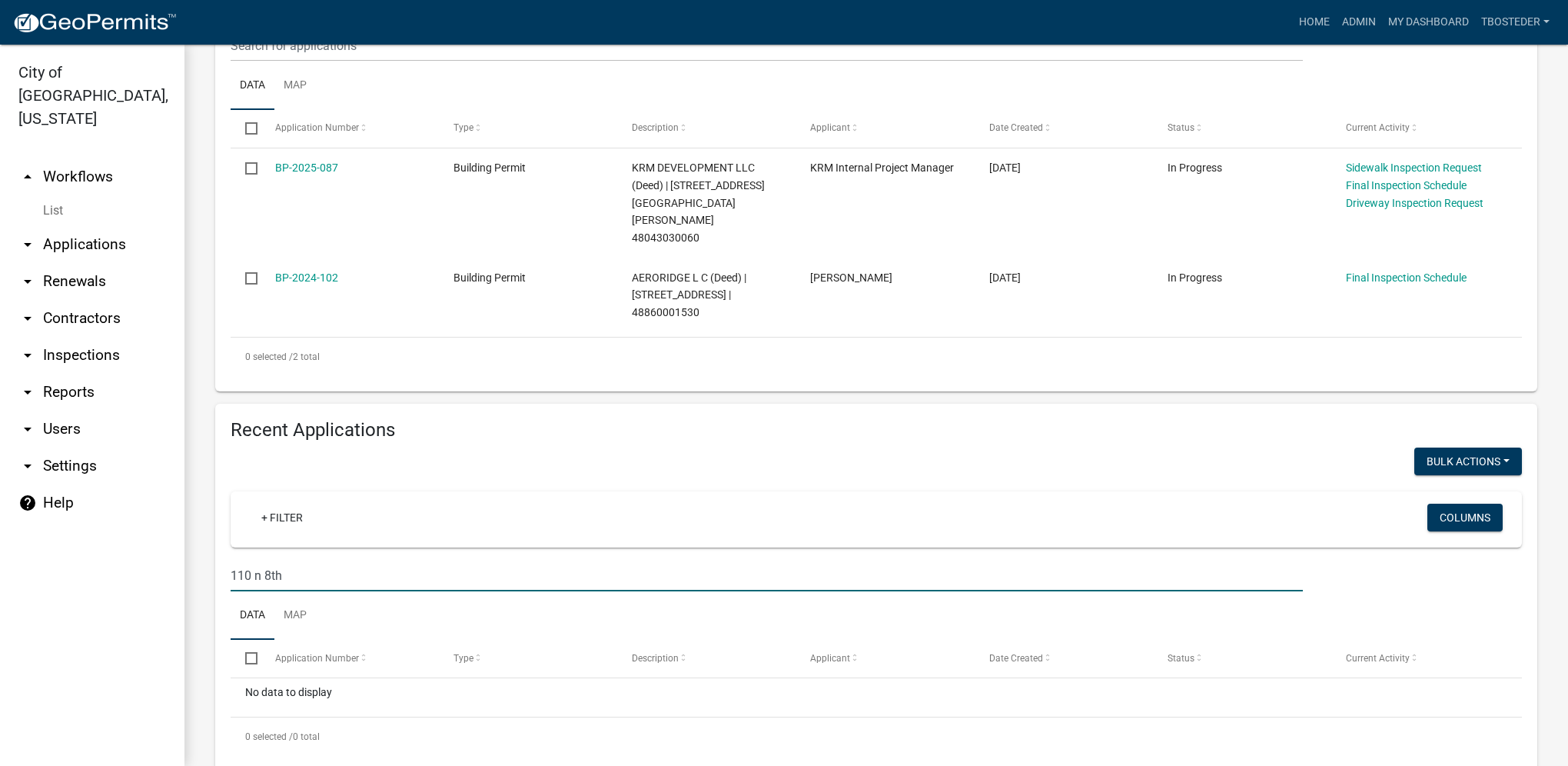
scroll to position [343, 0]
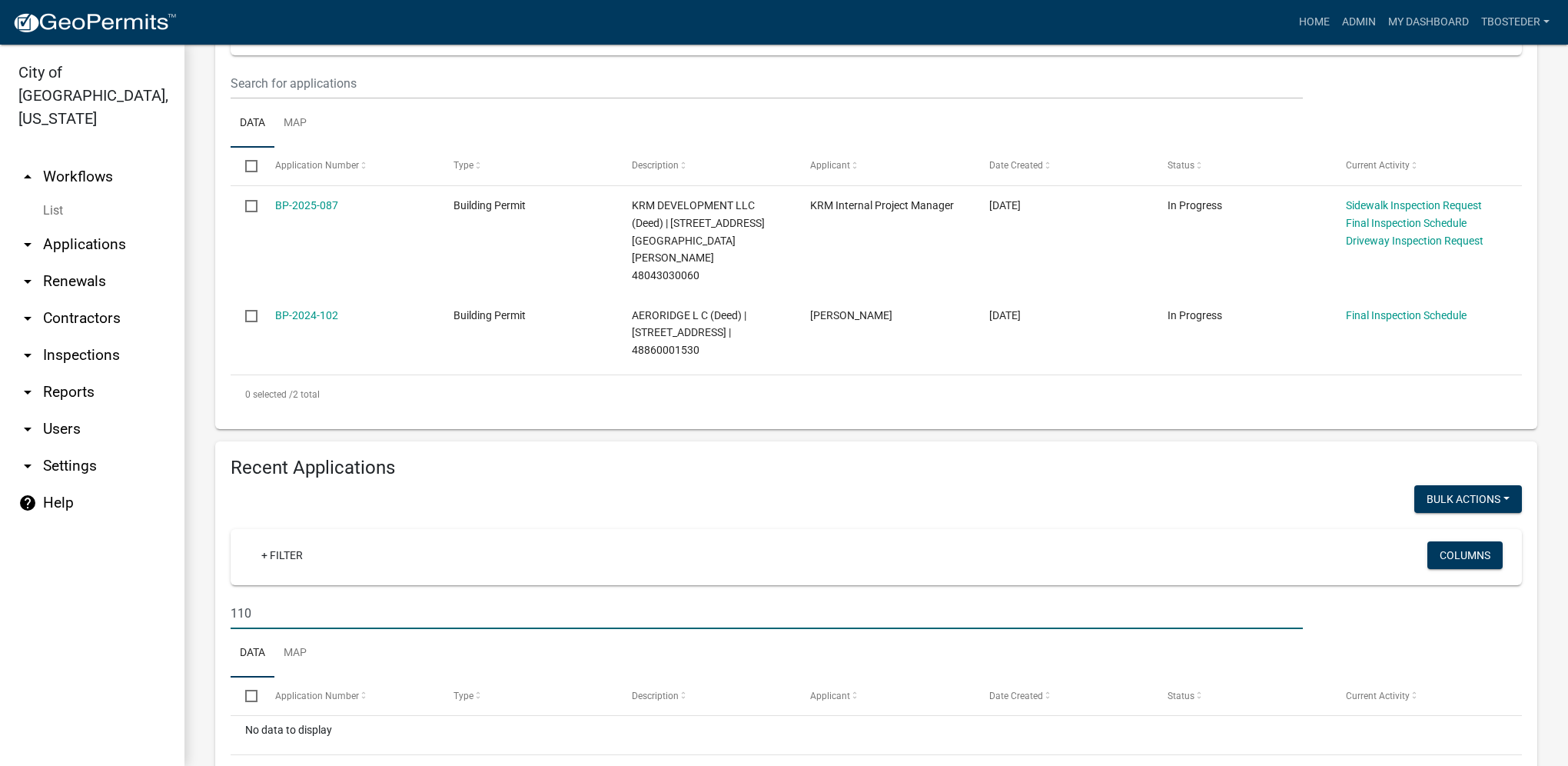
type input "110"
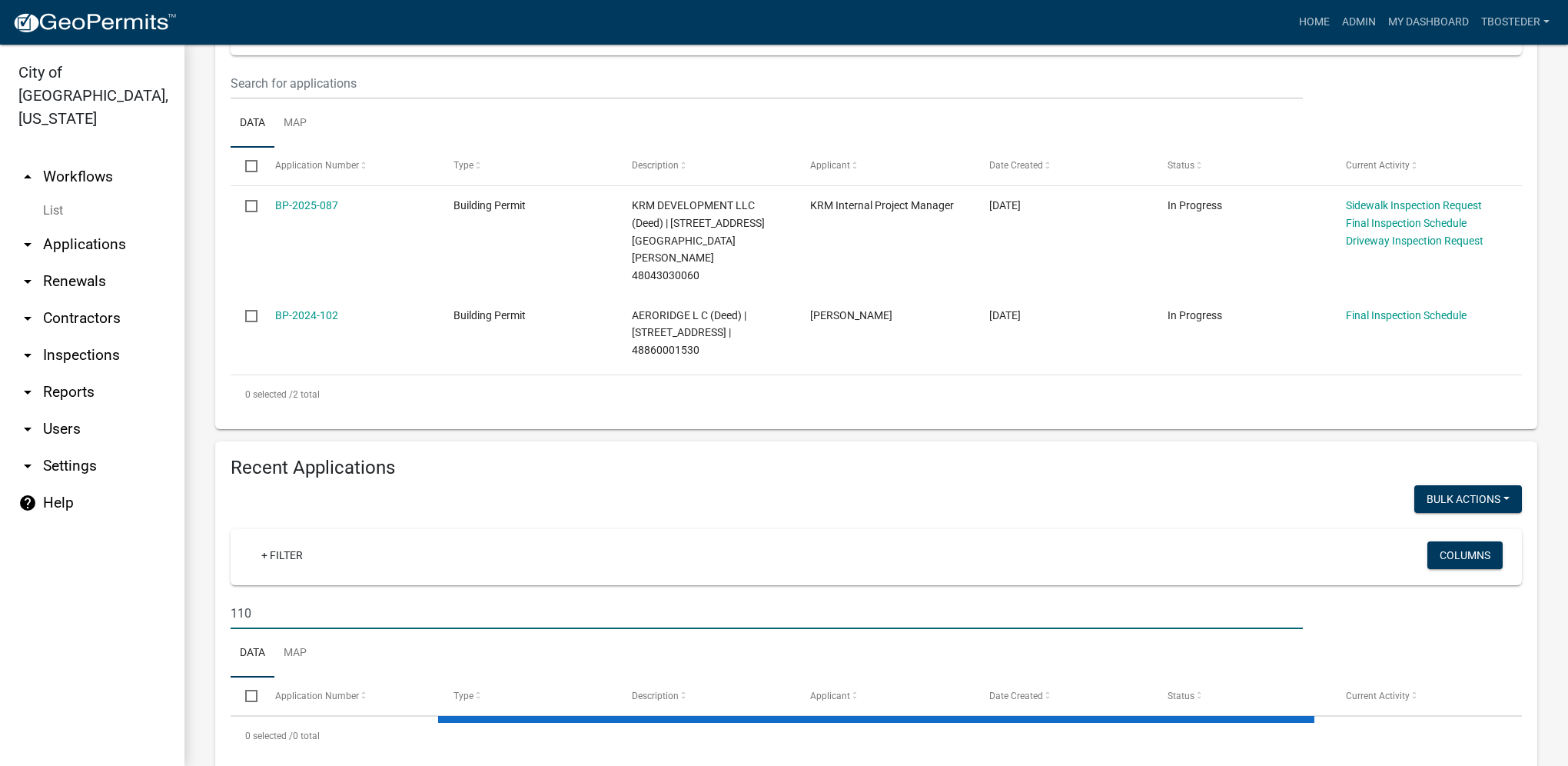
select select "1: 25"
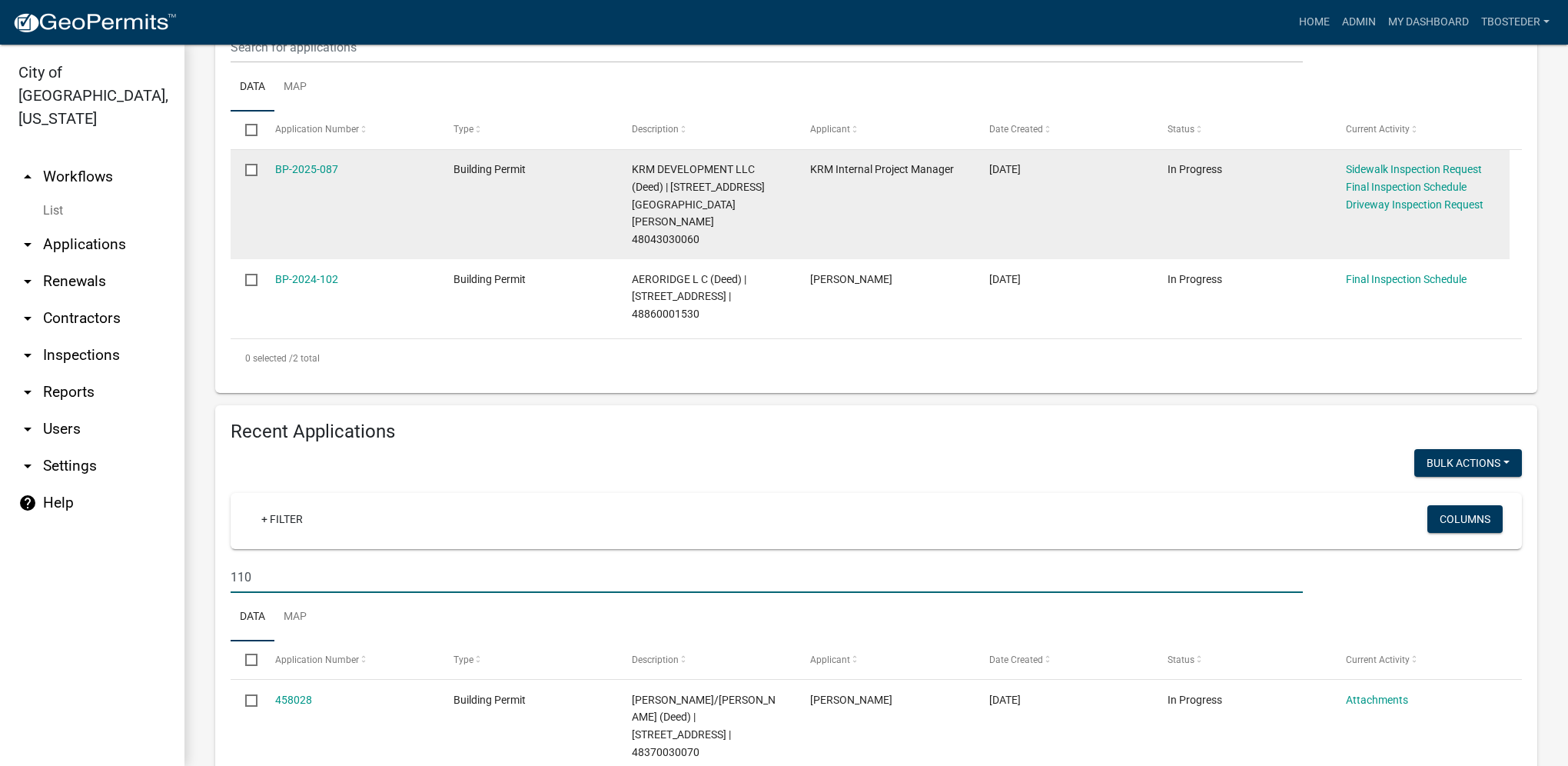
scroll to position [112, 0]
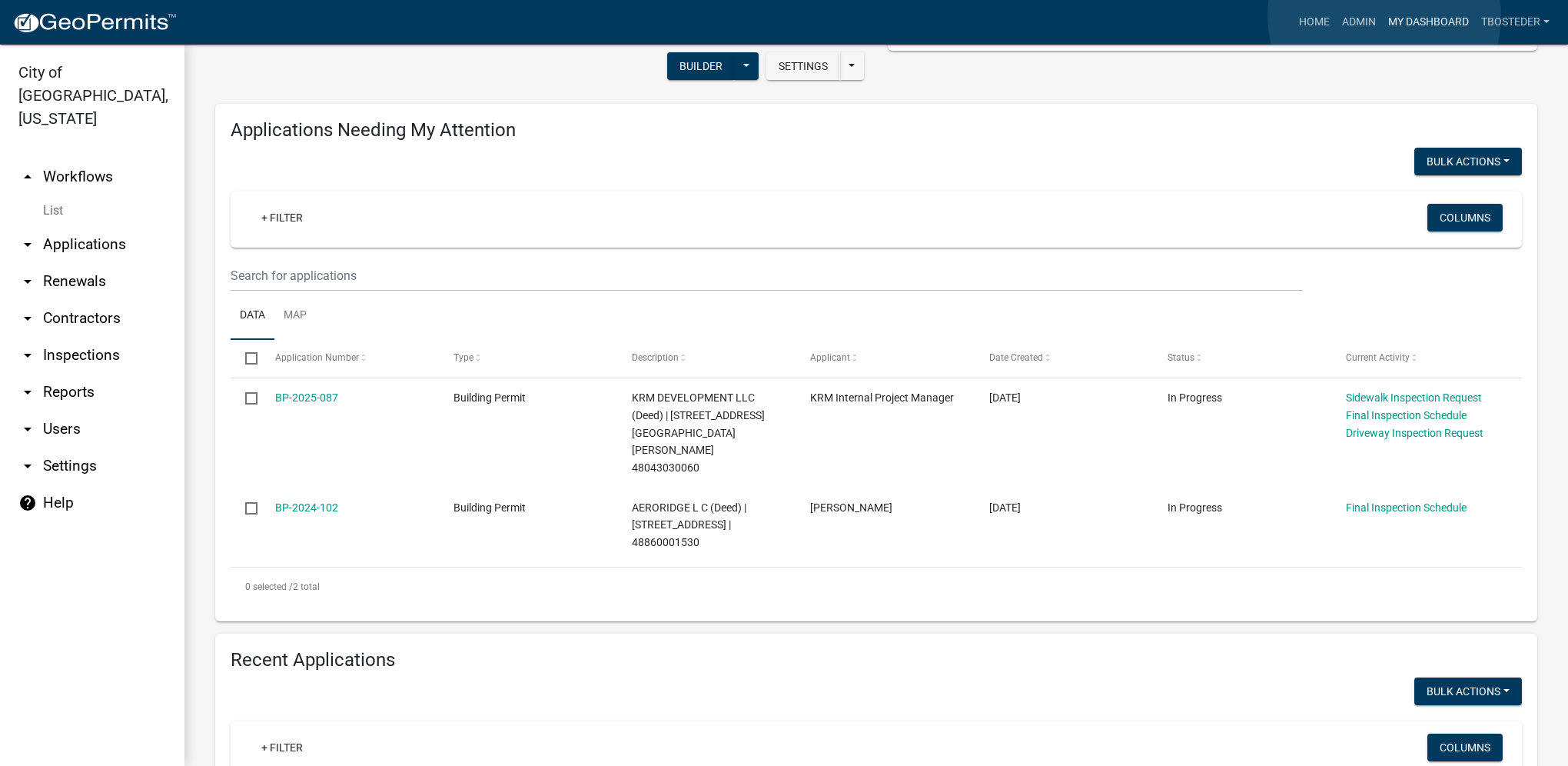
click at [1384, 16] on link "My Dashboard" at bounding box center [1429, 22] width 93 height 29
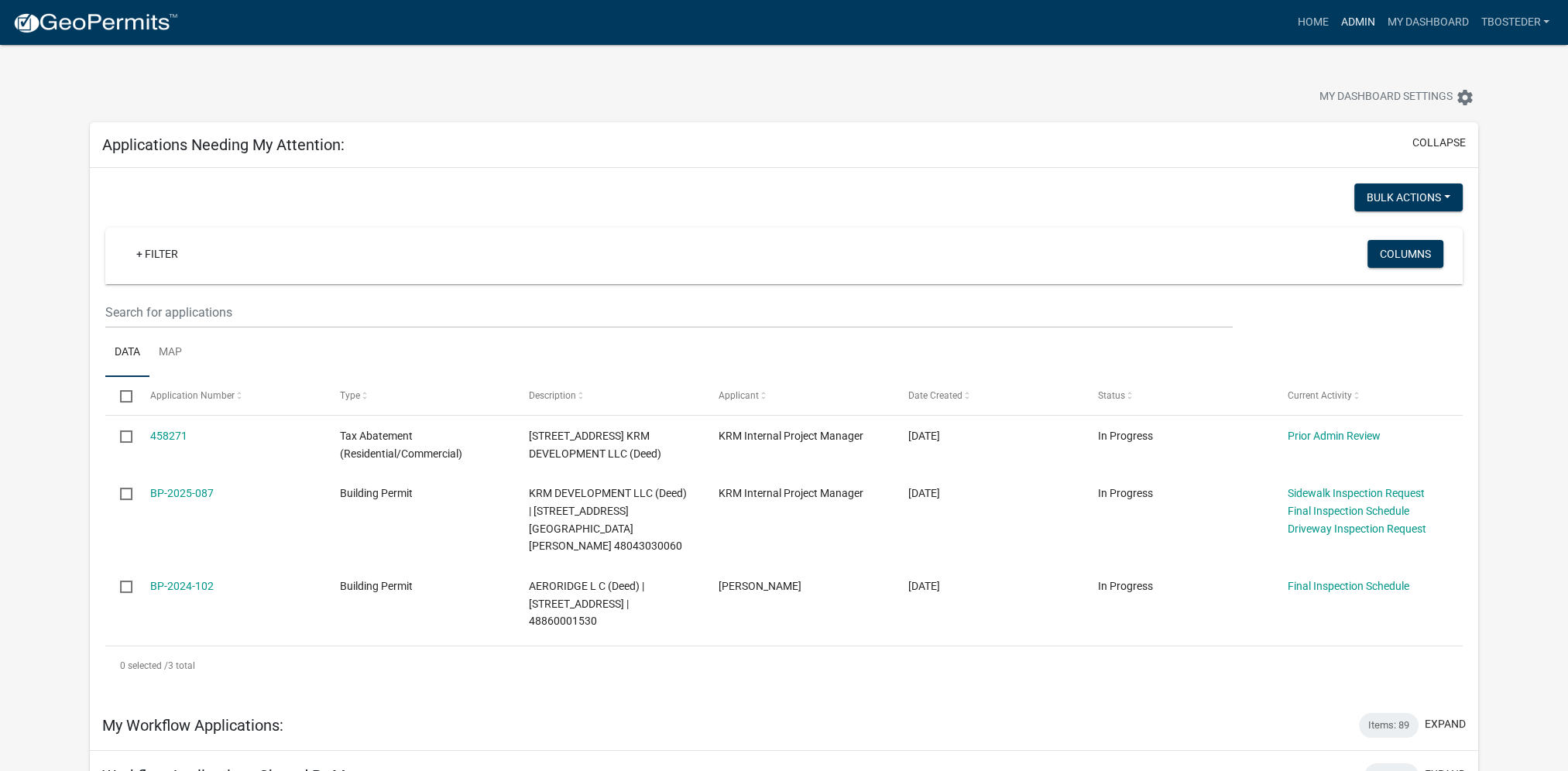
click at [1363, 15] on link "Admin" at bounding box center [1358, 23] width 47 height 29
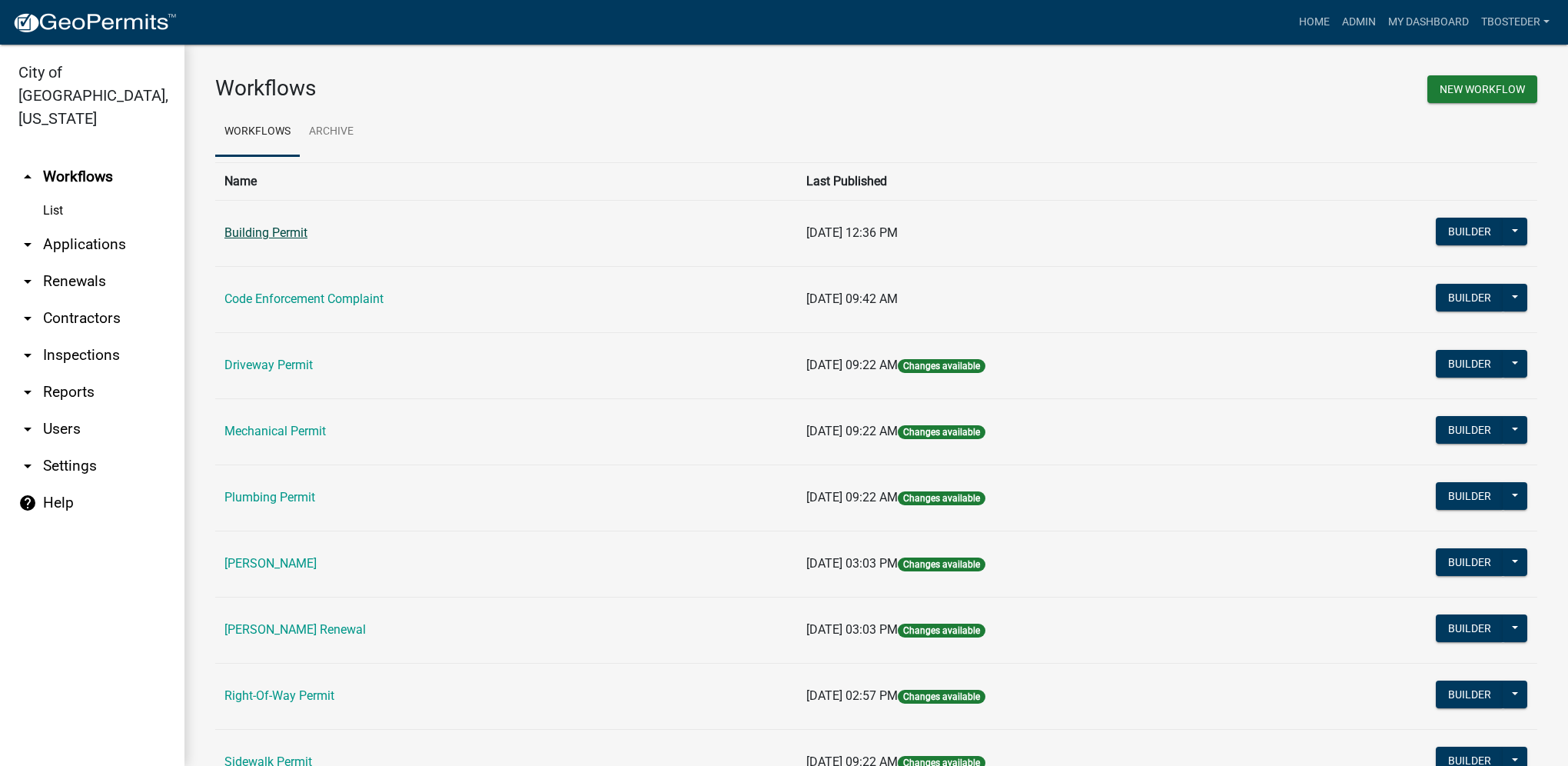
click at [232, 233] on link "Building Permit" at bounding box center [266, 233] width 83 height 14
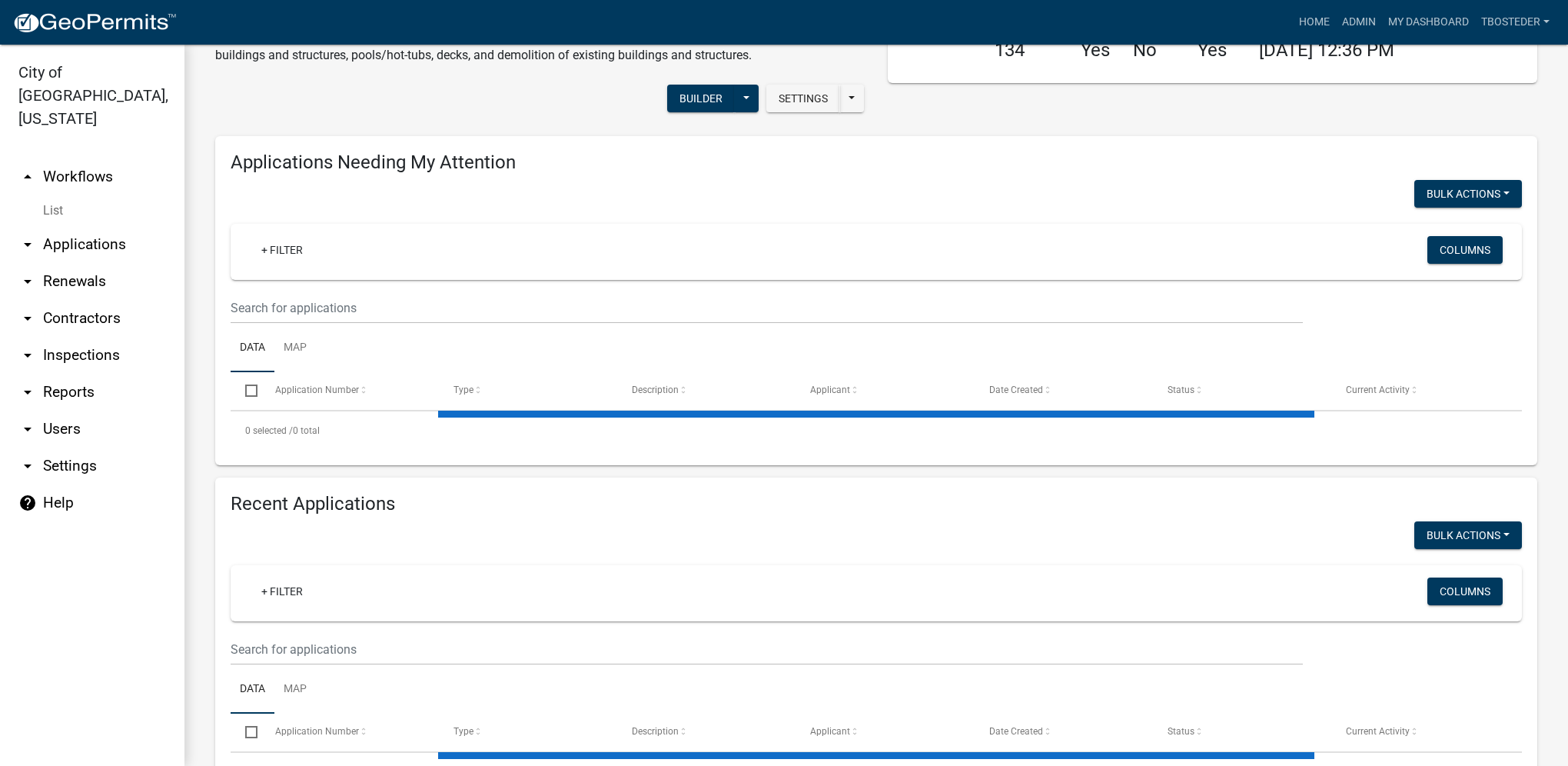
select select "1: 25"
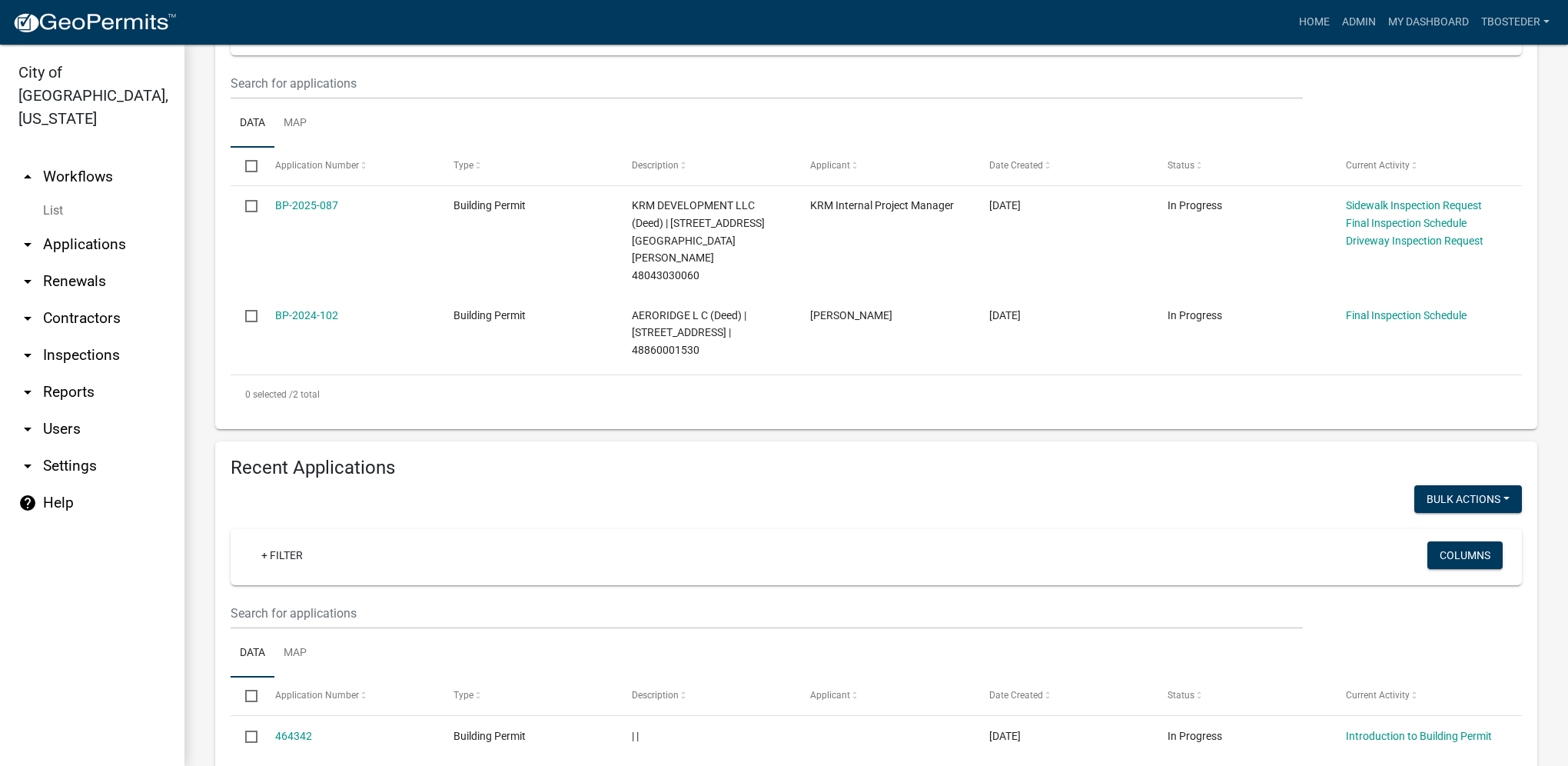
scroll to position [307, 0]
click at [256, 626] on link "Data" at bounding box center [253, 650] width 44 height 49
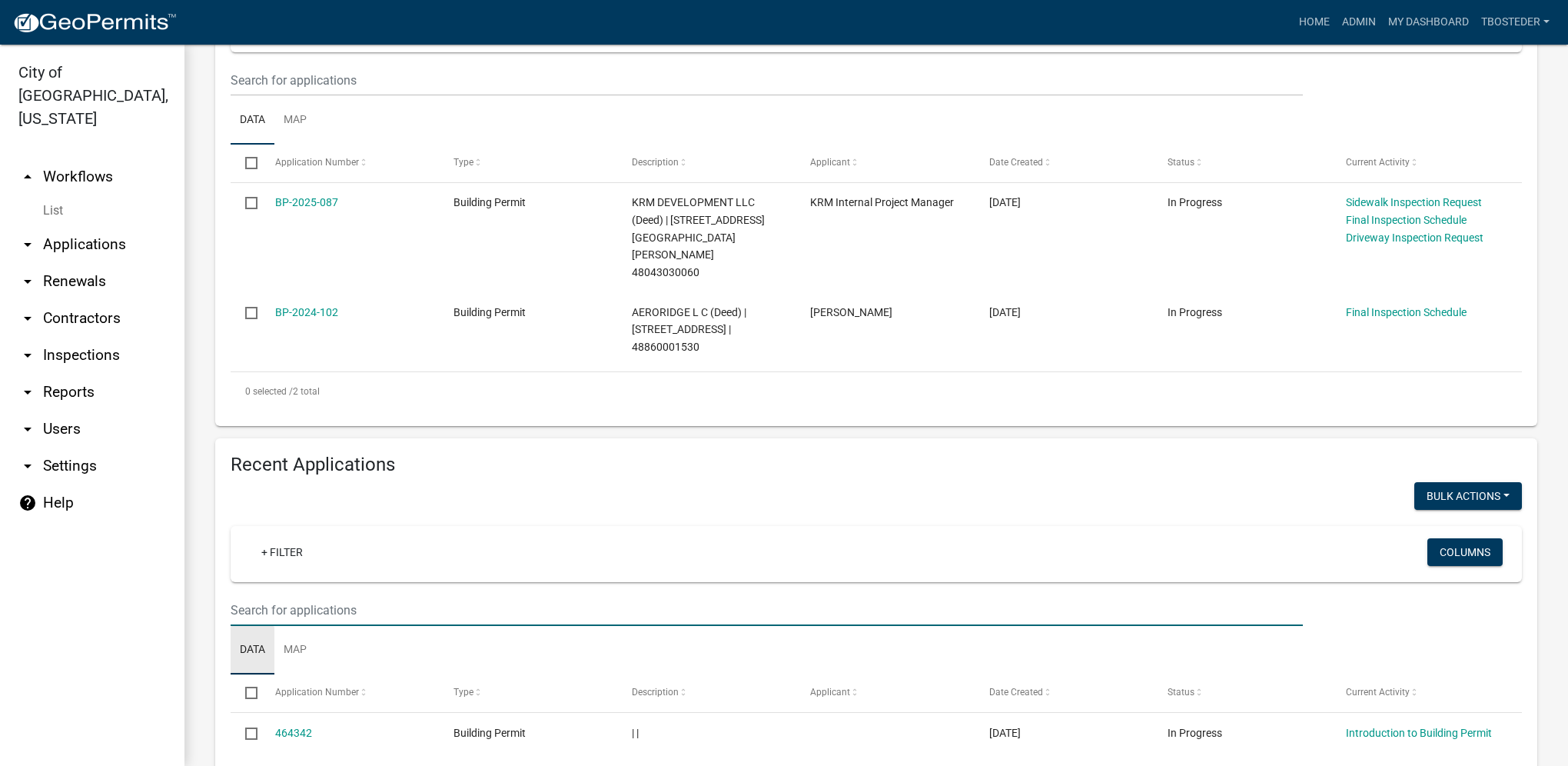
click at [253, 96] on input "text" at bounding box center [766, 80] width 1072 height 31
type input "110 w 8th"
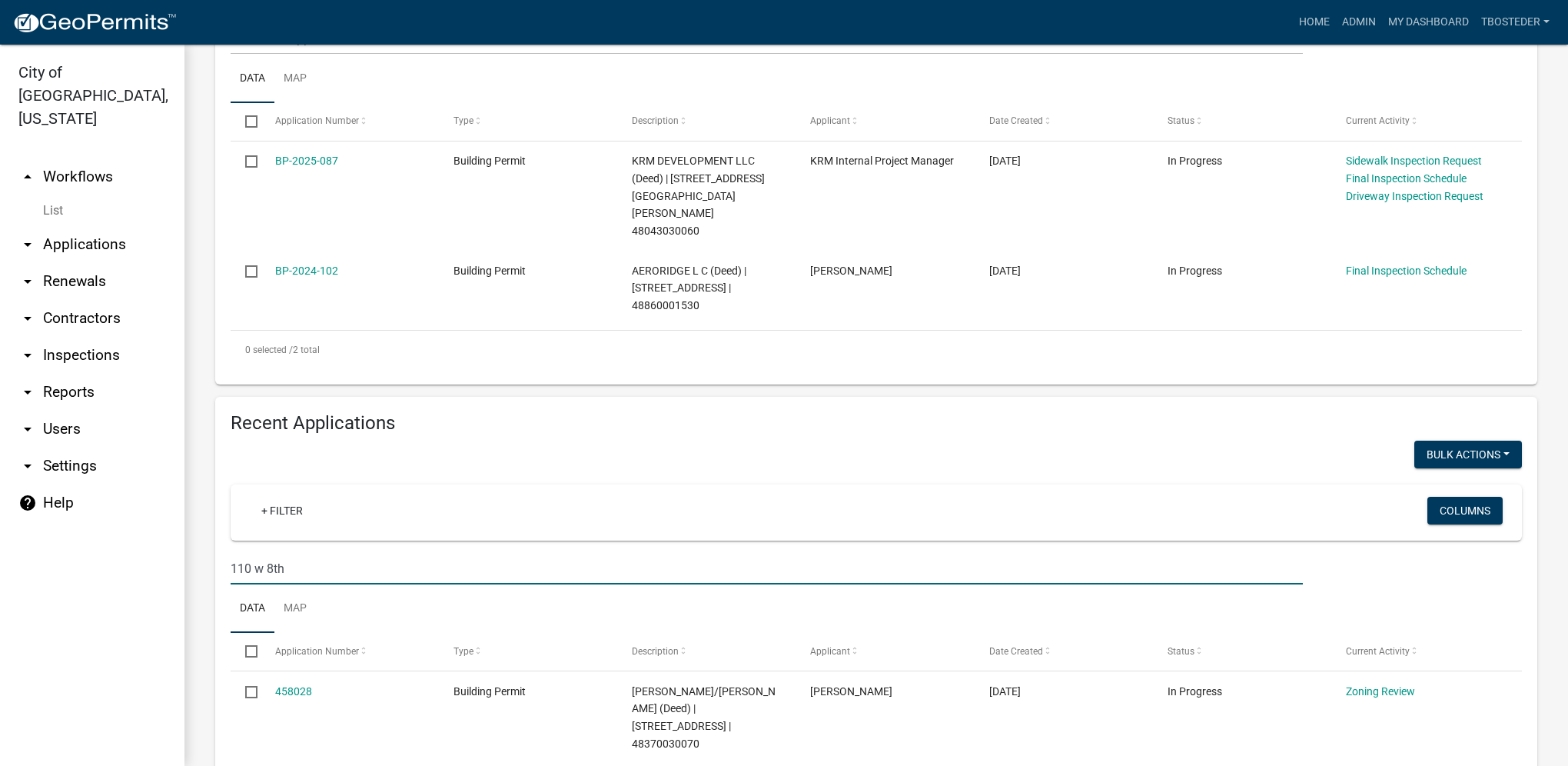
scroll to position [383, 0]
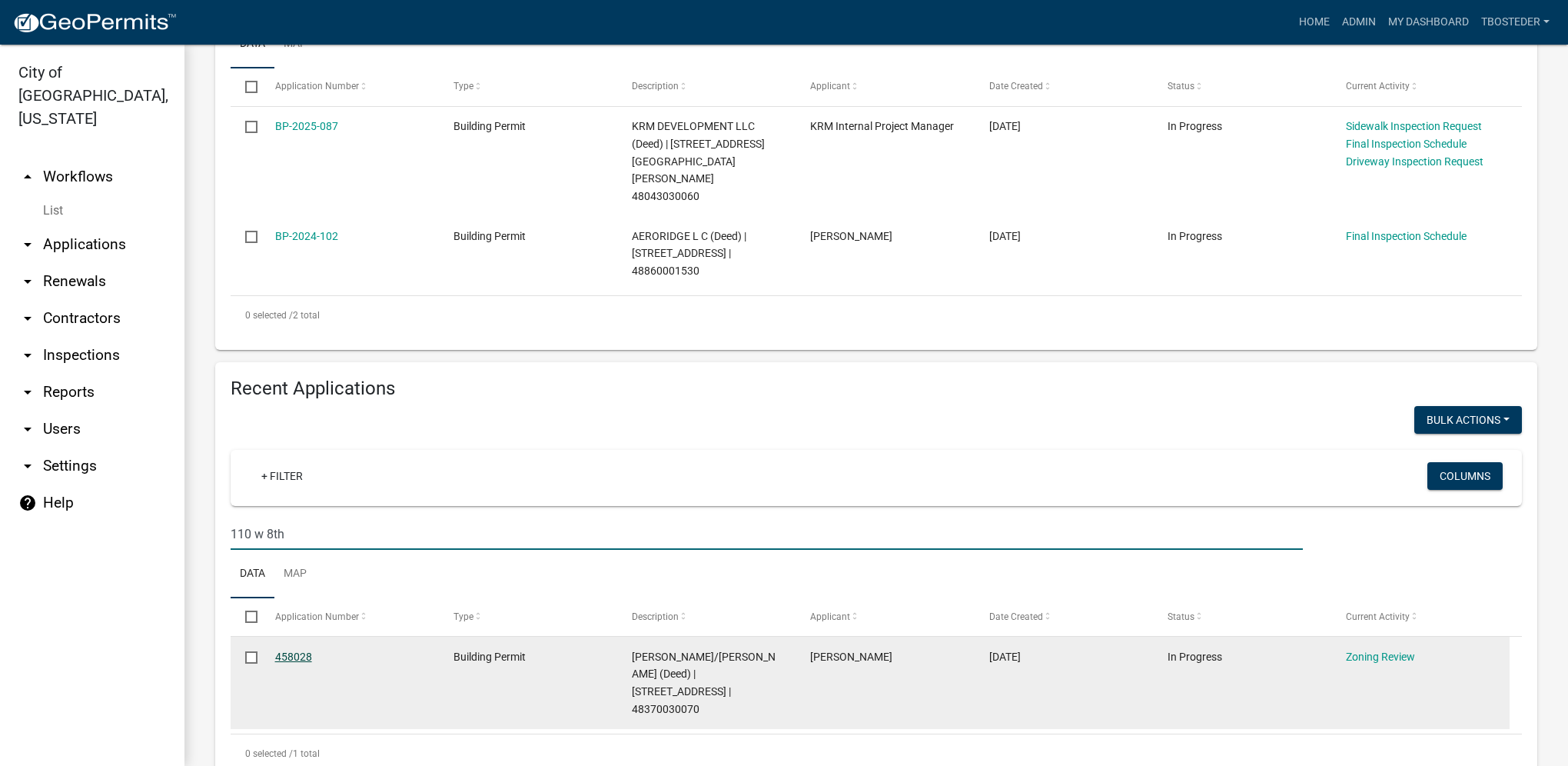
click at [310, 650] on link "458028" at bounding box center [293, 656] width 37 height 12
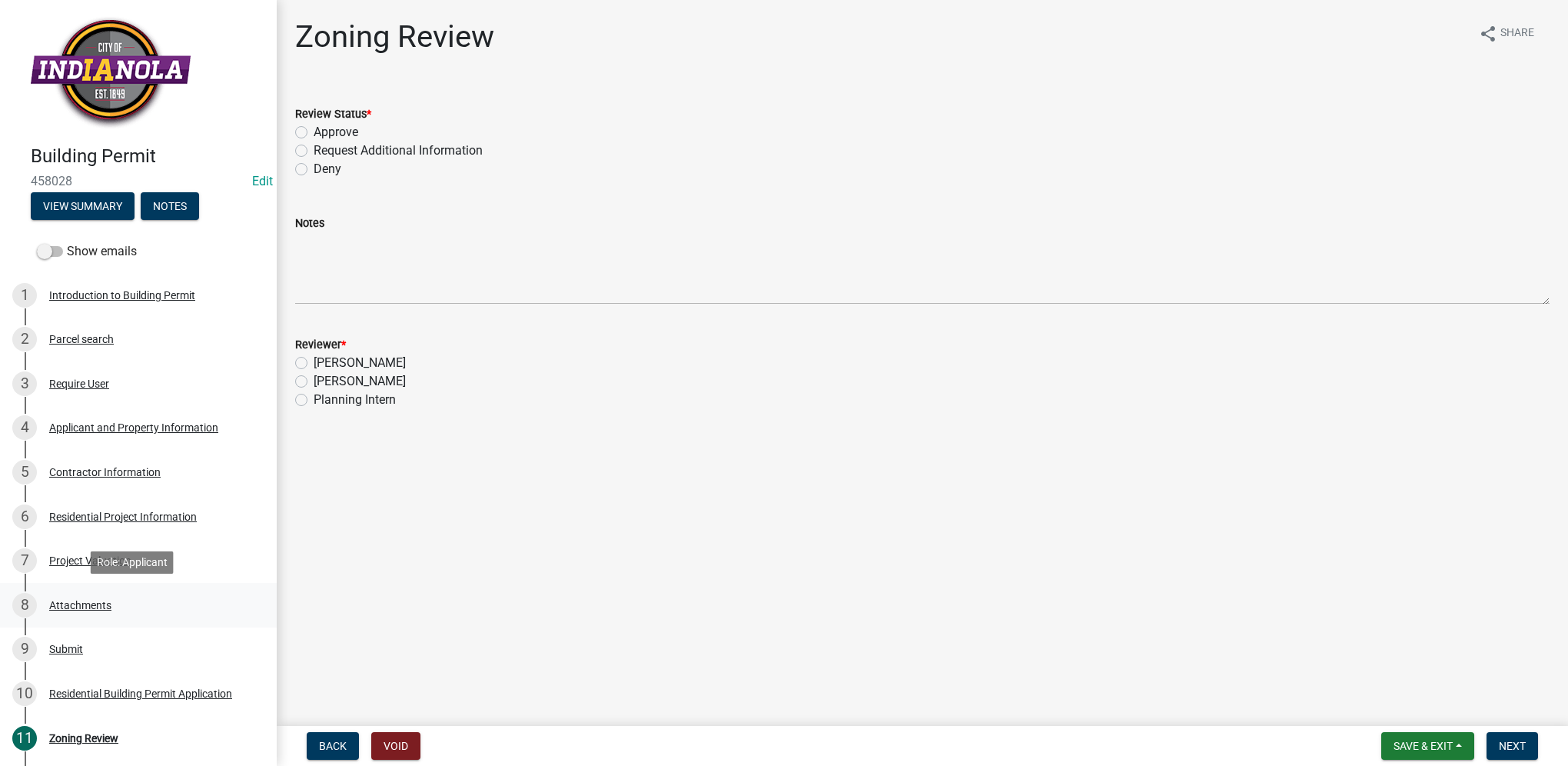
click at [79, 605] on div "Attachments" at bounding box center [80, 605] width 63 height 10
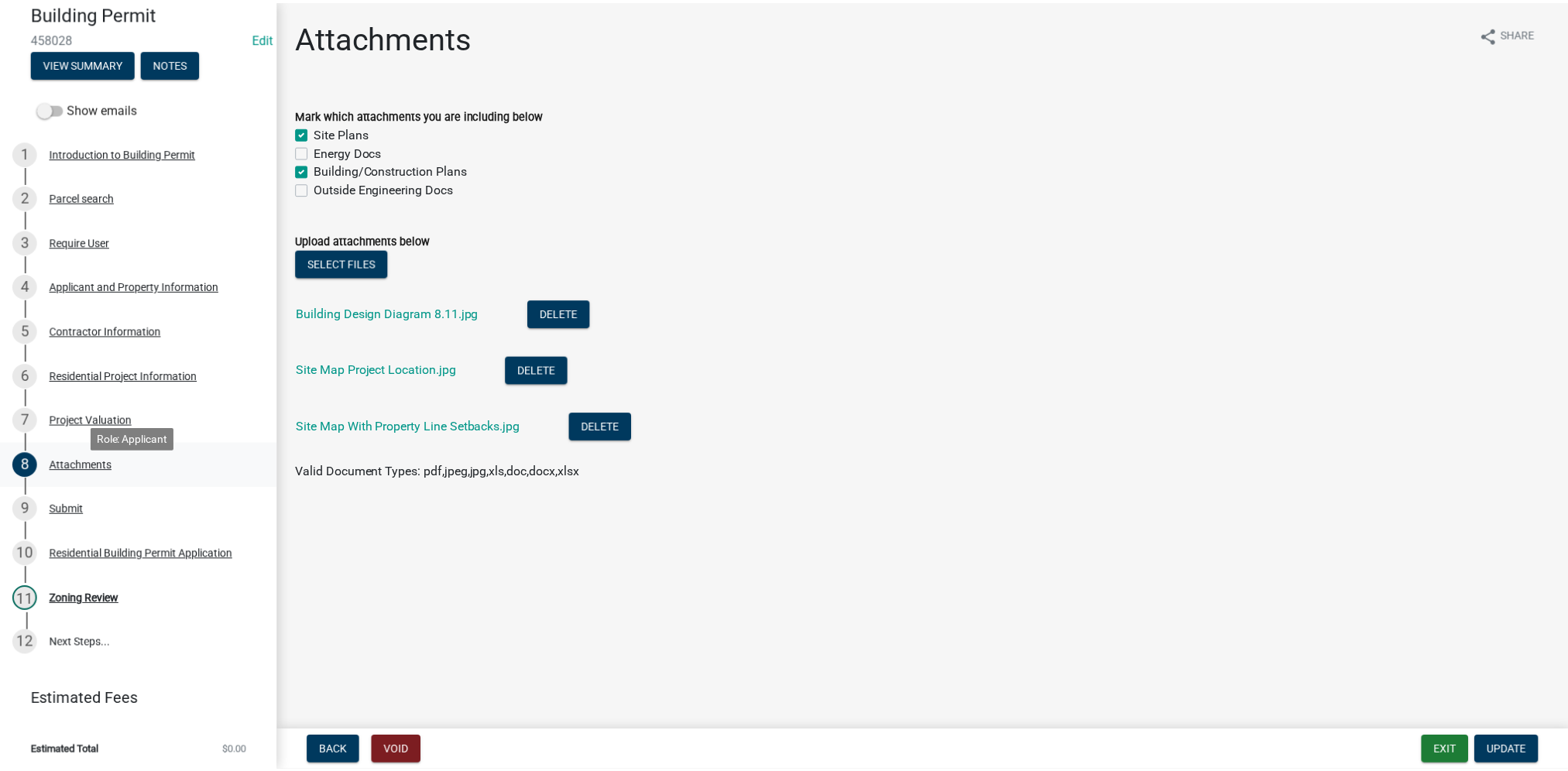
scroll to position [148, 0]
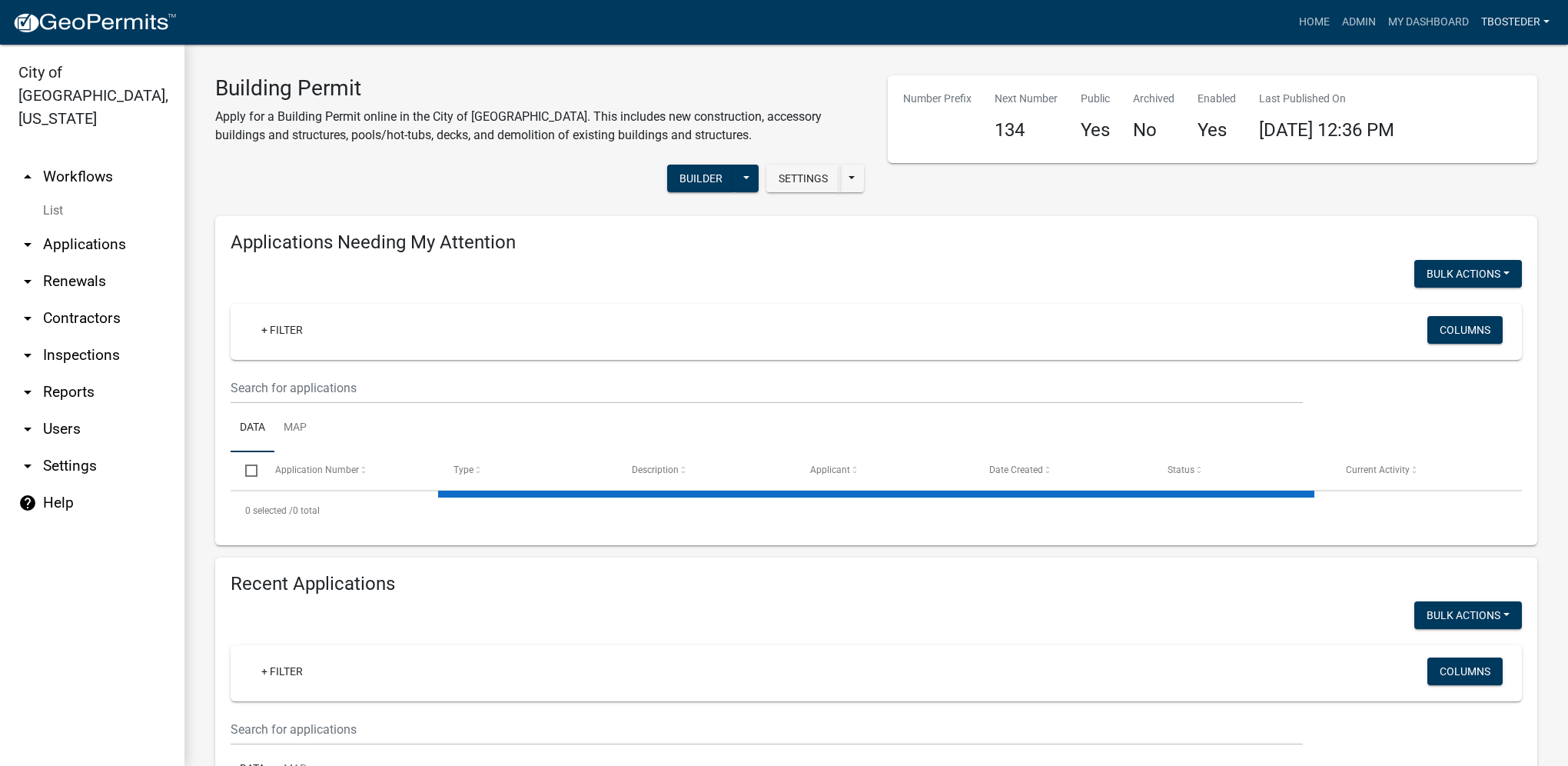
select select "1: 25"
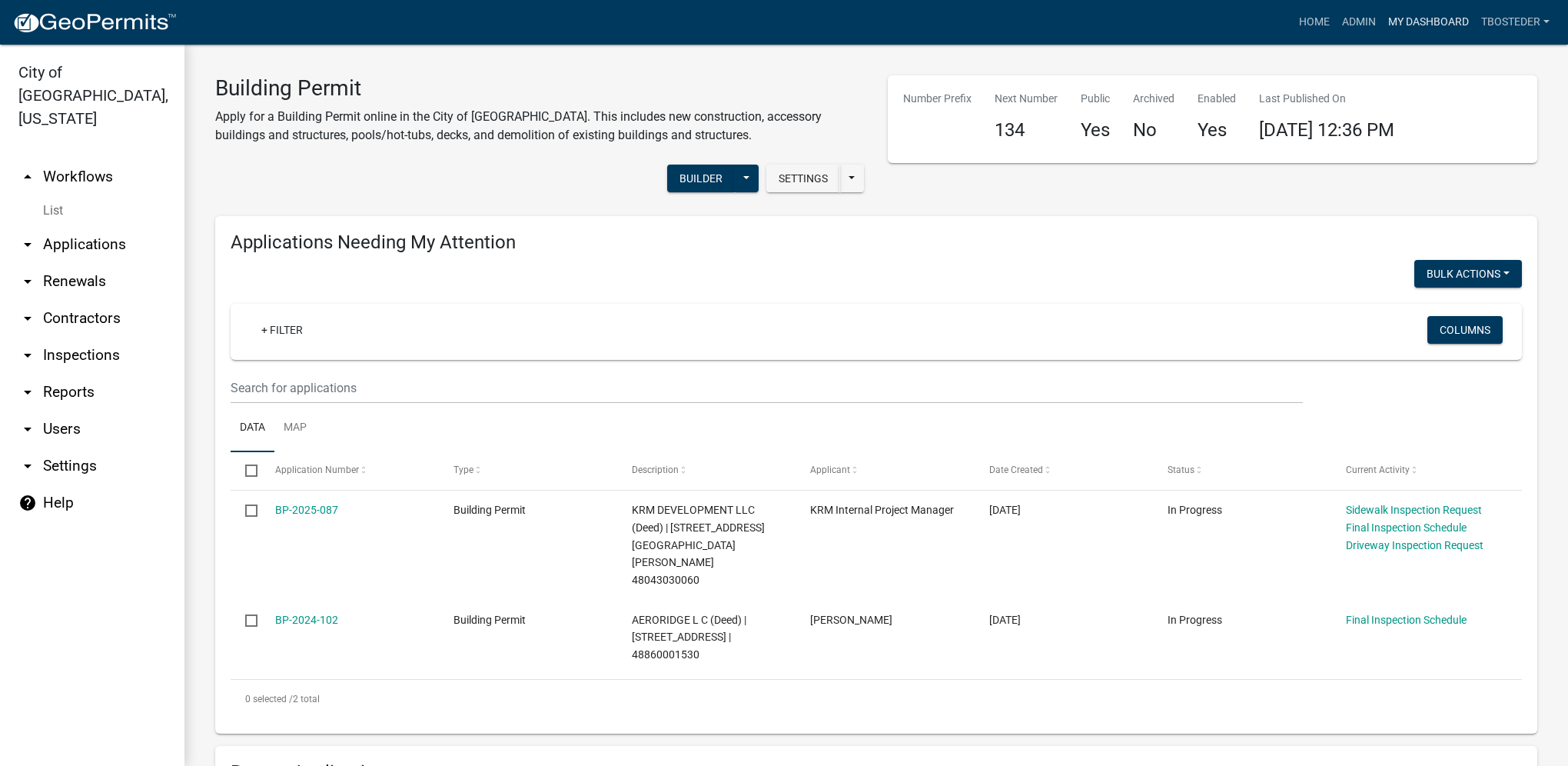
click at [1454, 25] on link "My Dashboard" at bounding box center [1429, 22] width 93 height 29
